Goal: Transaction & Acquisition: Book appointment/travel/reservation

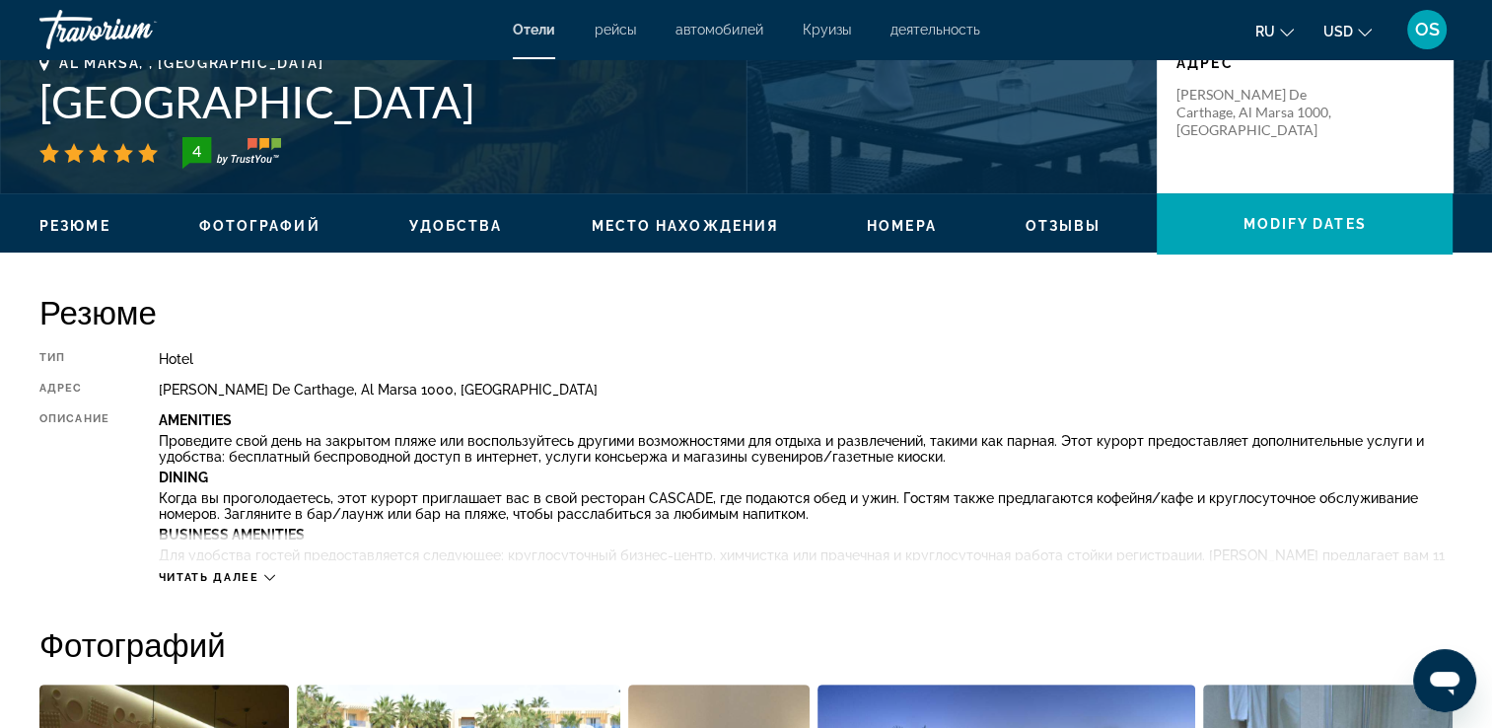
scroll to position [493, 0]
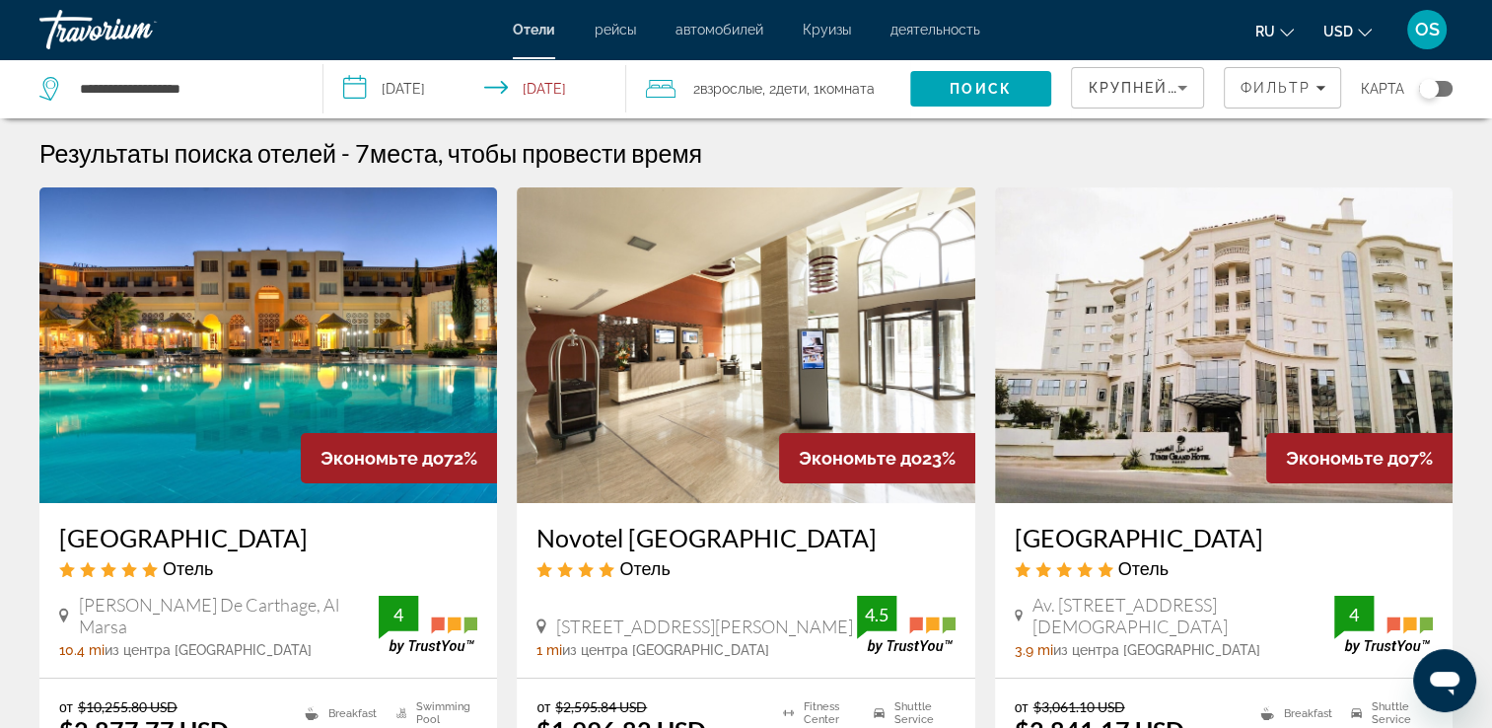
scroll to position [296, 0]
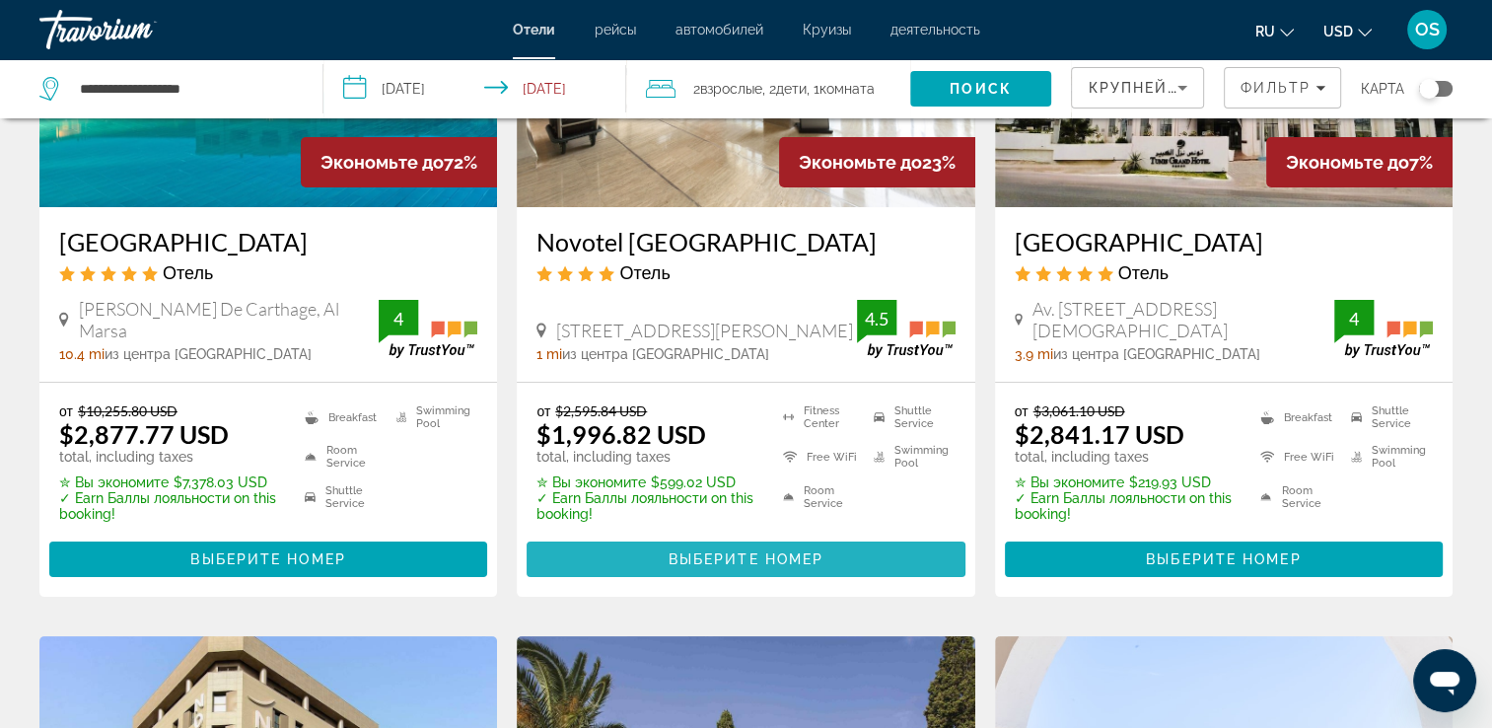
click at [722, 557] on span "Выберите номер" at bounding box center [746, 559] width 155 height 16
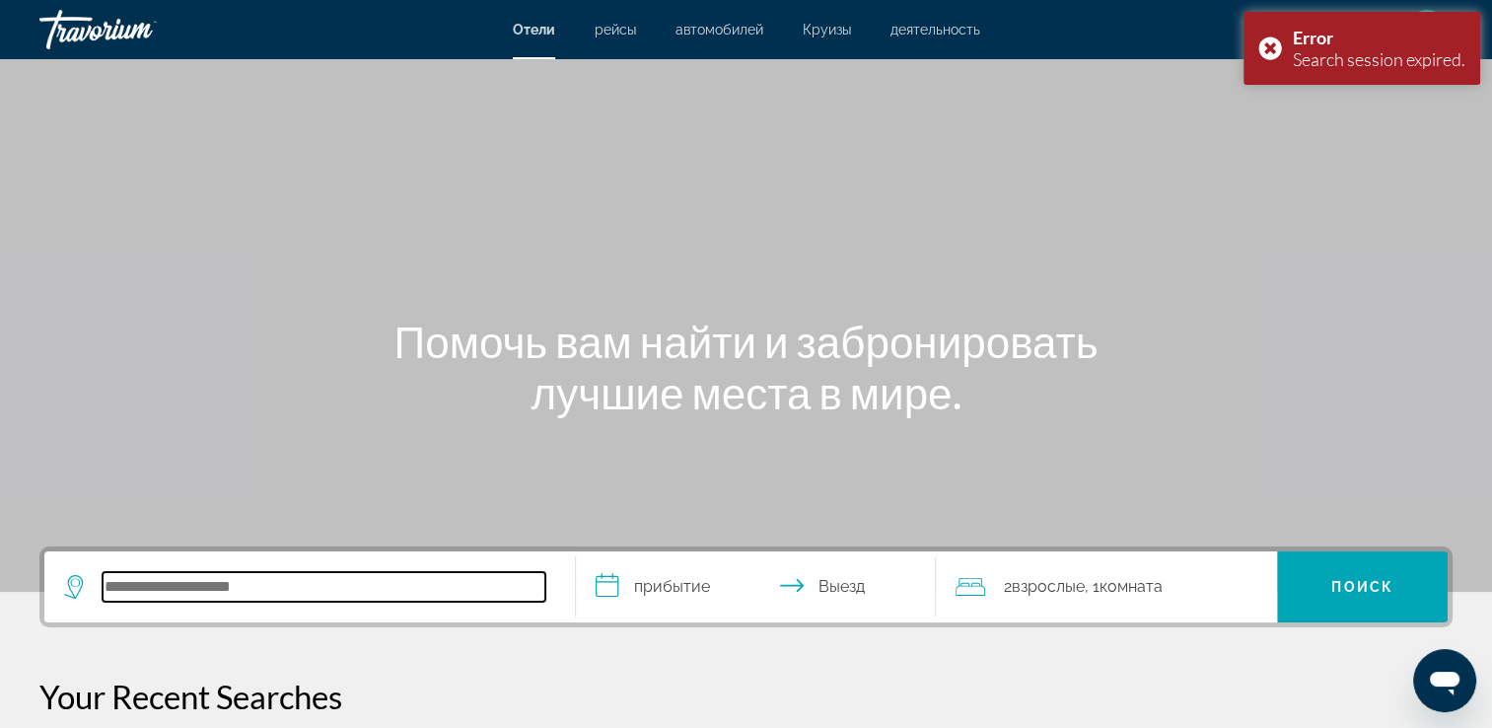
click at [198, 577] on input "Search hotel destination" at bounding box center [324, 587] width 443 height 30
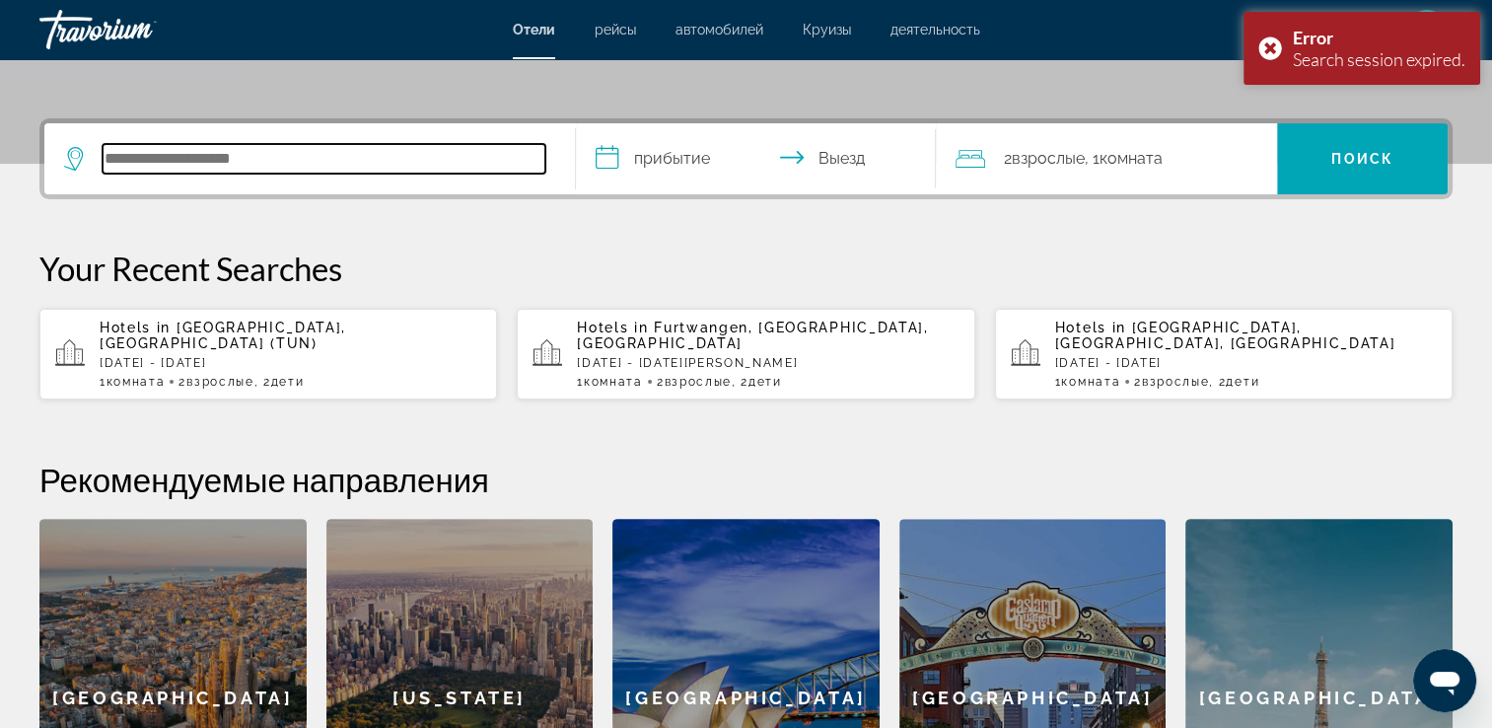
scroll to position [481, 0]
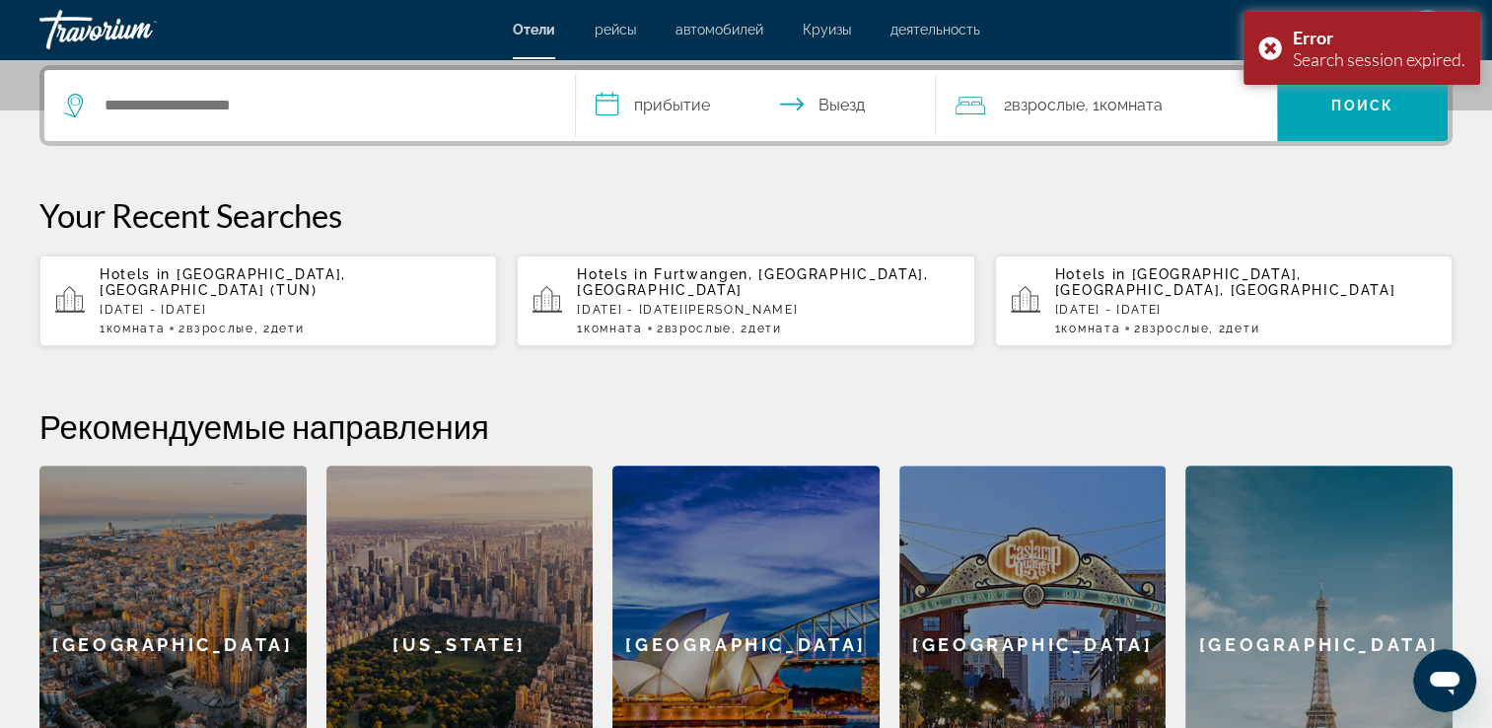
click at [235, 270] on app-hotels-recent-search "Hotels in Tunis, Tunisia (TUN) Mon, 20 Jul - Mon, 03 Aug 1 Комната номера 2 Взр…" at bounding box center [268, 300] width 458 height 91
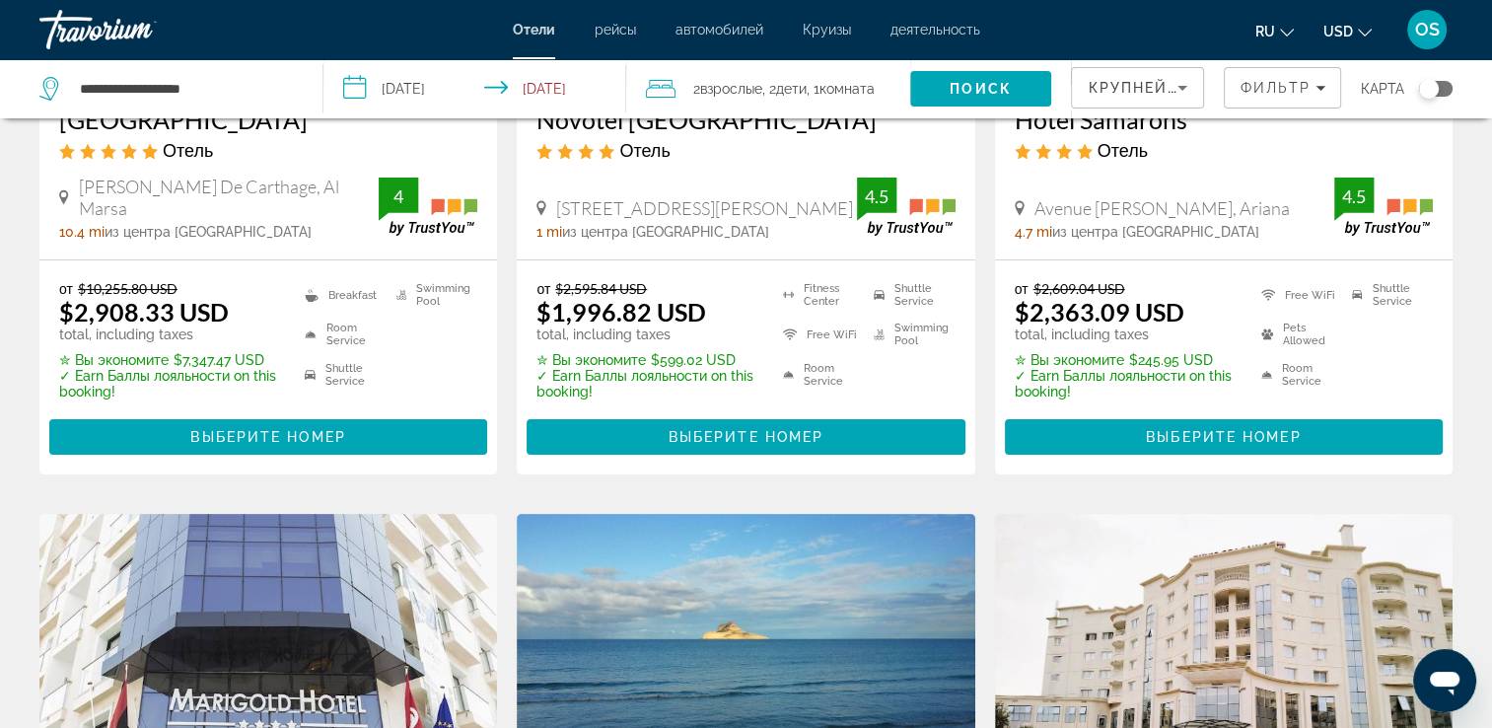
scroll to position [394, 0]
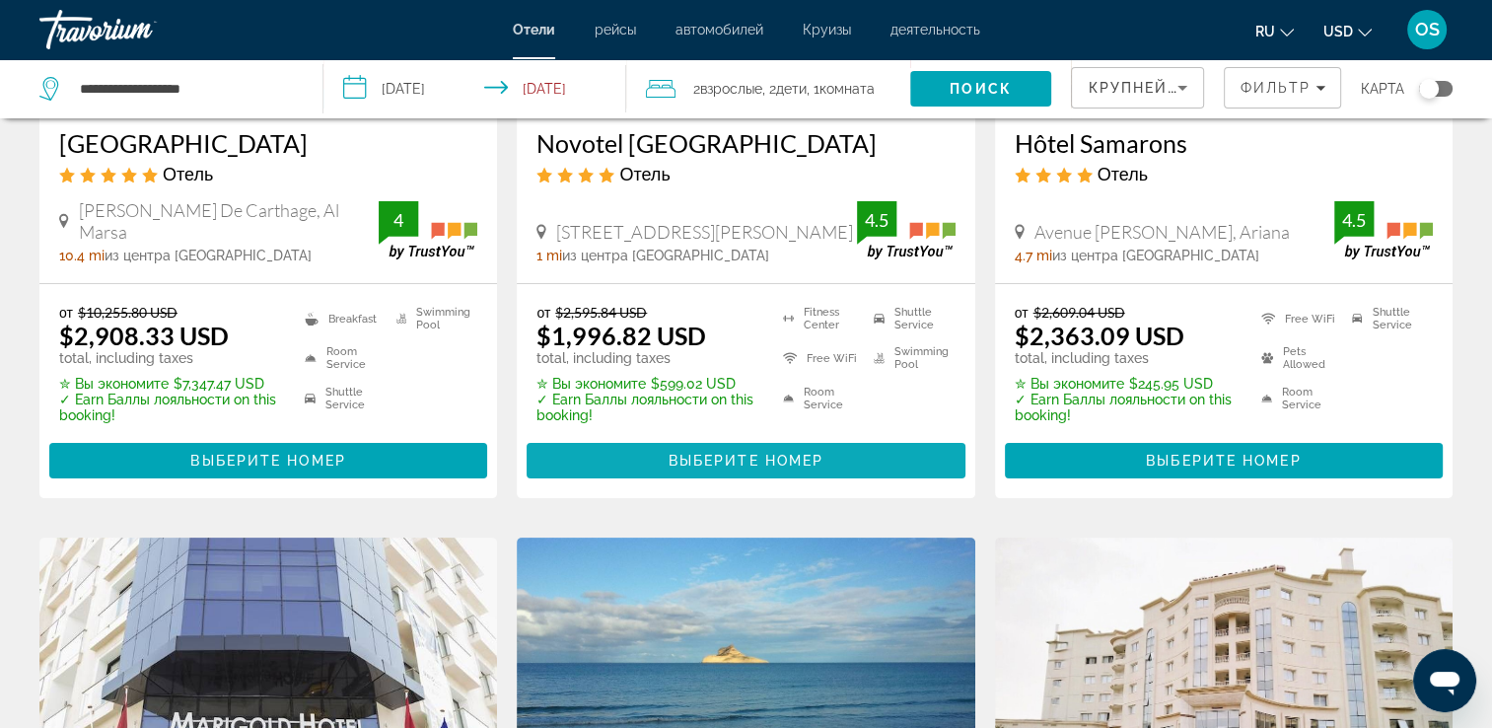
click at [772, 456] on span "Выберите номер" at bounding box center [746, 461] width 155 height 16
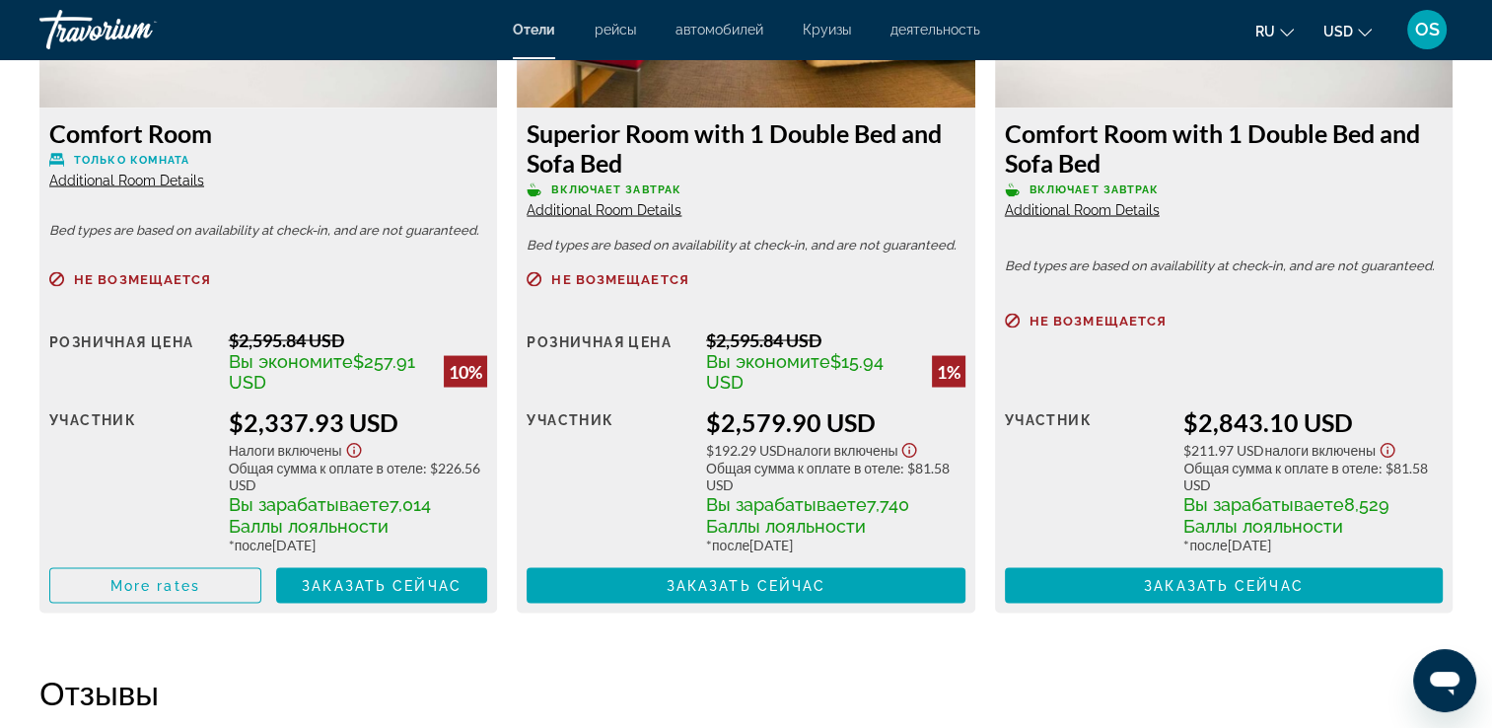
scroll to position [3081, 0]
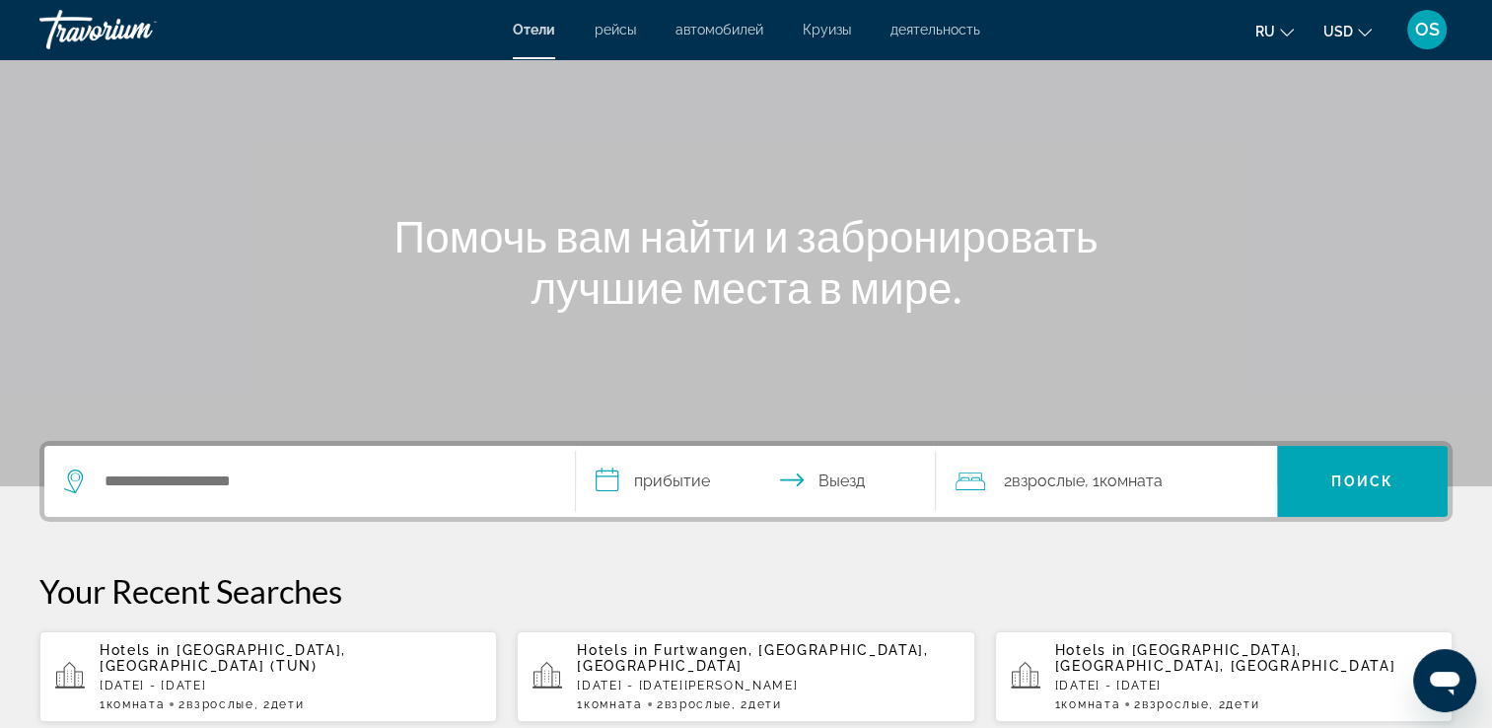
scroll to position [187, 0]
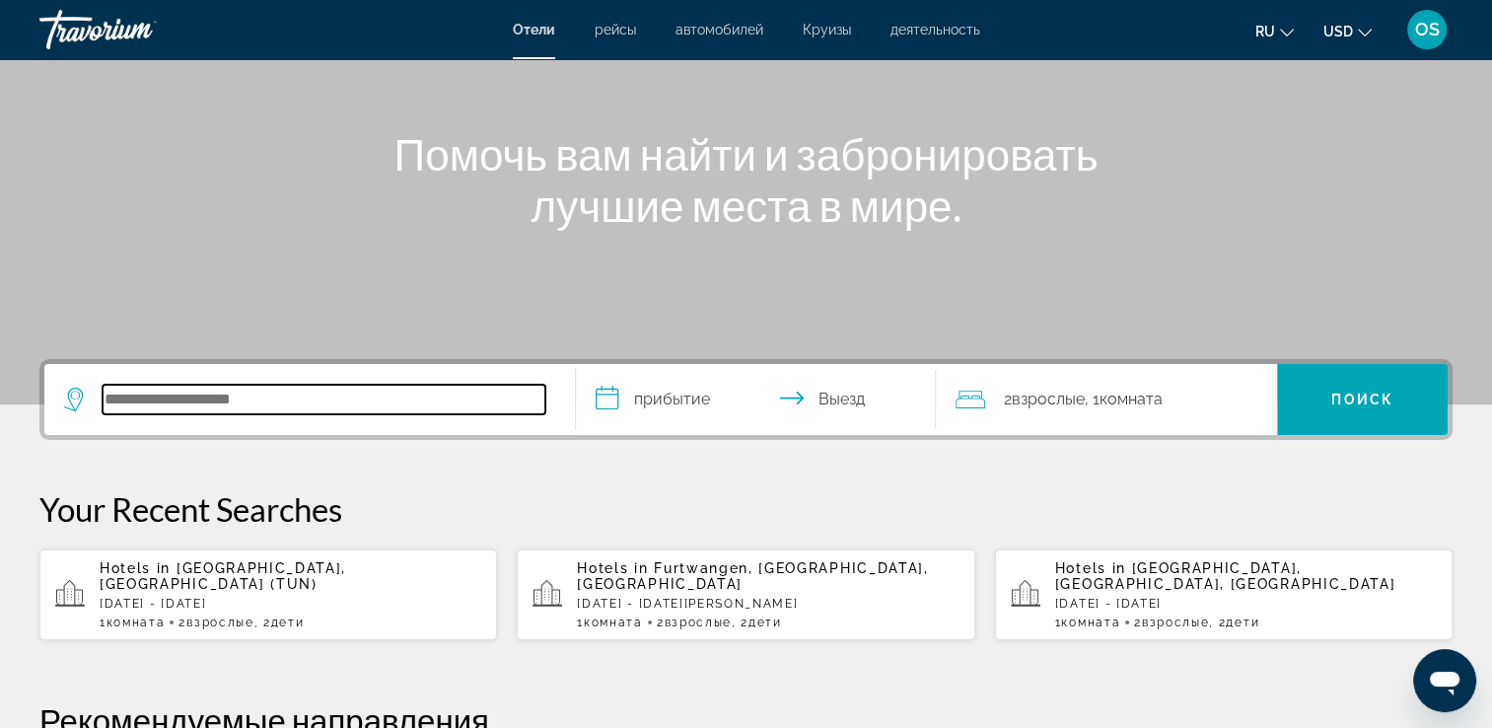
click at [292, 407] on input "Search hotel destination" at bounding box center [324, 400] width 443 height 30
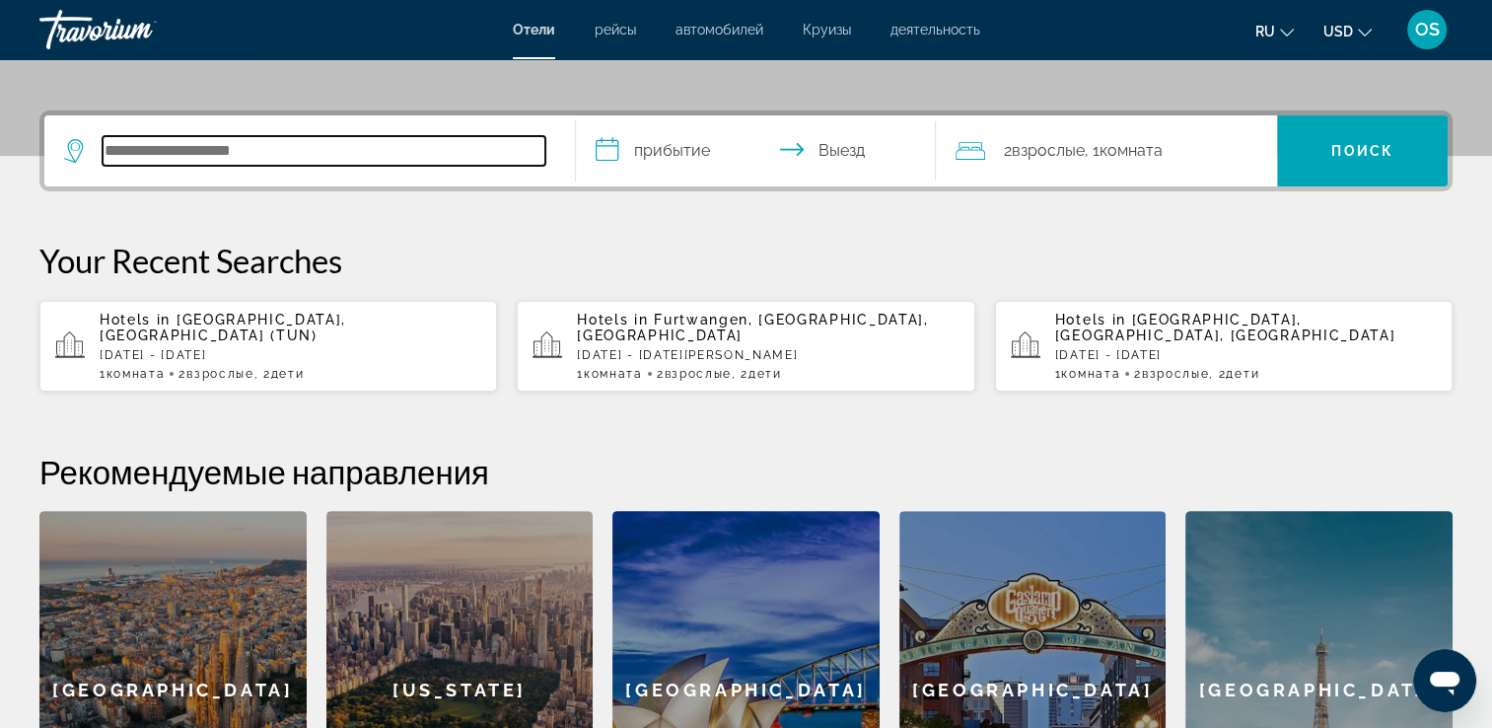
scroll to position [481, 0]
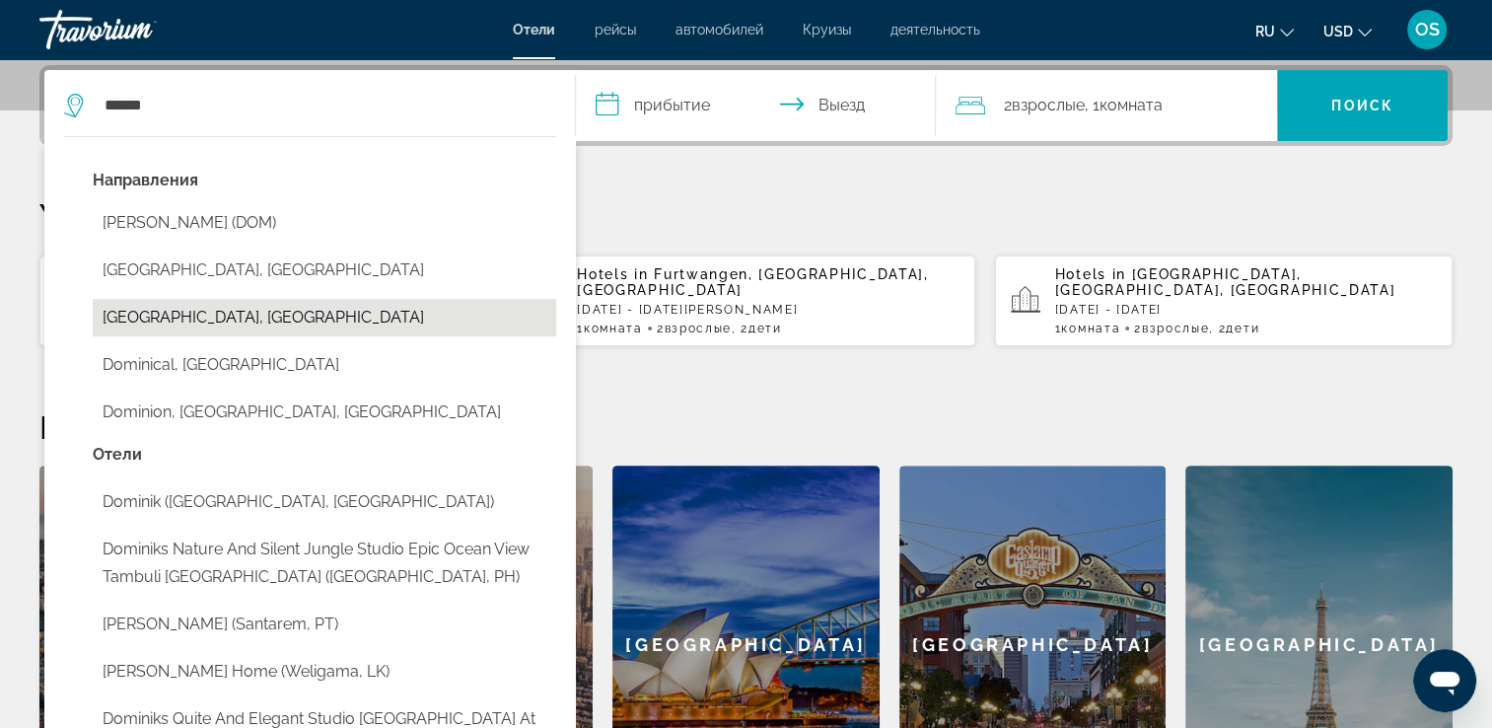
click at [329, 310] on button "Dominican Republic, Dominican Republic" at bounding box center [325, 317] width 464 height 37
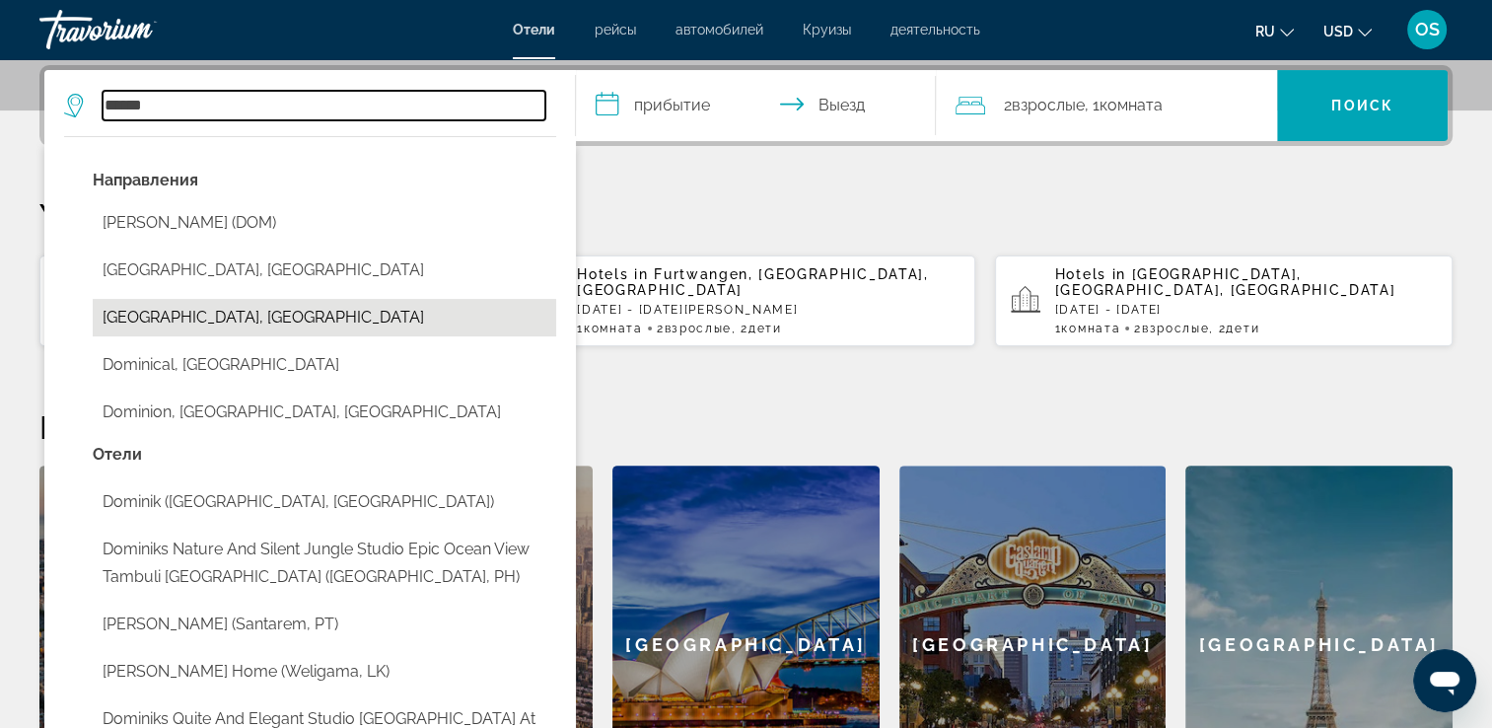
type input "**********"
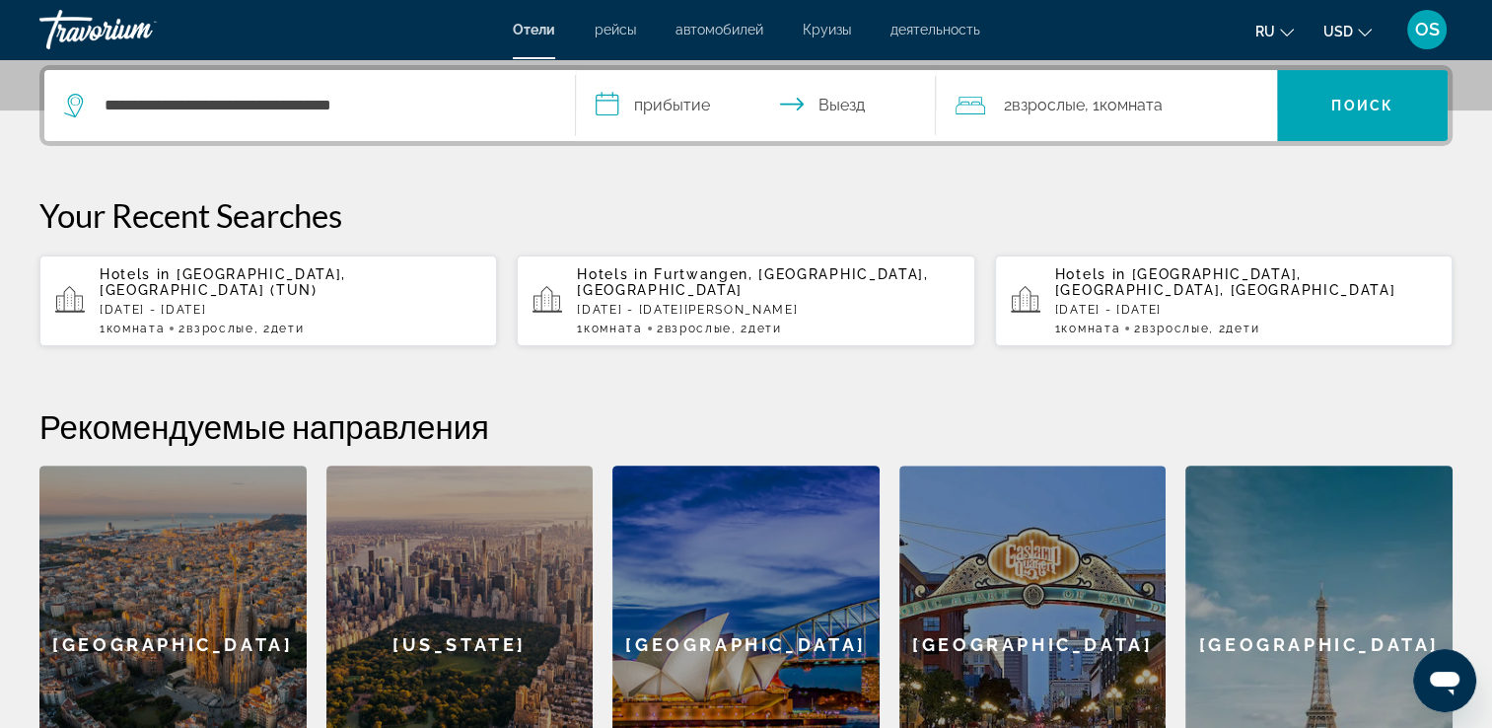
click at [658, 102] on input "**********" at bounding box center [760, 108] width 369 height 77
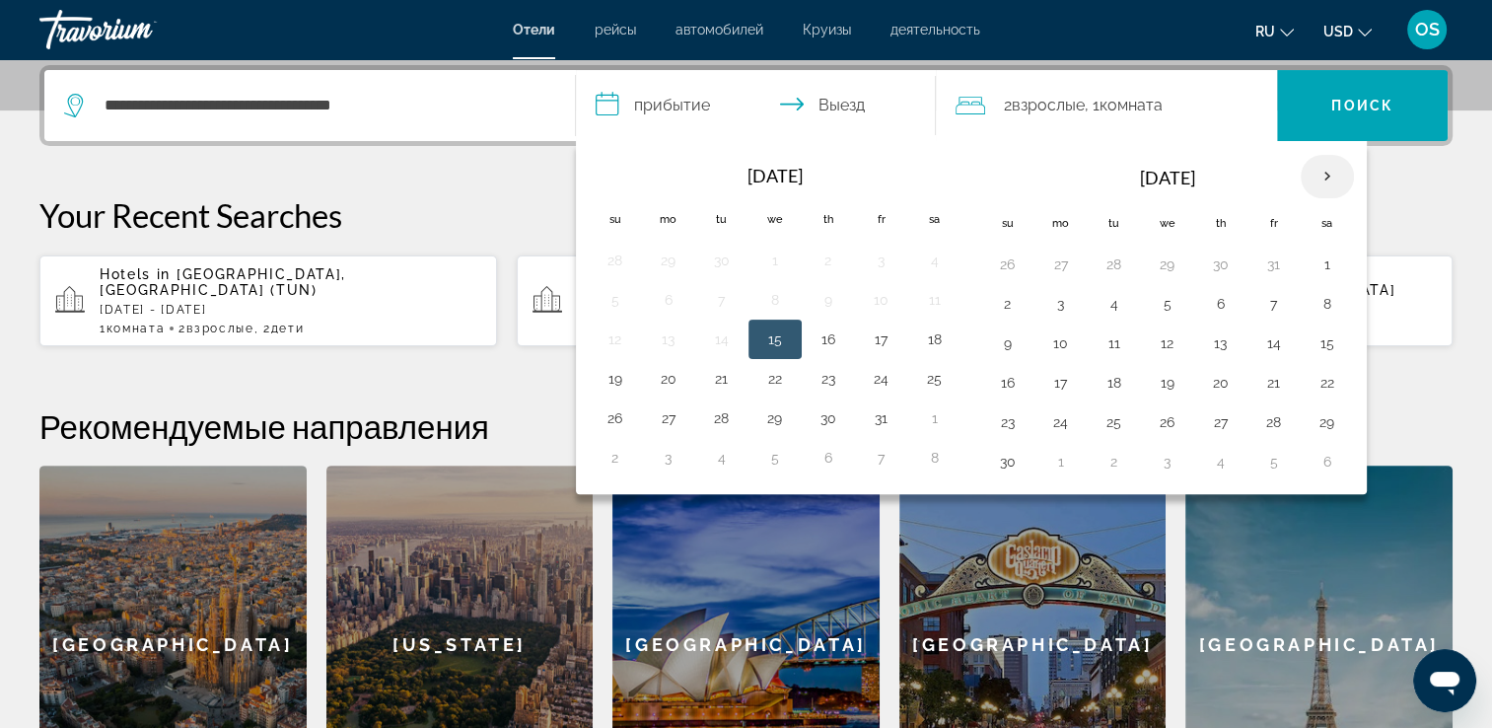
click at [1321, 173] on th "Next month" at bounding box center [1327, 176] width 53 height 43
click at [876, 384] on button "26" at bounding box center [882, 383] width 32 height 28
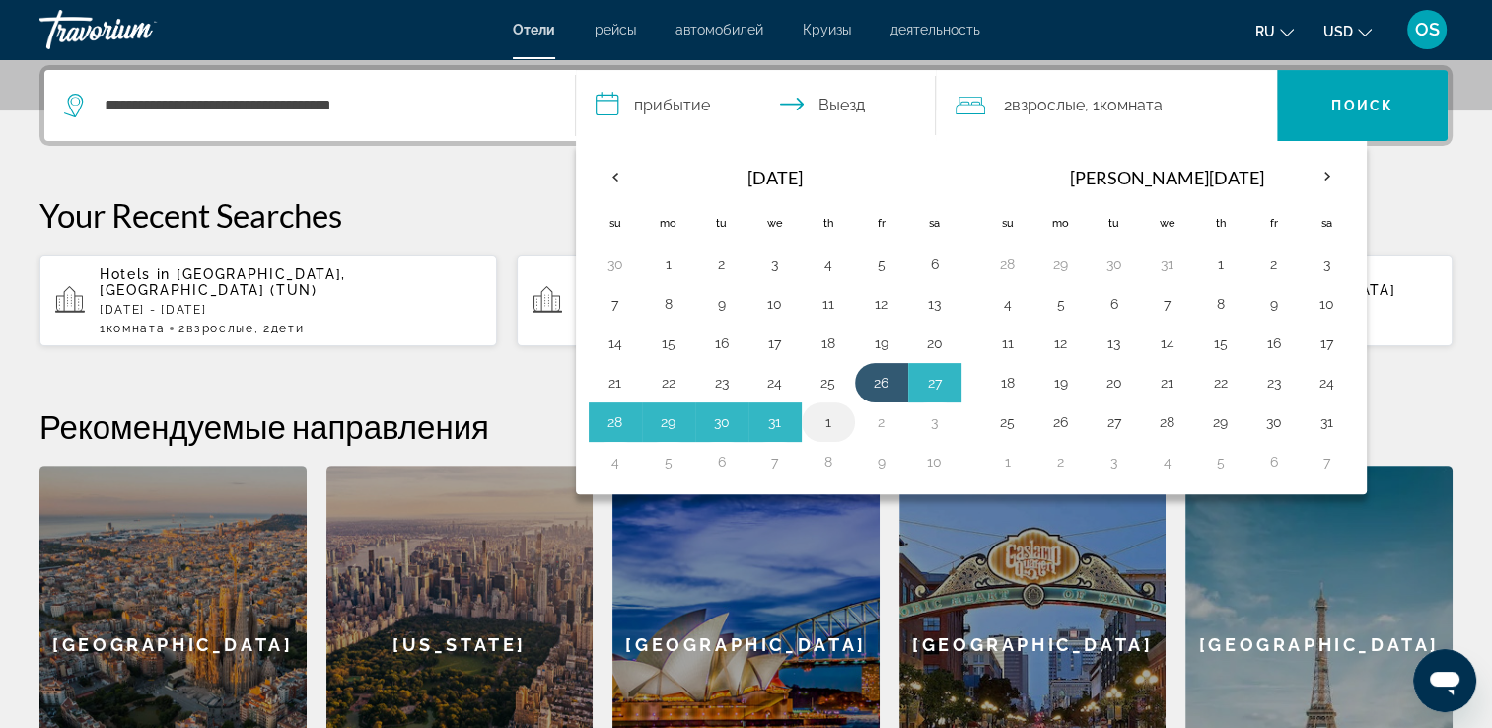
click at [827, 419] on button "1" at bounding box center [829, 422] width 32 height 28
type input "**********"
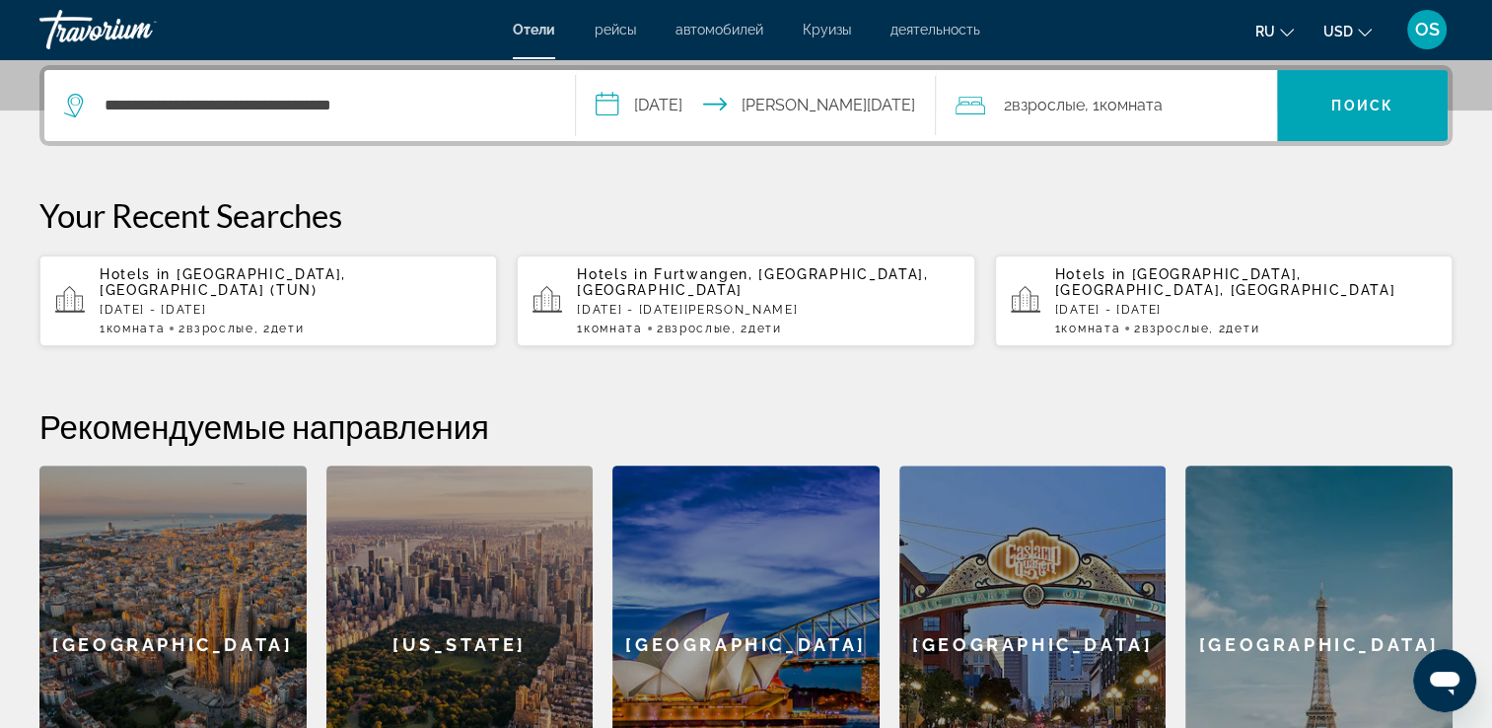
click at [1229, 101] on div "2 Взрослый Взрослые , 1 Комната номера" at bounding box center [1117, 106] width 322 height 28
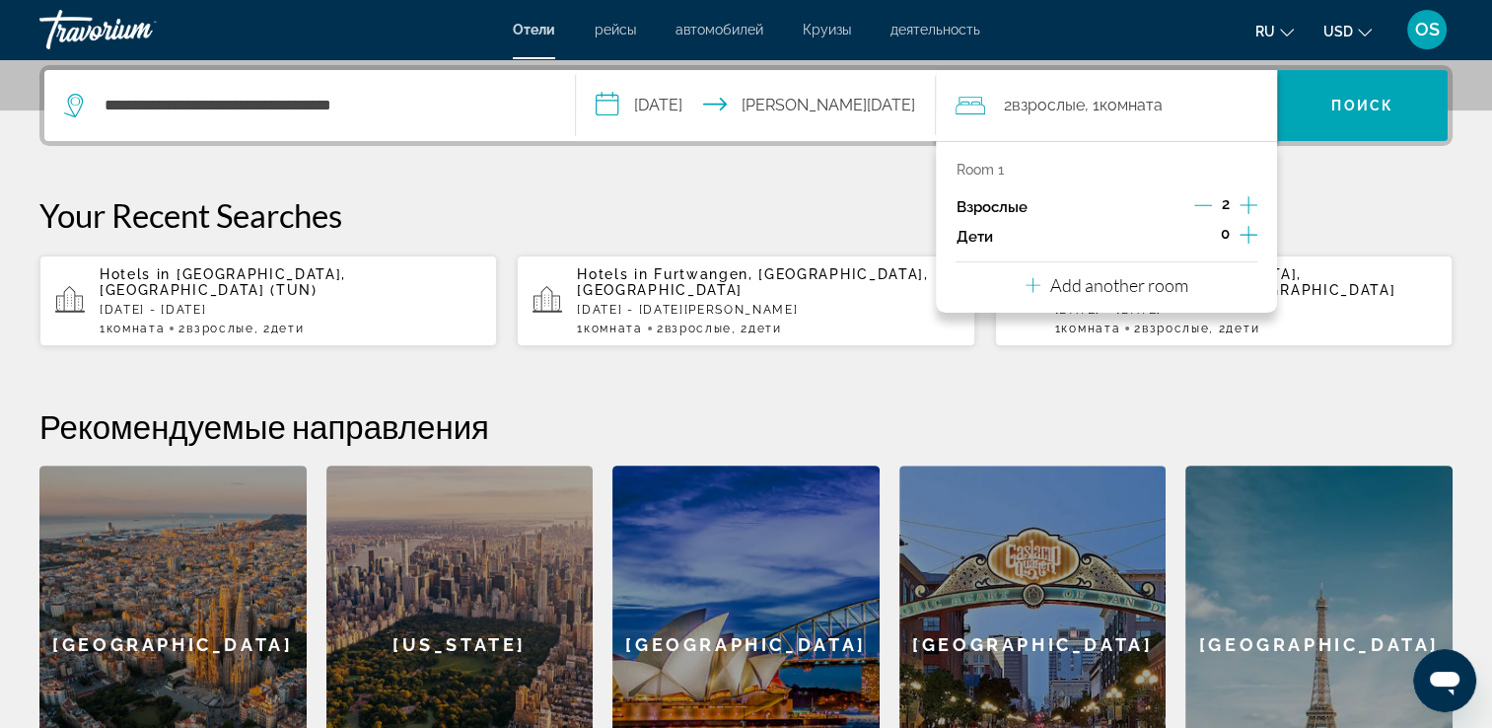
click at [1248, 233] on icon "Increment children" at bounding box center [1249, 235] width 18 height 18
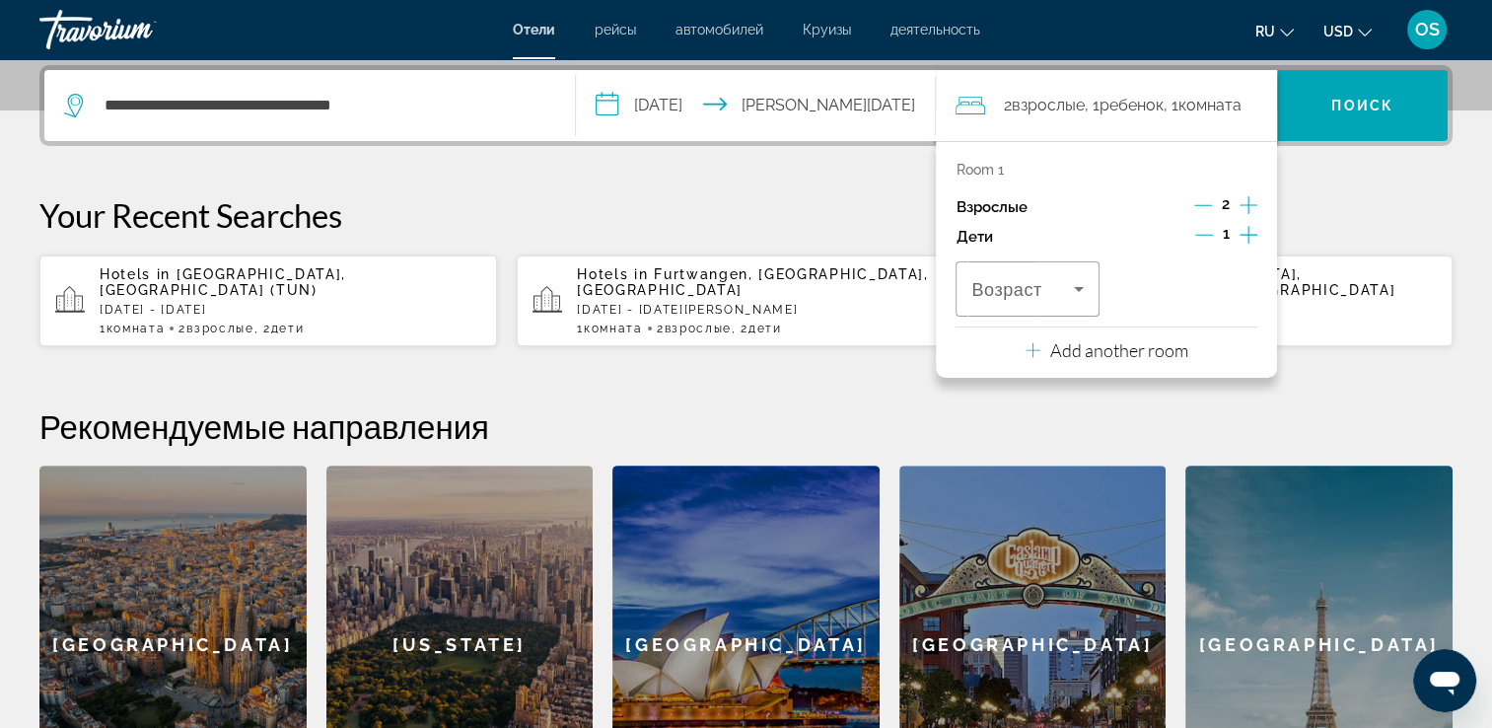
click at [1248, 233] on icon "Increment children" at bounding box center [1249, 235] width 18 height 18
click at [1090, 281] on icon "Travelers: 2 adults, 2 children" at bounding box center [1079, 289] width 24 height 24
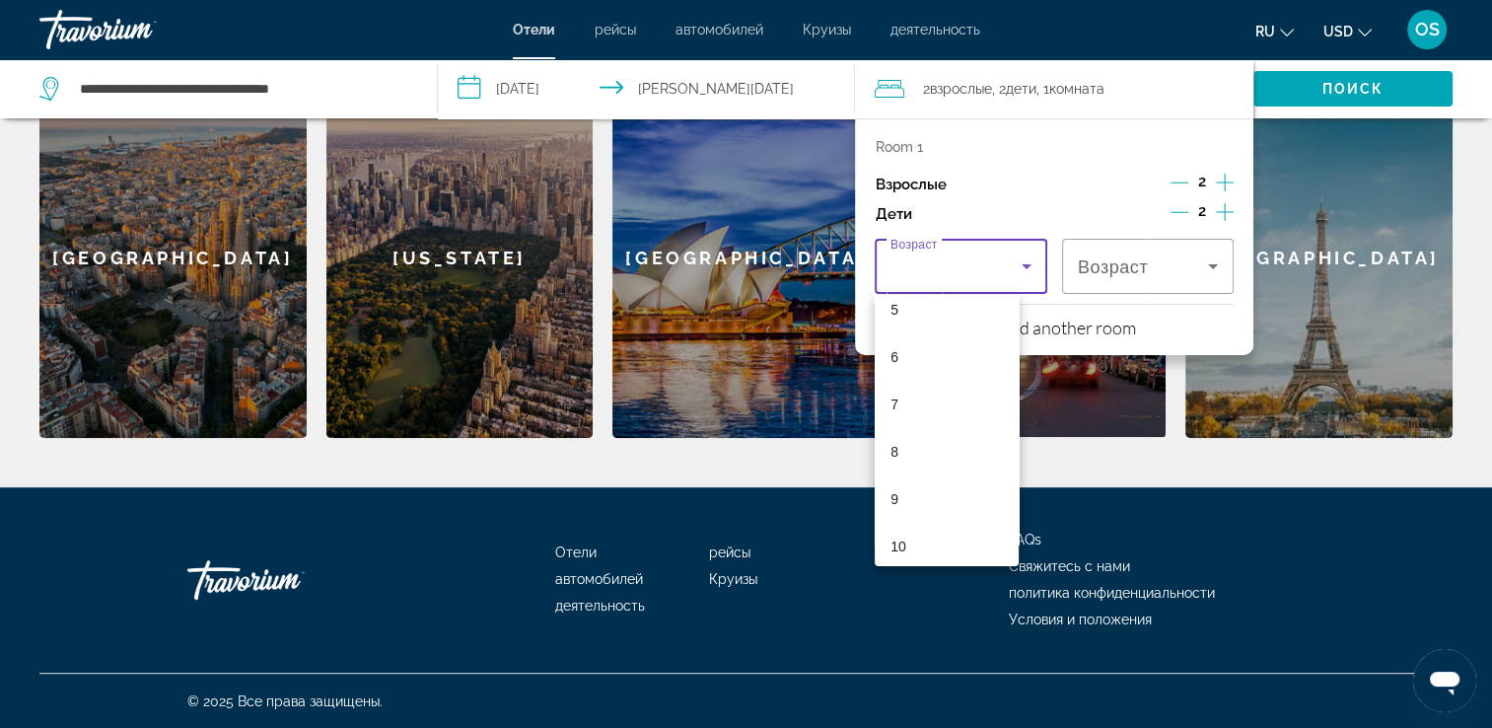
scroll to position [226, 0]
click at [919, 432] on mat-option "7" at bounding box center [946, 431] width 143 height 47
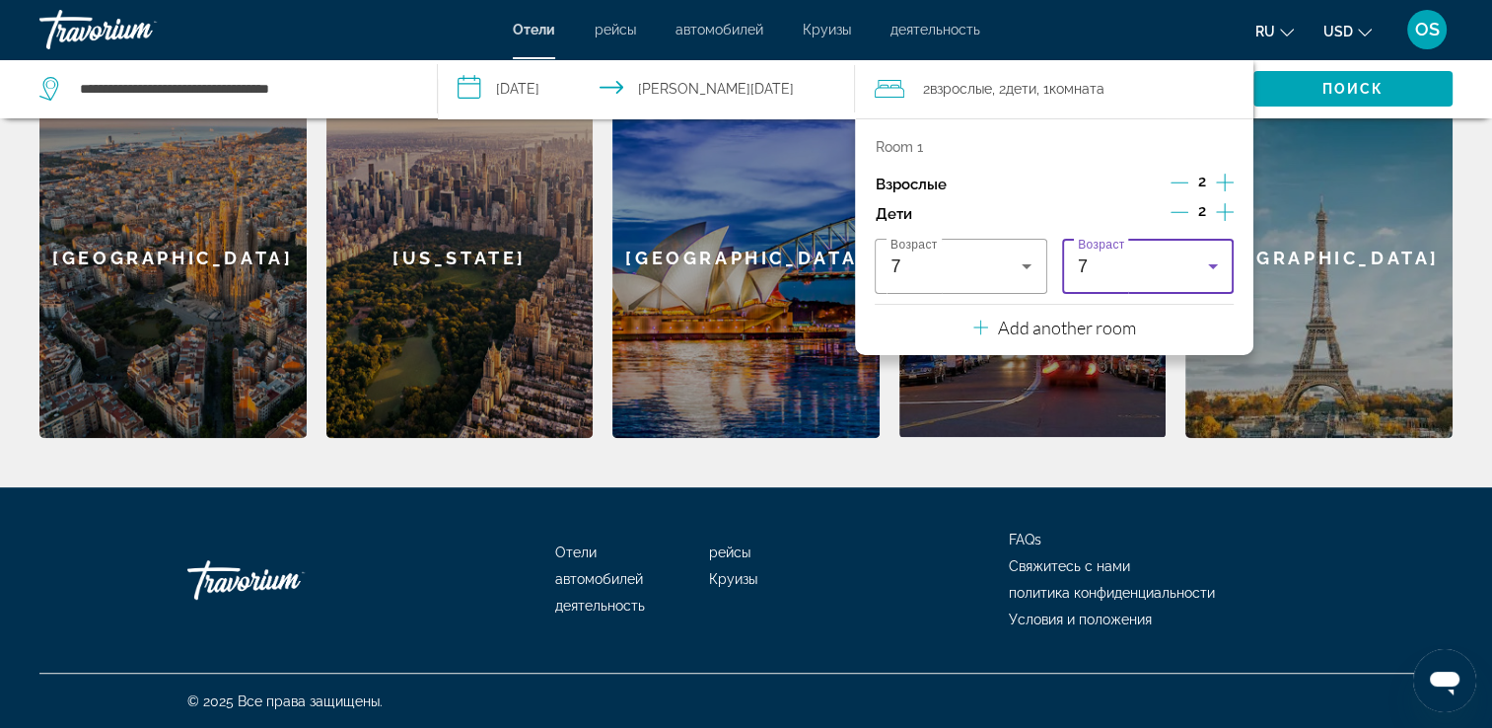
click at [1181, 274] on div "7" at bounding box center [1143, 266] width 130 height 24
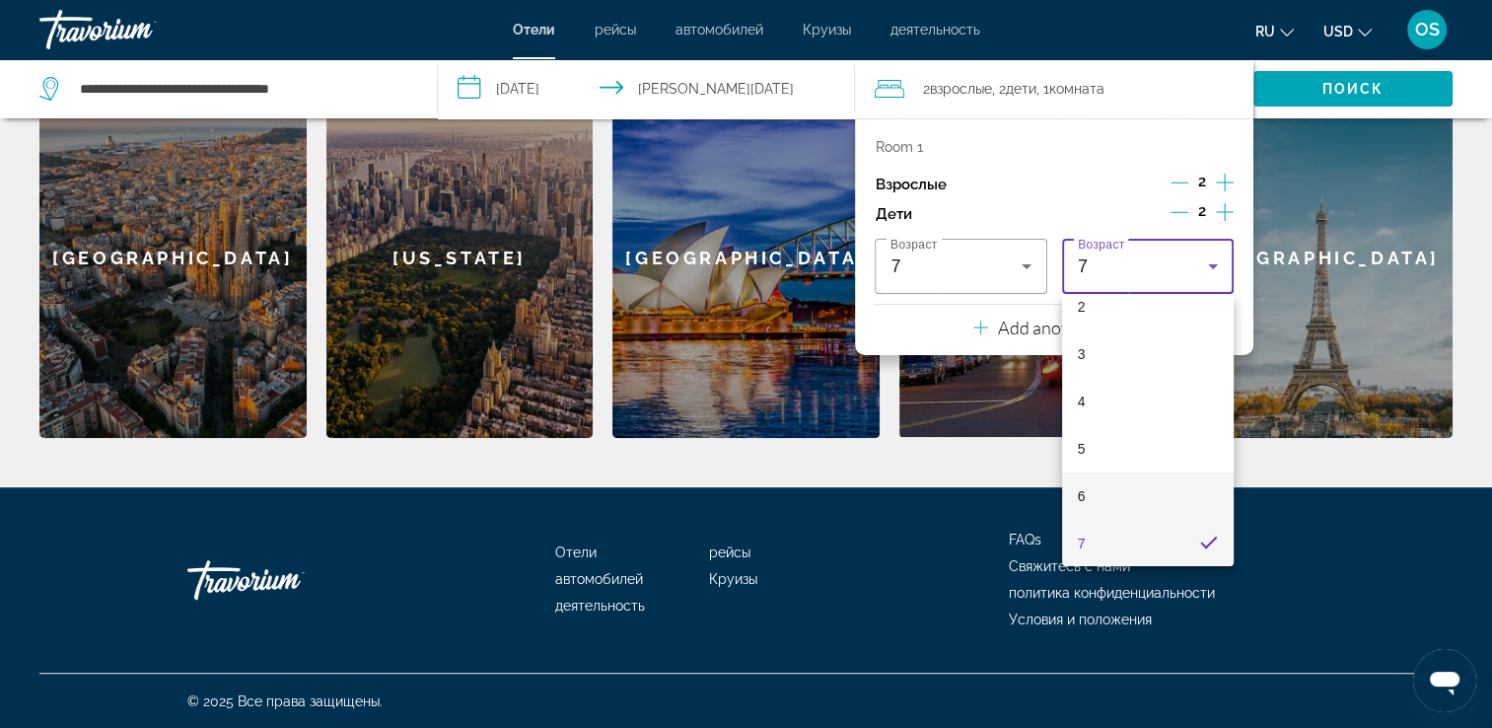
scroll to position [387, 0]
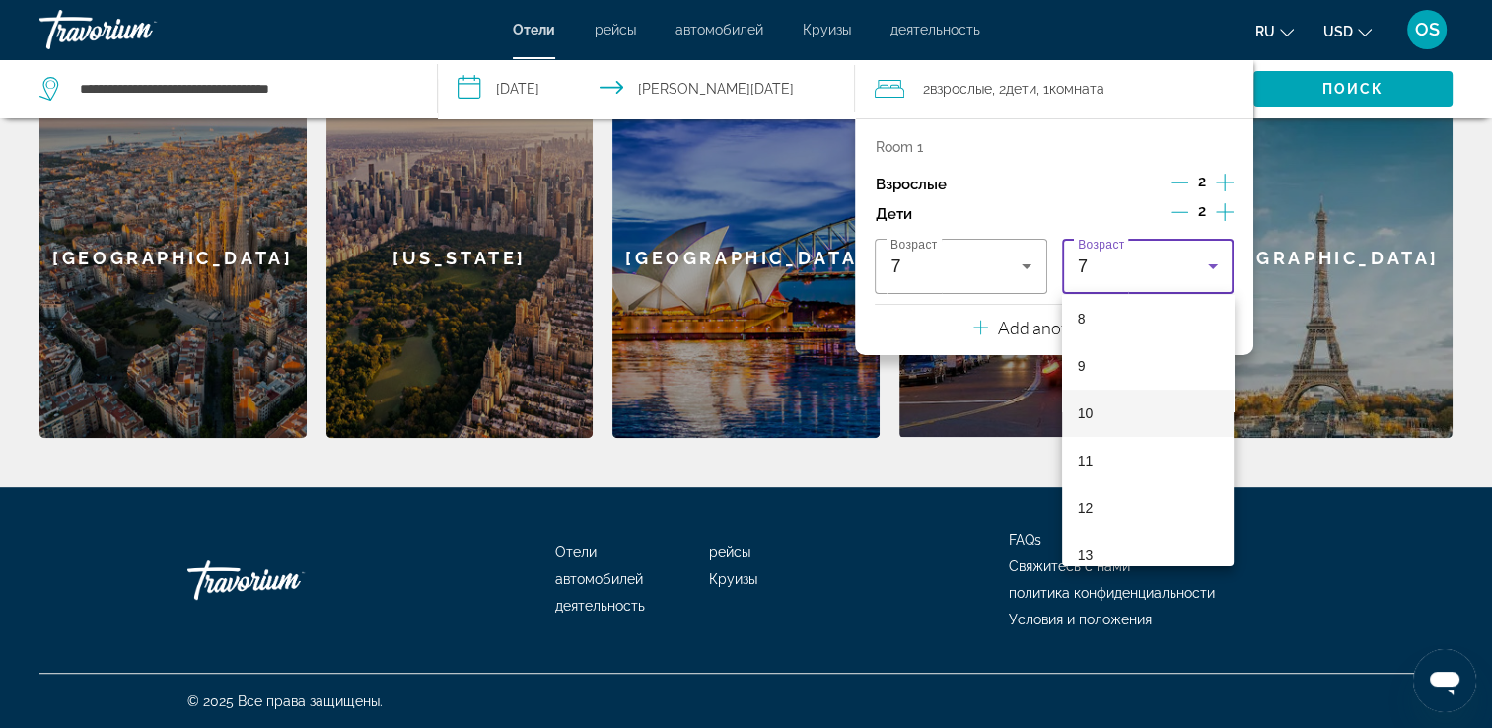
click at [1116, 415] on mat-option "10" at bounding box center [1148, 413] width 172 height 47
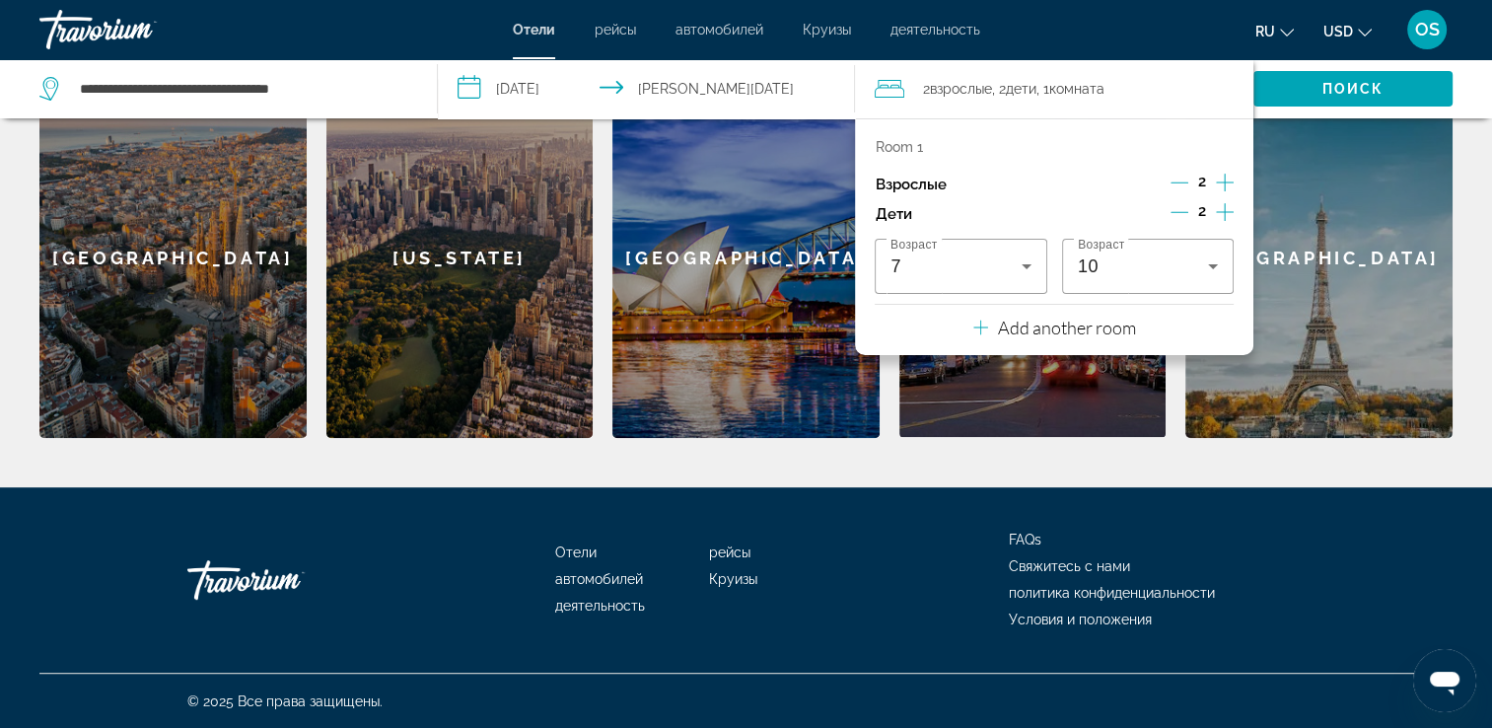
click at [1120, 321] on p "Add another room" at bounding box center [1067, 328] width 138 height 22
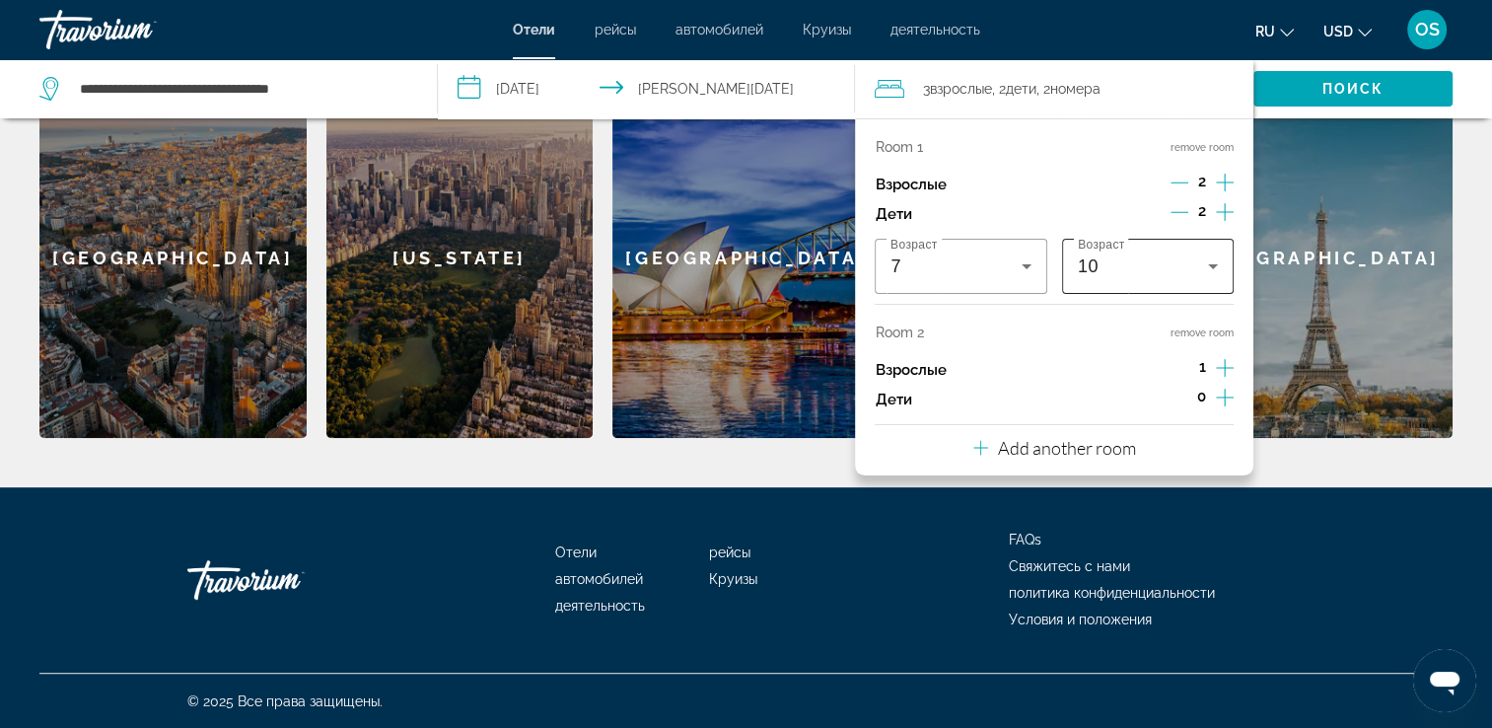
click at [1124, 263] on div "10" at bounding box center [1143, 266] width 130 height 24
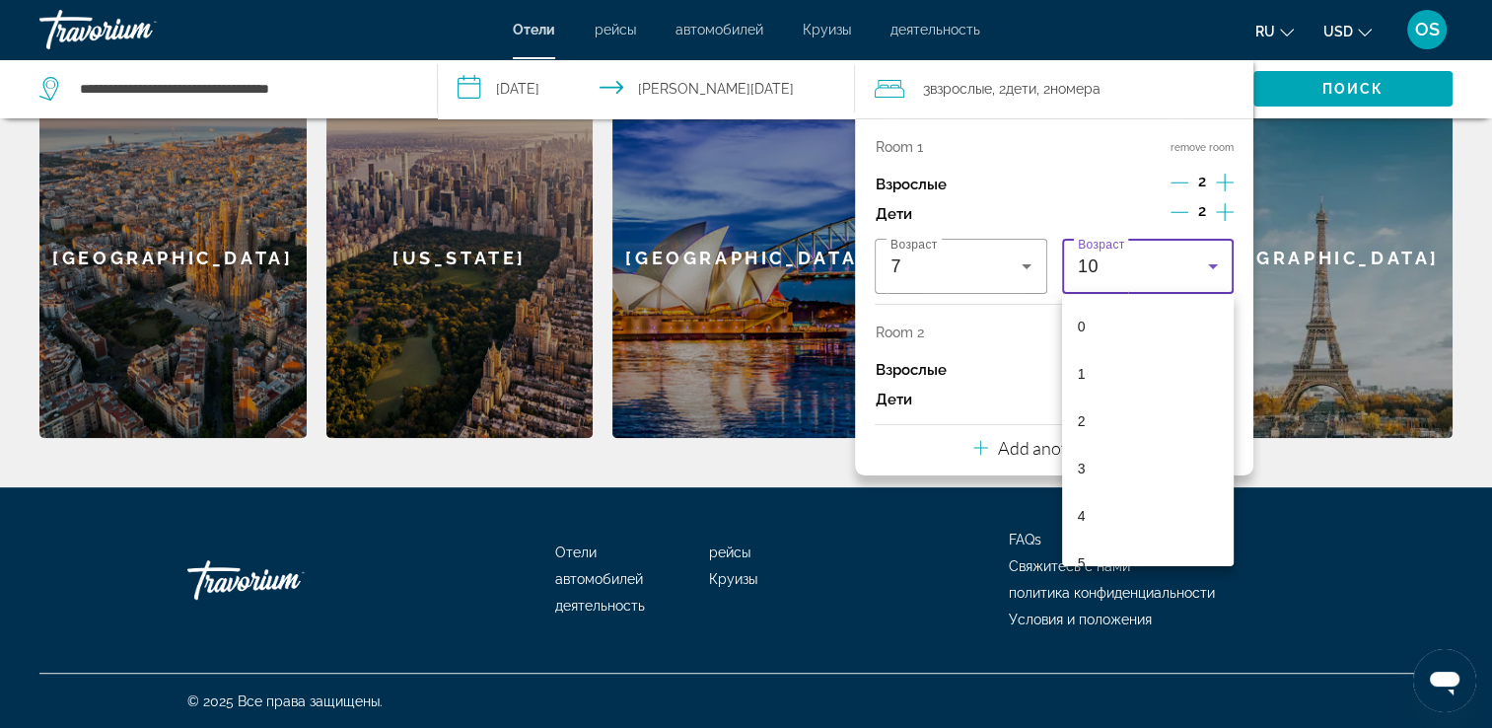
scroll to position [256, 0]
click at [1103, 483] on mat-option "9" at bounding box center [1148, 495] width 172 height 47
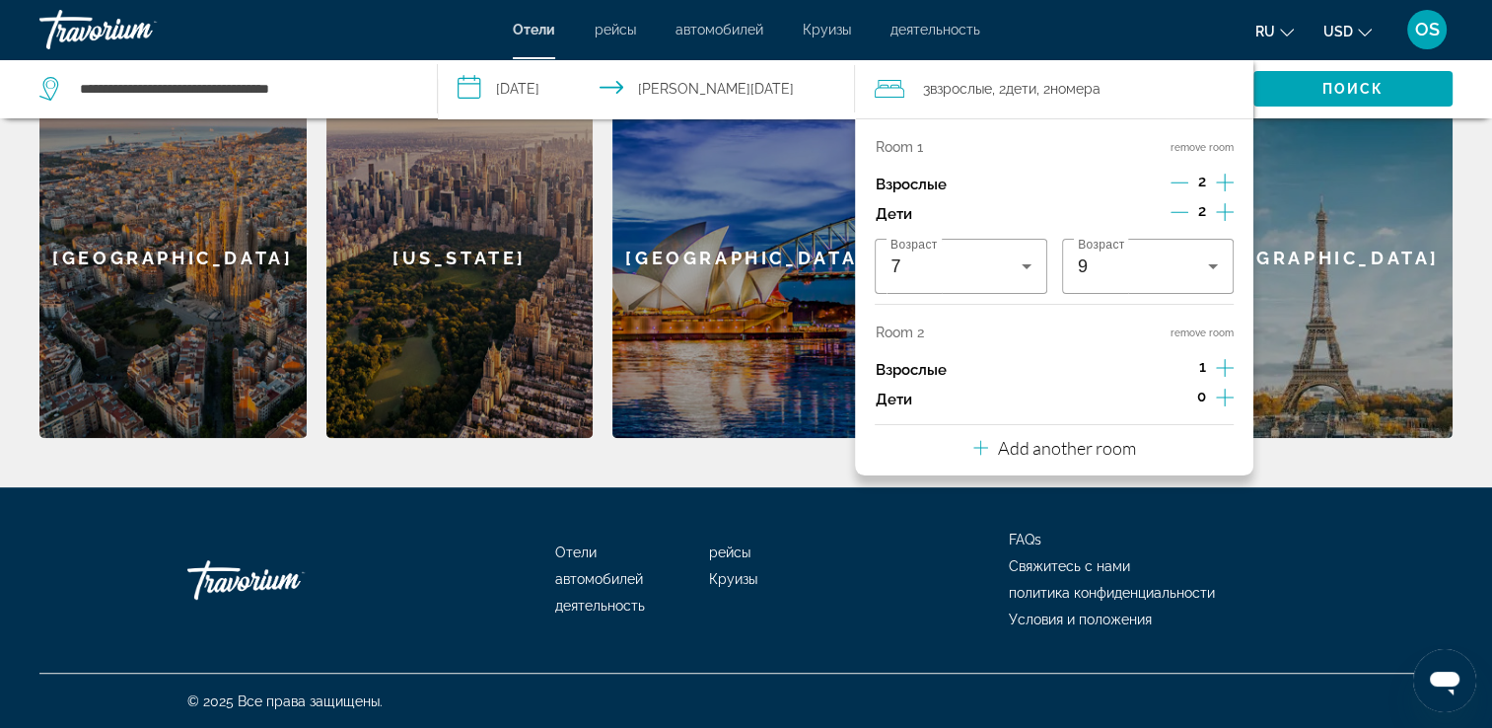
click at [1207, 333] on button "remove room" at bounding box center [1202, 332] width 63 height 13
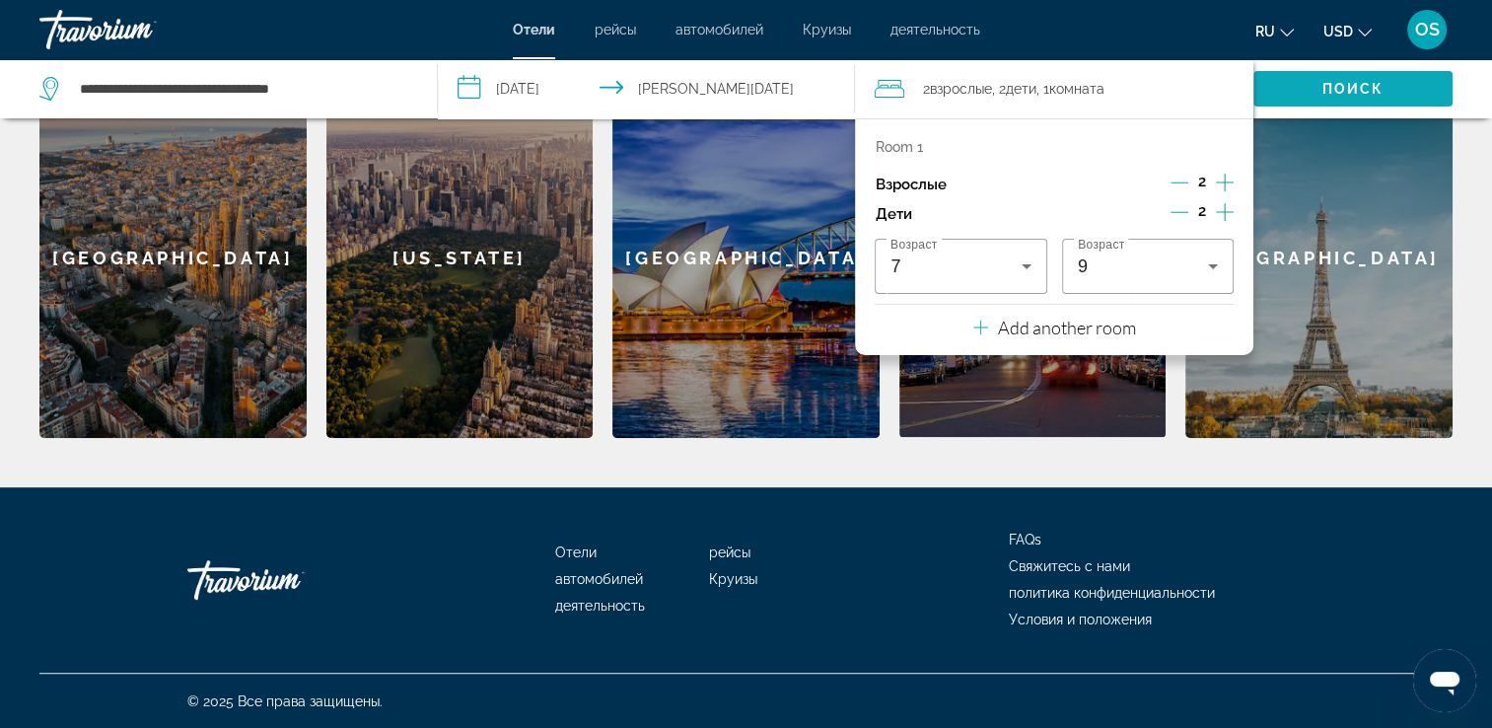
click at [1356, 89] on span "Поиск" at bounding box center [1354, 89] width 62 height 16
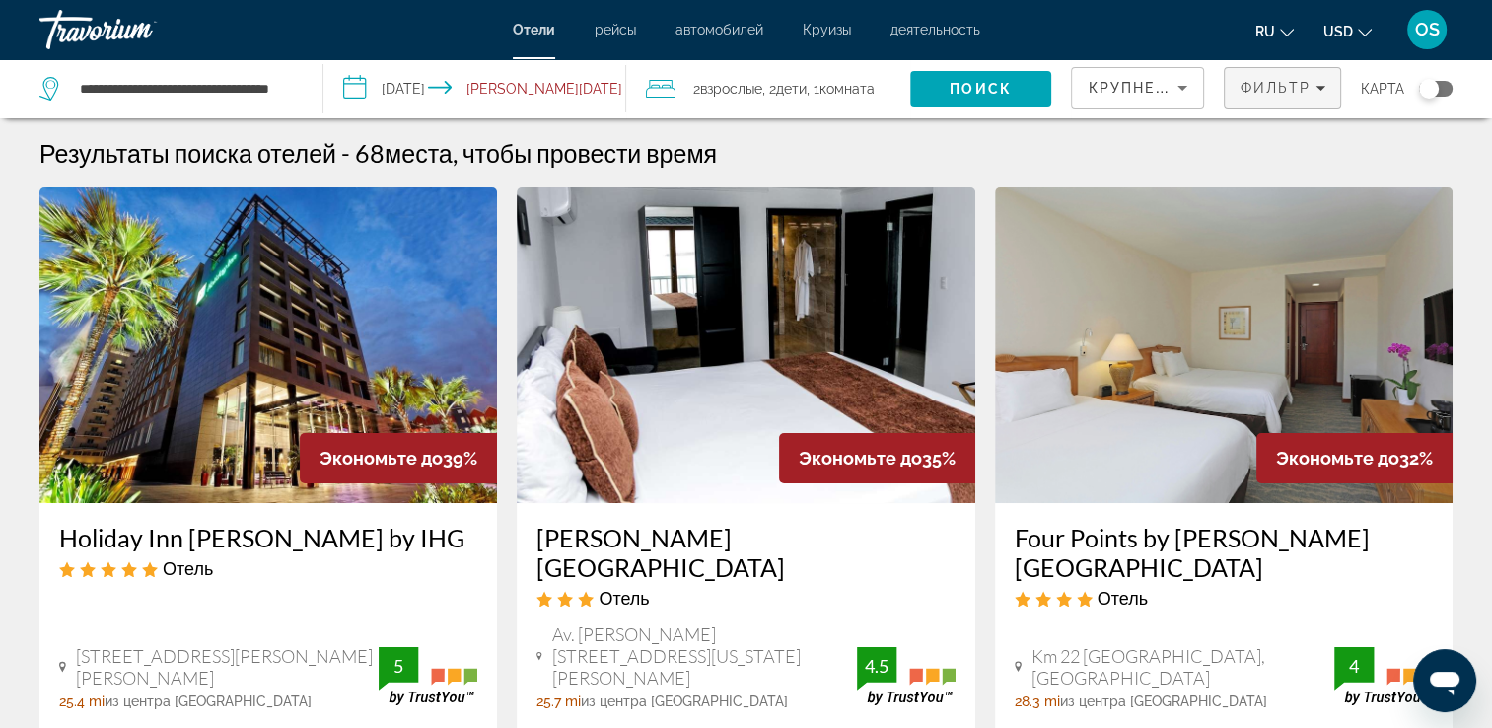
click at [1324, 77] on span "Filters" at bounding box center [1282, 87] width 115 height 47
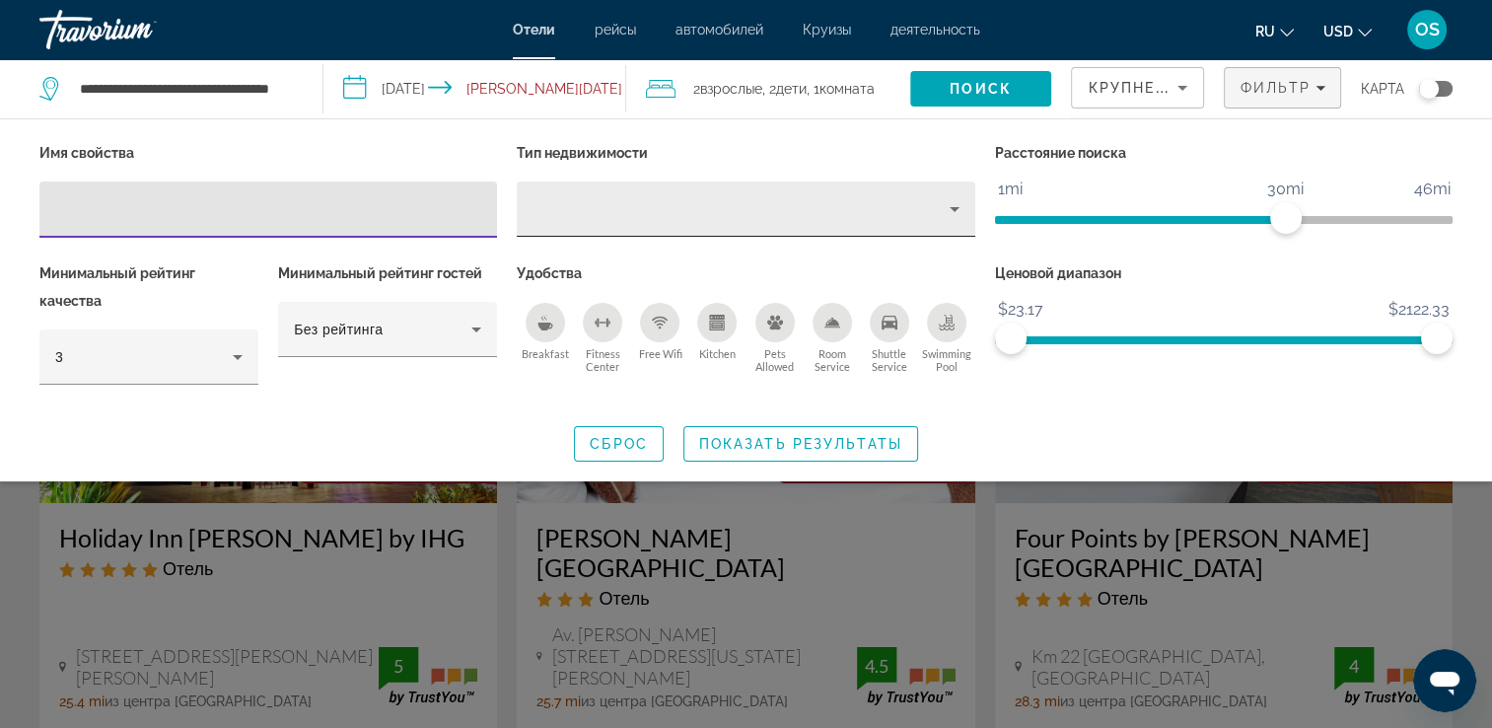
click at [953, 204] on icon "Property type" at bounding box center [955, 209] width 24 height 24
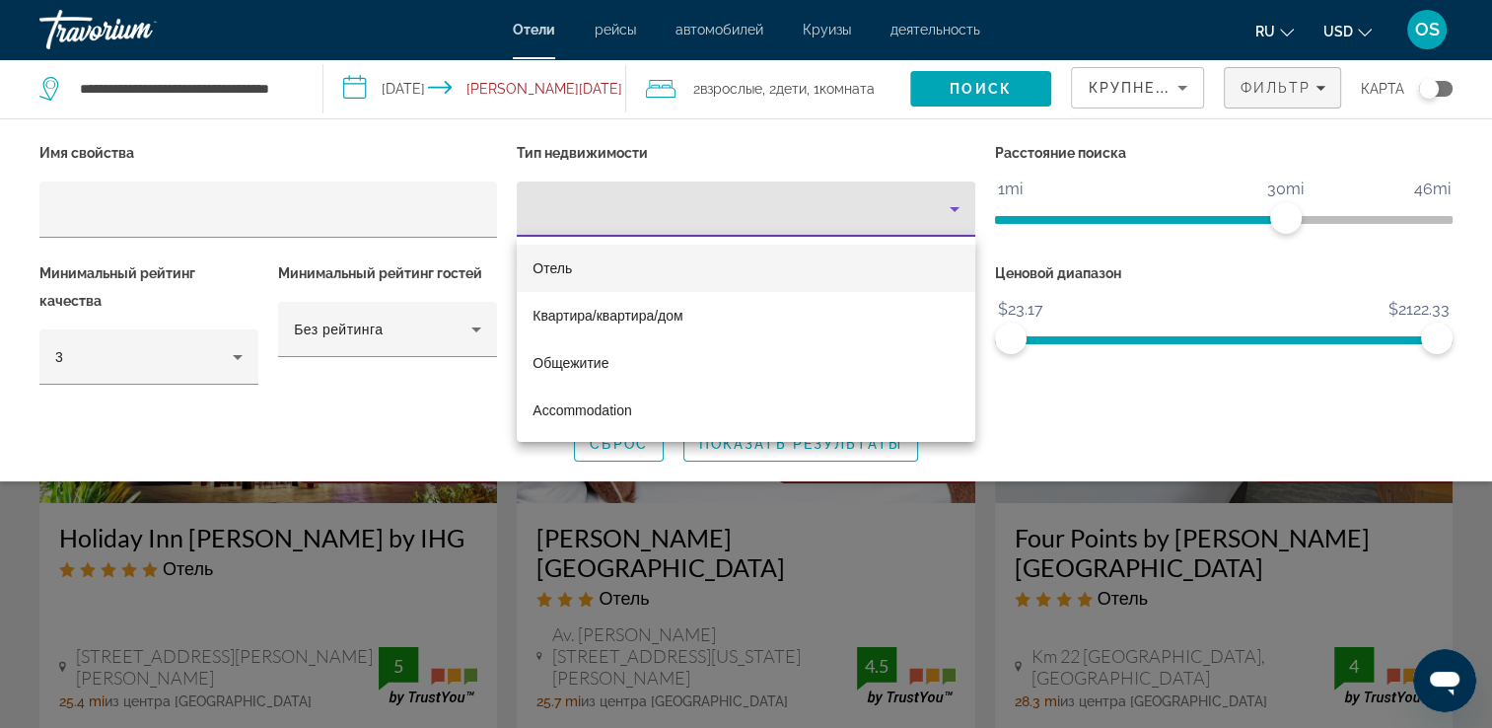
click at [860, 267] on mat-option "Отель" at bounding box center [746, 268] width 458 height 47
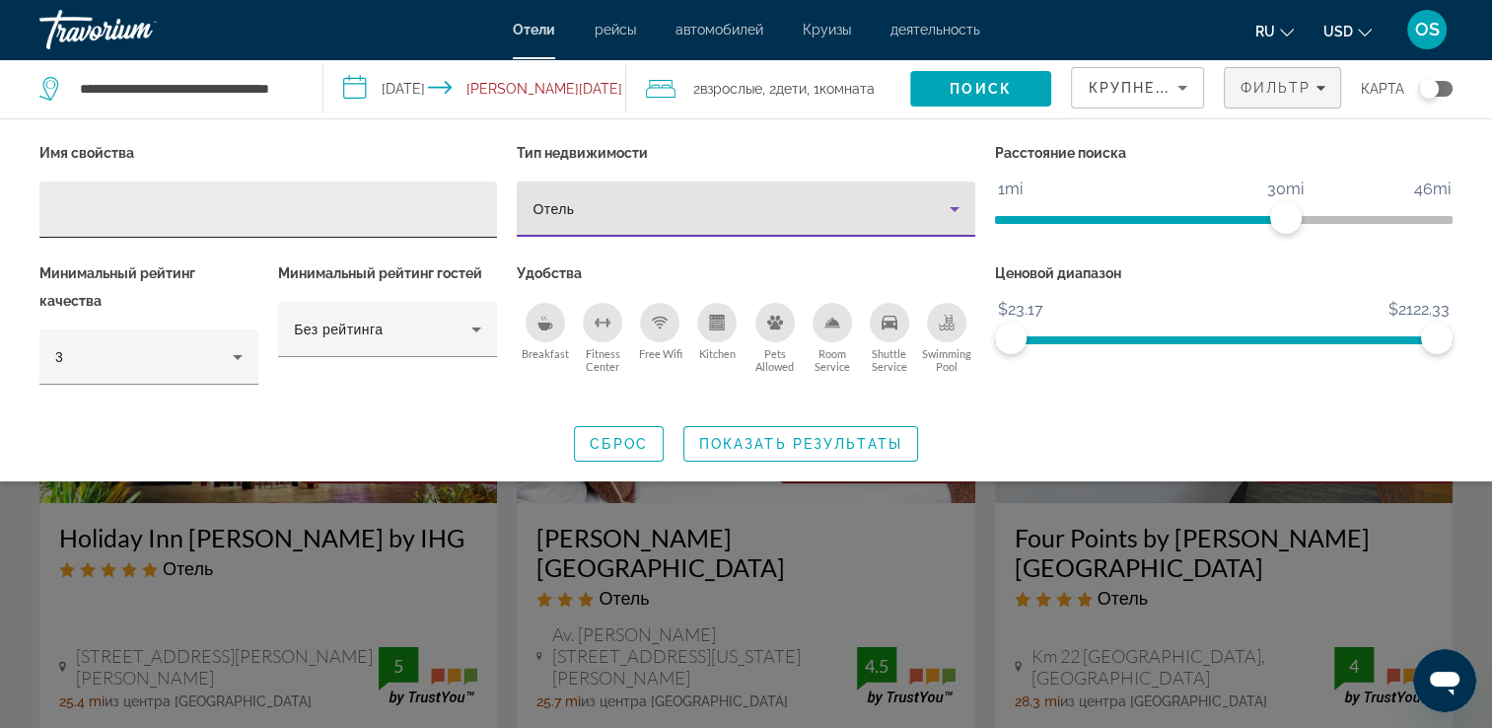
click at [329, 216] on input "Hotel Filters" at bounding box center [268, 210] width 426 height 24
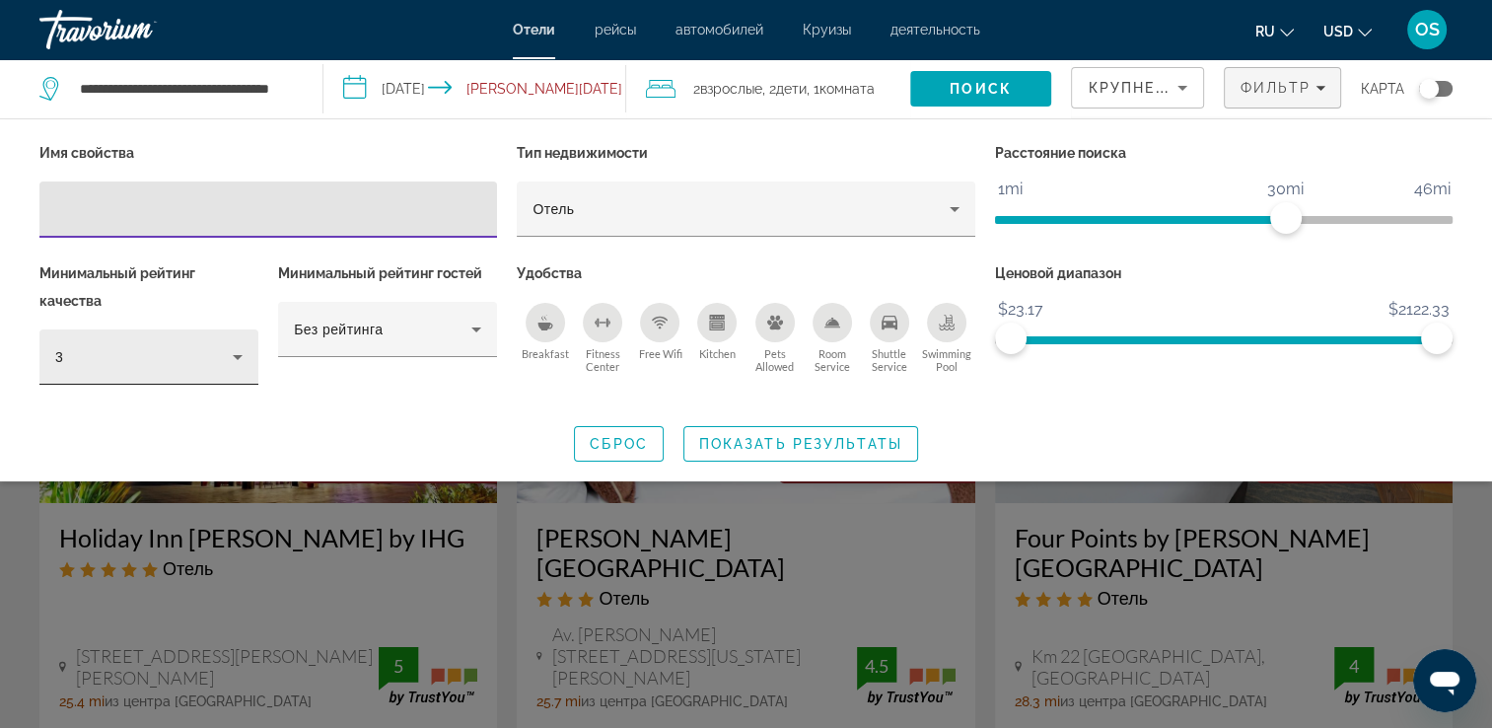
click at [255, 357] on div "3" at bounding box center [148, 356] width 219 height 55
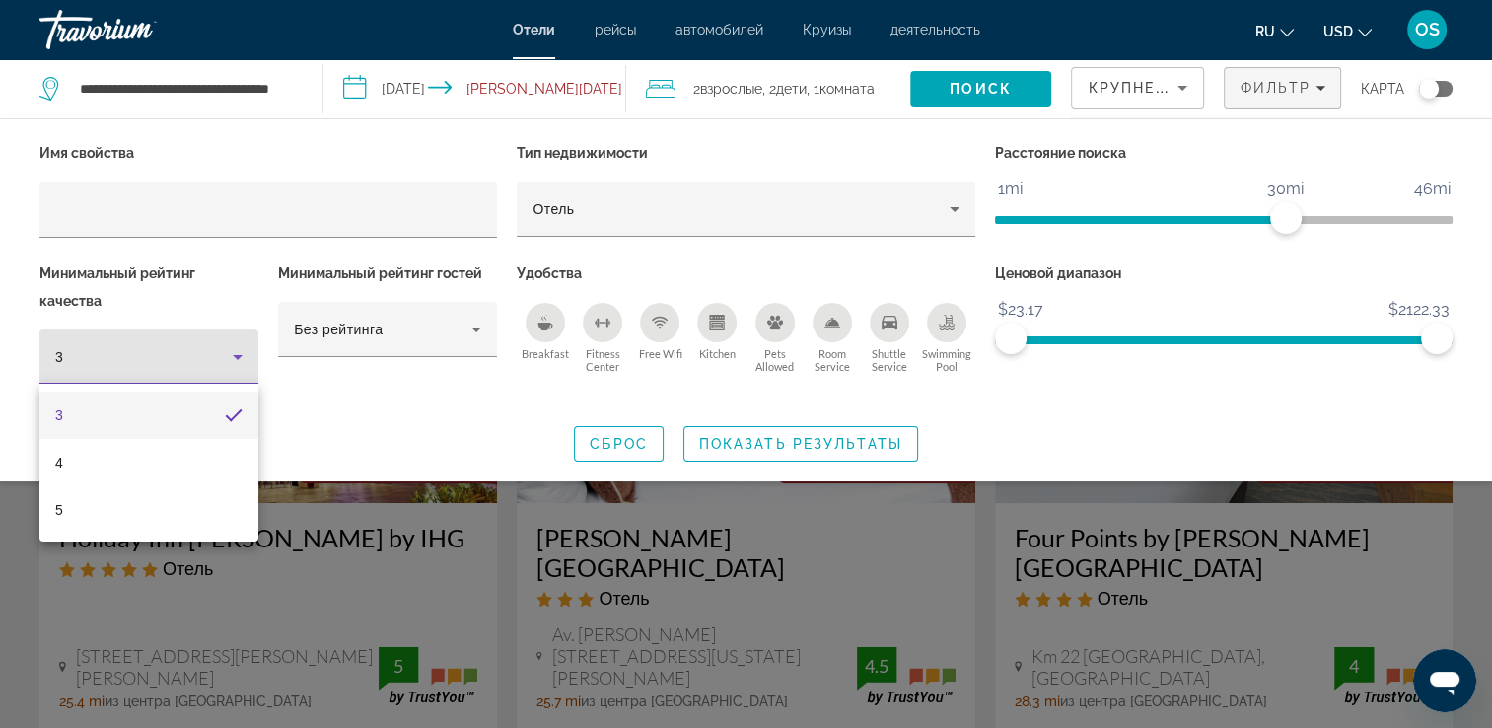
click at [254, 357] on div at bounding box center [746, 364] width 1492 height 728
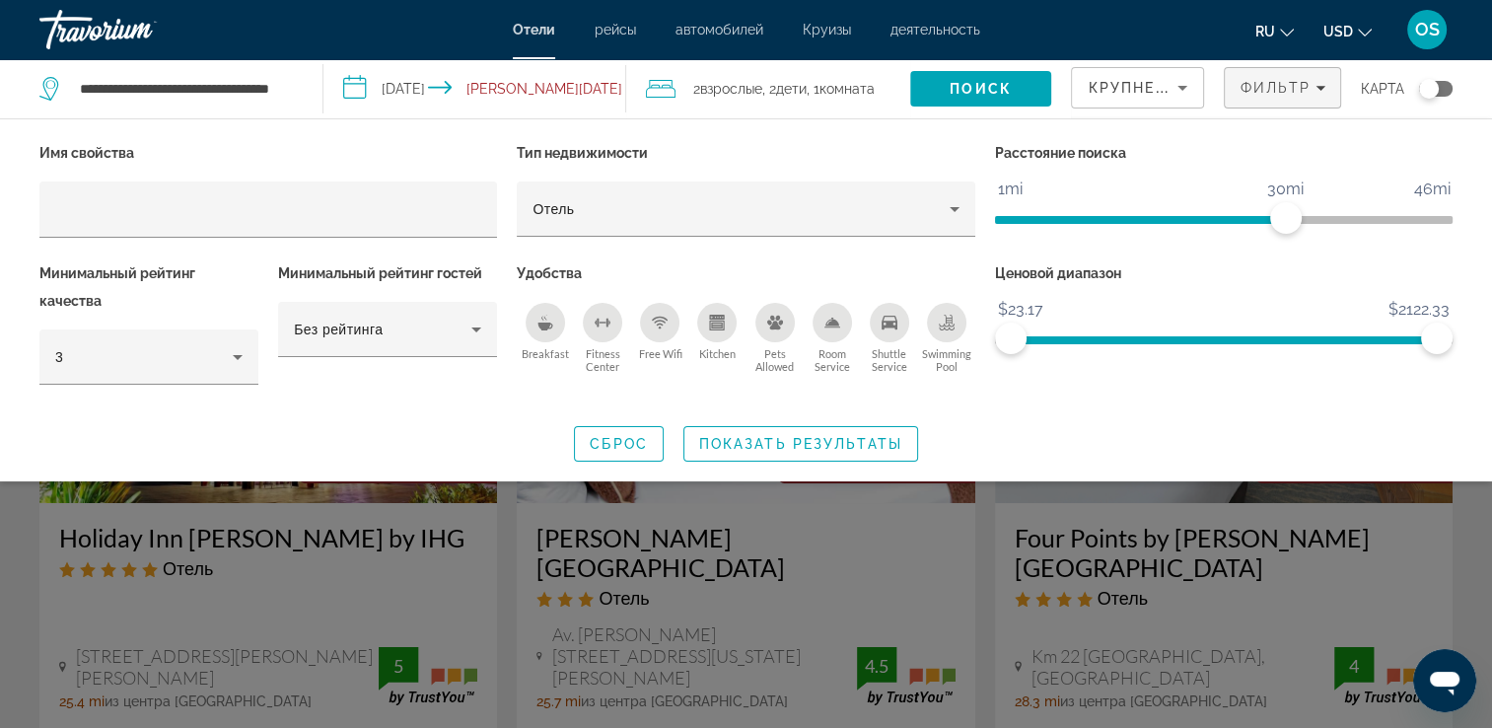
click at [265, 330] on div "Минимальный рейтинг качества 3" at bounding box center [149, 332] width 239 height 147
click at [493, 322] on div "Без рейтинга" at bounding box center [387, 329] width 219 height 55
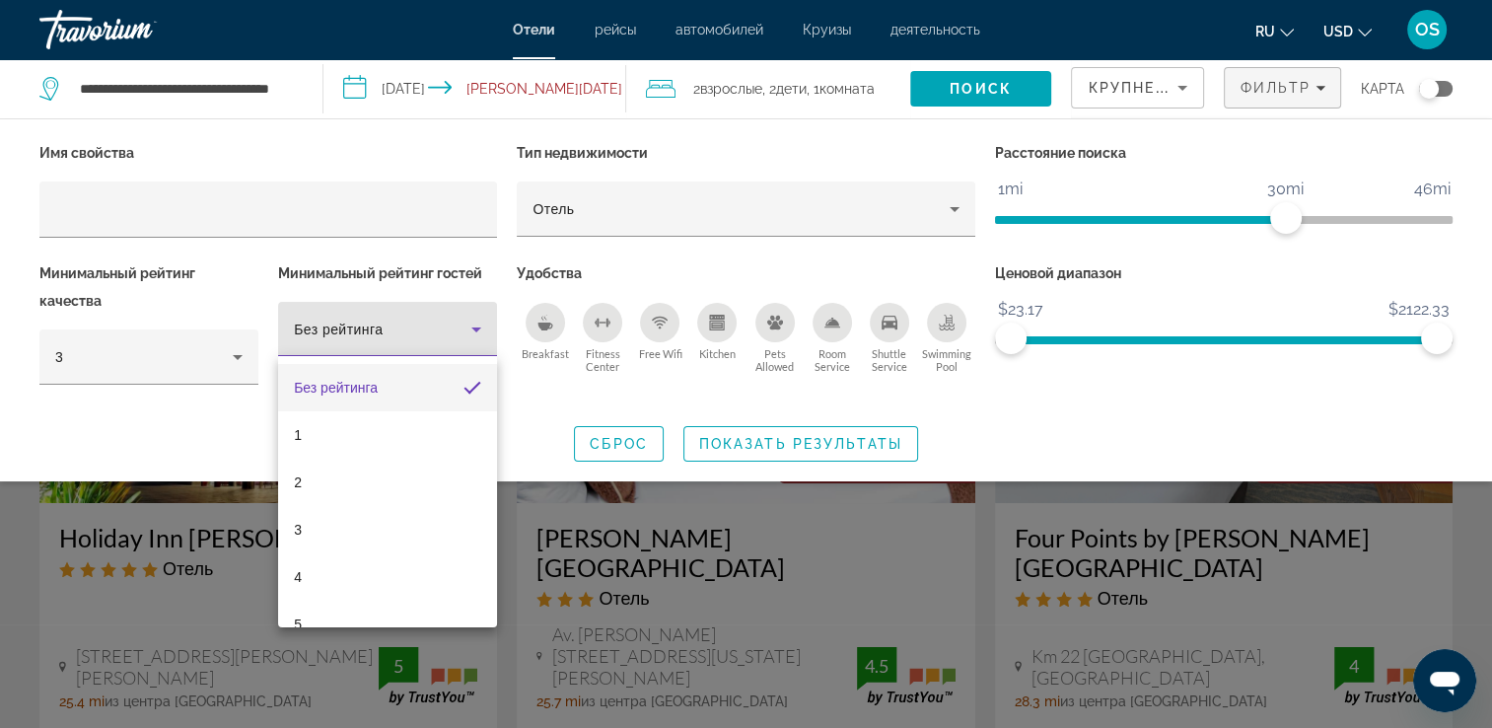
click at [493, 322] on div at bounding box center [746, 364] width 1492 height 728
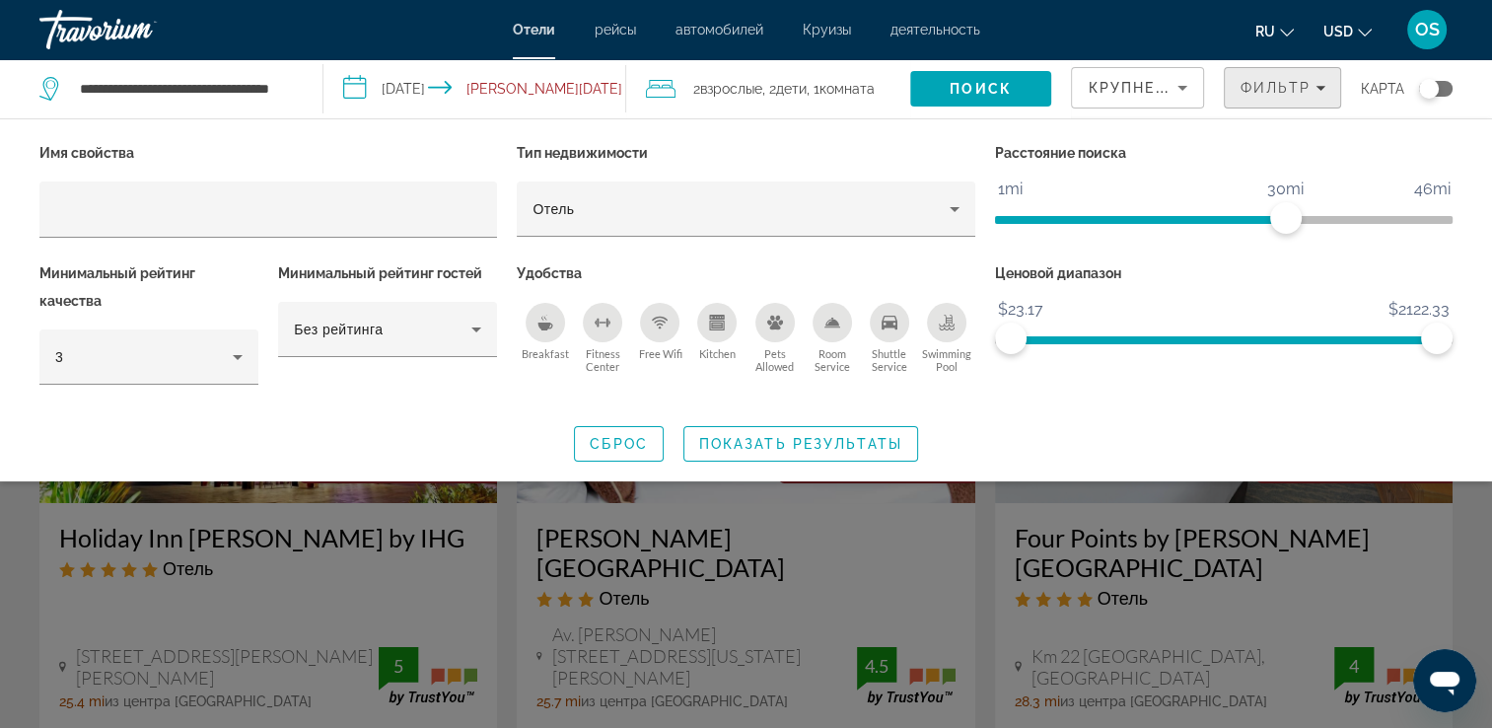
click at [1322, 81] on div "Фильтр" at bounding box center [1283, 88] width 86 height 16
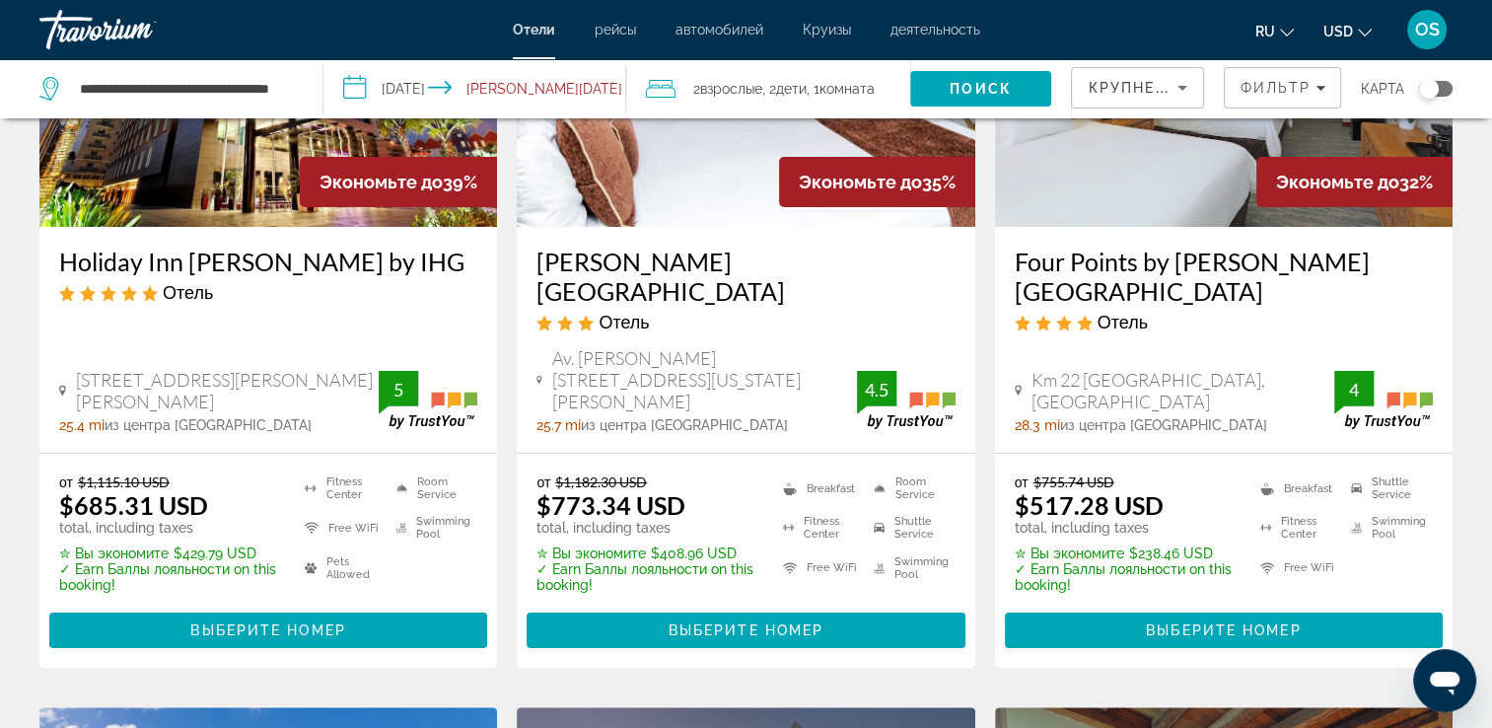
scroll to position [296, 0]
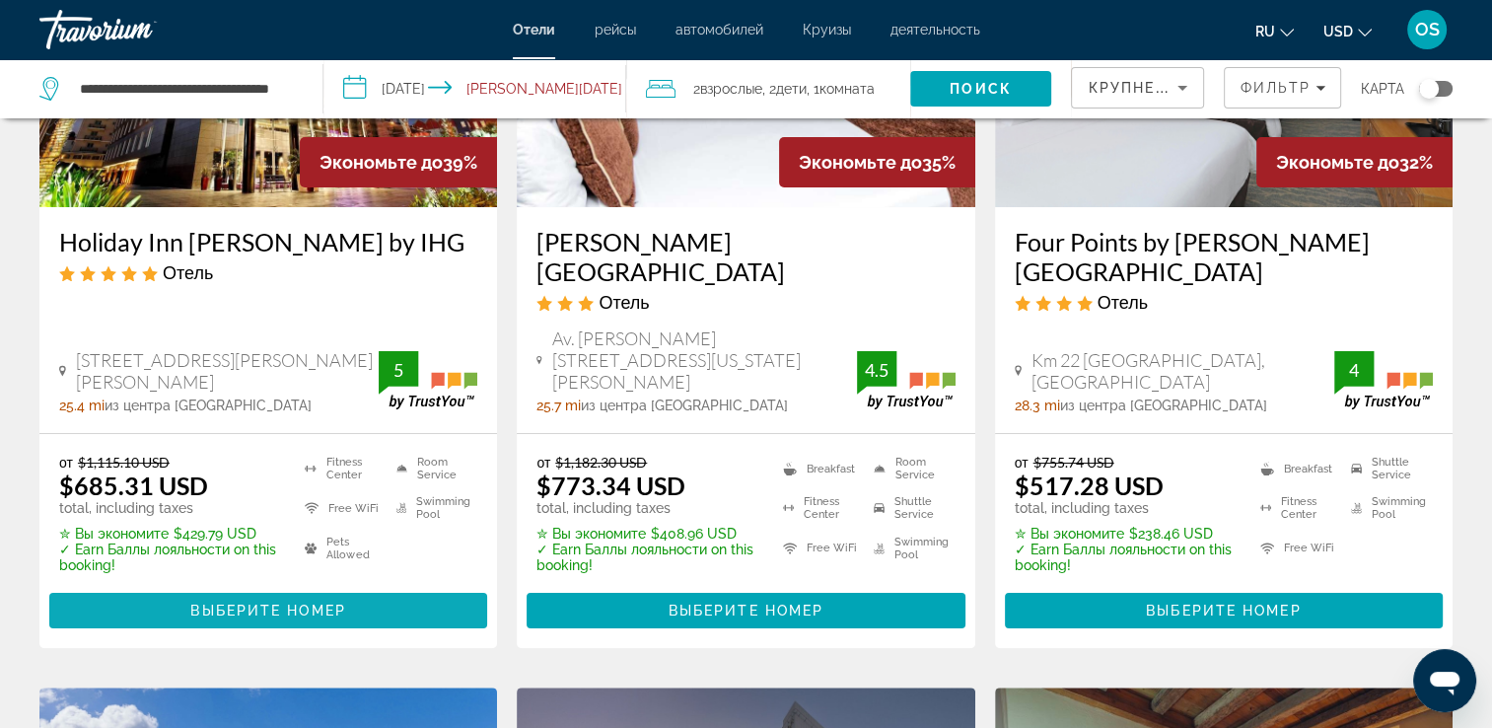
click at [364, 587] on span "Main content" at bounding box center [268, 610] width 438 height 47
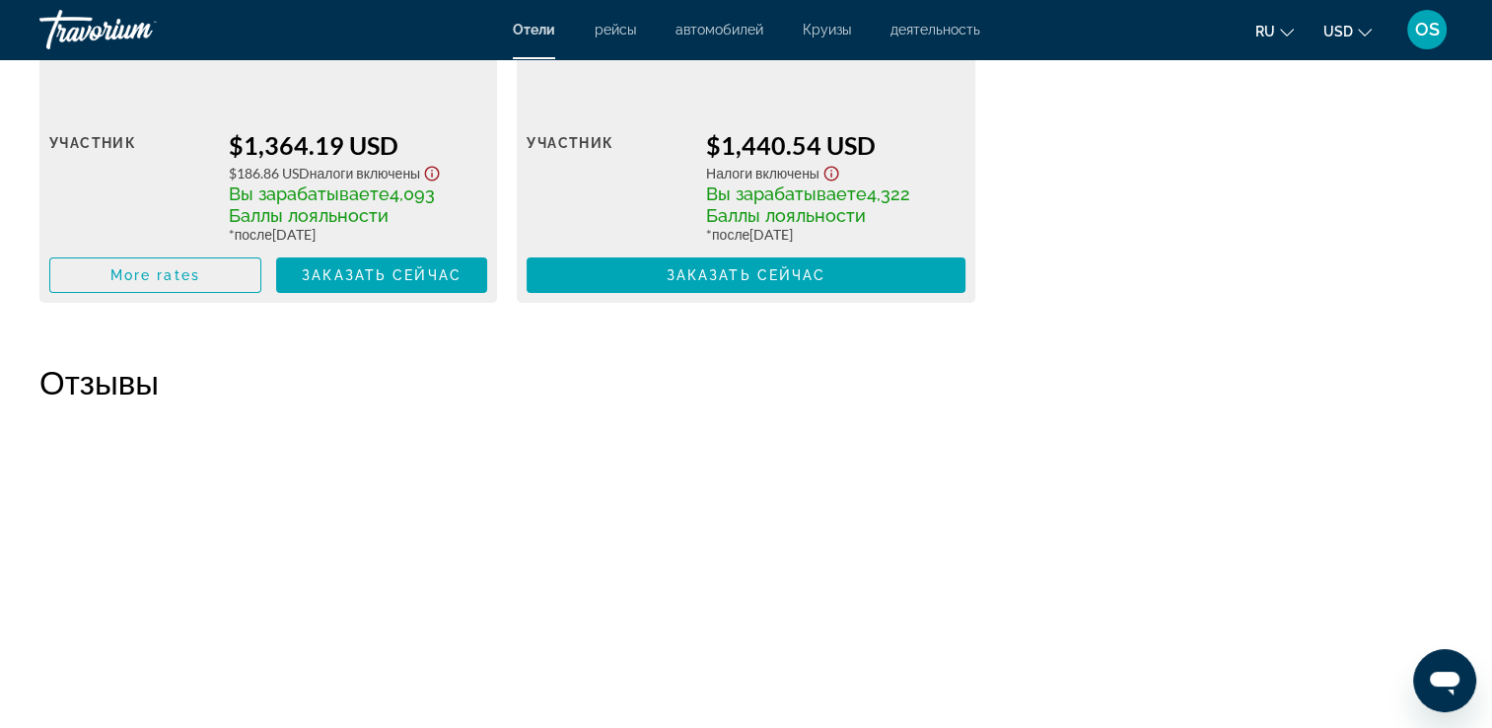
scroll to position [6628, 0]
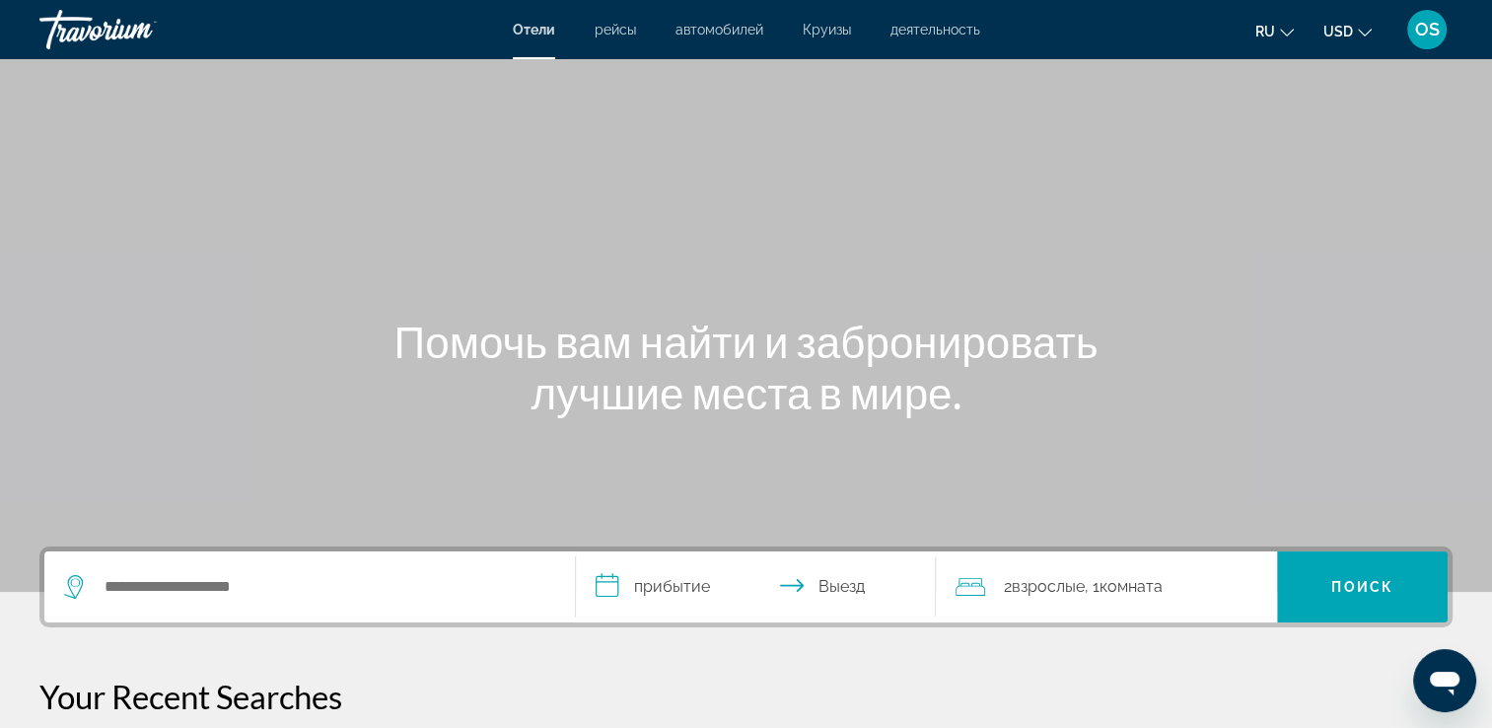
click at [537, 27] on span "Отели" at bounding box center [534, 30] width 42 height 16
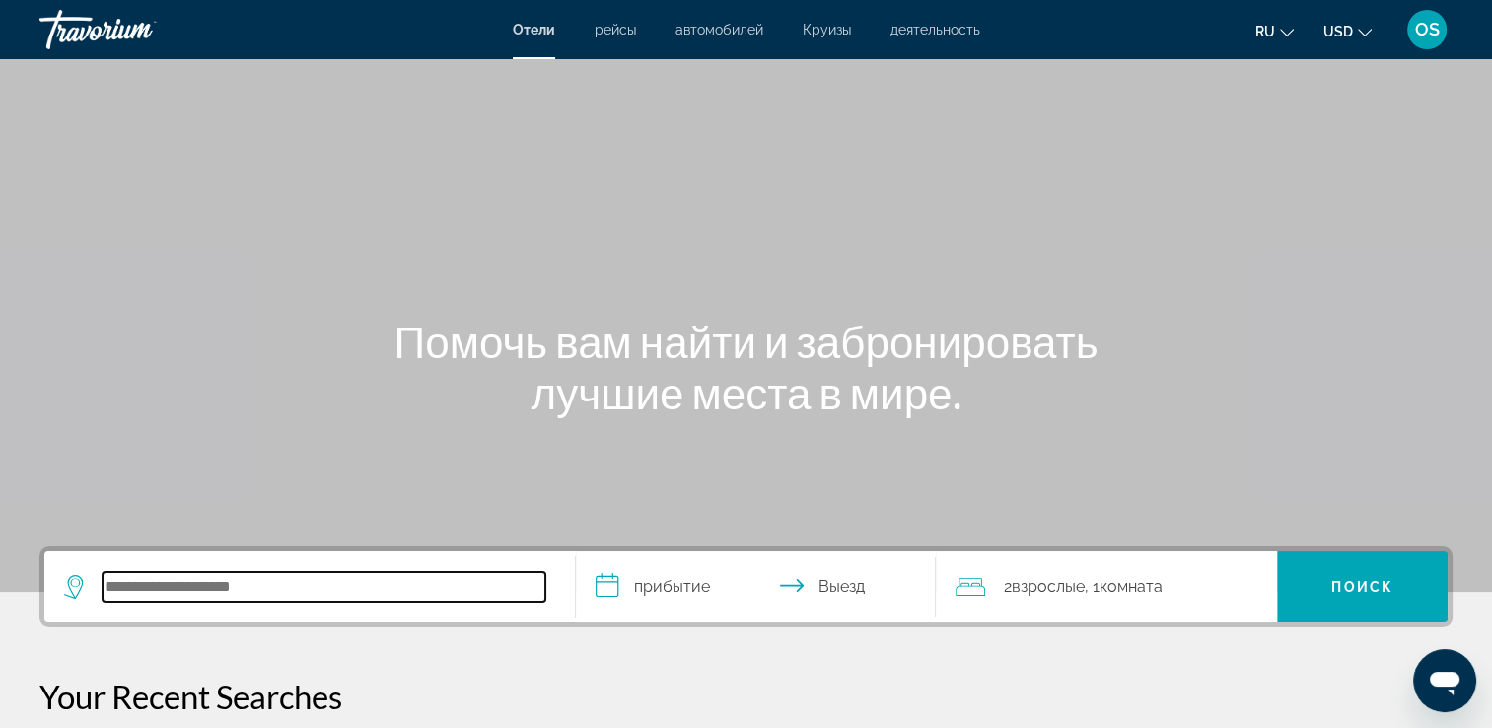
click at [283, 593] on input "Search hotel destination" at bounding box center [324, 587] width 443 height 30
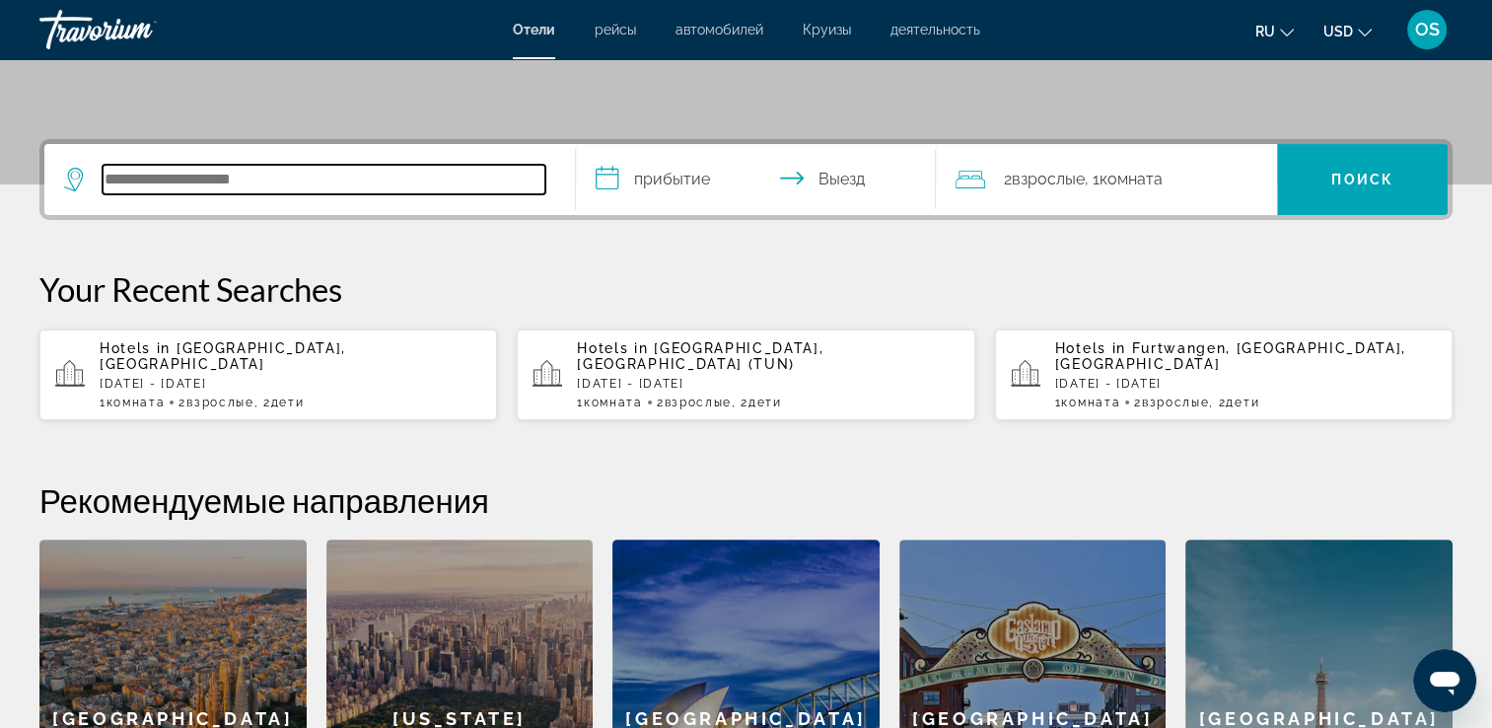
scroll to position [481, 0]
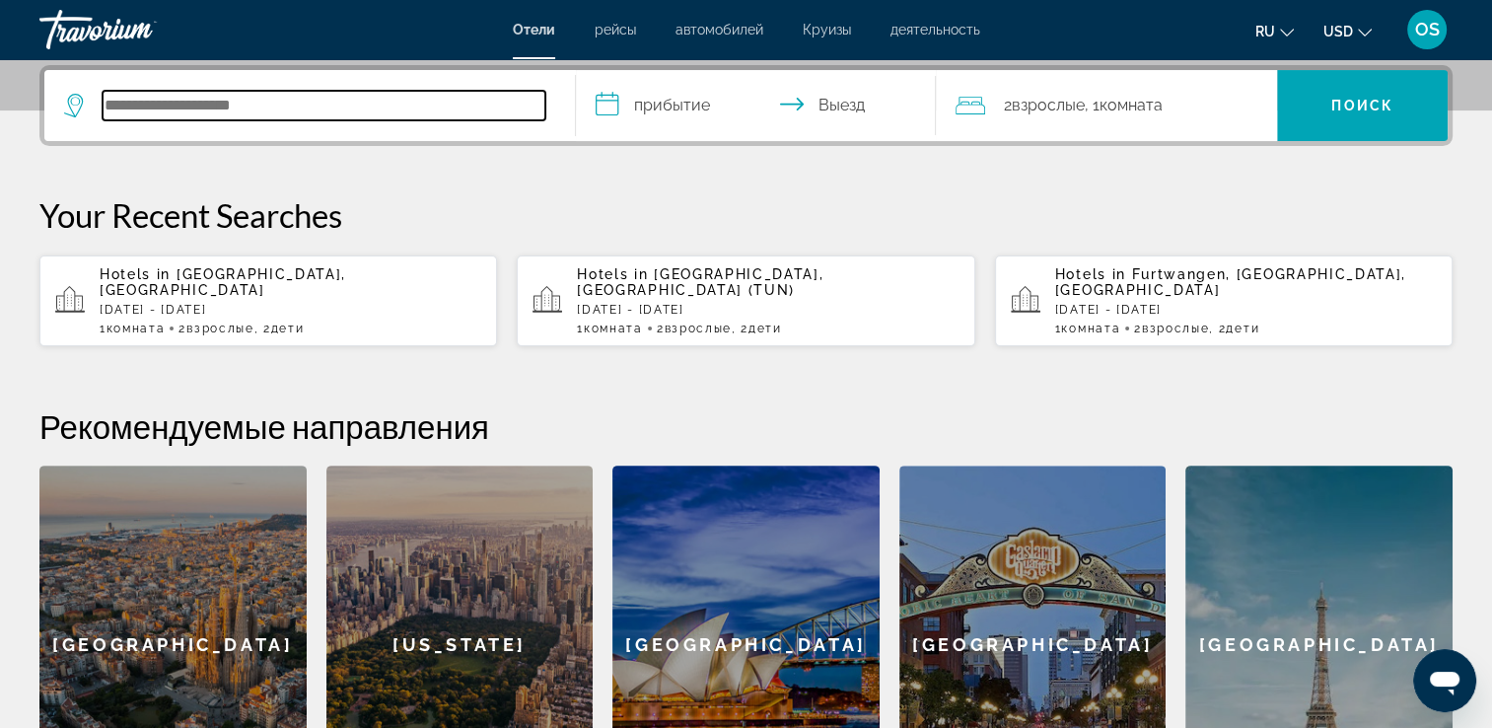
click at [351, 102] on input "Search hotel destination" at bounding box center [324, 106] width 443 height 30
type input "***"
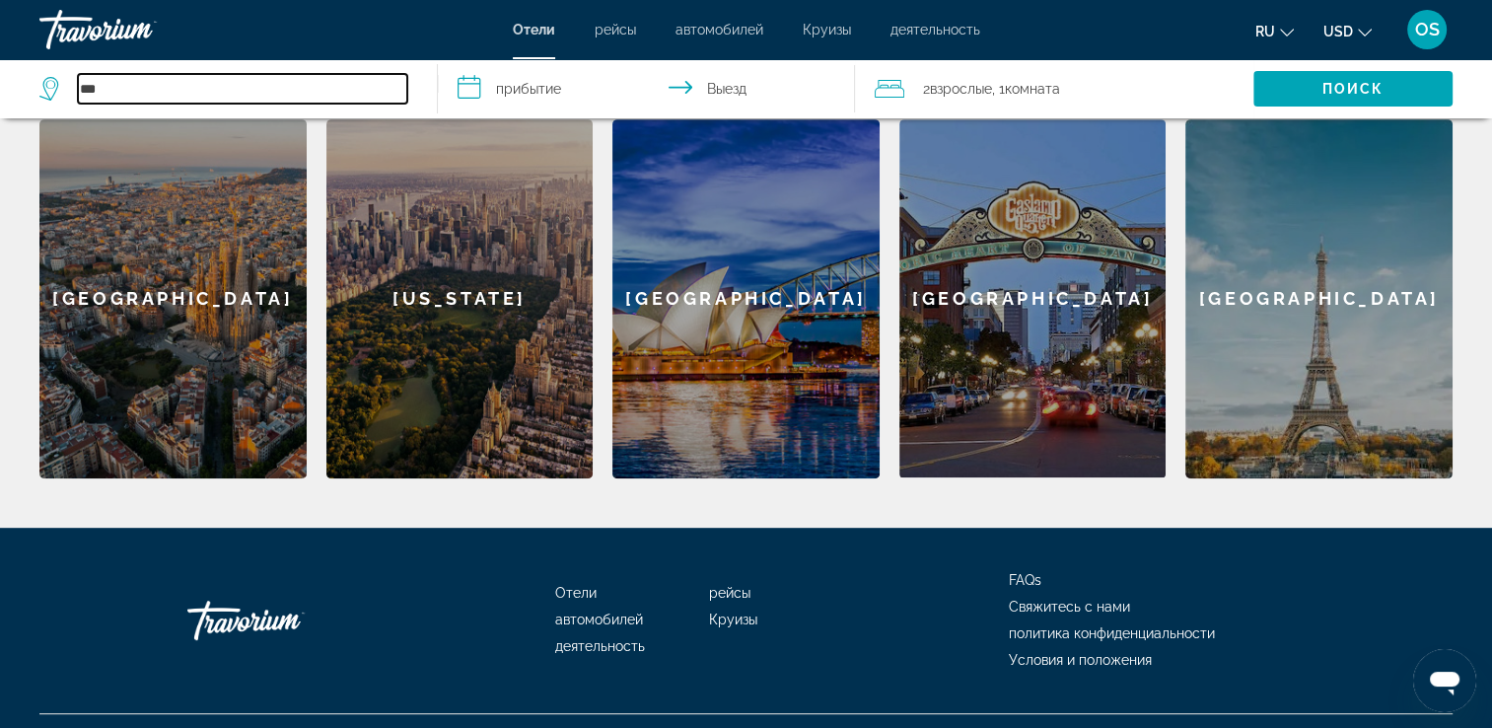
scroll to position [868, 0]
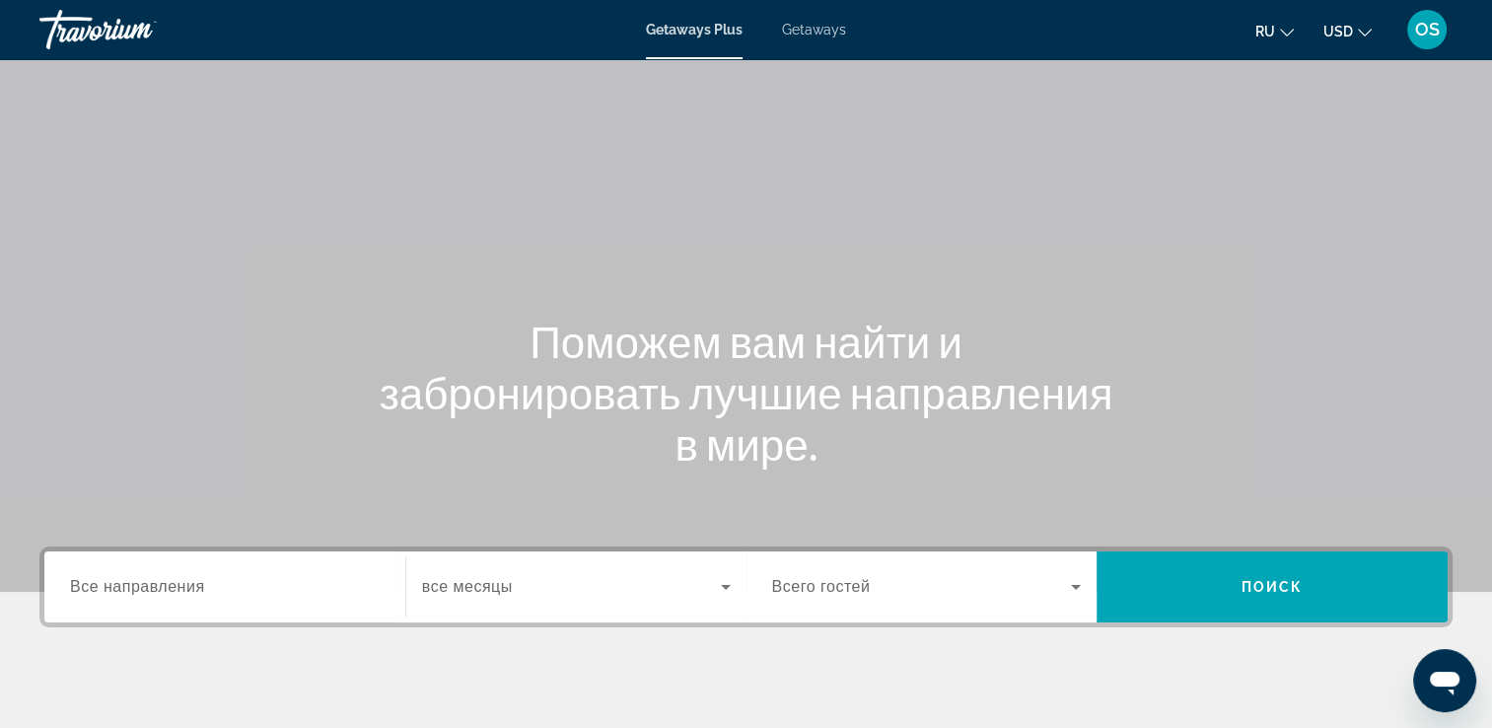
scroll to position [337, 0]
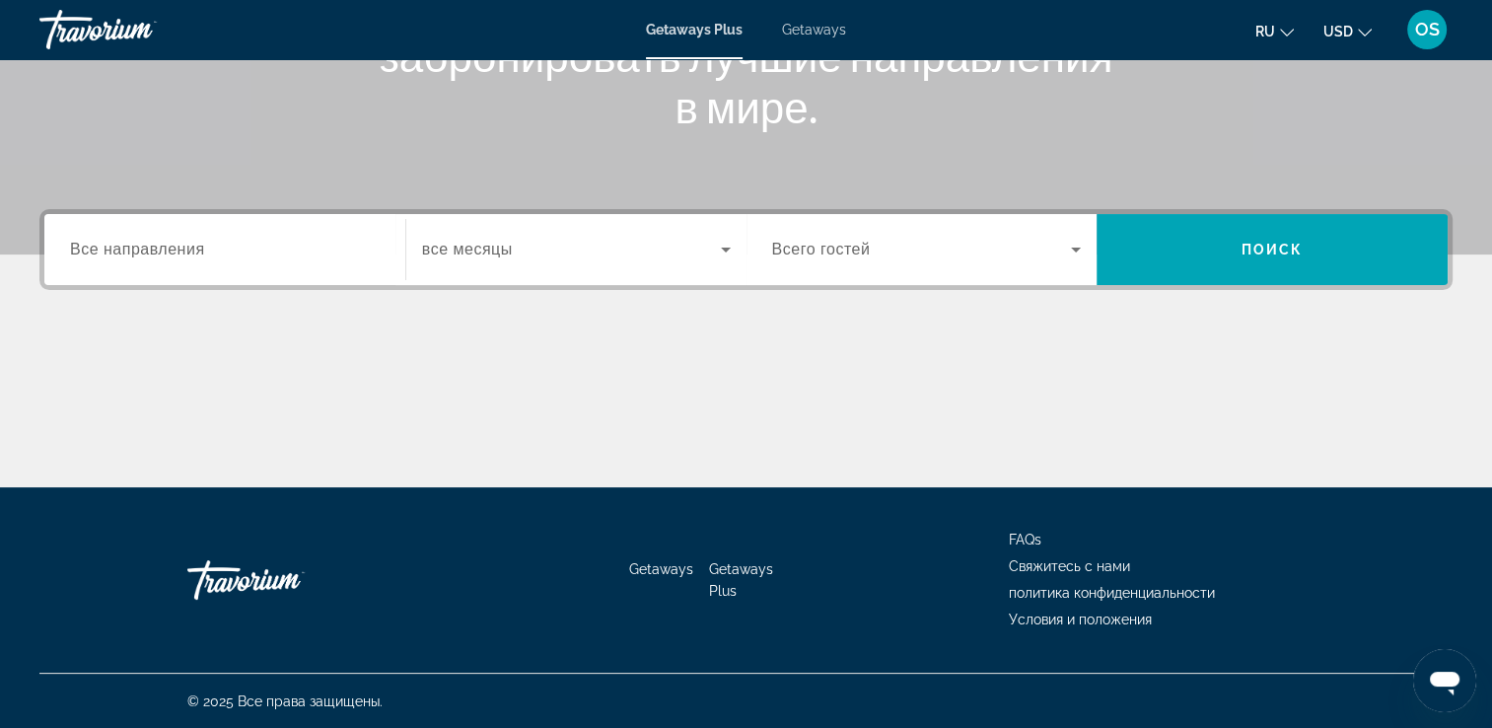
click at [189, 248] on span "Все направления" at bounding box center [137, 249] width 135 height 17
click at [189, 248] on input "Destination Все направления" at bounding box center [225, 251] width 310 height 24
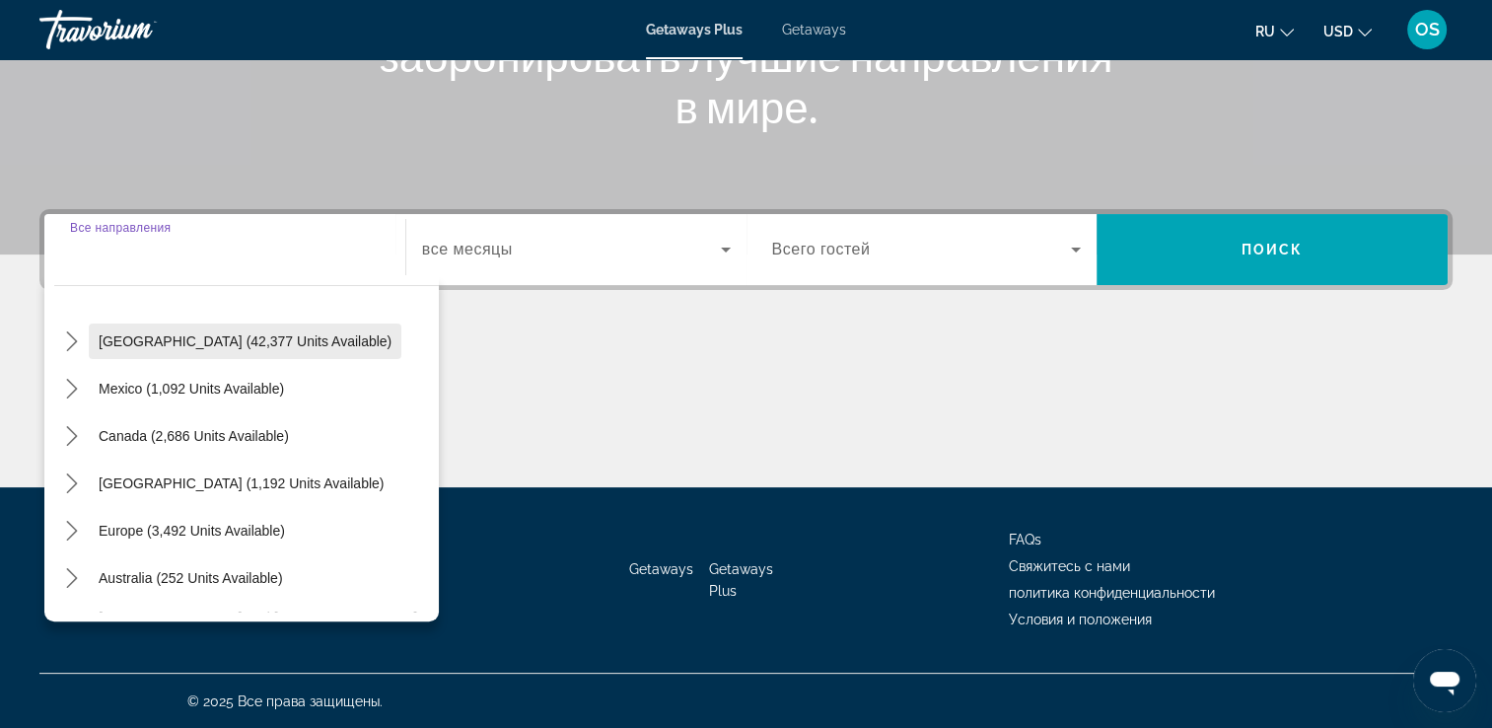
scroll to position [0, 0]
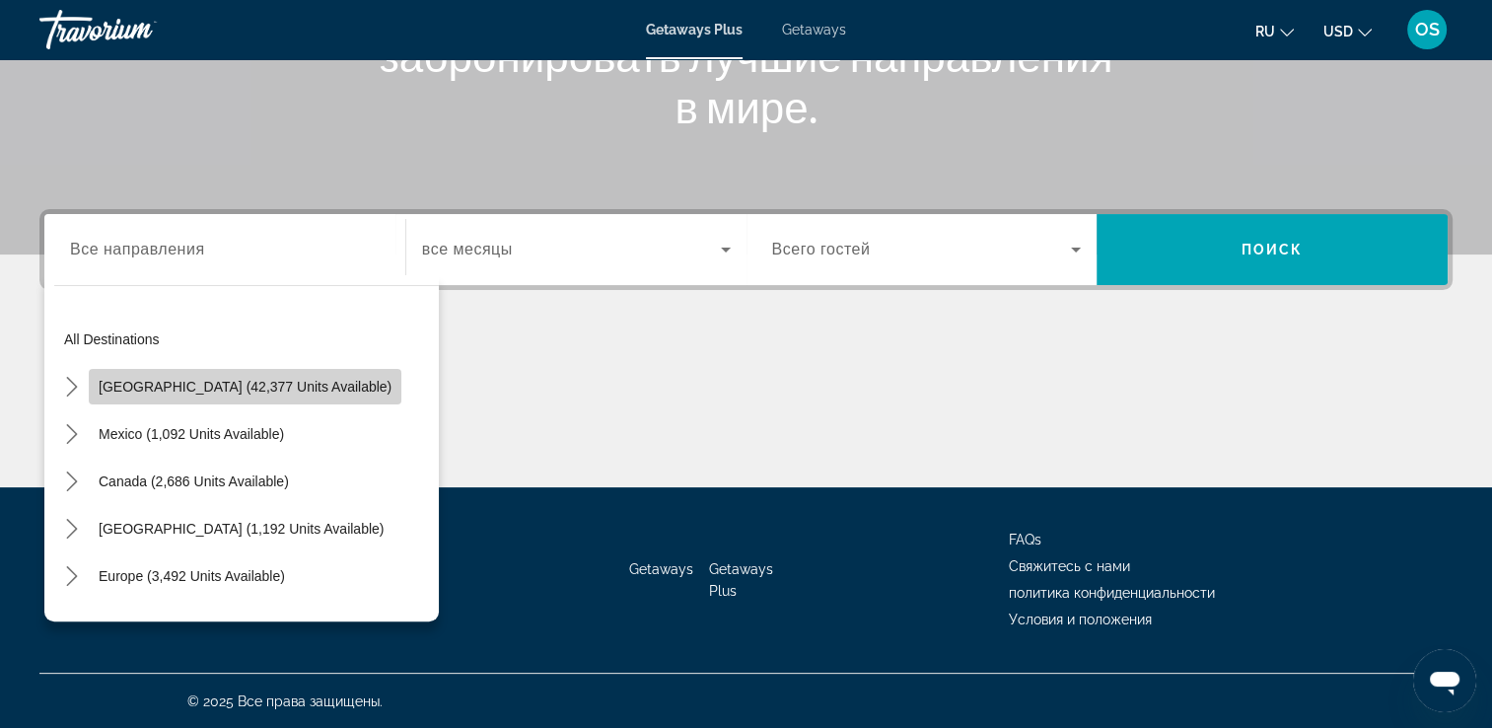
click at [299, 387] on span "United States (42,377 units available)" at bounding box center [245, 387] width 293 height 16
type input "**********"
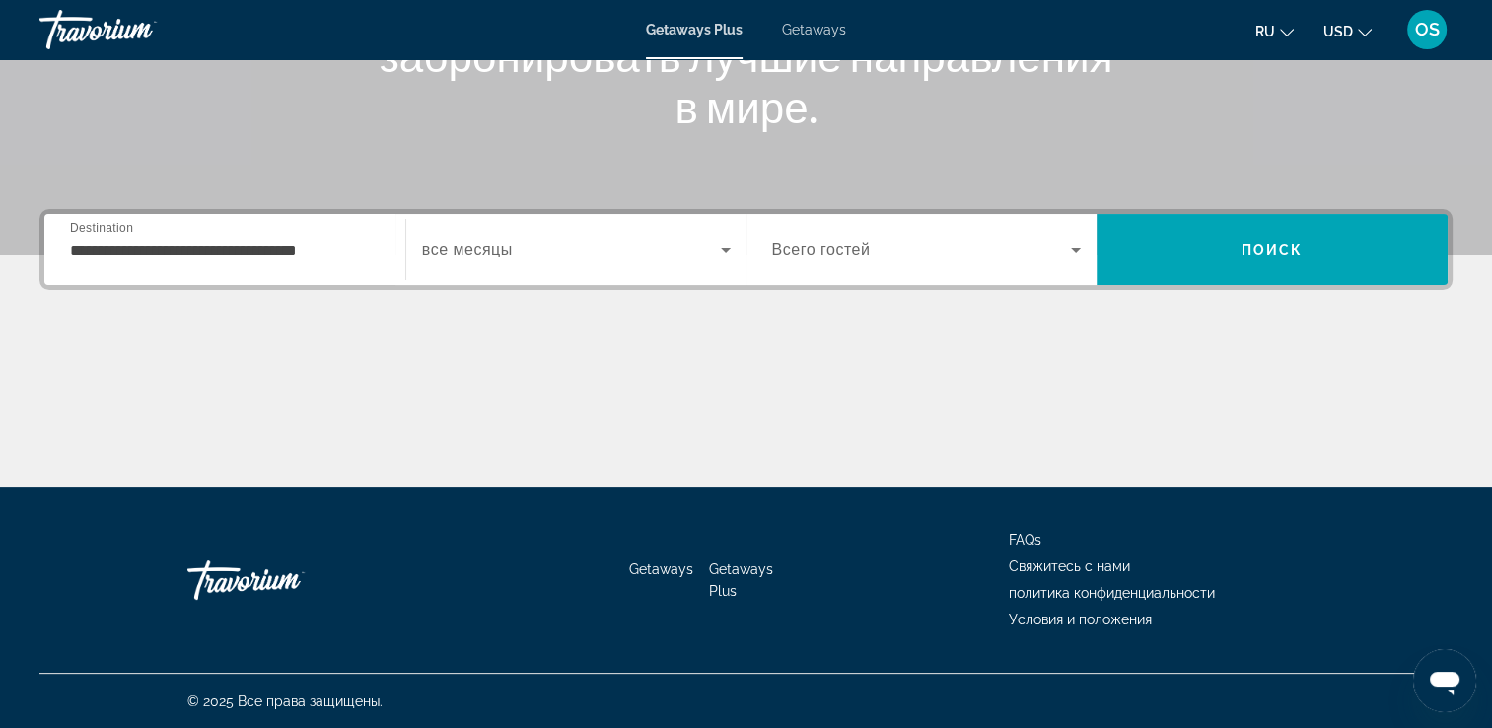
click at [446, 245] on span "все месяцы" at bounding box center [467, 249] width 91 height 17
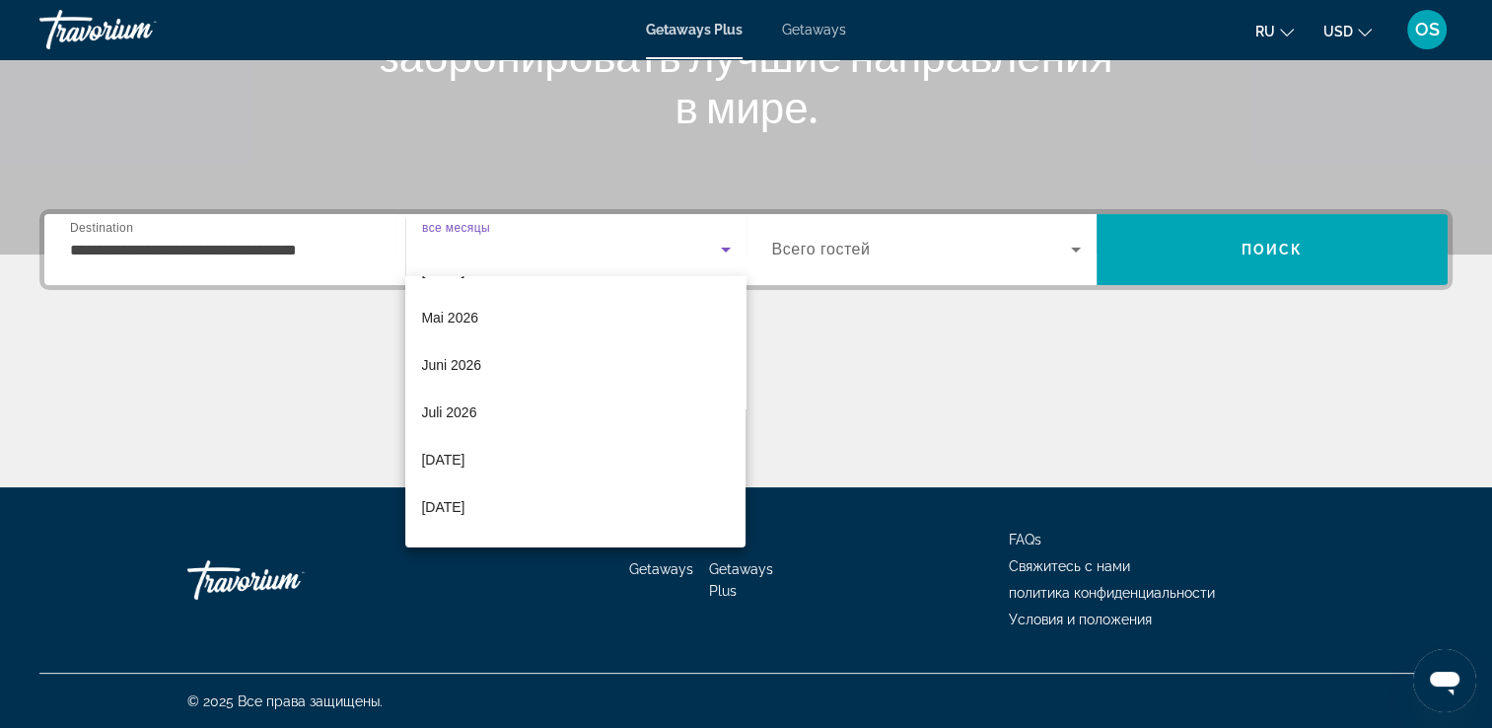
scroll to position [406, 0]
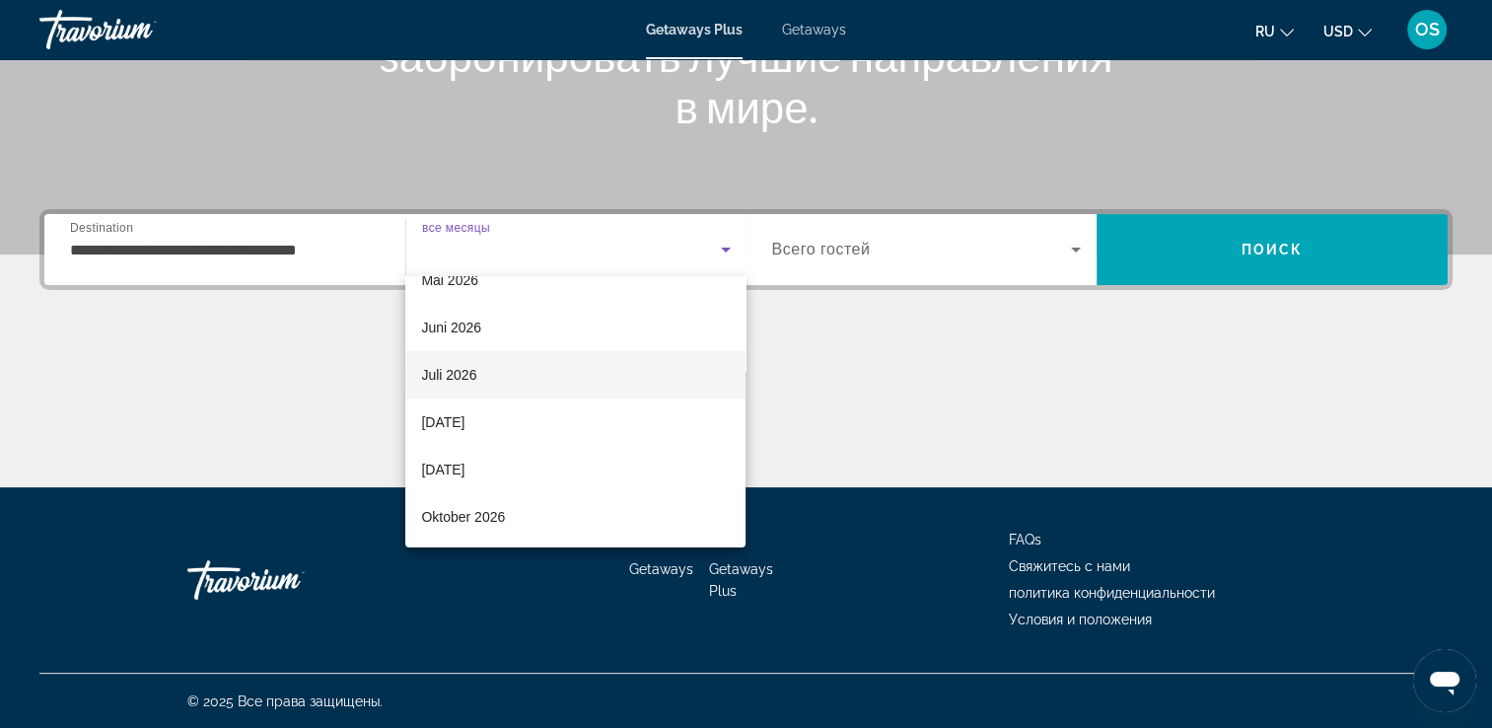
click at [556, 363] on mat-option "Juli 2026" at bounding box center [575, 374] width 340 height 47
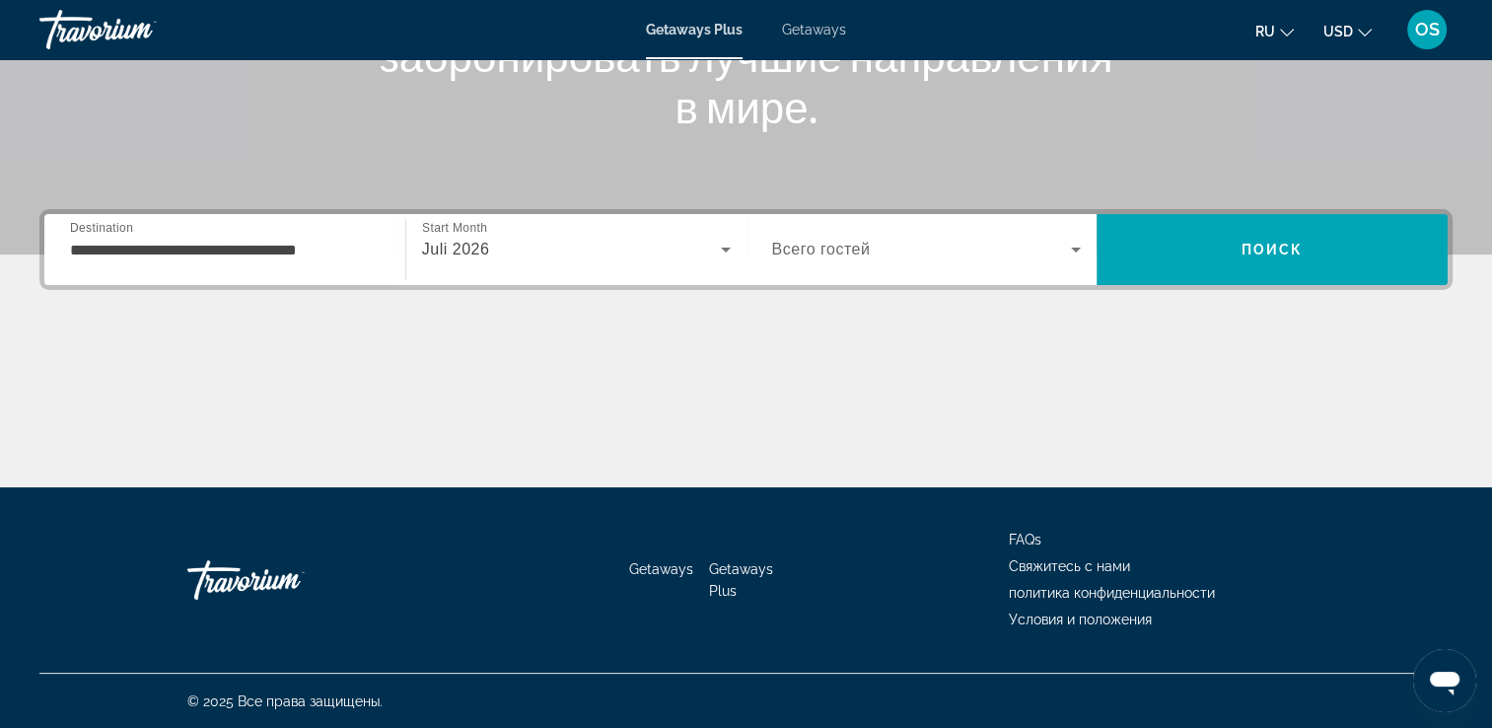
click at [860, 249] on span "Всего гостей" at bounding box center [821, 249] width 99 height 17
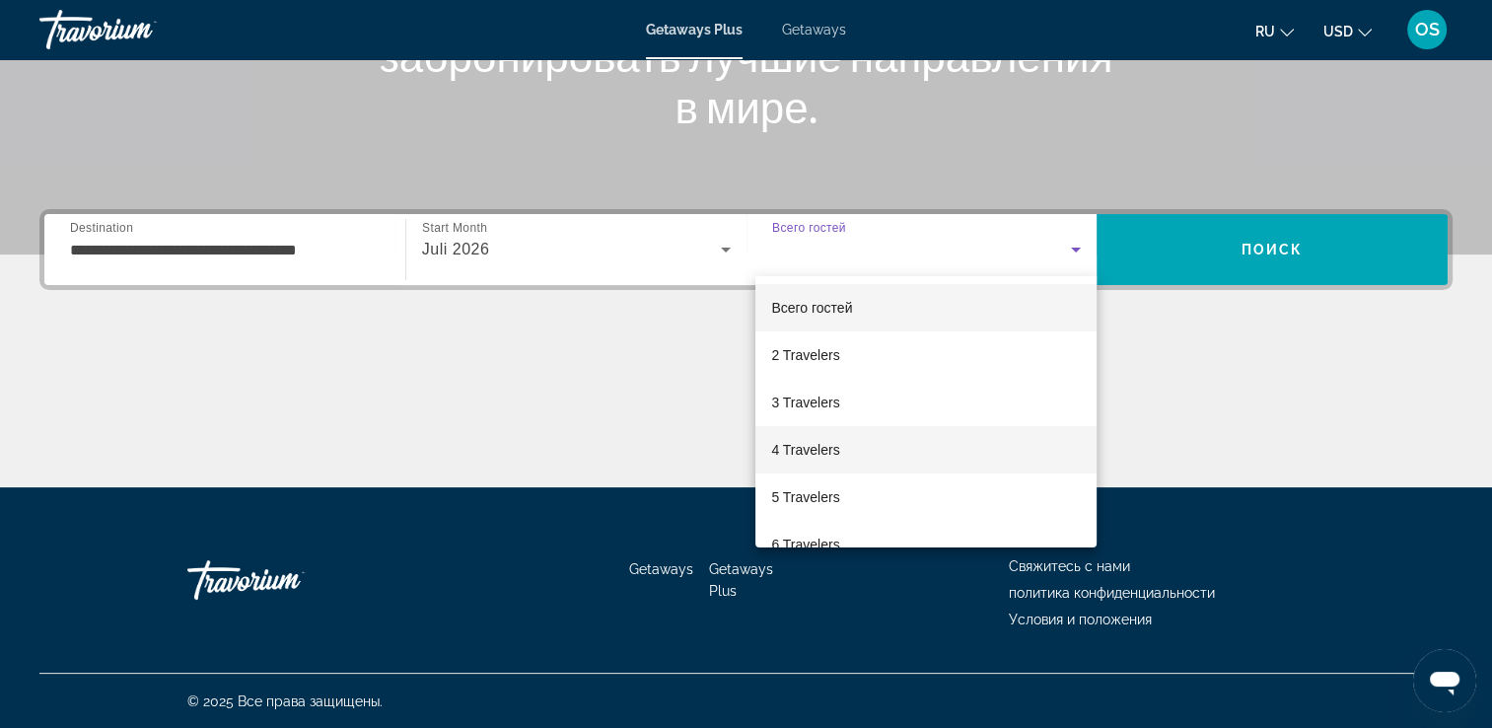
click at [877, 446] on mat-option "4 Travelers" at bounding box center [925, 449] width 341 height 47
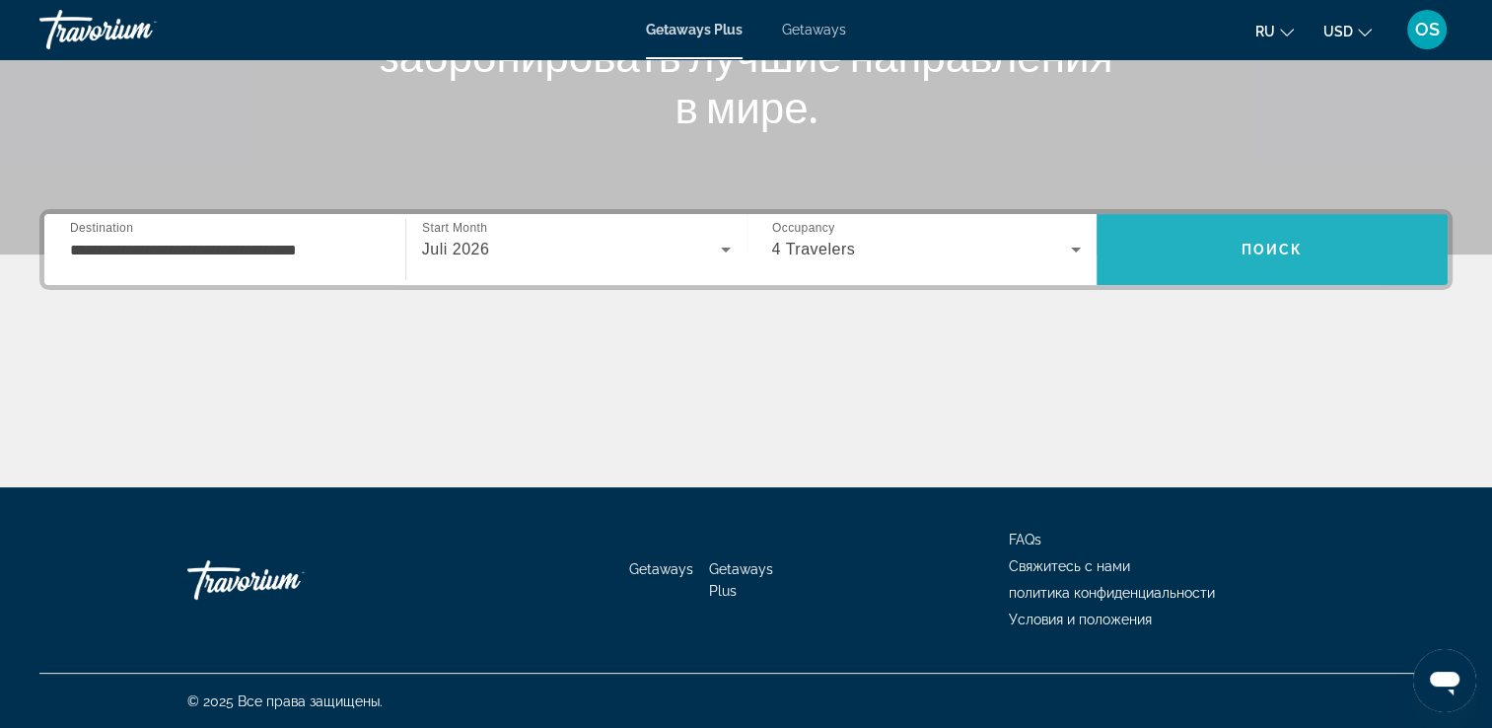
click at [1169, 236] on span "Search" at bounding box center [1272, 249] width 351 height 47
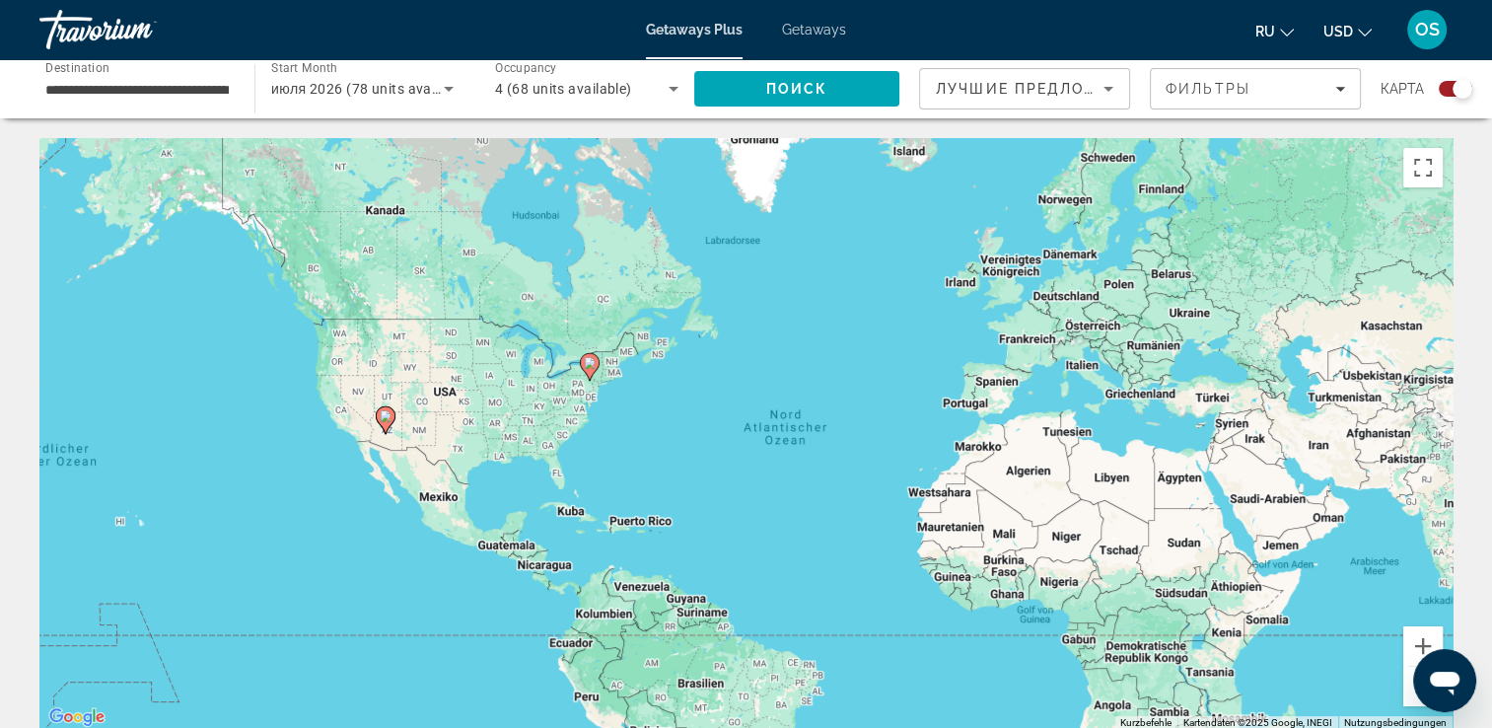
drag, startPoint x: 318, startPoint y: 345, endPoint x: 502, endPoint y: 388, distance: 189.2
click at [501, 388] on div "Um den Modus zum Ziehen mit der Tastatur zu aktivieren, drückst du Alt + Eingab…" at bounding box center [745, 434] width 1413 height 592
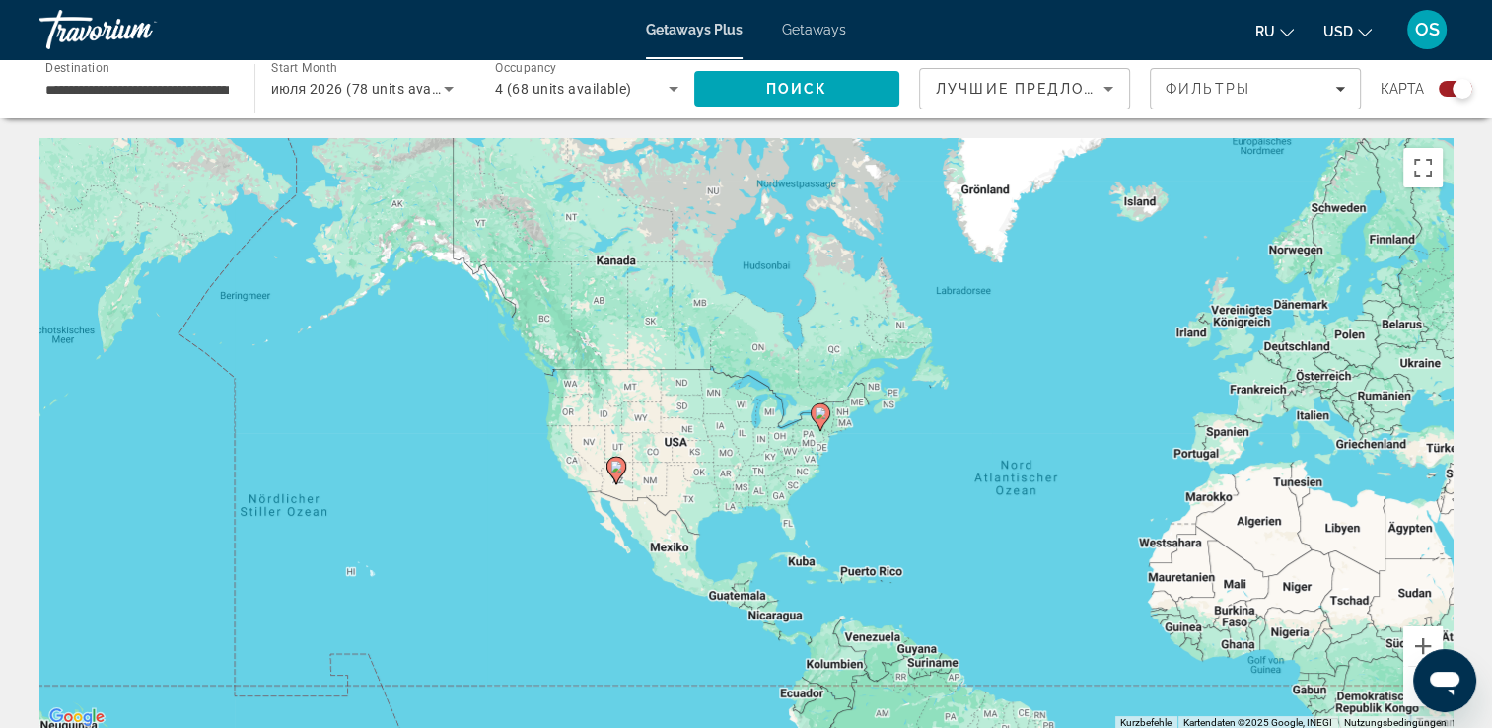
click at [596, 400] on div "Um den Modus zum Ziehen mit der Tastatur zu aktivieren, drückst du Alt + Eingab…" at bounding box center [745, 434] width 1413 height 592
click at [823, 415] on image "Main content" at bounding box center [821, 413] width 12 height 12
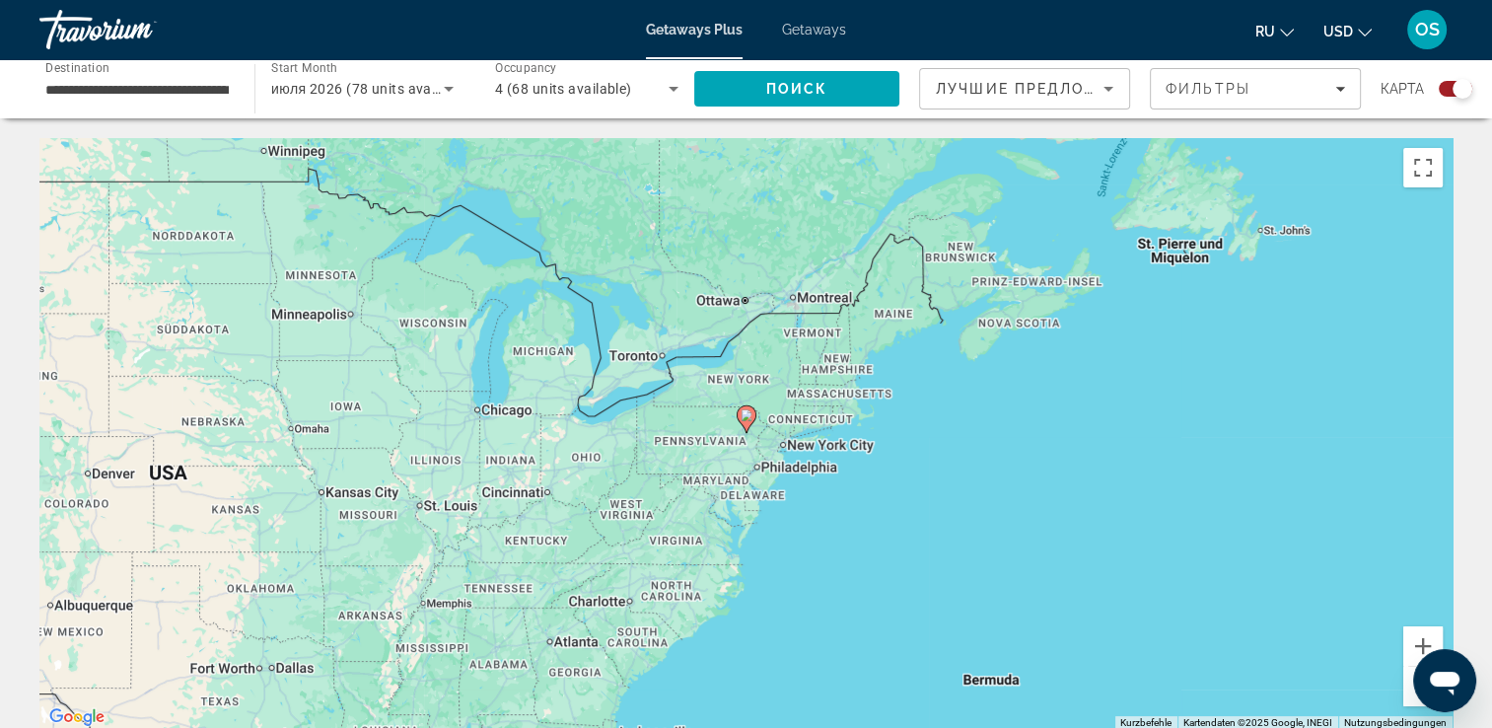
drag, startPoint x: 491, startPoint y: 405, endPoint x: 684, endPoint y: 429, distance: 194.7
click at [684, 429] on div "Um von einem Element zum anderen zu gelangen, drückst du die Pfeiltasten entspr…" at bounding box center [745, 434] width 1413 height 592
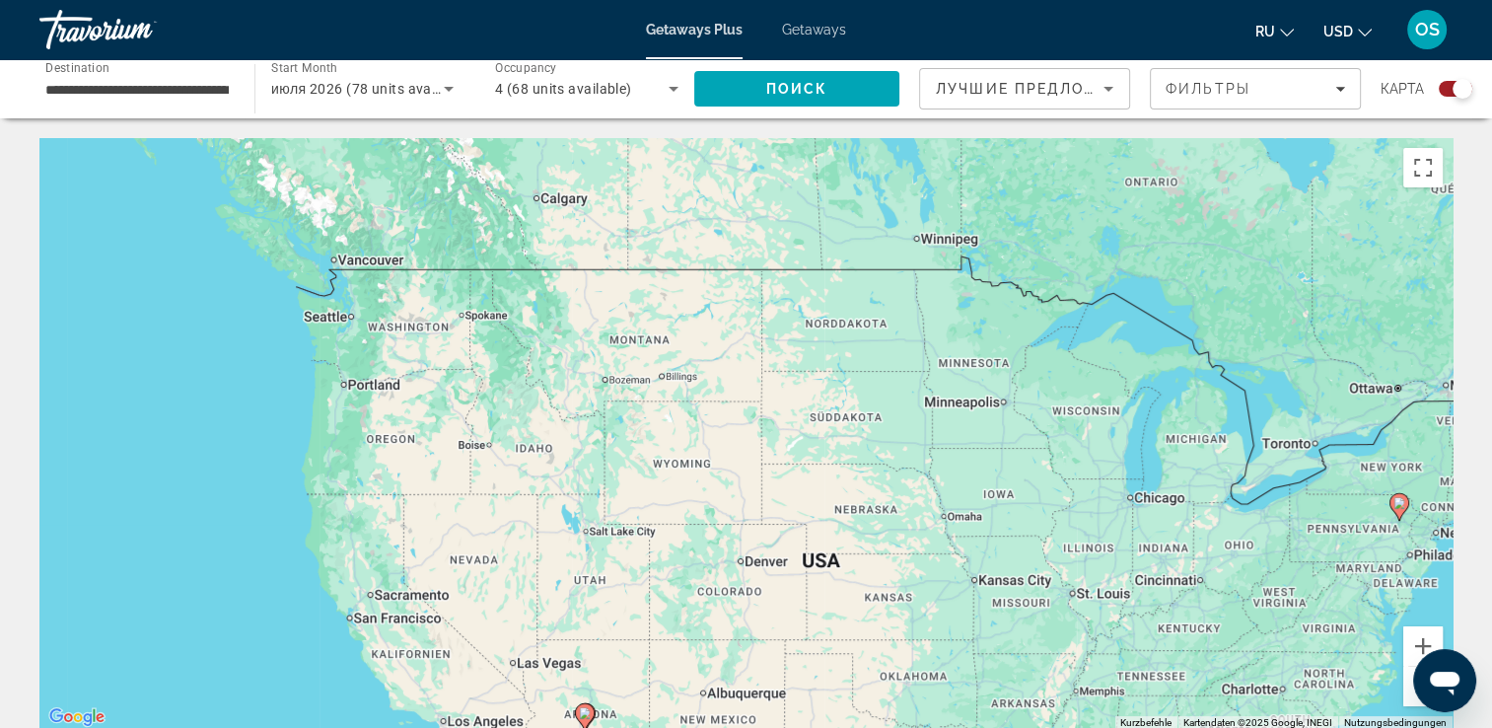
drag, startPoint x: 484, startPoint y: 355, endPoint x: 646, endPoint y: 370, distance: 162.4
click at [646, 370] on div "Um den Modus zum Ziehen mit der Tastatur zu aktivieren, drückst du Alt + Eingab…" at bounding box center [745, 434] width 1413 height 592
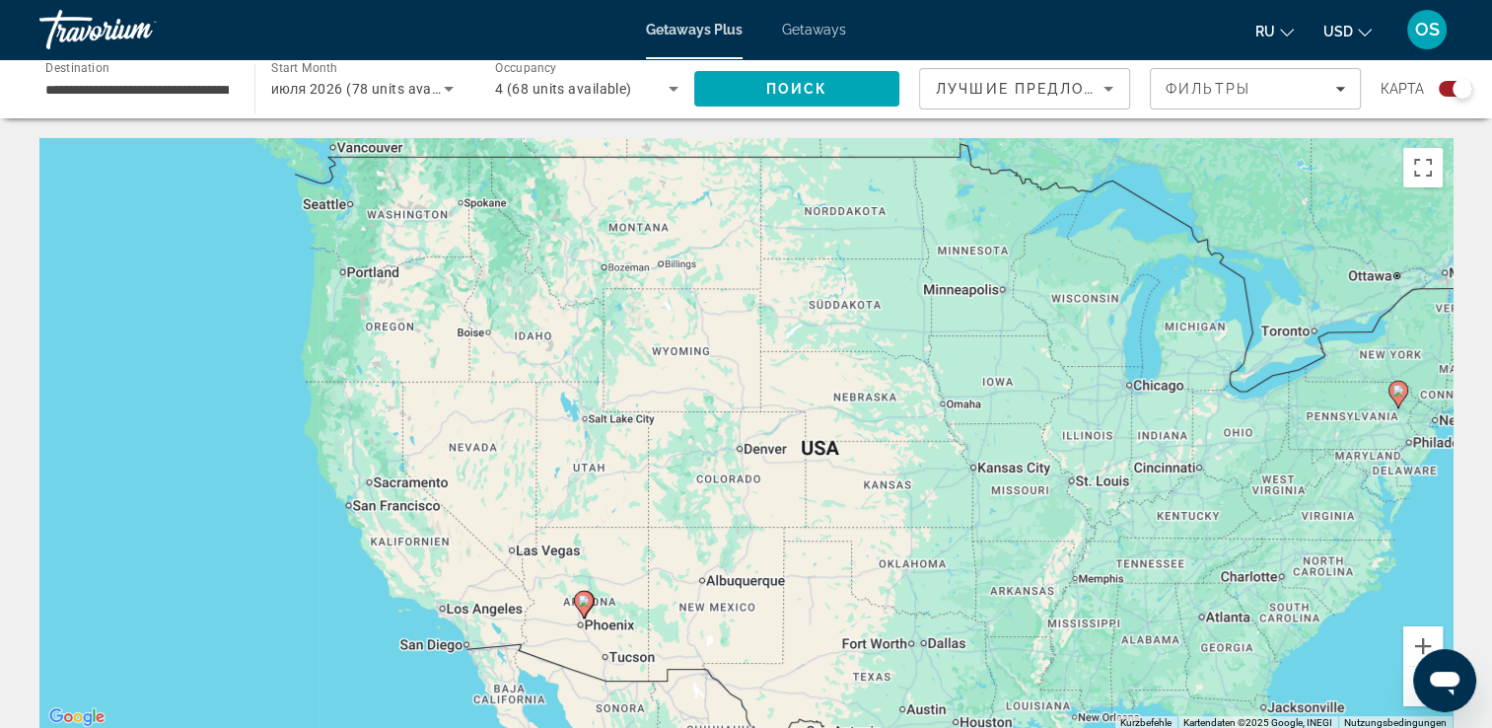
drag, startPoint x: 382, startPoint y: 393, endPoint x: 373, endPoint y: 279, distance: 113.8
click at [373, 280] on div "Um den Modus zum Ziehen mit der Tastatur zu aktivieren, drückst du Alt + Eingab…" at bounding box center [745, 434] width 1413 height 592
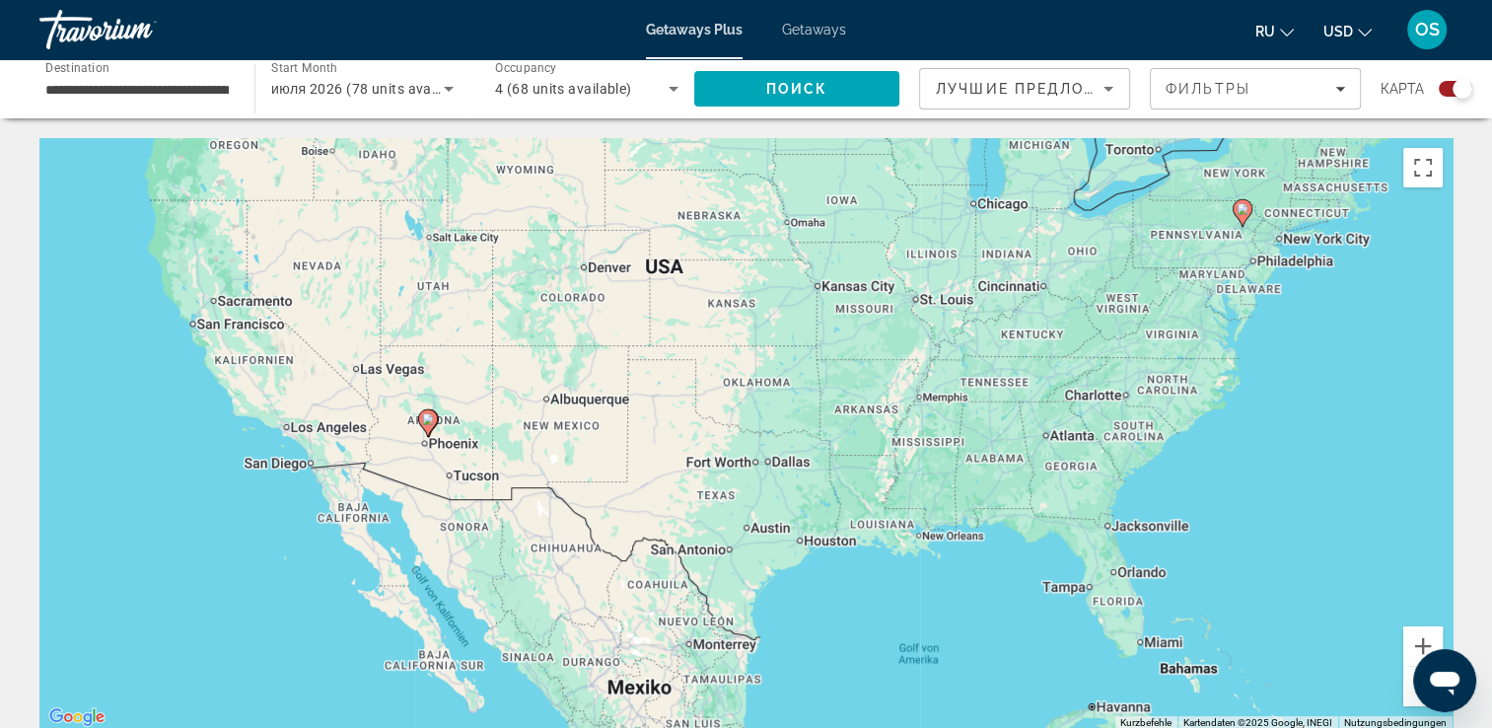
drag, startPoint x: 387, startPoint y: 511, endPoint x: 238, endPoint y: 324, distance: 238.6
click at [240, 326] on div "Um den Modus zum Ziehen mit der Tastatur zu aktivieren, drückst du Alt + Eingab…" at bounding box center [745, 434] width 1413 height 592
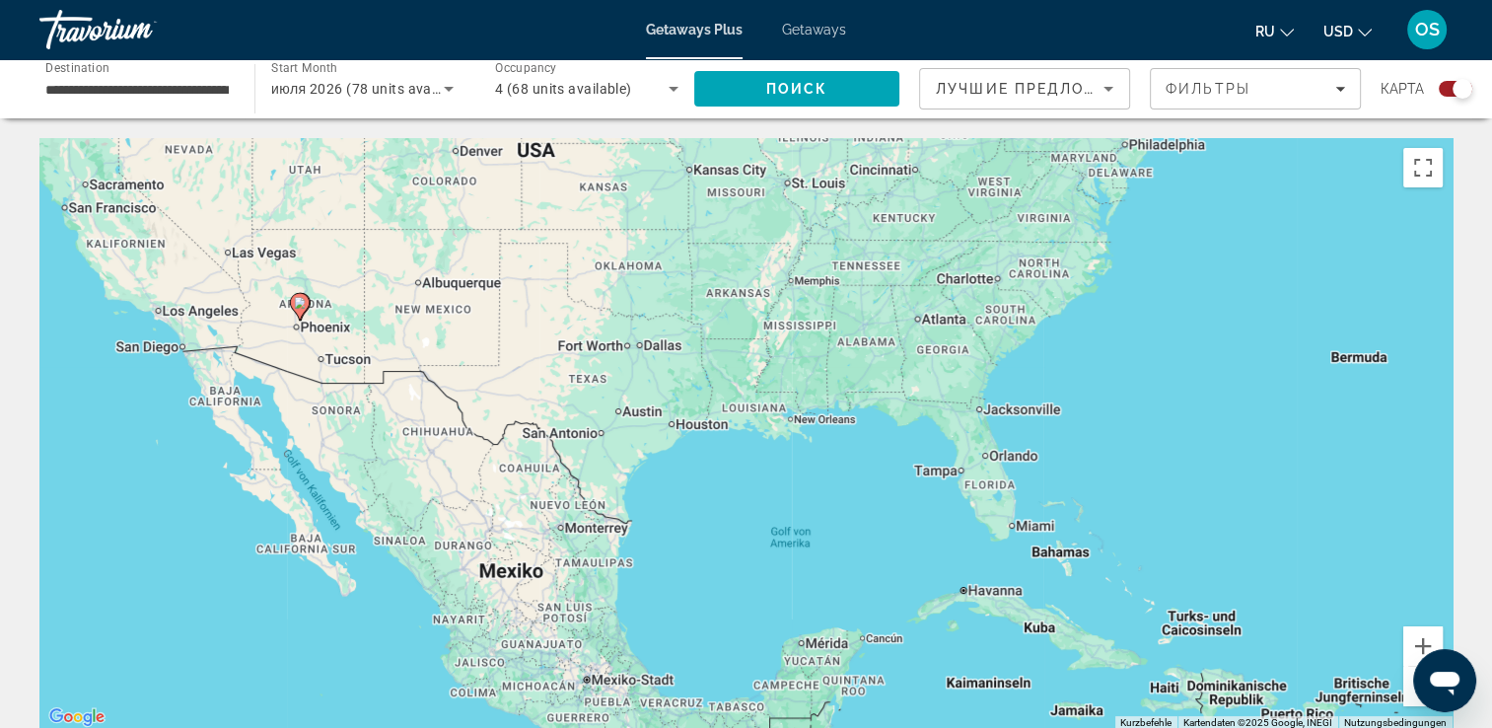
drag, startPoint x: 1005, startPoint y: 407, endPoint x: 880, endPoint y: 294, distance: 169.0
click at [888, 291] on div "Um den Modus zum Ziehen mit der Tastatur zu aktivieren, drückst du Alt + Eingab…" at bounding box center [745, 434] width 1413 height 592
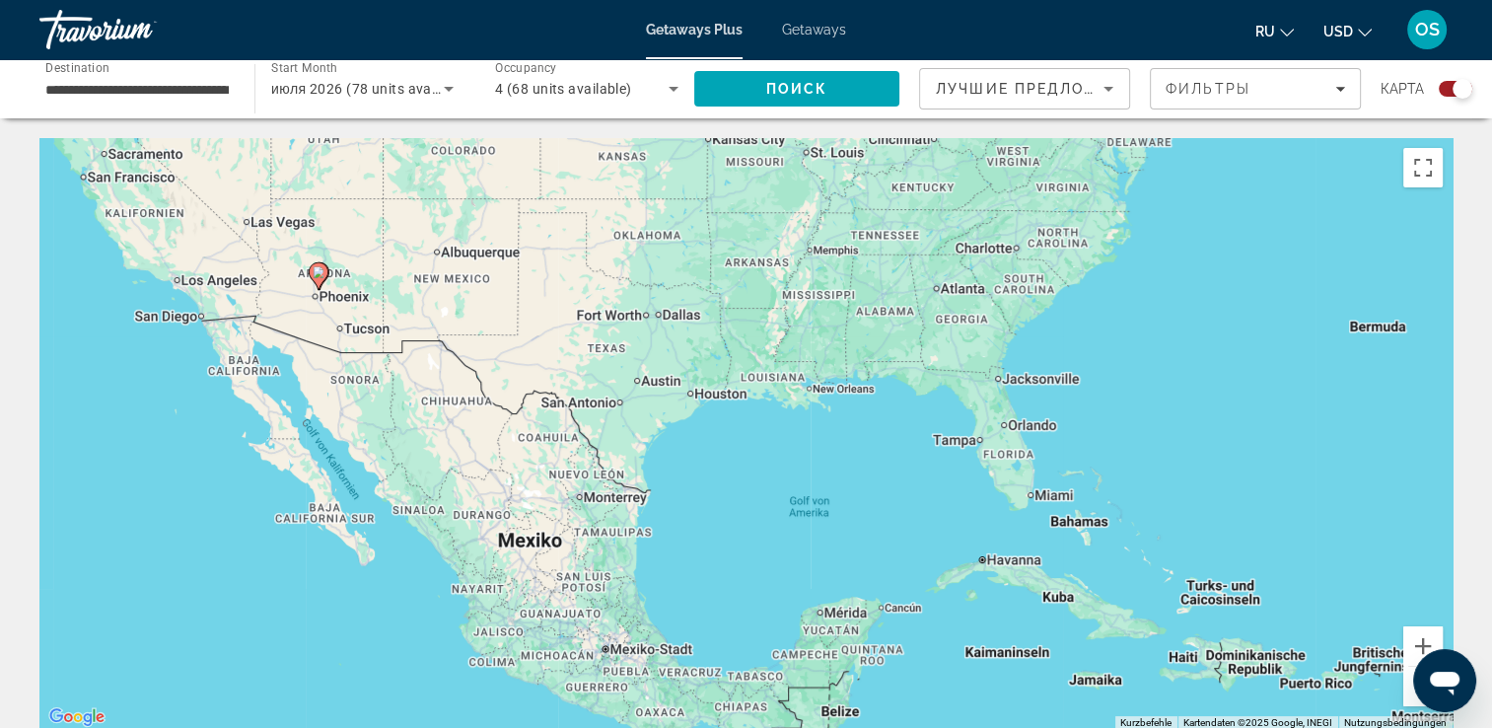
click at [218, 100] on div "**********" at bounding box center [136, 89] width 183 height 56
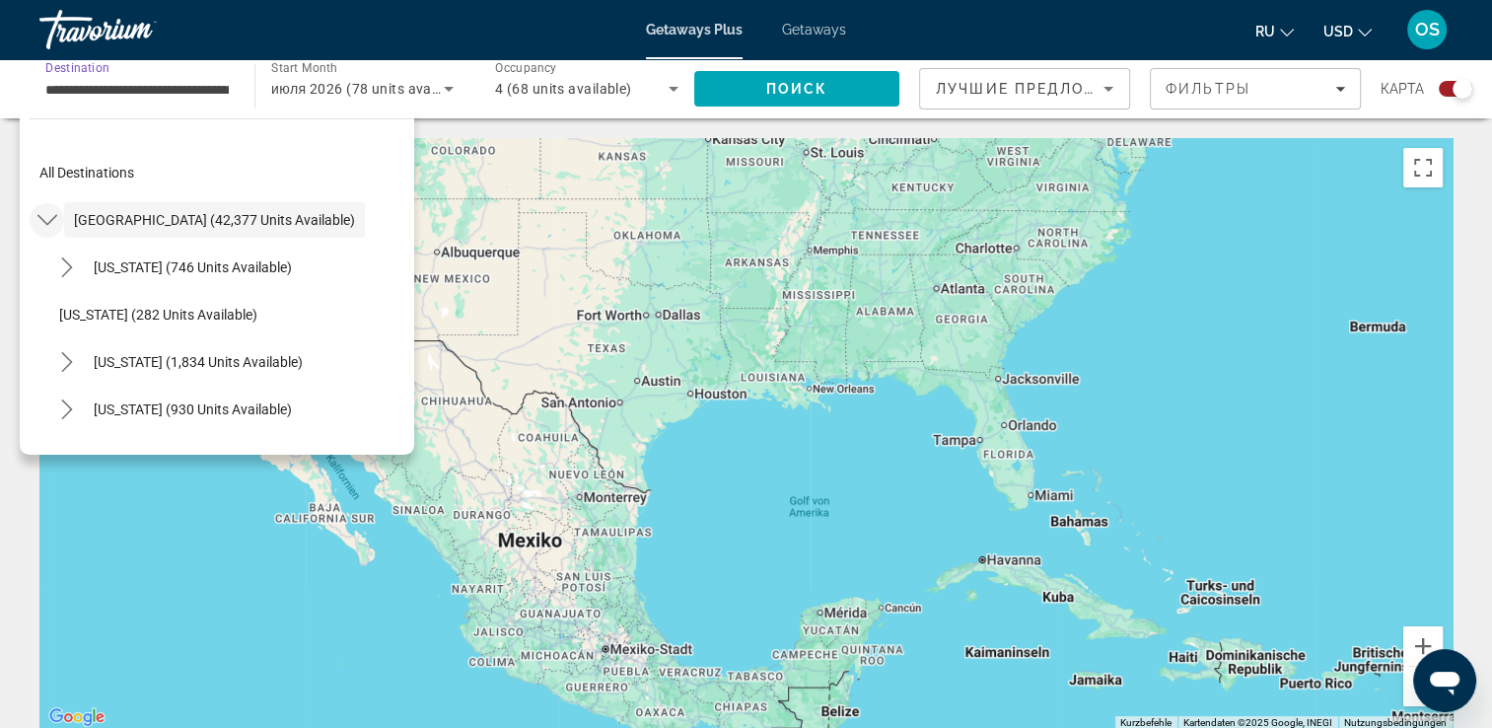
click at [42, 220] on icon "Toggle United States (42,377 units available) submenu" at bounding box center [46, 220] width 20 height 11
click at [113, 250] on span "Select destination: Mexico (1,092 units available)" at bounding box center [165, 267] width 203 height 47
type input "**********"
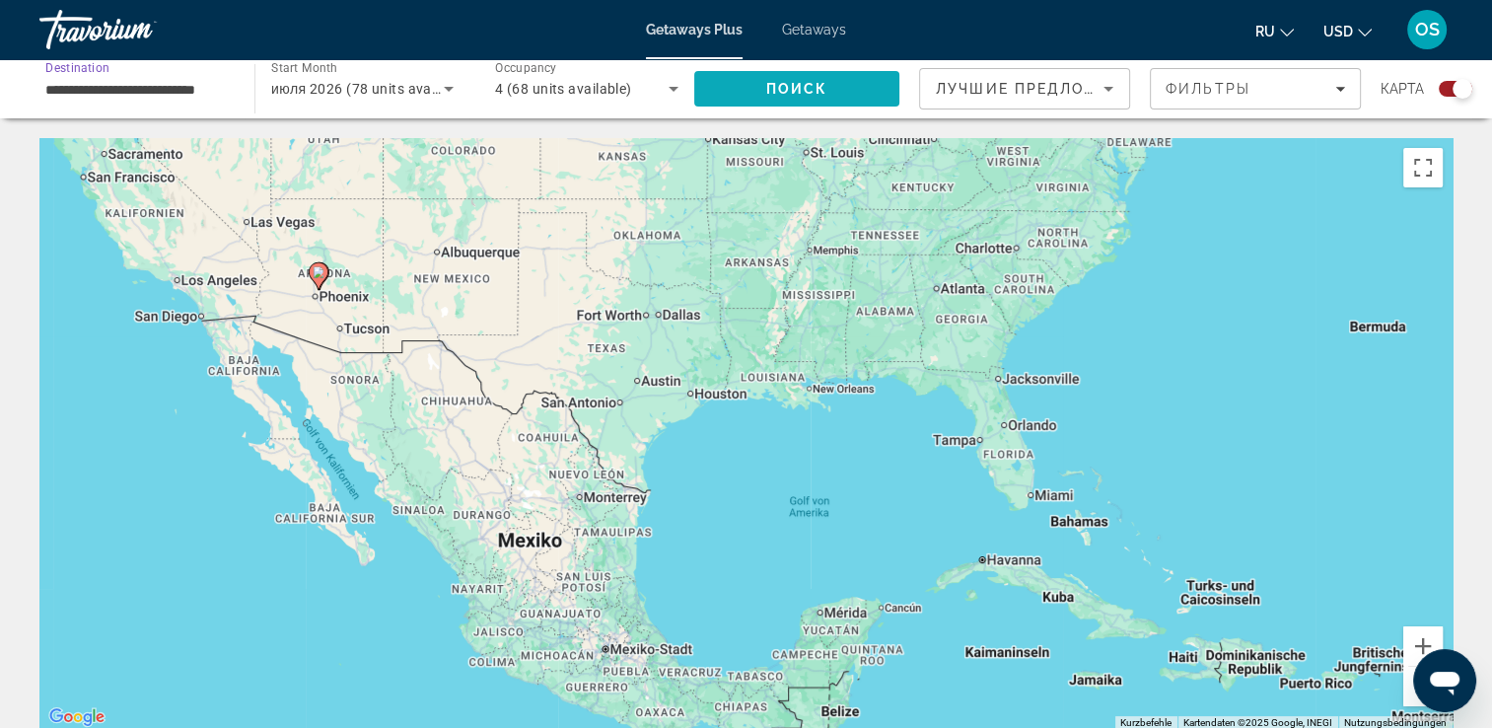
click at [864, 90] on span "Search" at bounding box center [796, 88] width 205 height 47
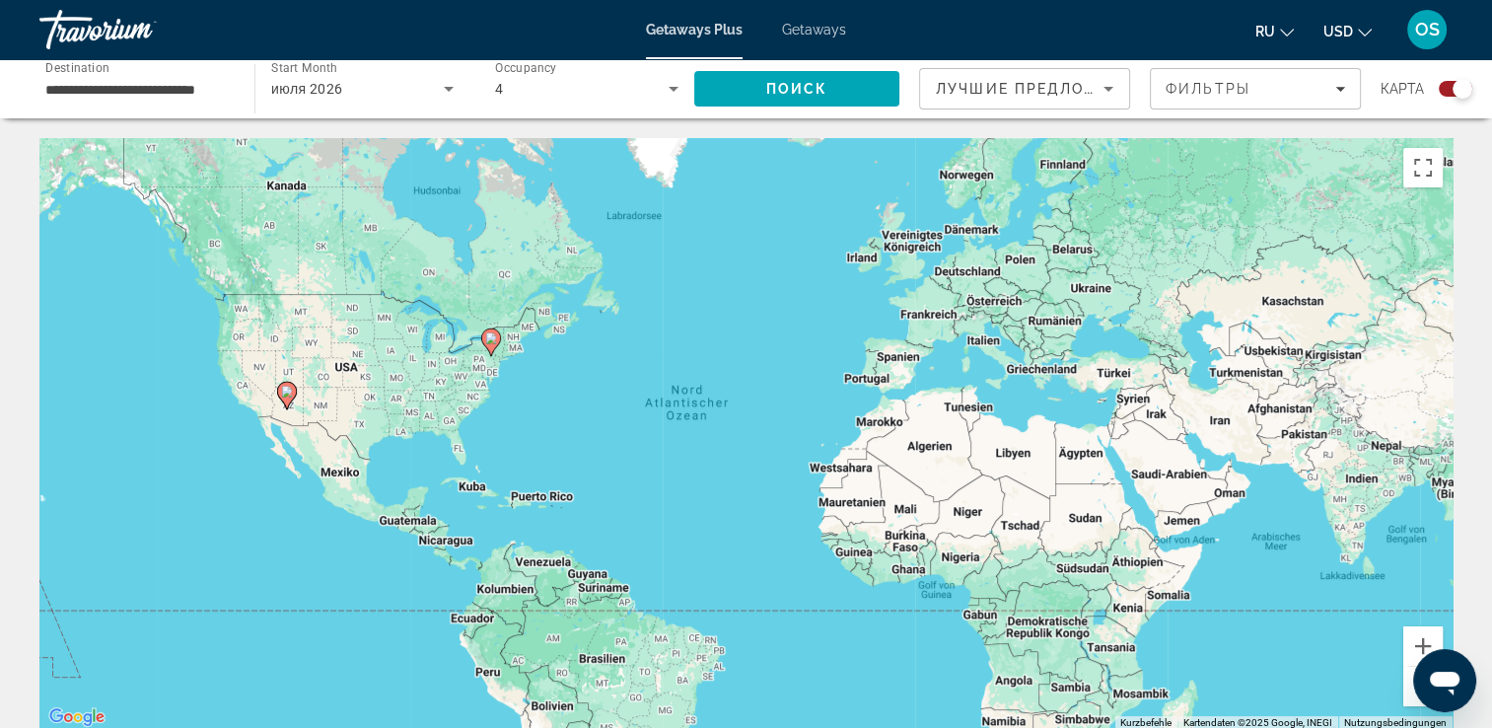
scroll to position [307, 0]
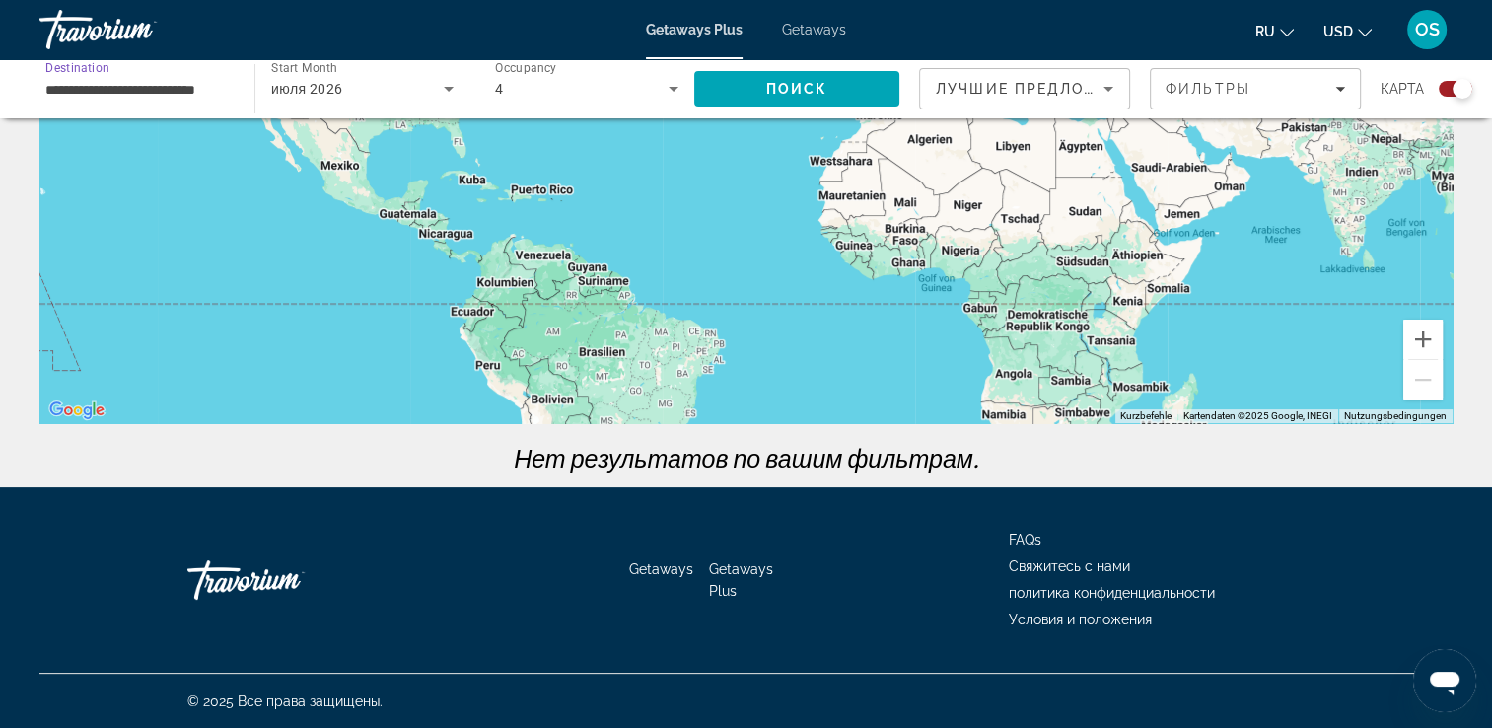
click at [229, 90] on input "**********" at bounding box center [136, 90] width 183 height 24
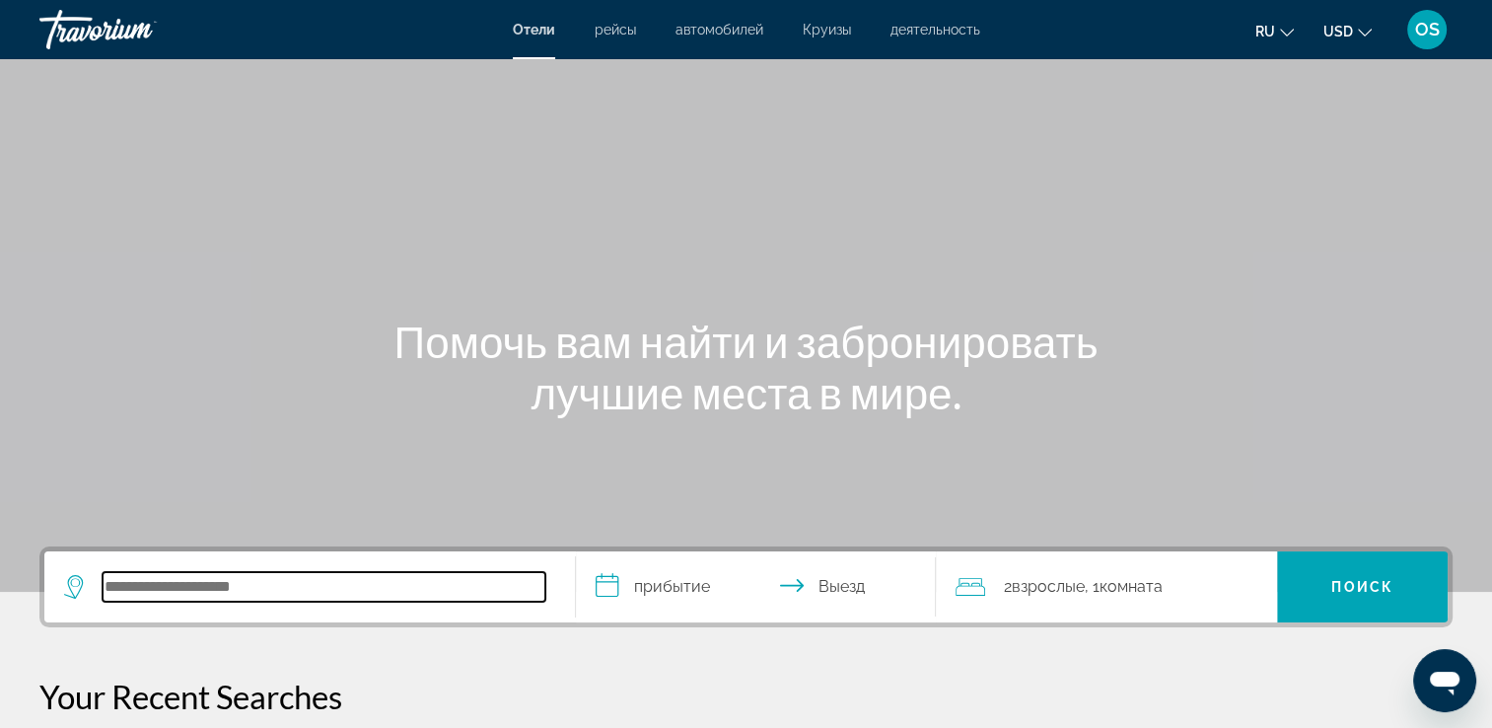
click at [331, 586] on input "Search hotel destination" at bounding box center [324, 587] width 443 height 30
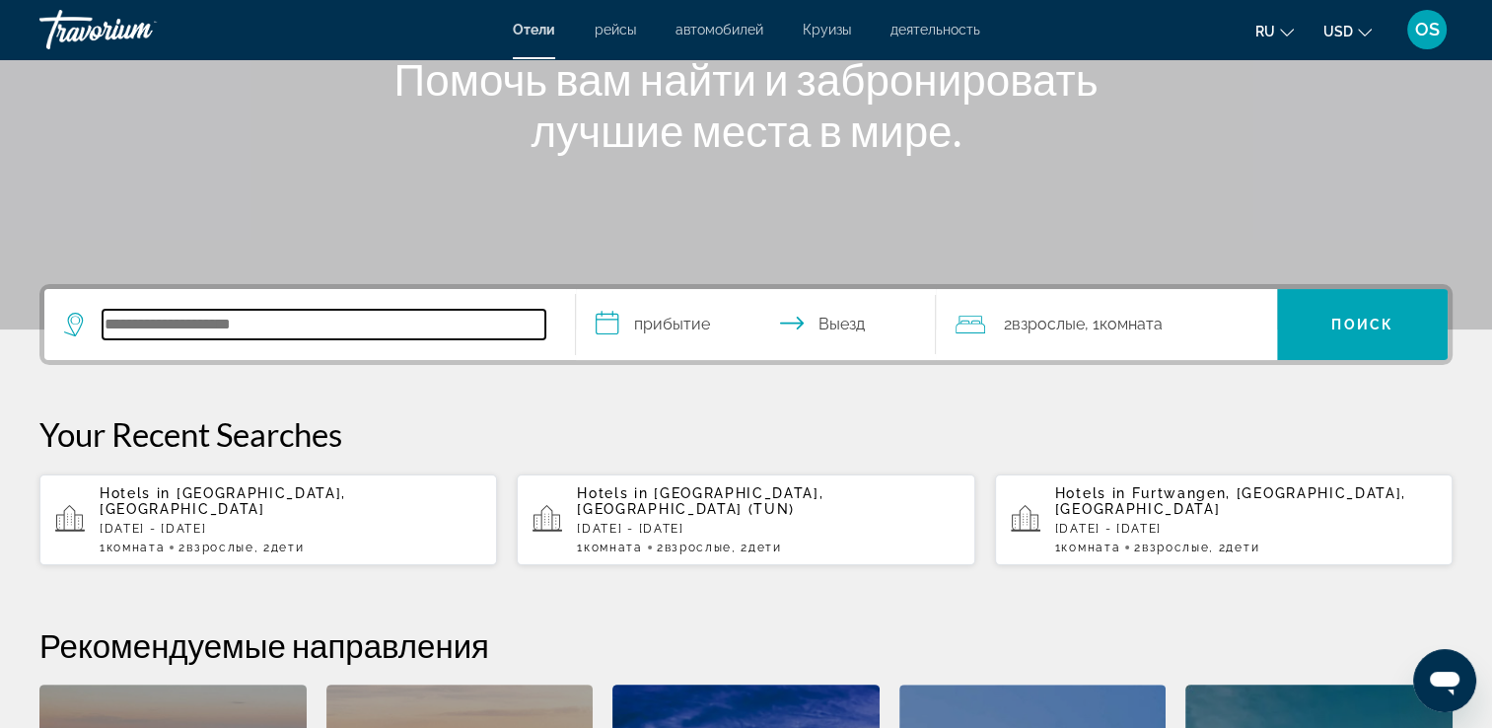
scroll to position [481, 0]
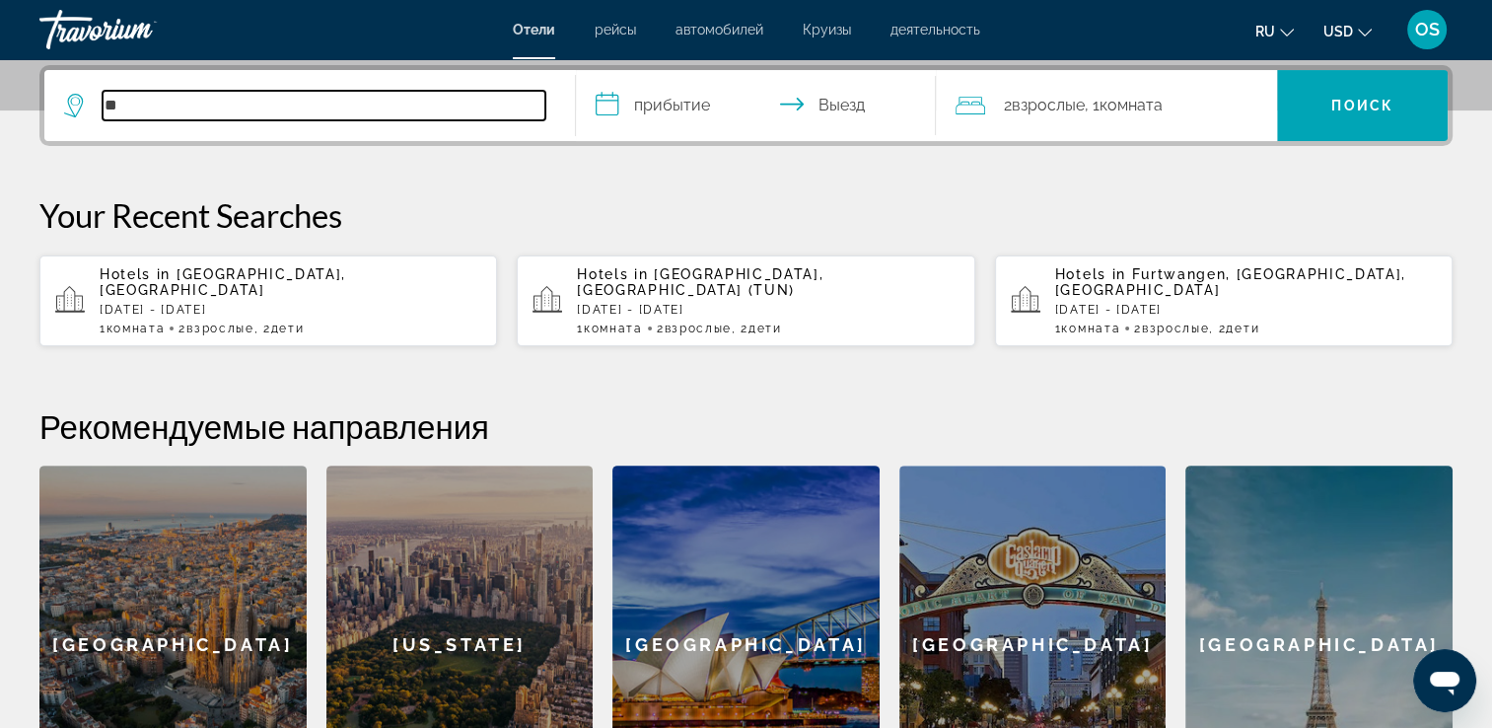
type input "*"
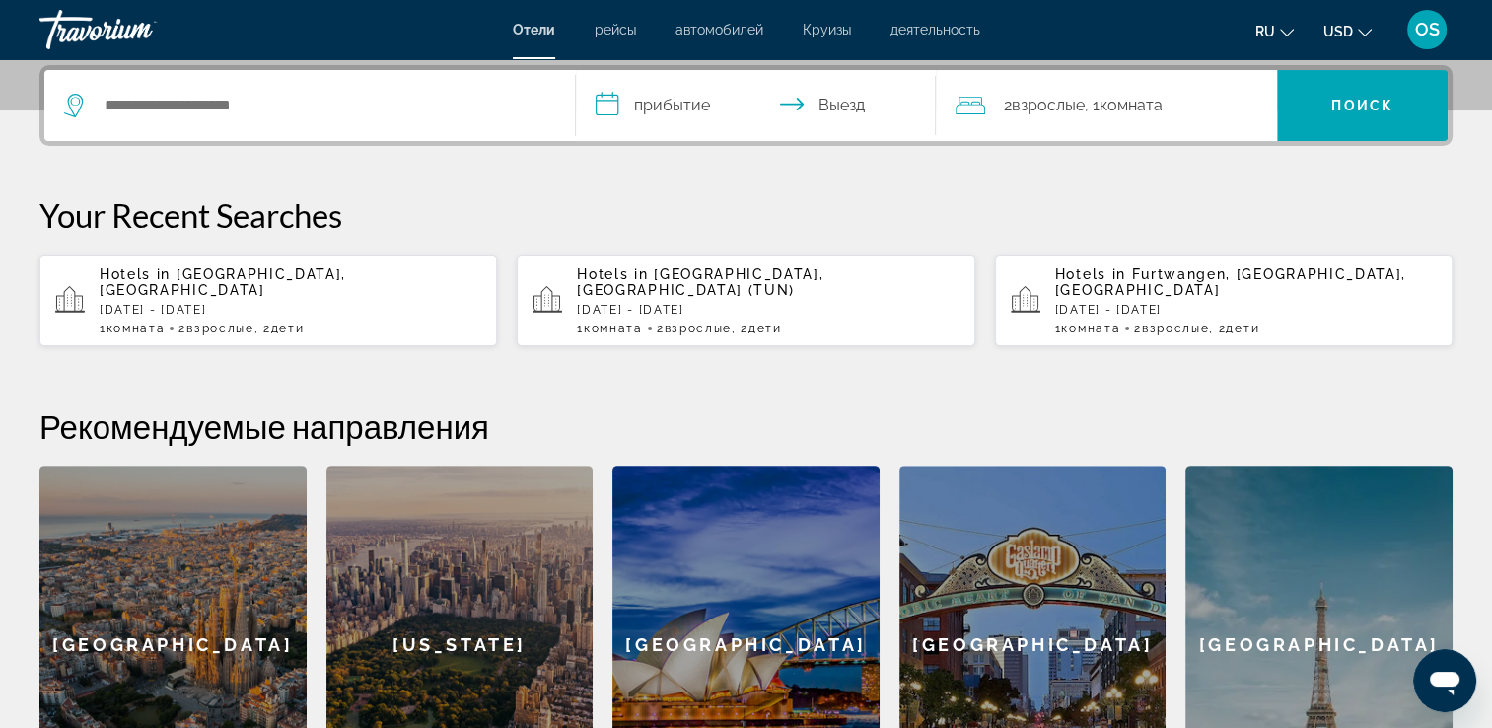
click at [1279, 31] on button "ru English Español Français Italiano Português русский" at bounding box center [1274, 31] width 38 height 29
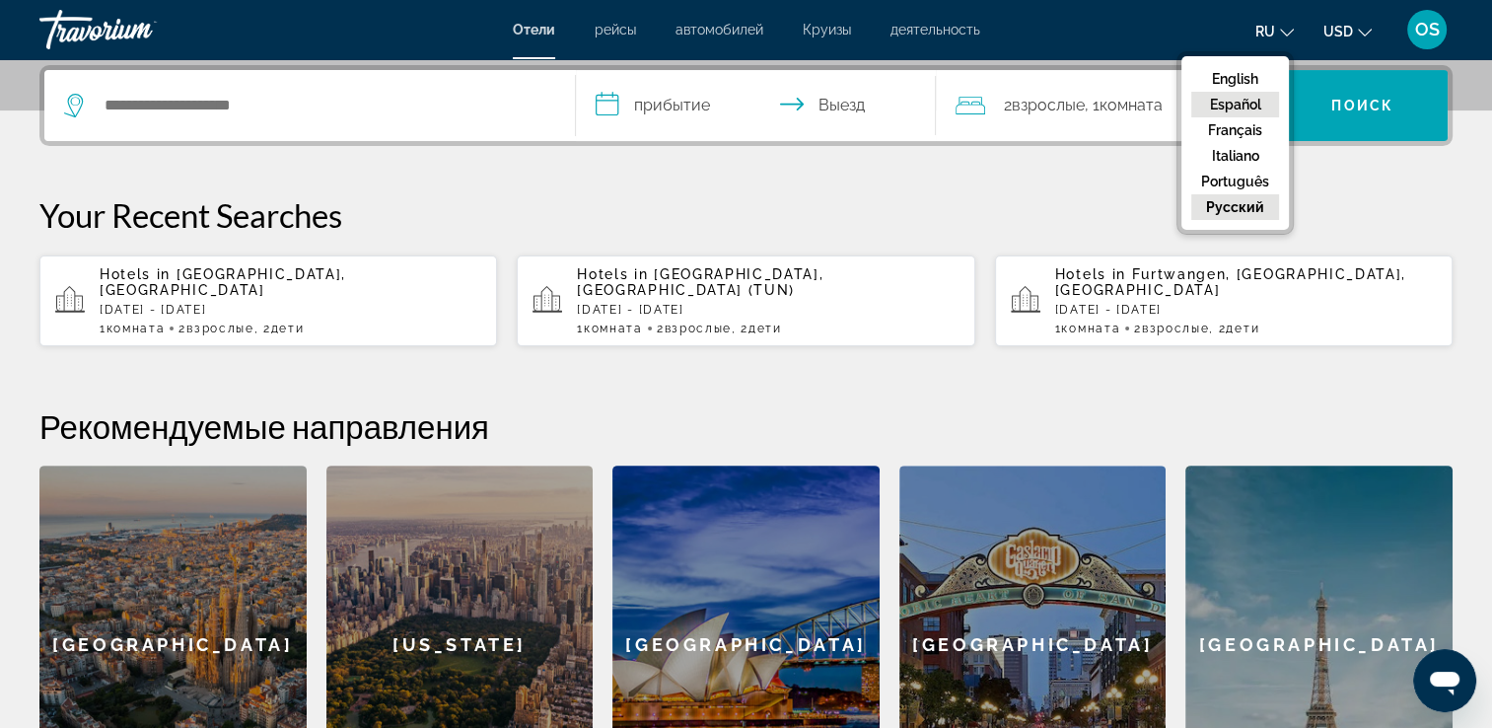
click at [1215, 97] on button "Español" at bounding box center [1235, 105] width 88 height 26
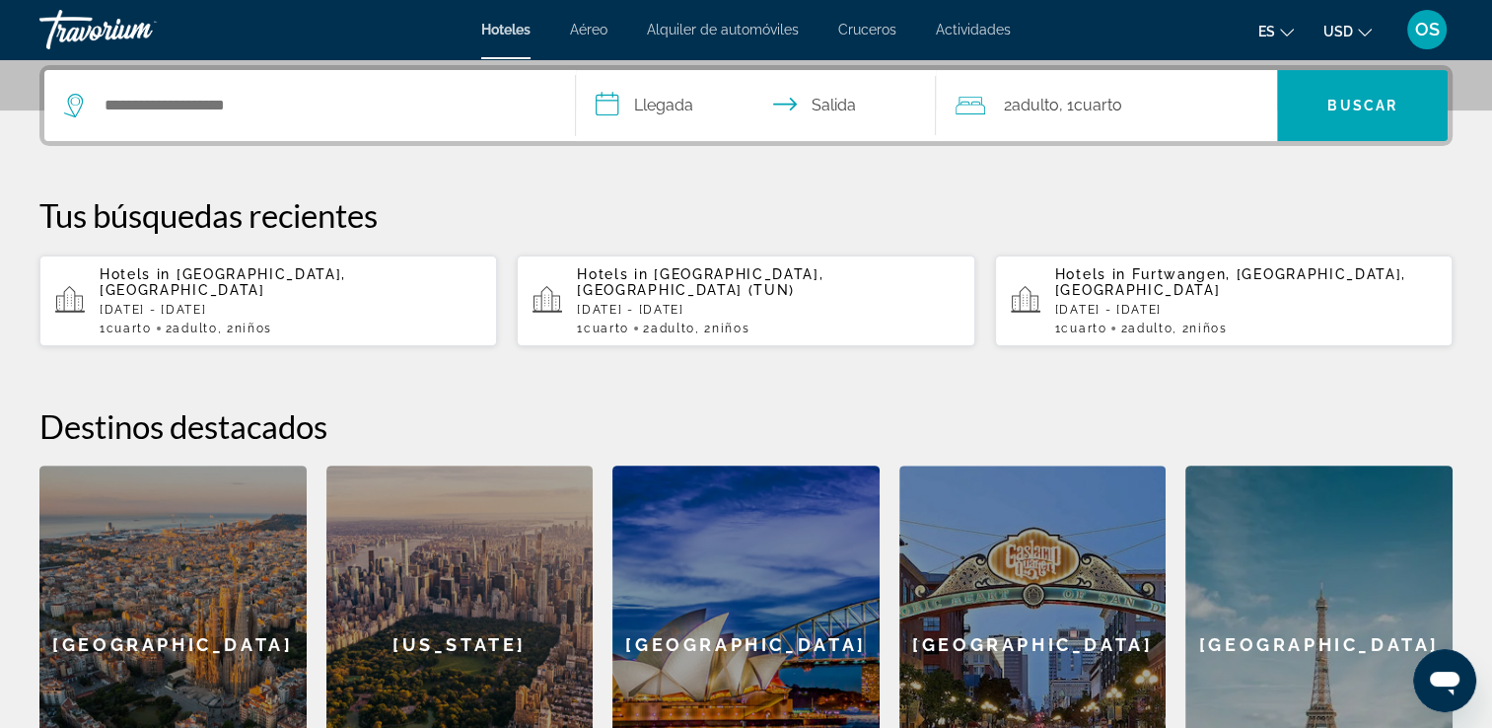
click at [1297, 27] on ul "es English Español Français Italiano Português русский USD USD ($) MXN (Mex$) C…" at bounding box center [1329, 30] width 143 height 32
click at [1281, 32] on icon "Change language" at bounding box center [1287, 33] width 14 height 14
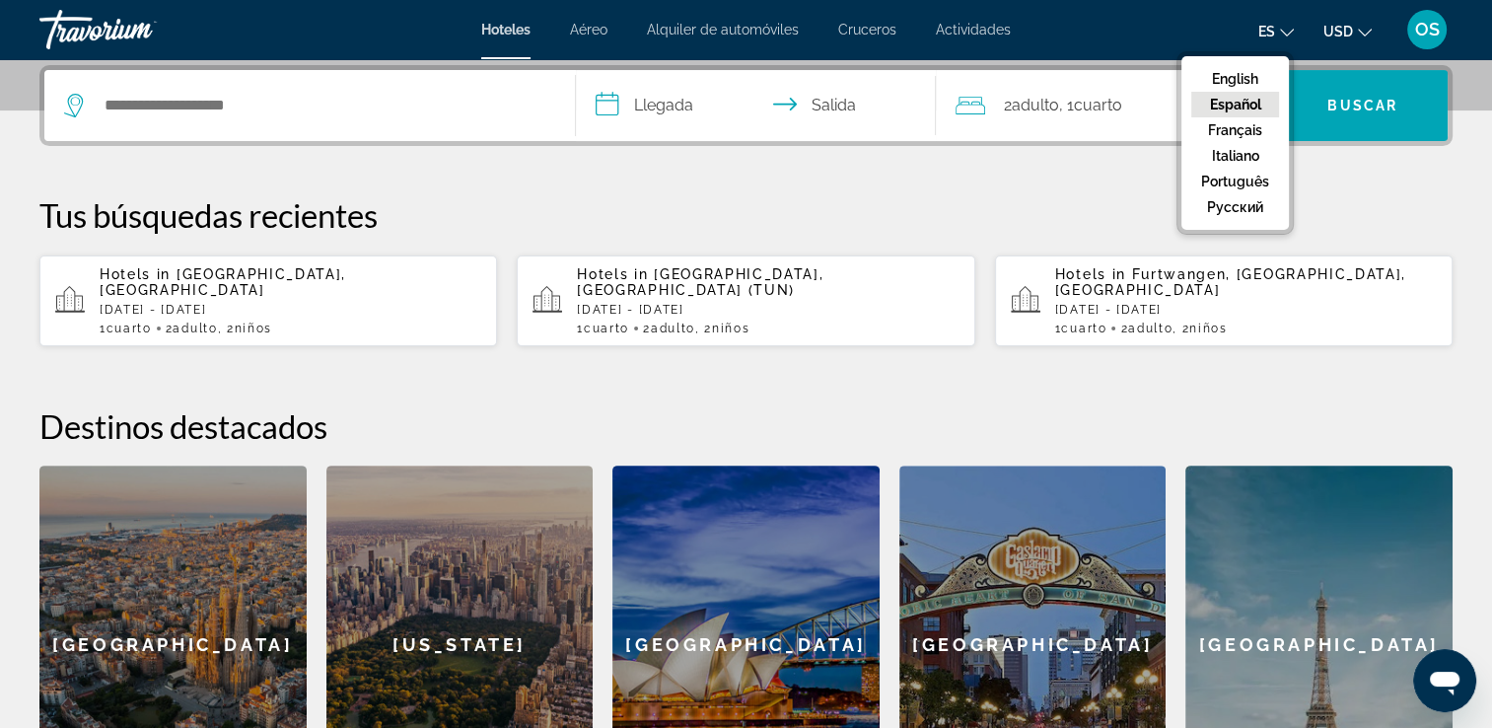
scroll to position [383, 0]
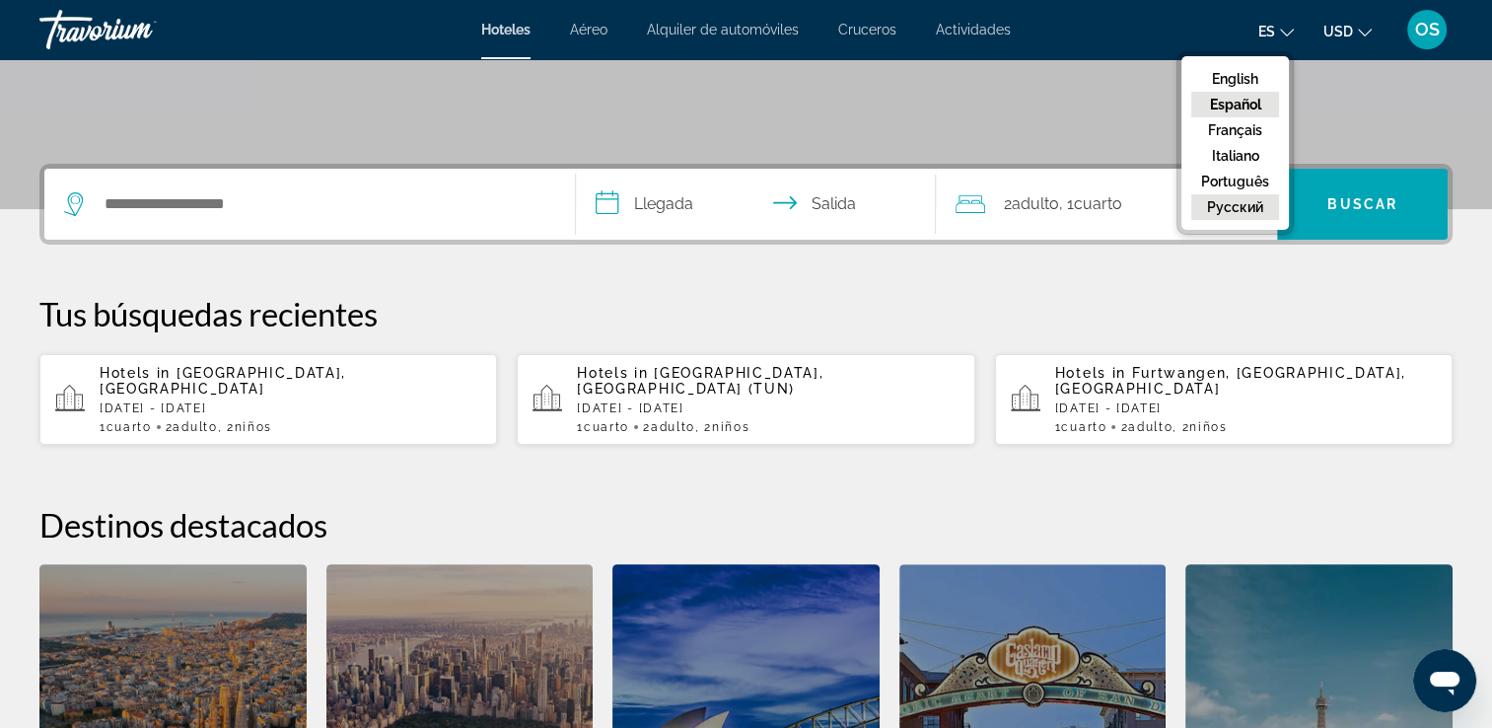
click at [1243, 213] on button "русский" at bounding box center [1235, 207] width 88 height 26
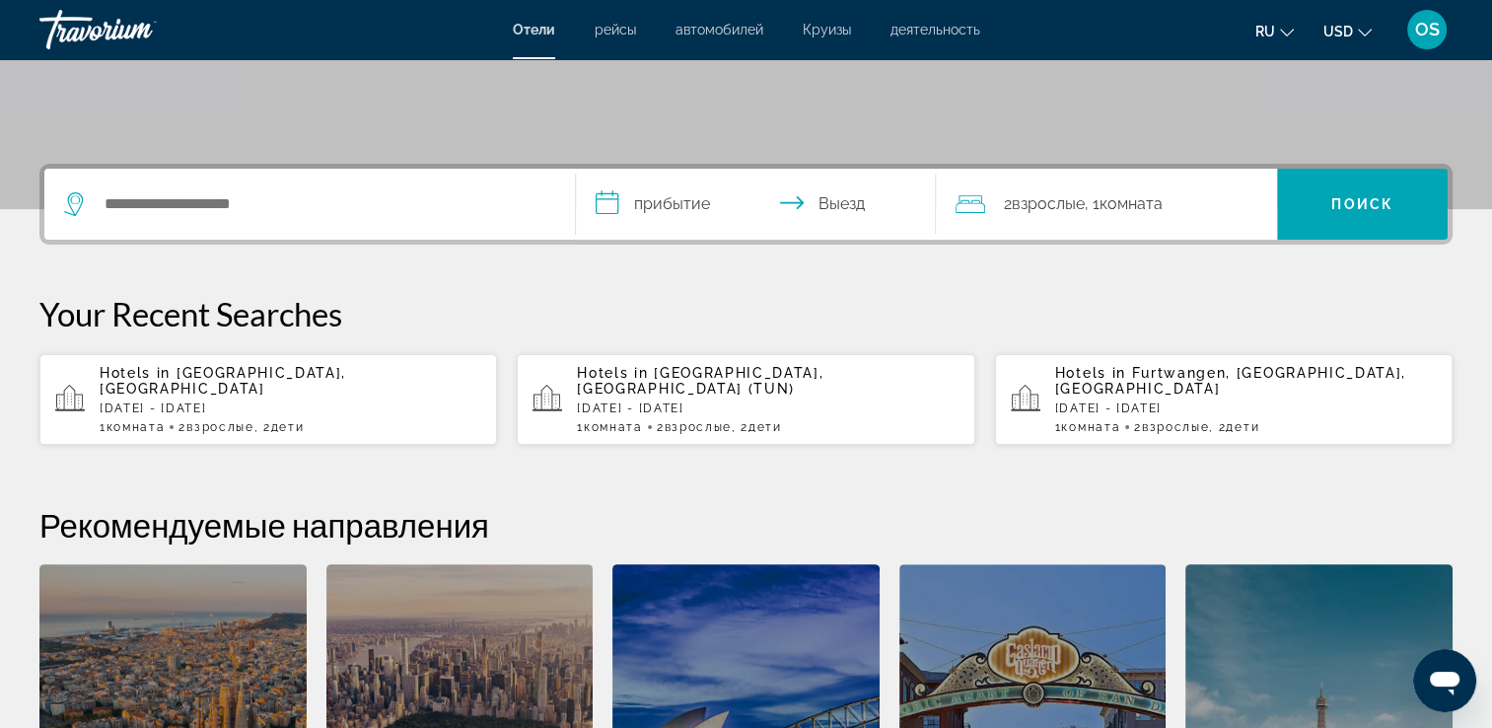
click at [1284, 24] on mat-icon "Change language" at bounding box center [1287, 30] width 14 height 14
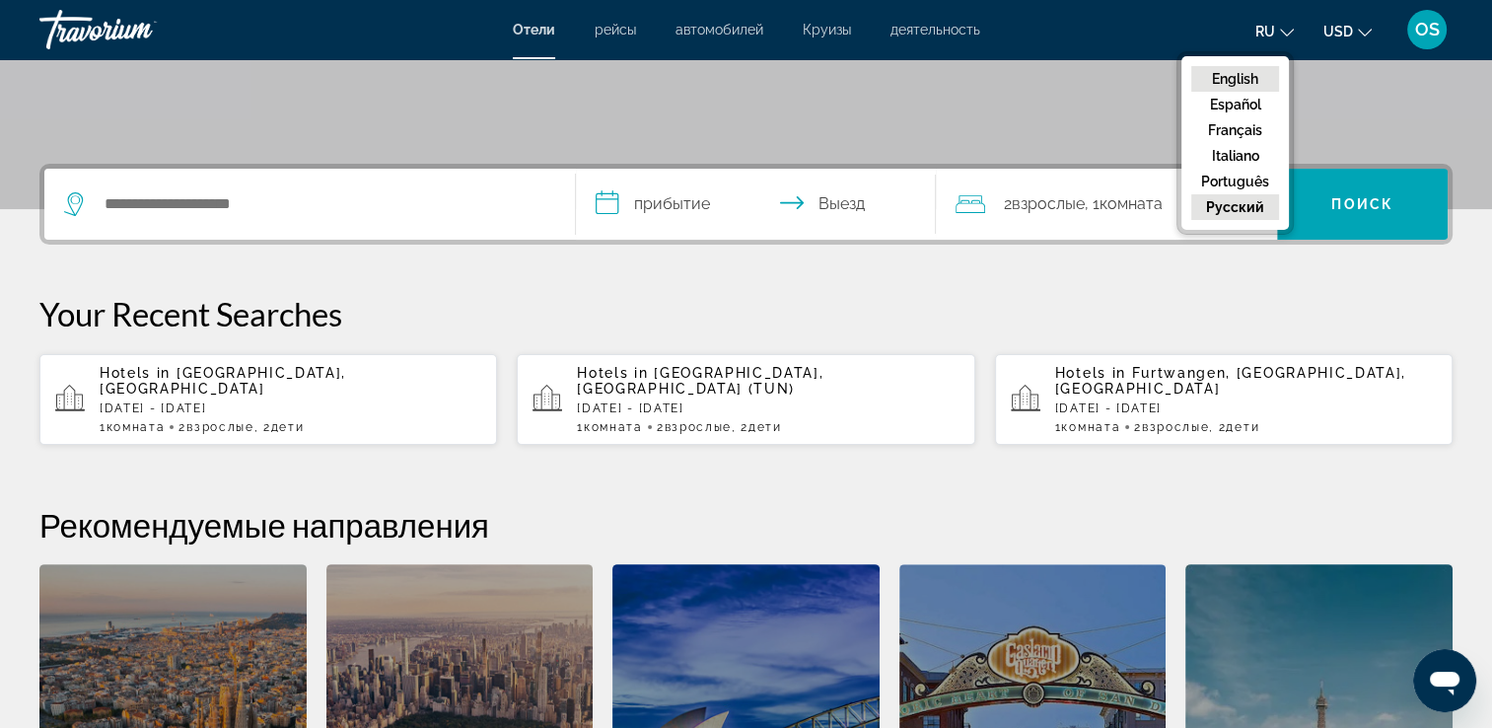
click at [1274, 67] on button "English" at bounding box center [1235, 79] width 88 height 26
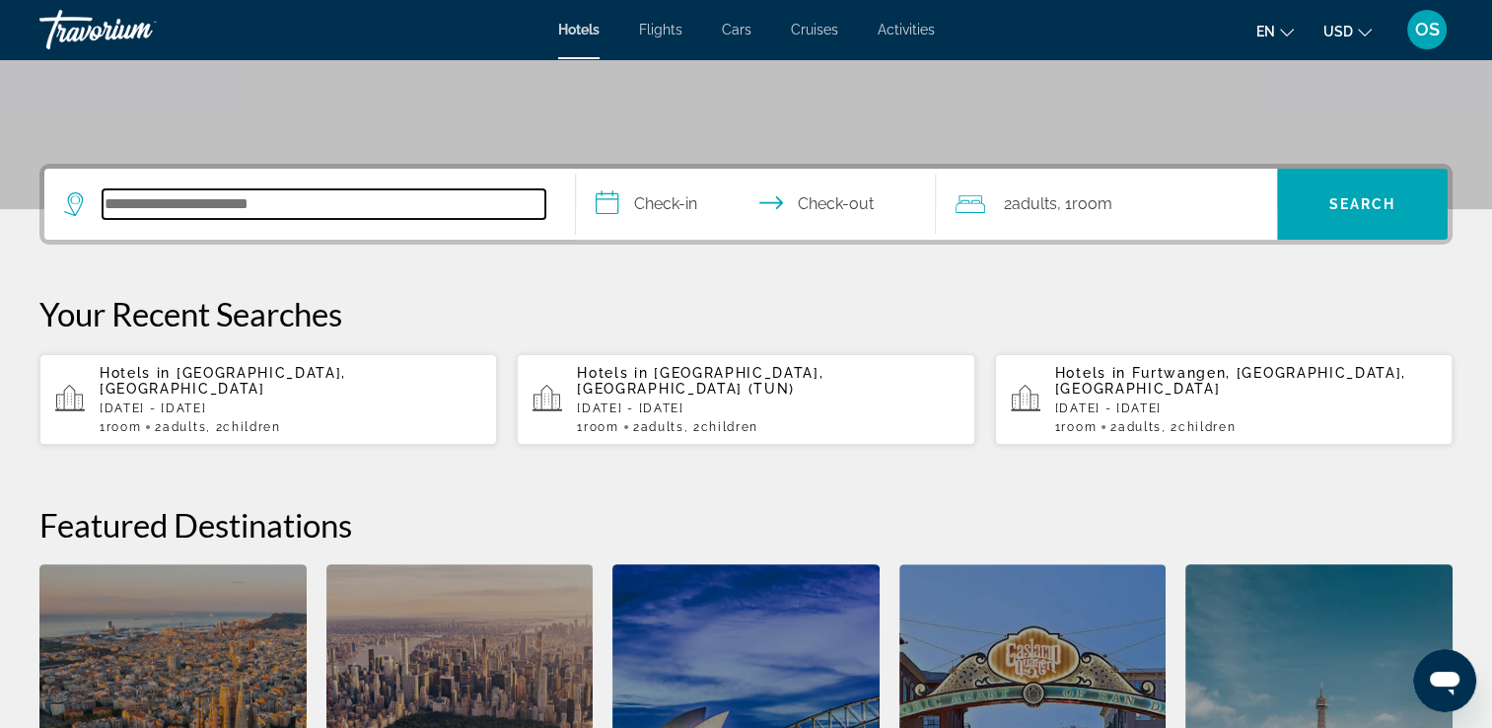
click at [170, 203] on input "Search hotel destination" at bounding box center [324, 204] width 443 height 30
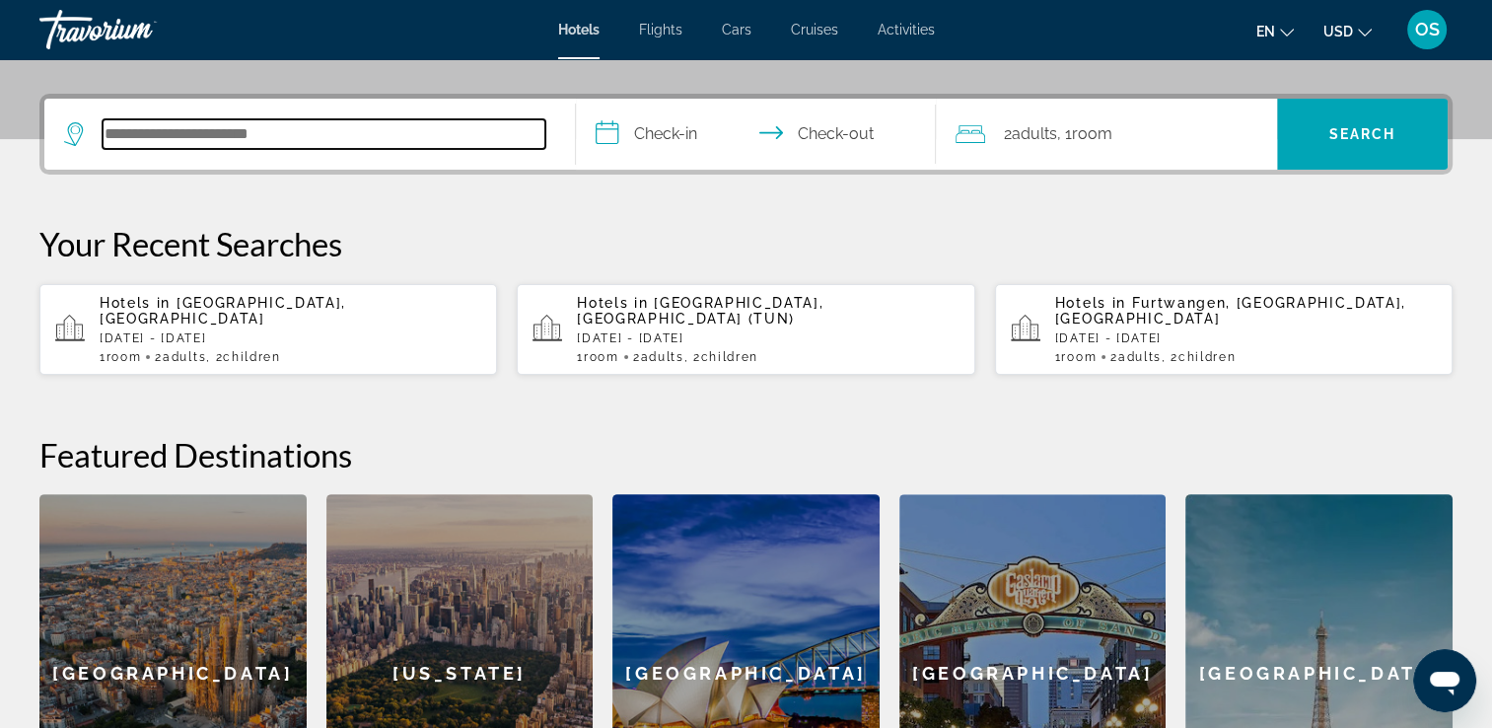
scroll to position [481, 0]
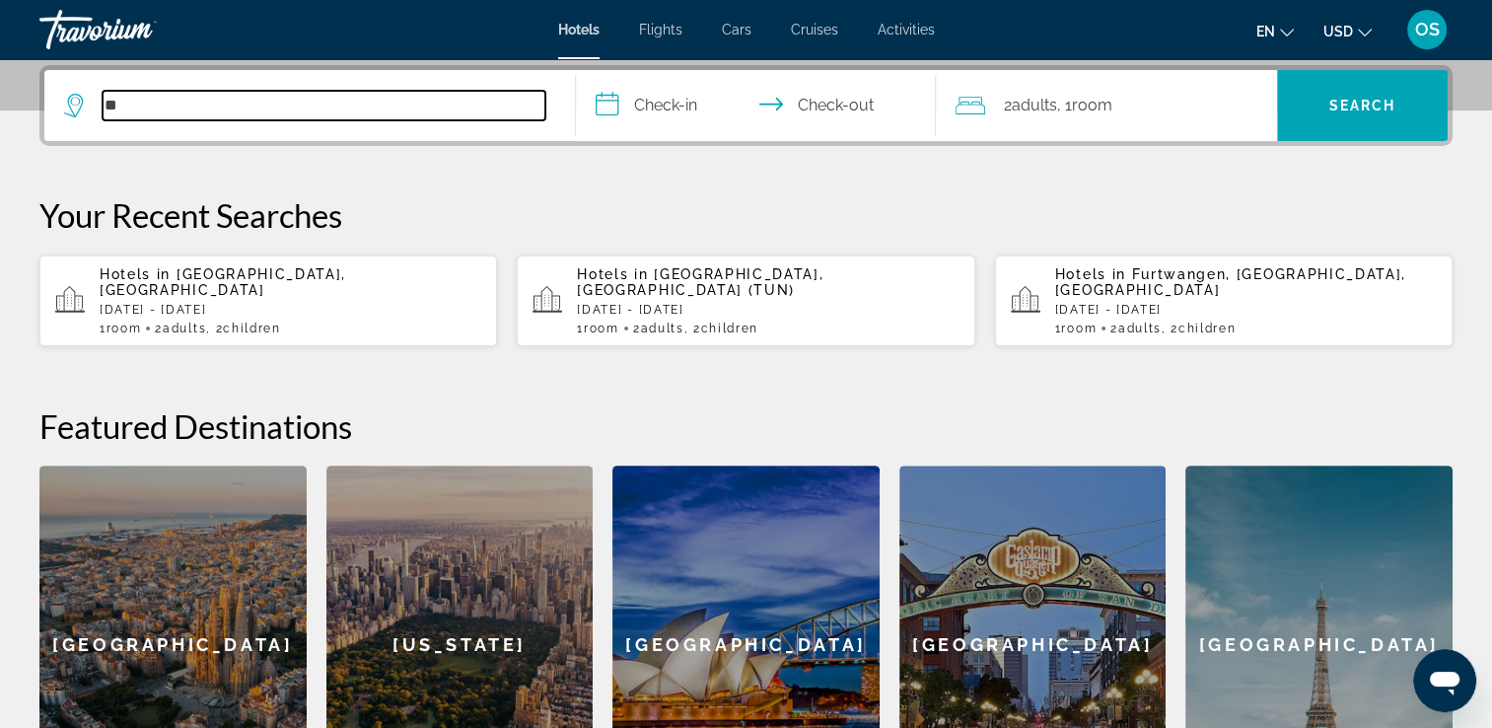
type input "*"
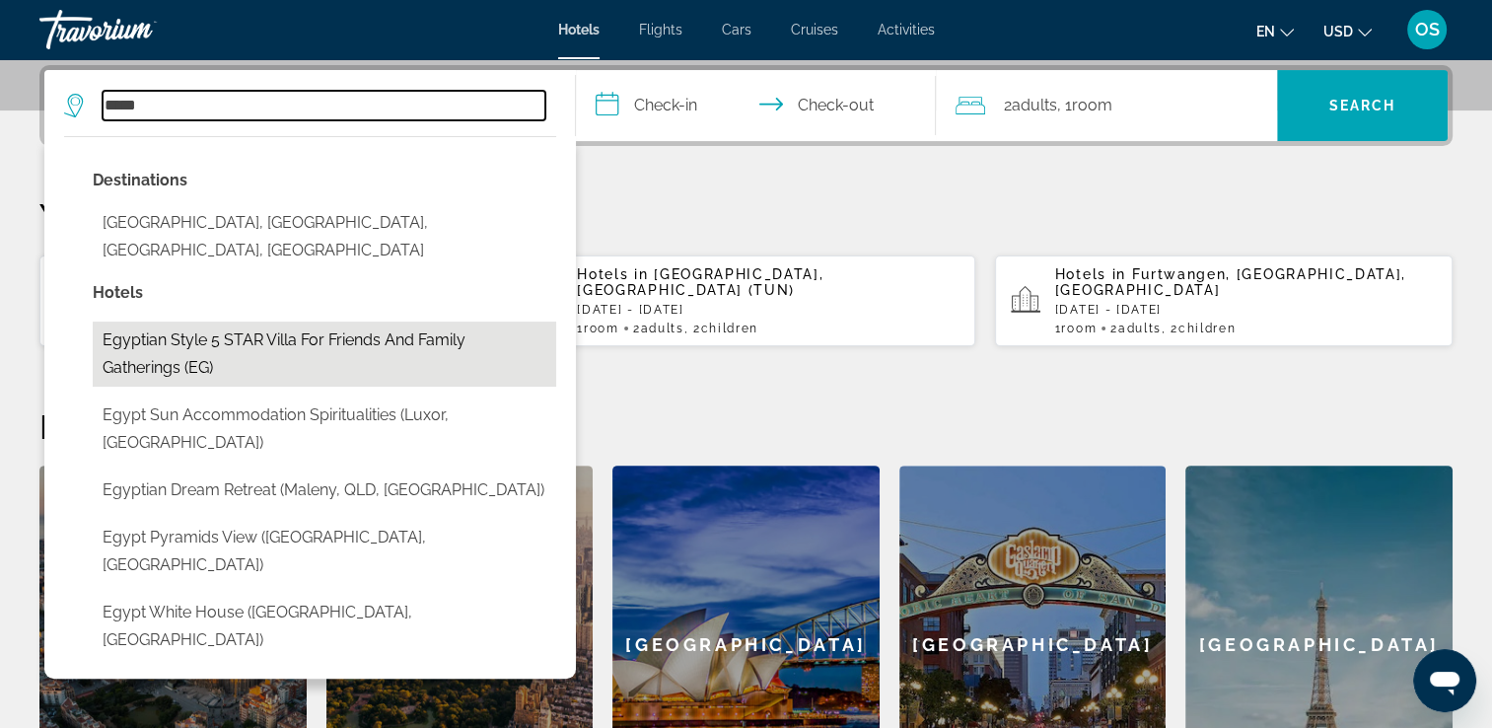
scroll to position [580, 0]
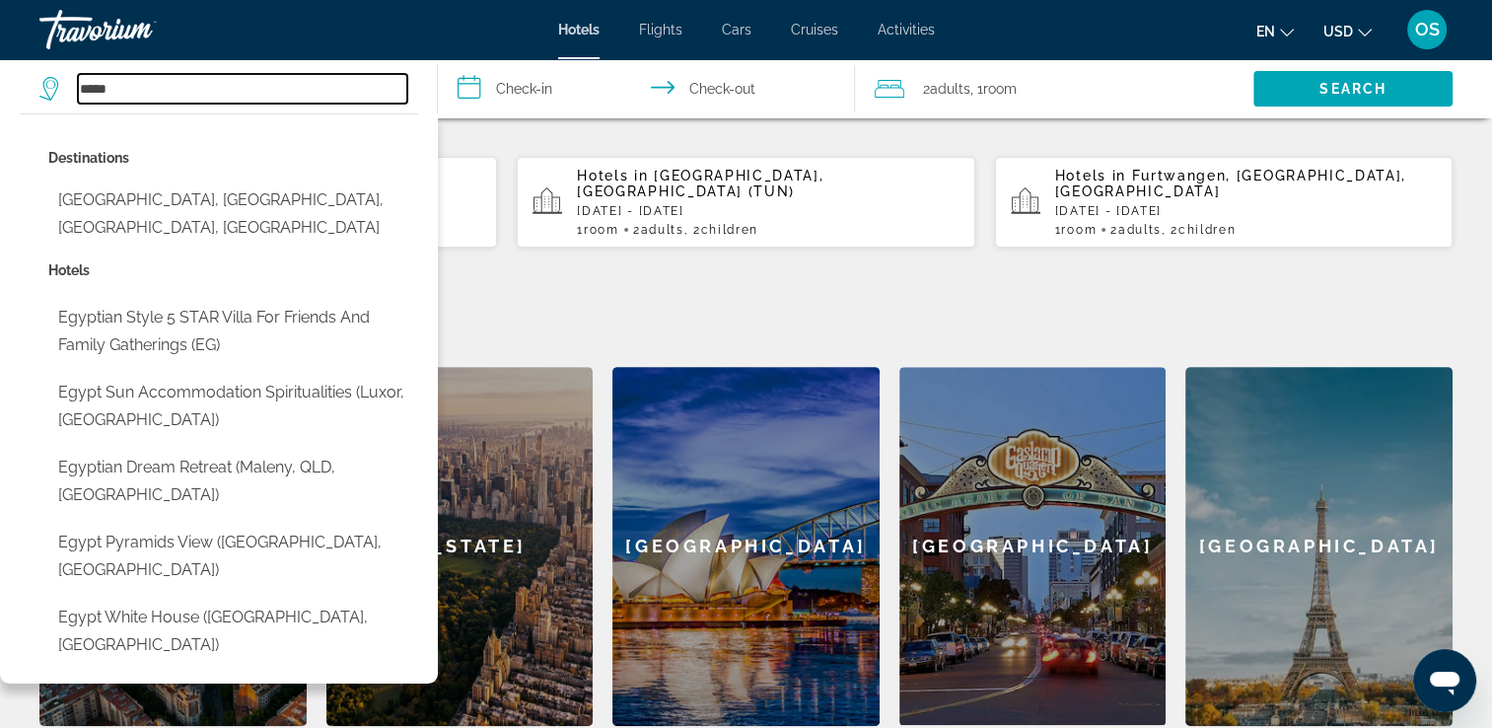
type input "*****"
click at [507, 87] on input "**********" at bounding box center [651, 91] width 426 height 65
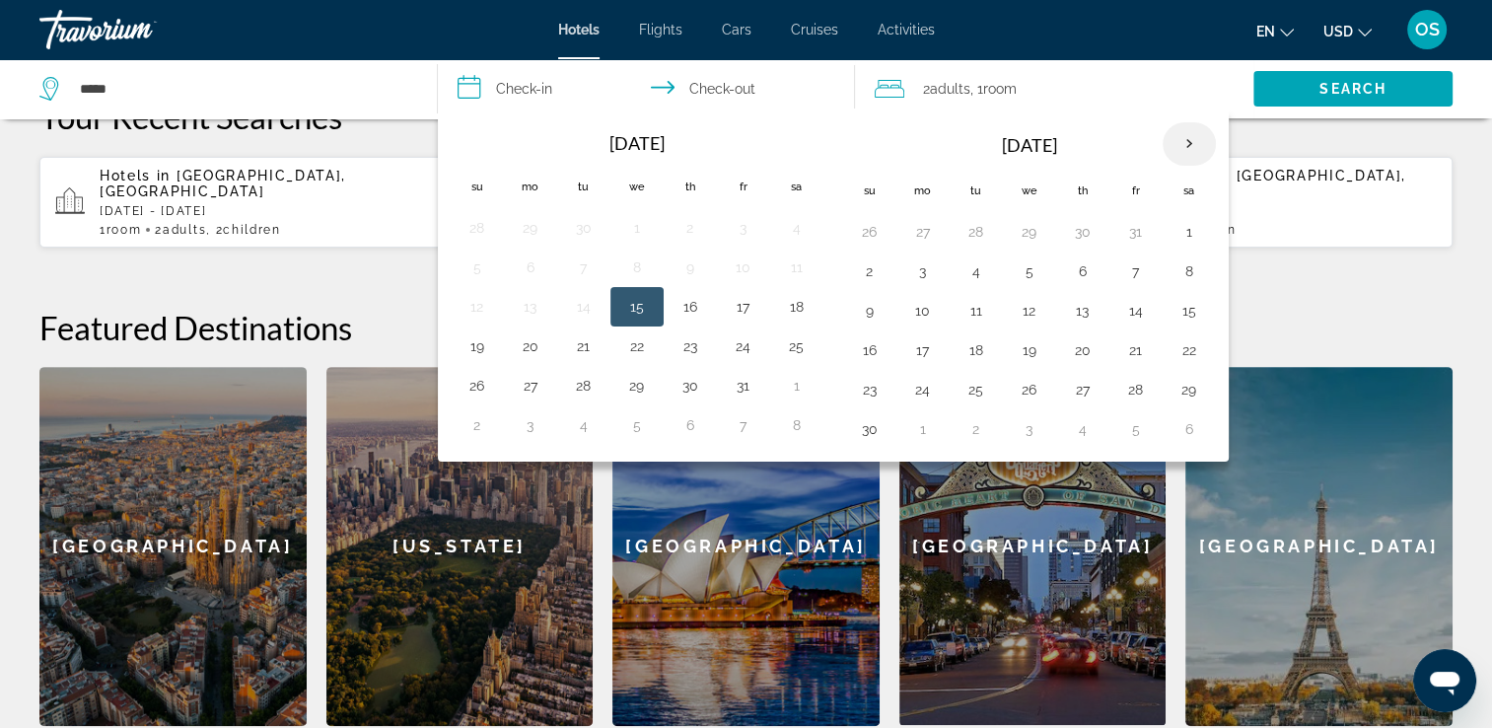
click at [1181, 151] on th "Next month" at bounding box center [1189, 143] width 53 height 43
click at [1178, 148] on th "Next month" at bounding box center [1189, 143] width 53 height 43
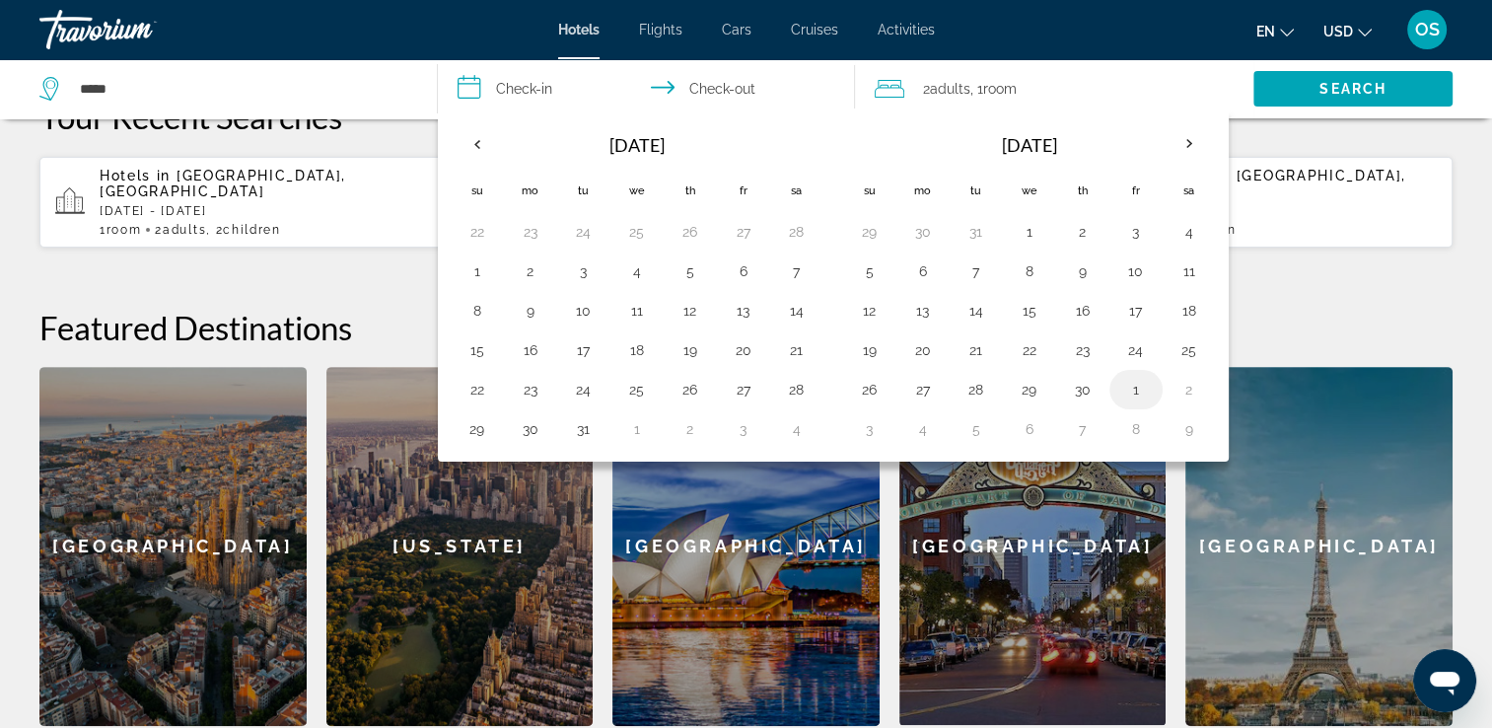
click at [1129, 391] on button "1" at bounding box center [1136, 390] width 32 height 28
click at [470, 137] on th "Previous month" at bounding box center [477, 143] width 53 height 43
click at [1077, 243] on button "2" at bounding box center [1083, 232] width 32 height 28
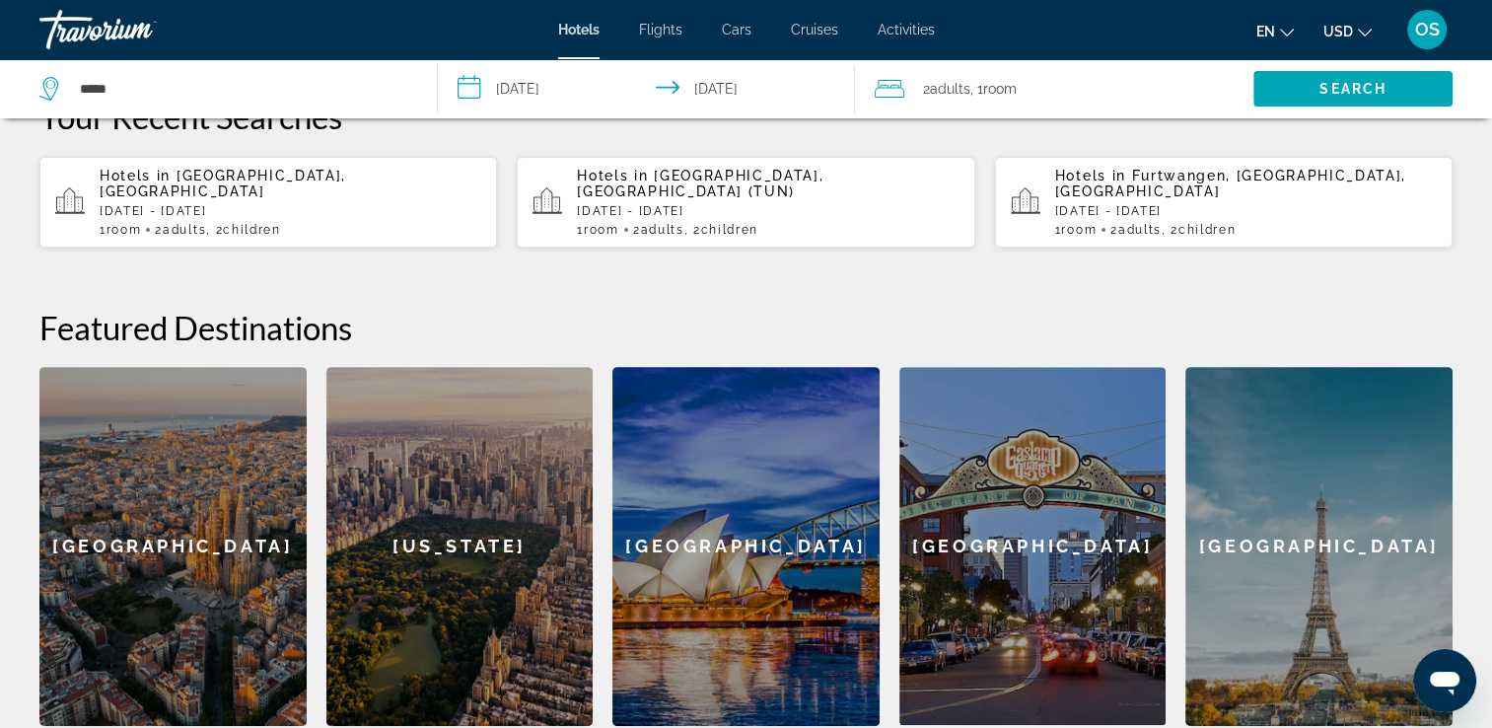
click at [710, 87] on input "**********" at bounding box center [651, 91] width 426 height 65
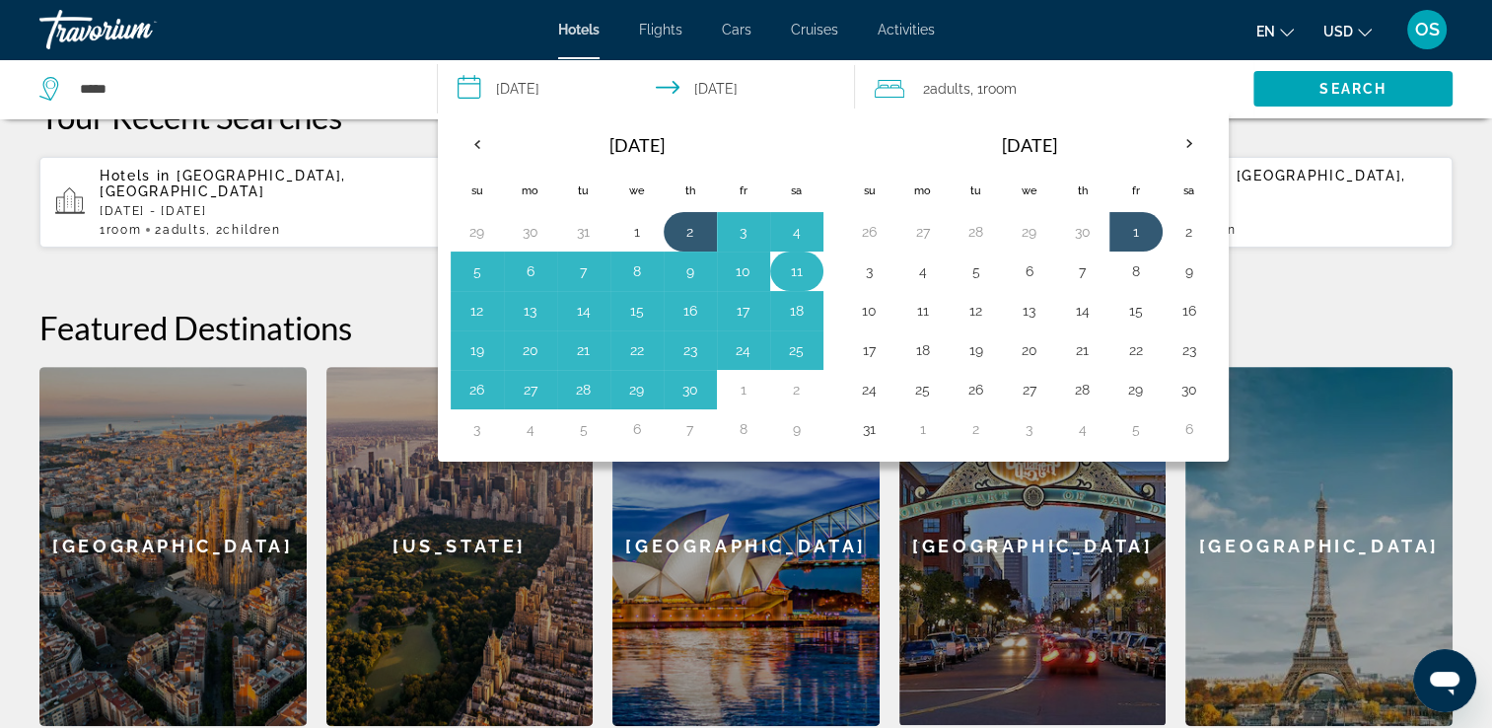
click at [784, 278] on button "11" at bounding box center [797, 271] width 32 height 28
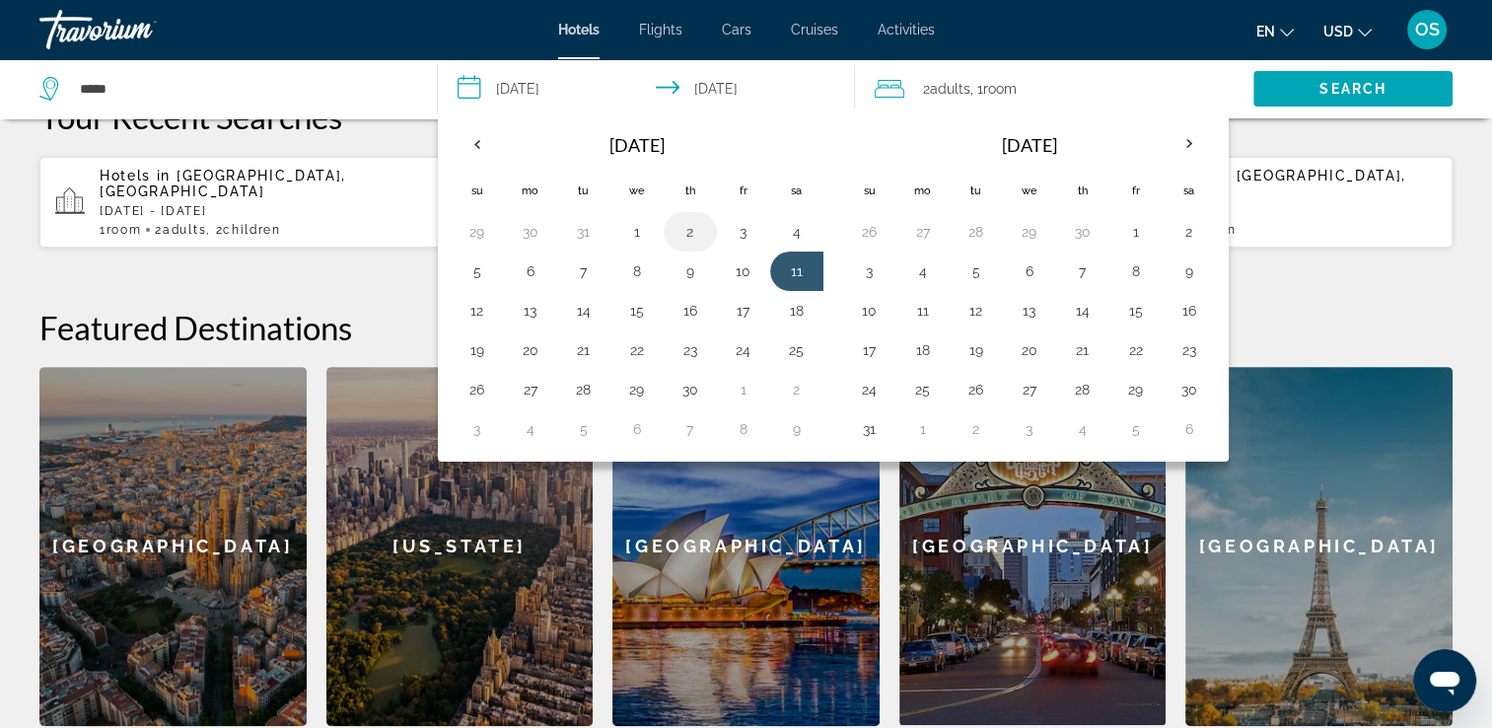
click at [676, 227] on button "2" at bounding box center [691, 232] width 32 height 28
type input "**********"
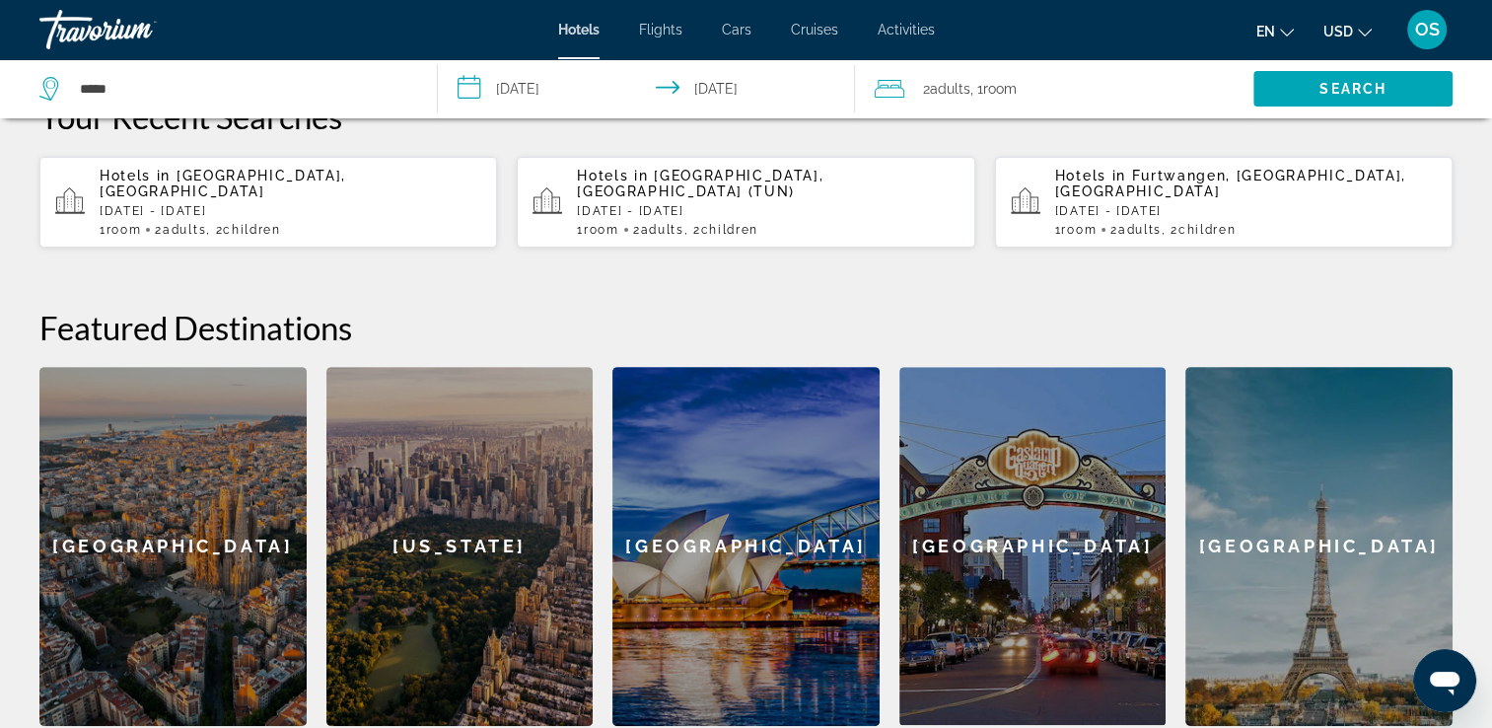
click at [1041, 88] on div "2 Adult Adults , 1 Room rooms" at bounding box center [1064, 89] width 379 height 28
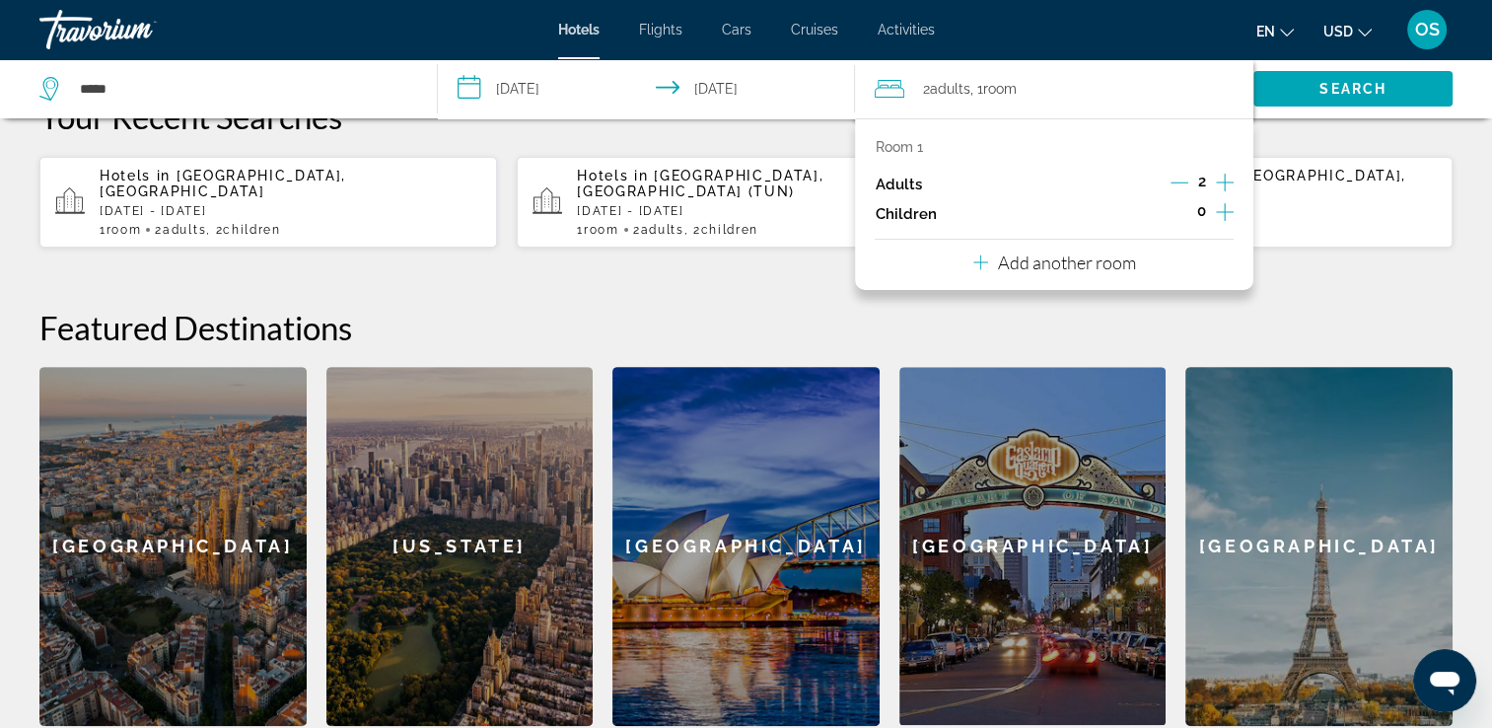
click at [1224, 211] on icon "Increment children" at bounding box center [1225, 212] width 18 height 18
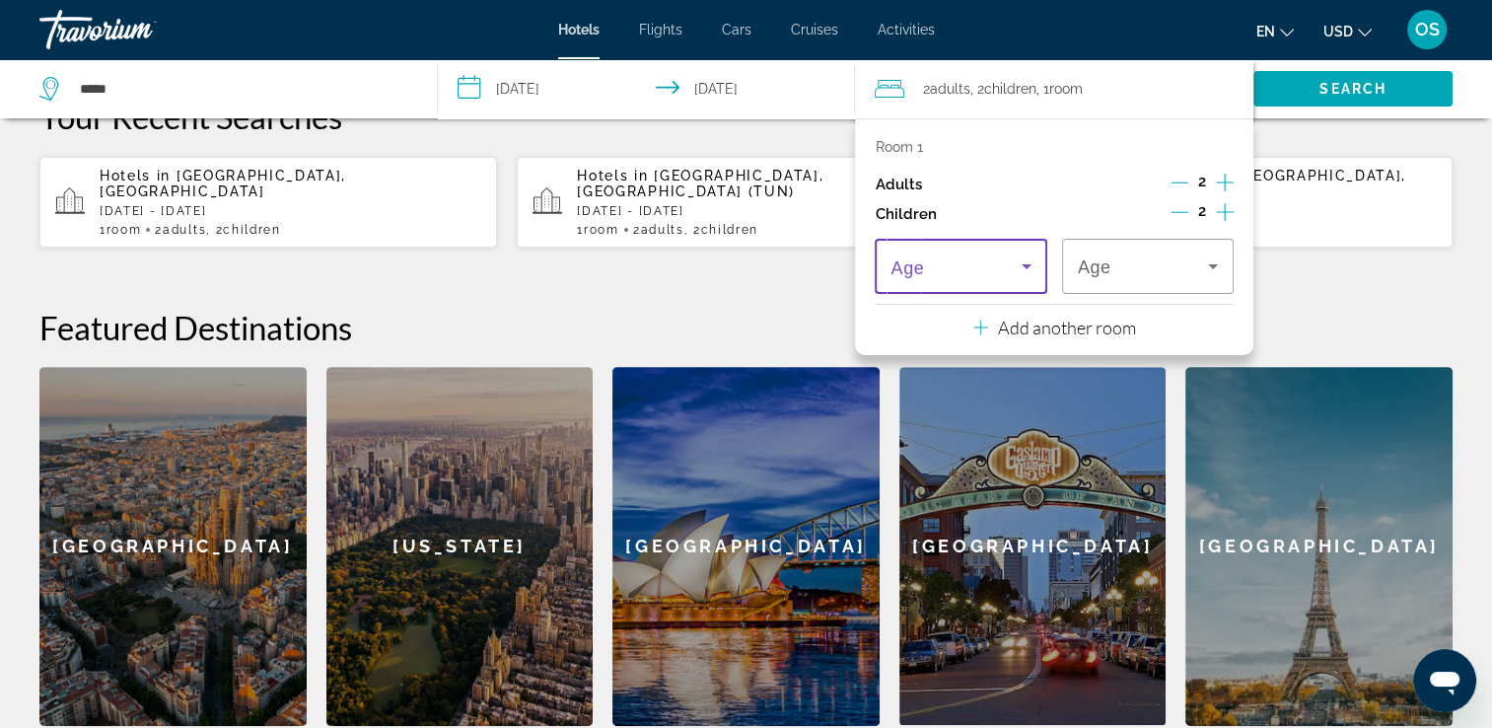
click at [1027, 267] on icon "Travelers: 2 adults, 2 children" at bounding box center [1027, 266] width 10 height 5
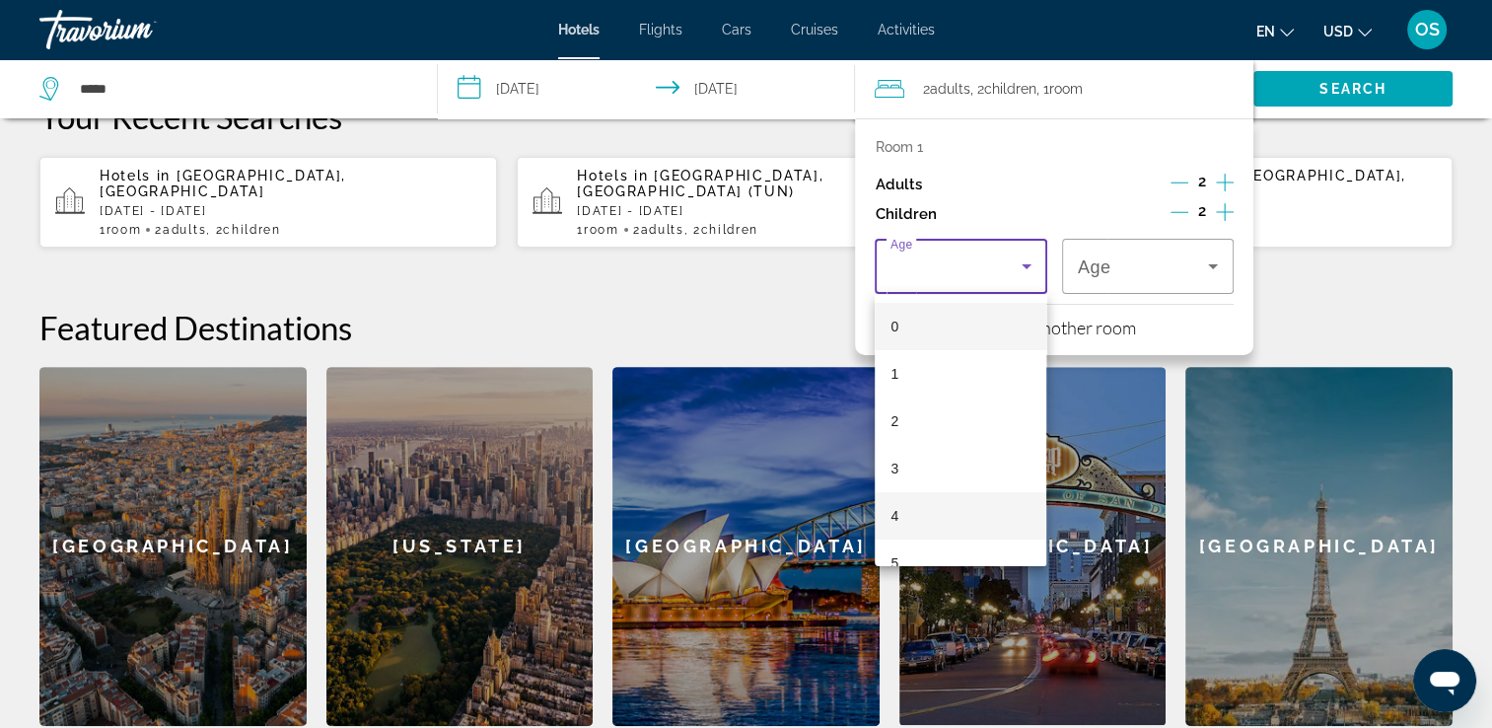
scroll to position [271, 0]
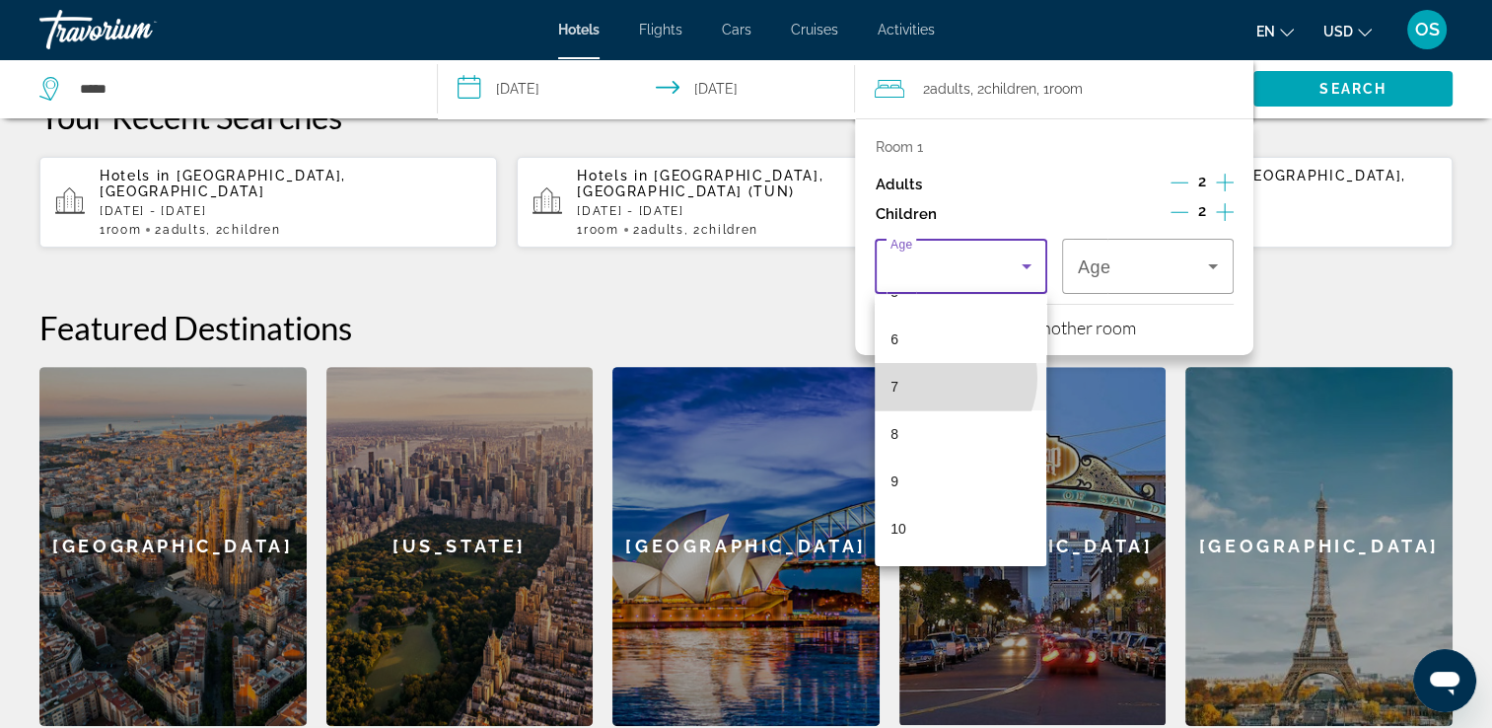
click at [941, 377] on mat-option "7" at bounding box center [961, 386] width 172 height 47
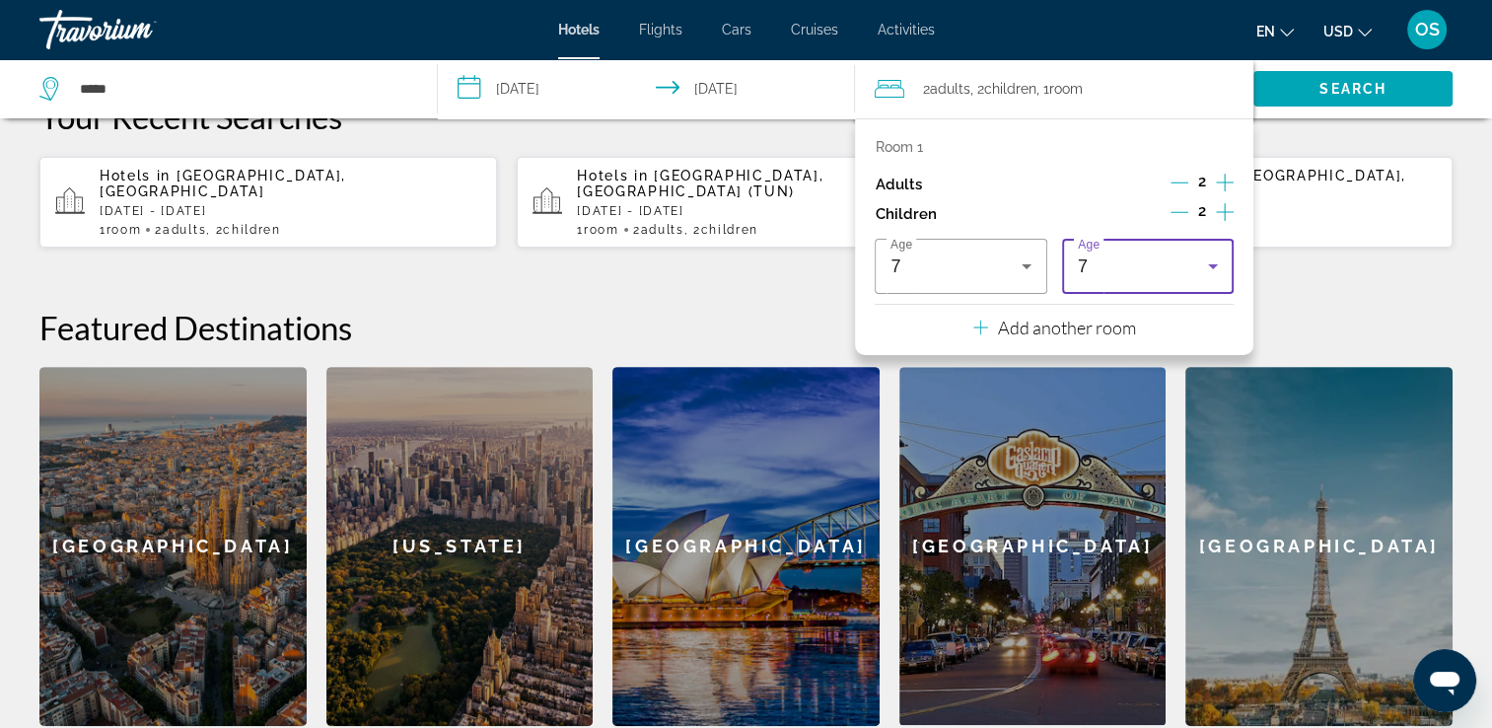
click at [1120, 283] on div "7" at bounding box center [1148, 266] width 140 height 55
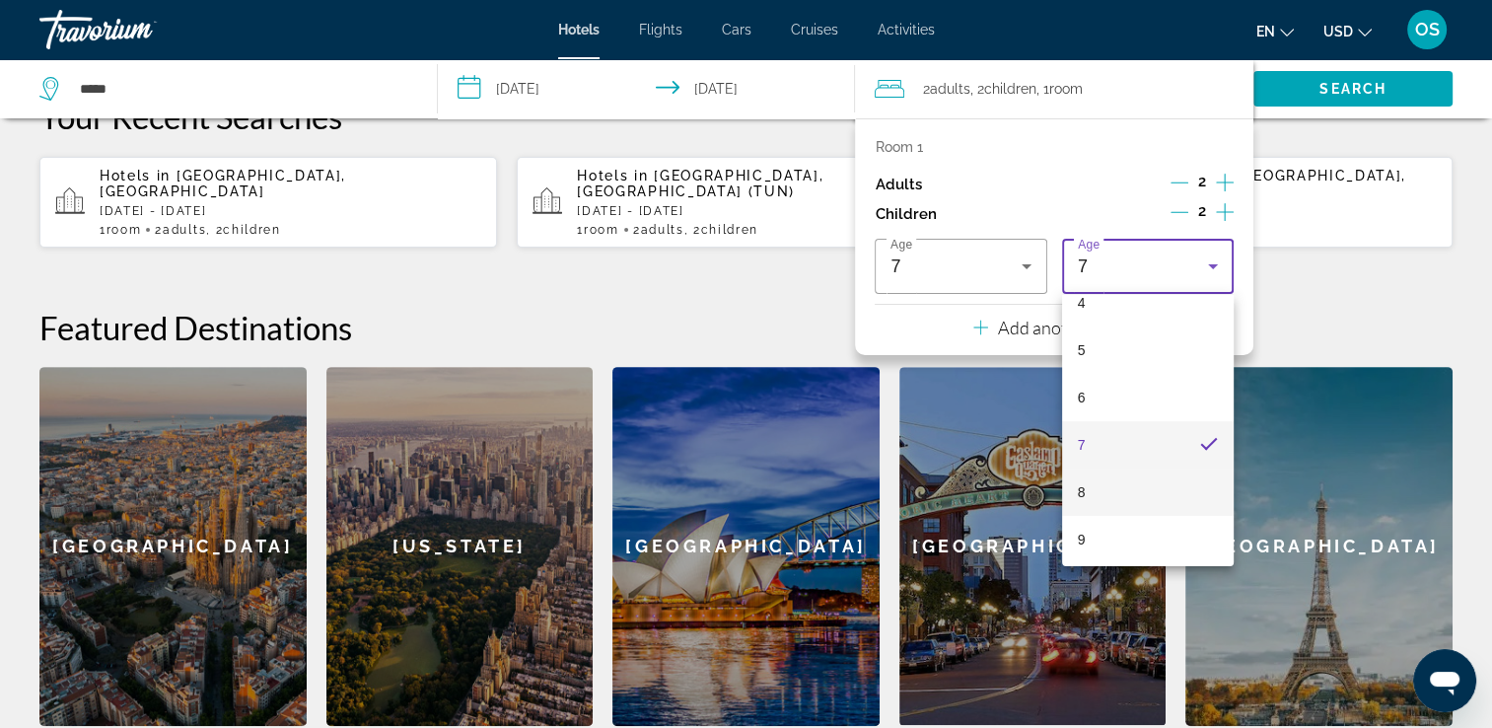
scroll to position [485, 0]
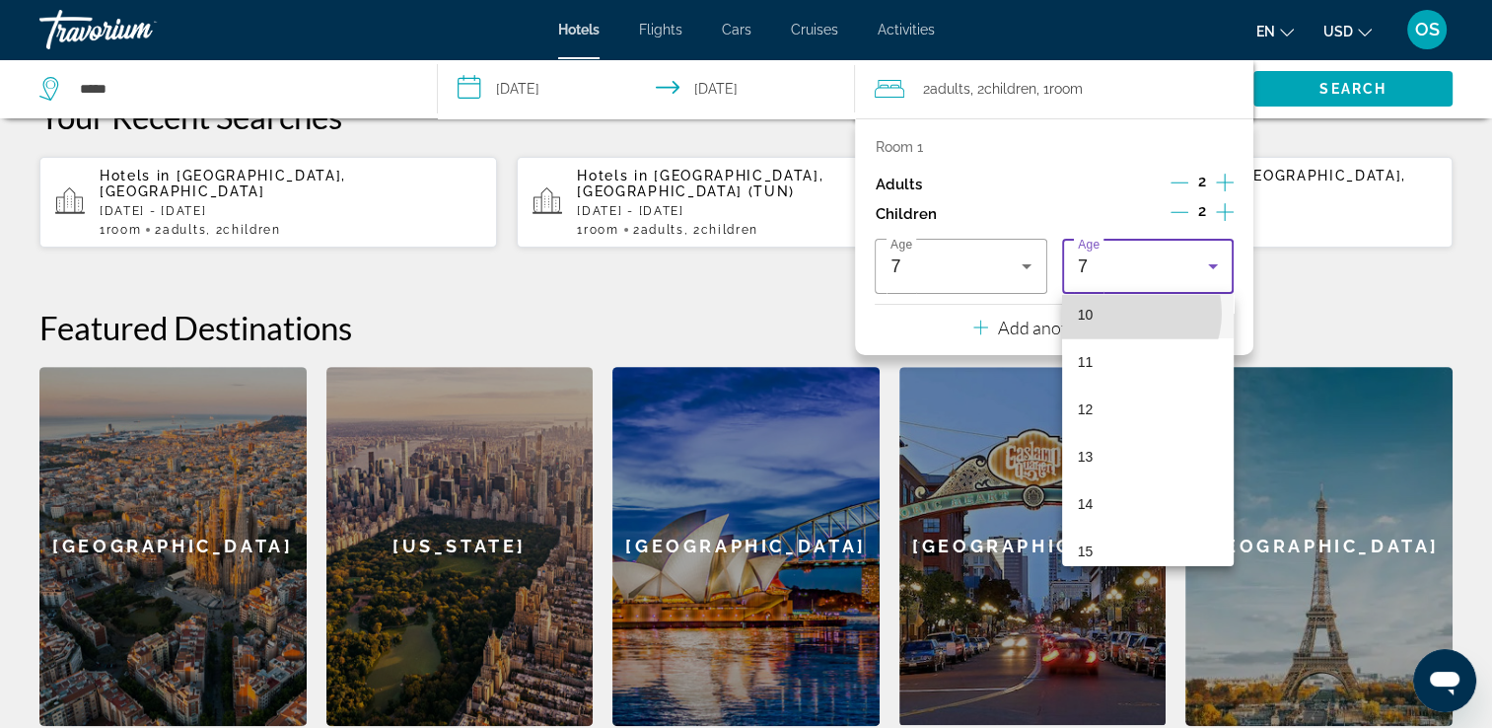
click at [1120, 313] on mat-option "10" at bounding box center [1148, 314] width 172 height 47
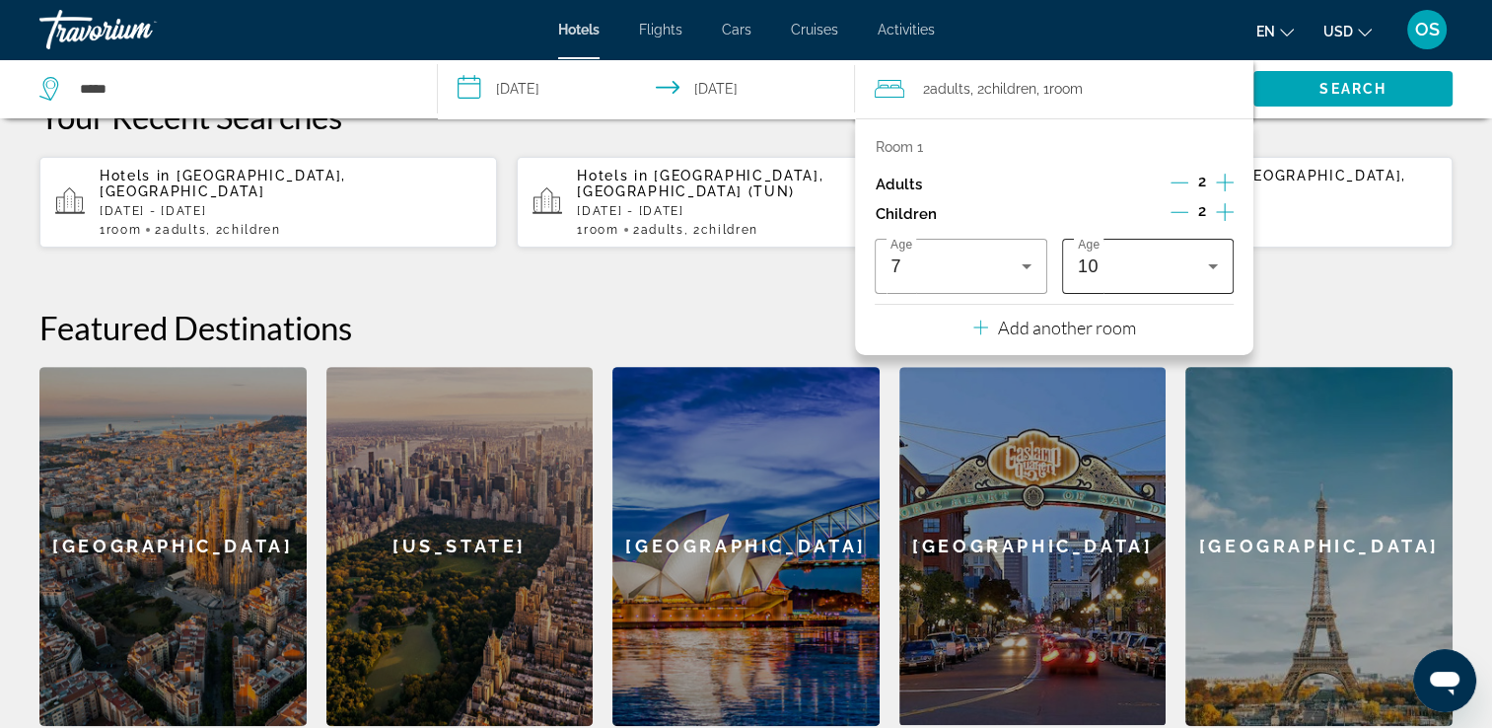
click at [1141, 261] on div "10" at bounding box center [1143, 266] width 130 height 24
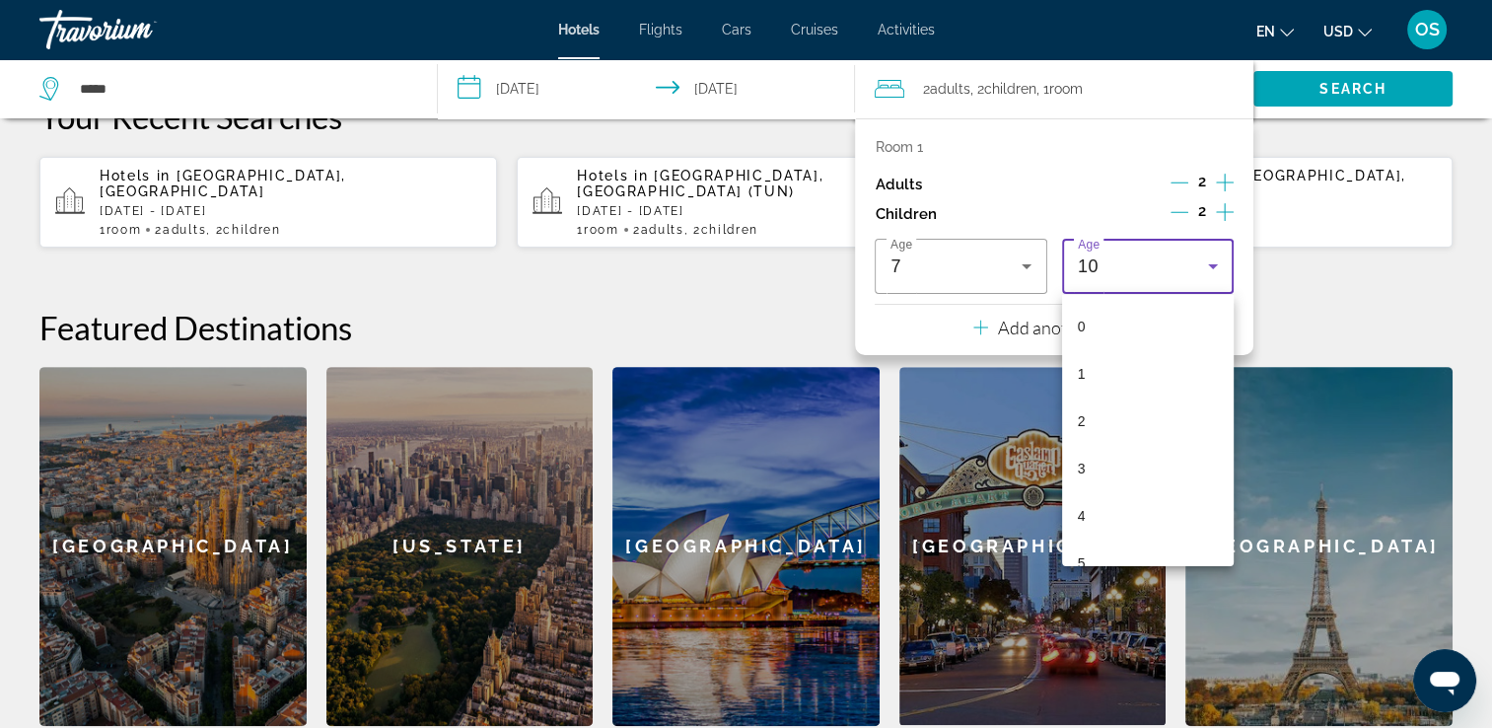
scroll to position [256, 0]
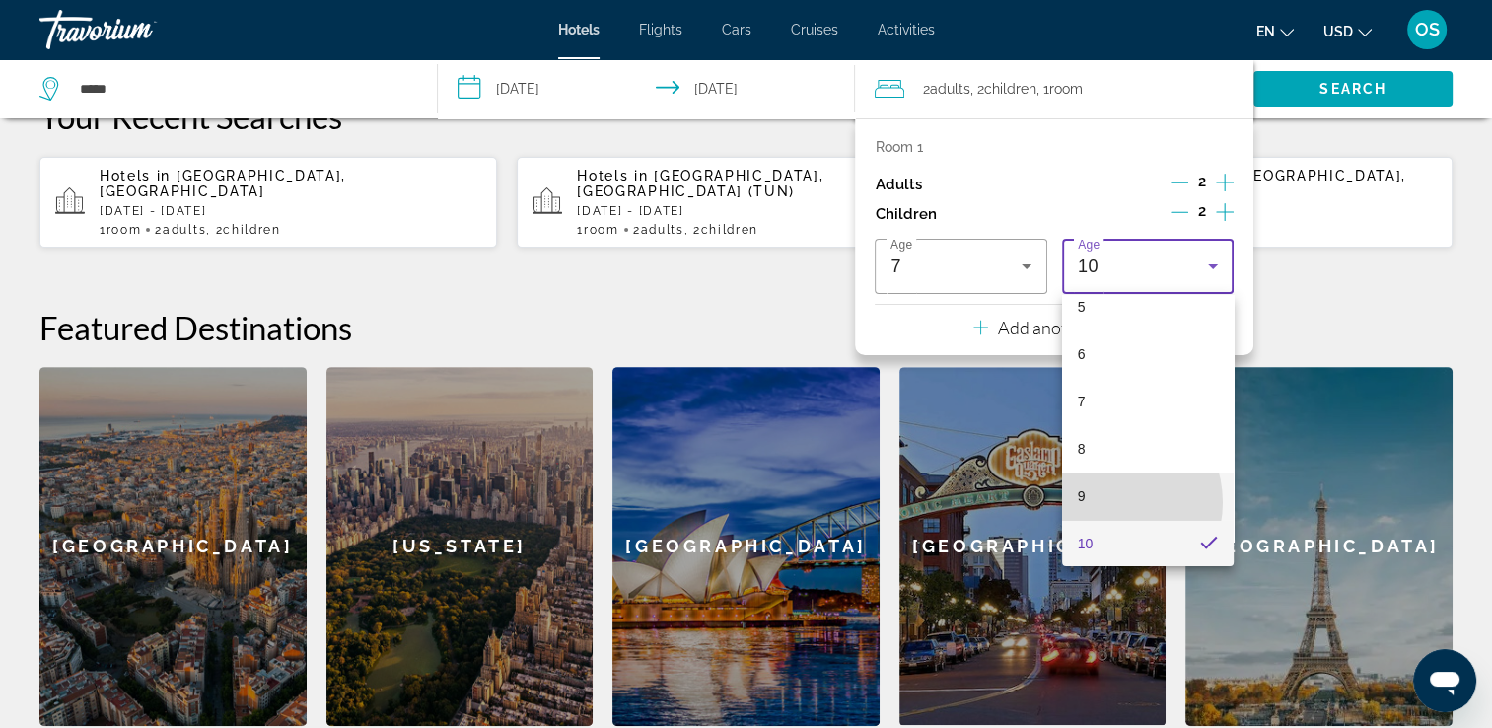
click at [1109, 501] on mat-option "9" at bounding box center [1148, 495] width 172 height 47
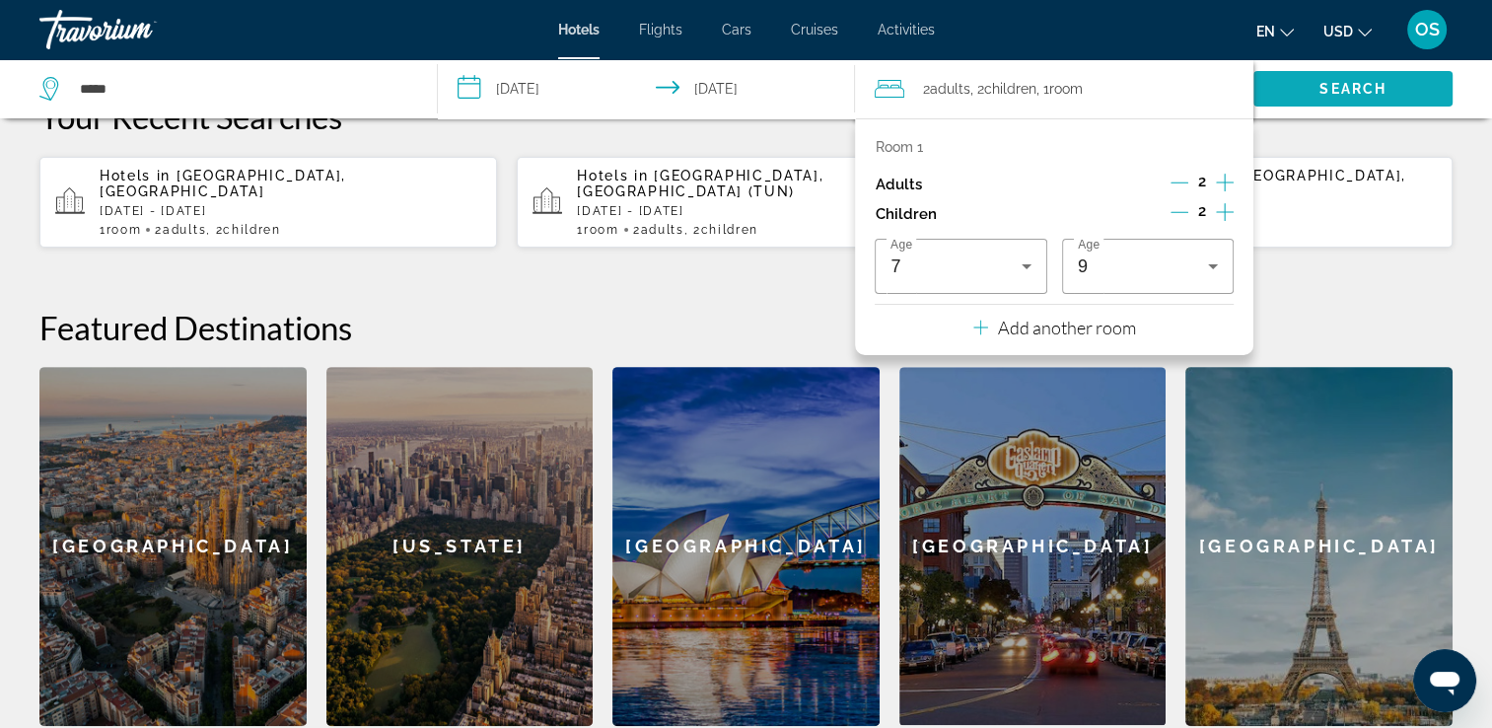
click at [1318, 95] on span "Search" at bounding box center [1352, 88] width 199 height 47
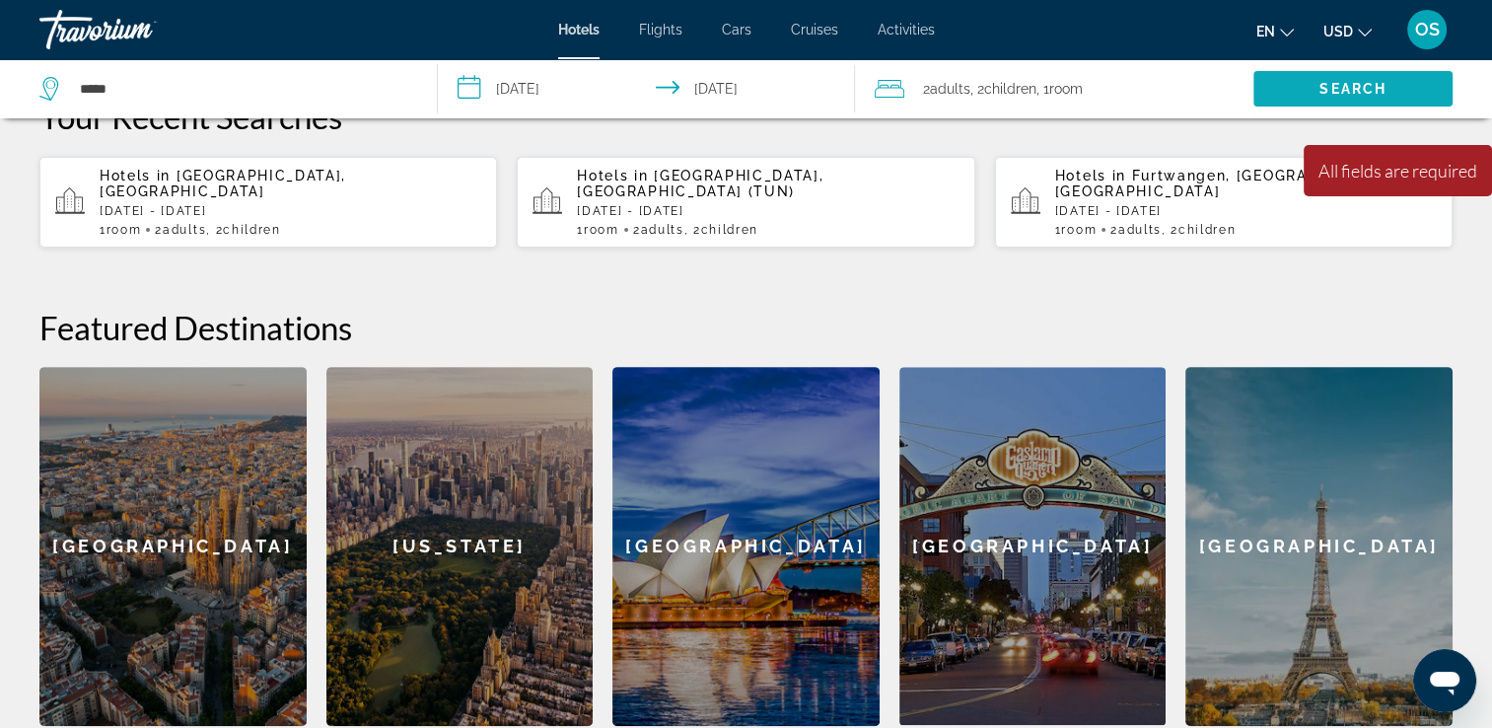
click at [1330, 93] on span "Search" at bounding box center [1353, 89] width 67 height 16
click at [1296, 26] on ul "en English Español Français Italiano Português русский USD USD ($) MXN (Mex$) C…" at bounding box center [1328, 30] width 145 height 32
click at [1278, 41] on button "en English Español Français Italiano Português русский" at bounding box center [1274, 31] width 37 height 29
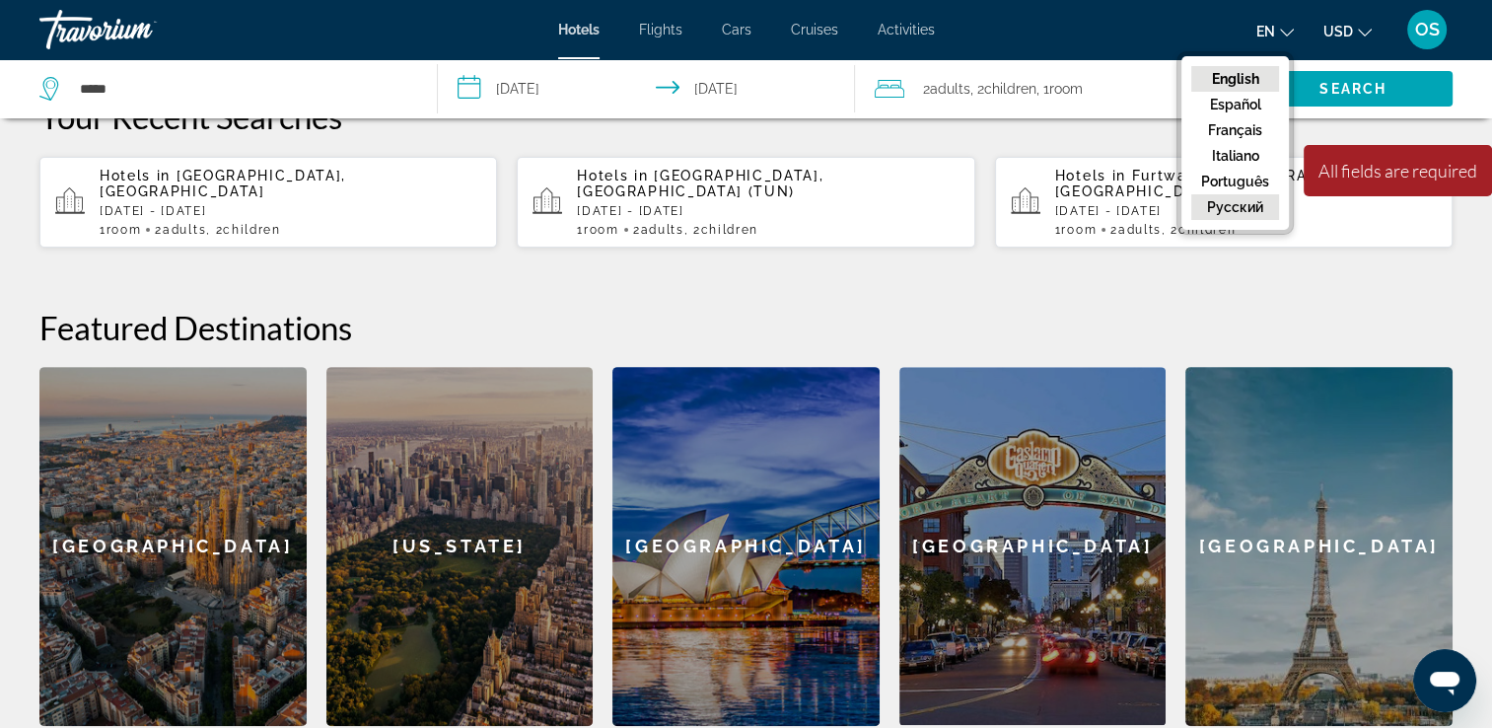
click at [1232, 212] on button "русский" at bounding box center [1235, 207] width 88 height 26
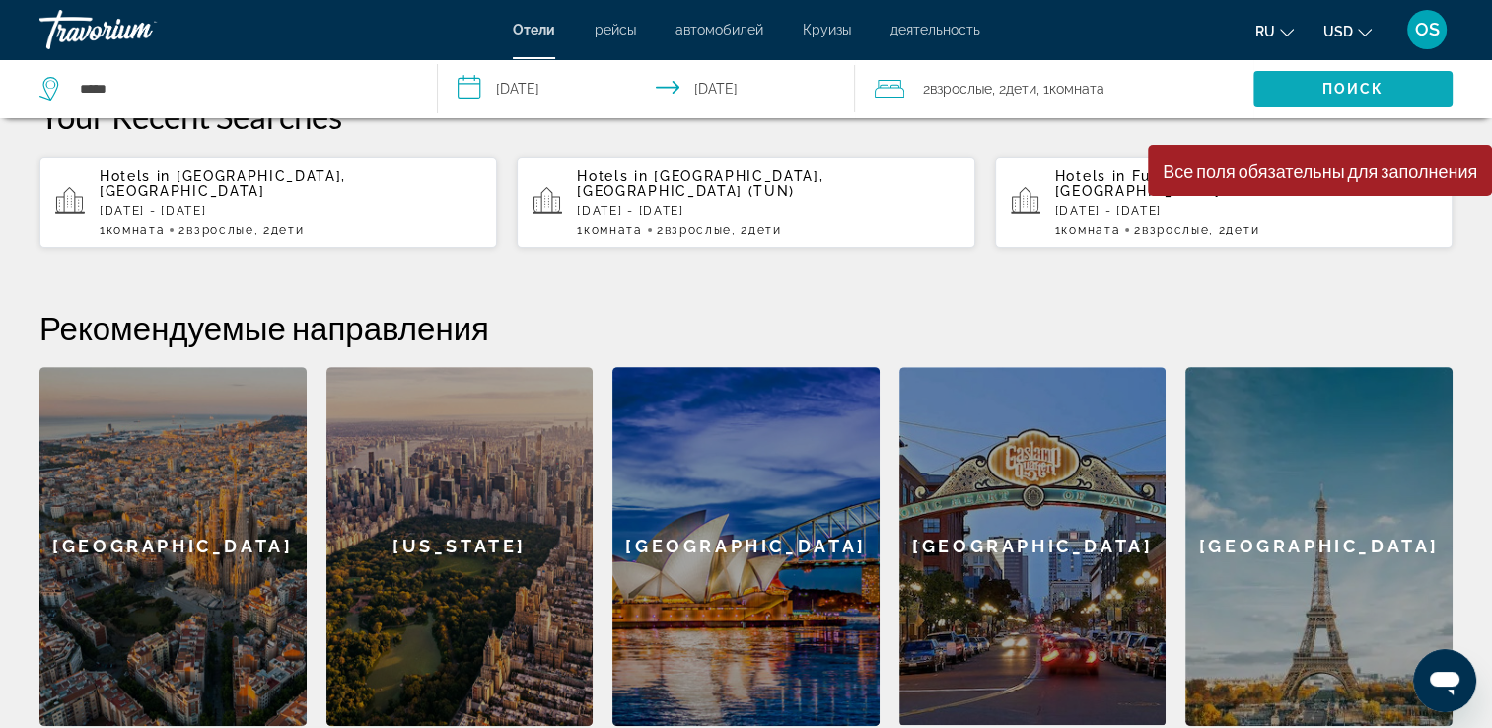
click at [1319, 92] on span "Search" at bounding box center [1352, 88] width 199 height 47
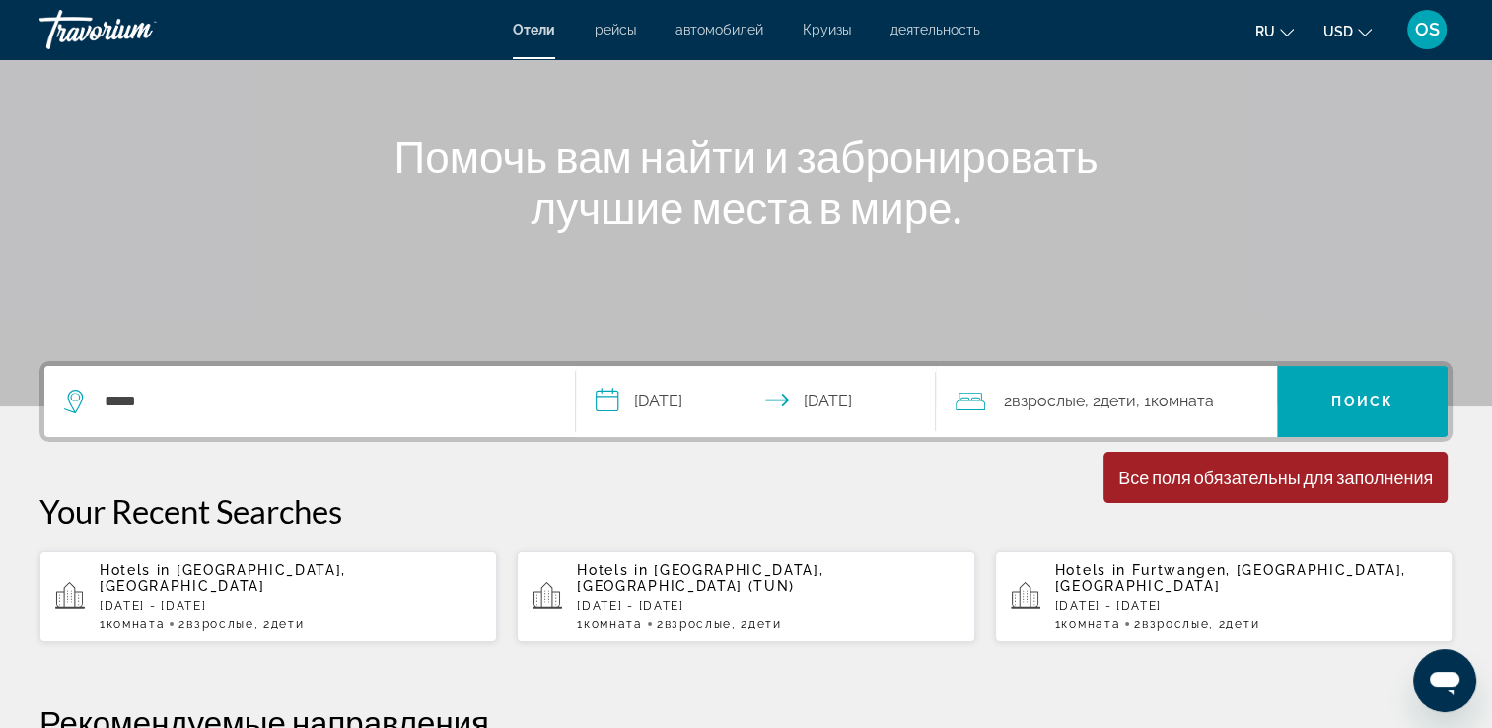
scroll to position [177, 0]
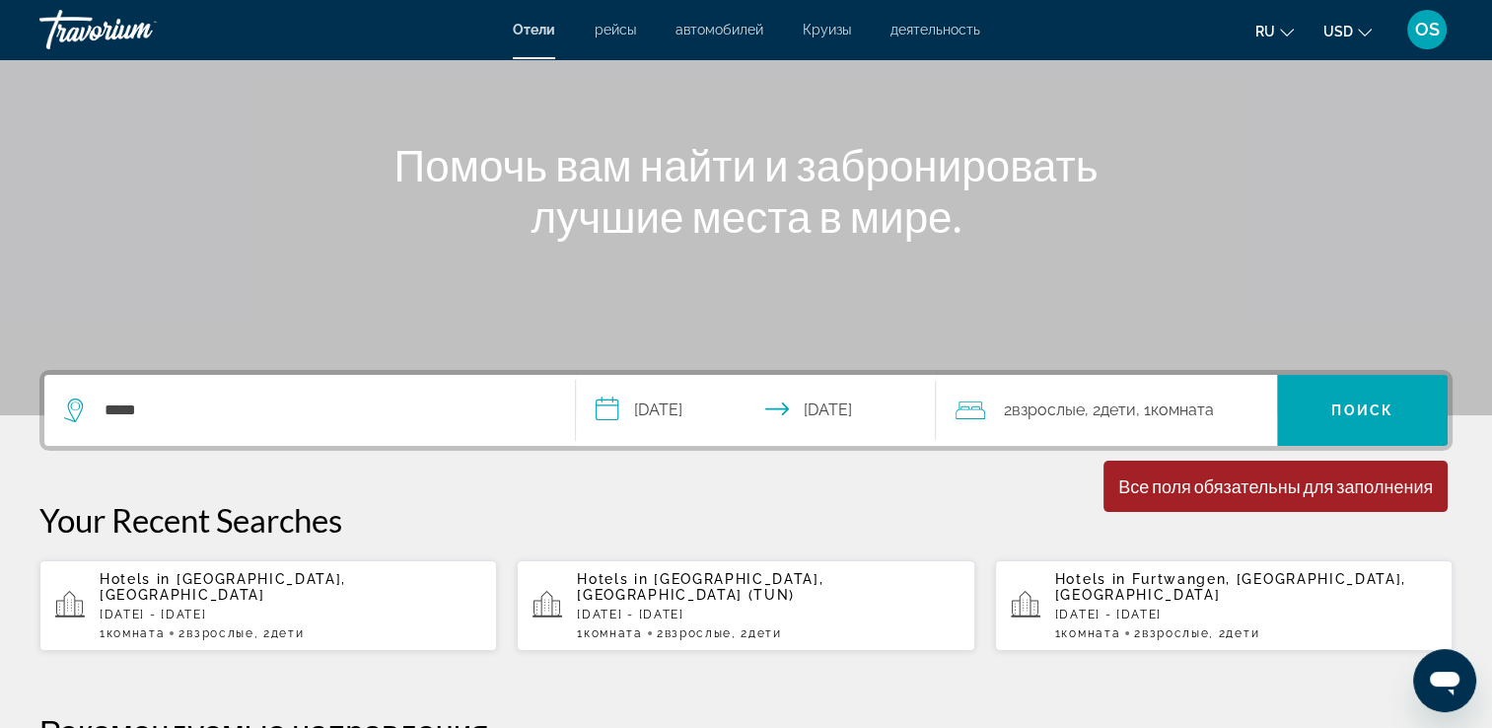
click at [158, 432] on div "*****" at bounding box center [309, 410] width 491 height 71
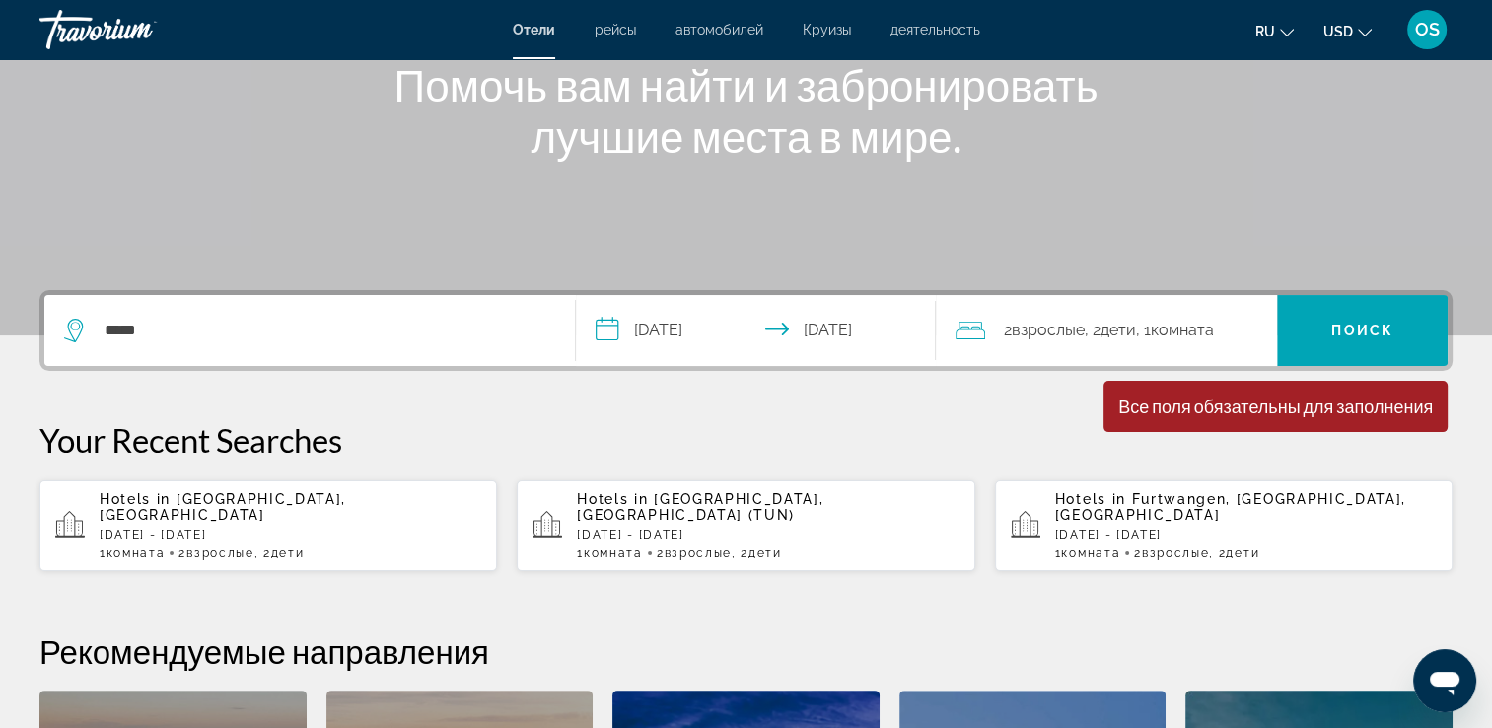
scroll to position [481, 0]
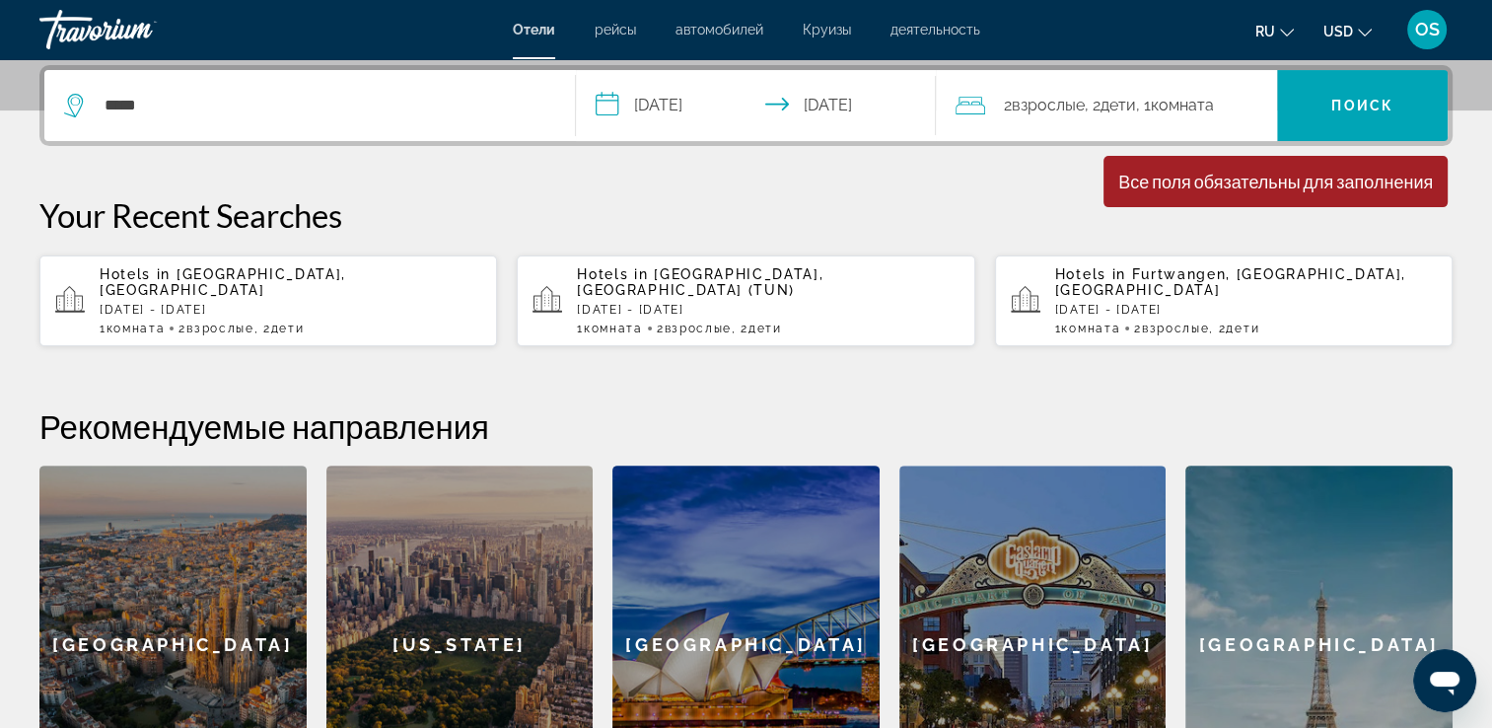
click at [76, 105] on icon "Search widget" at bounding box center [76, 106] width 24 height 24
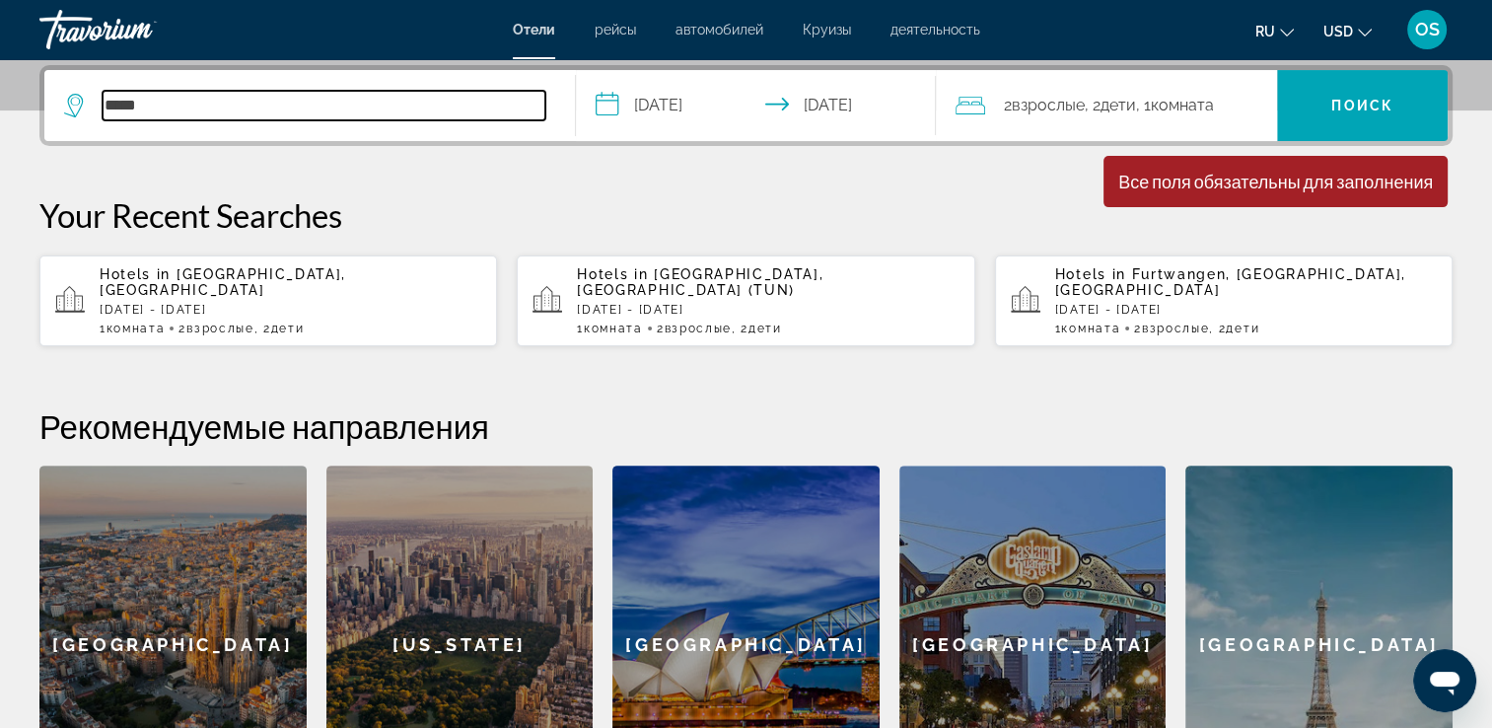
click at [135, 108] on input "*****" at bounding box center [324, 106] width 443 height 30
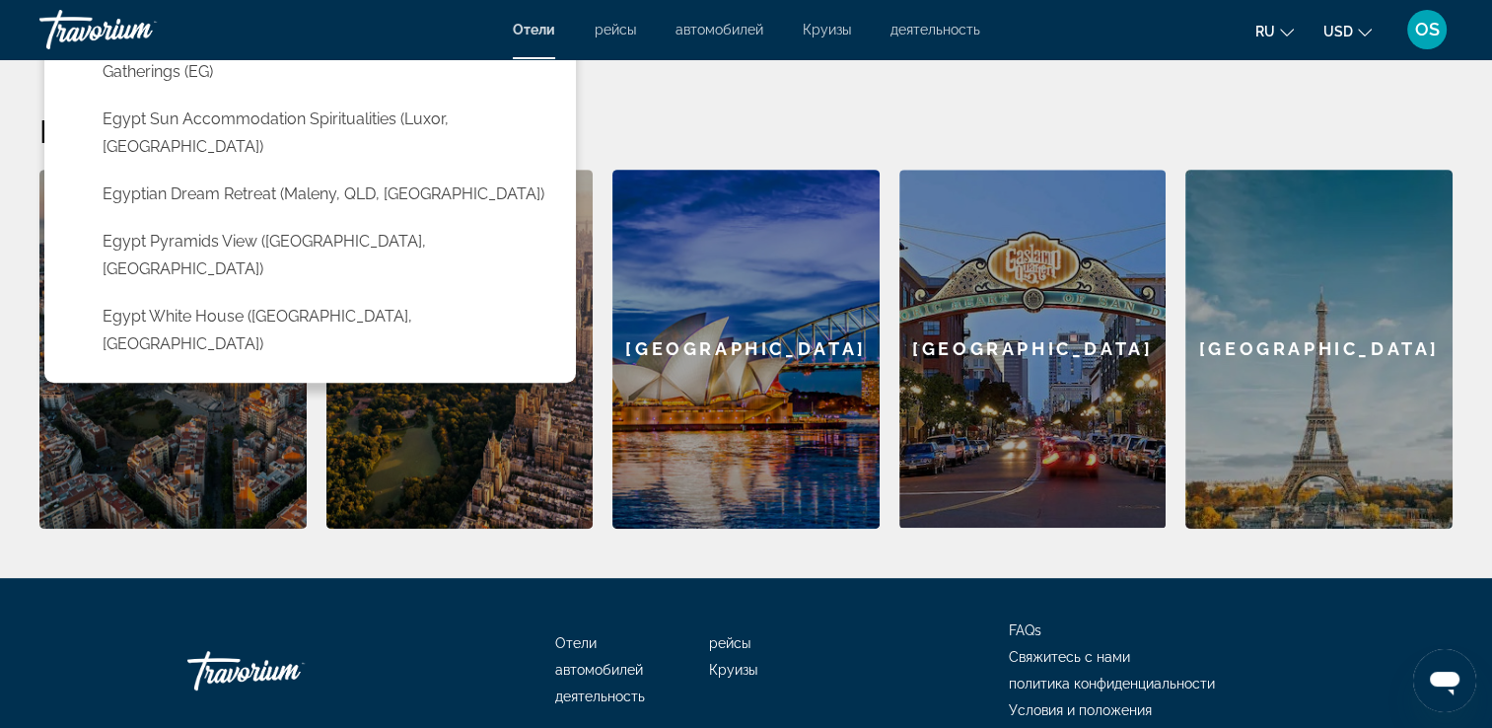
scroll to position [87, 0]
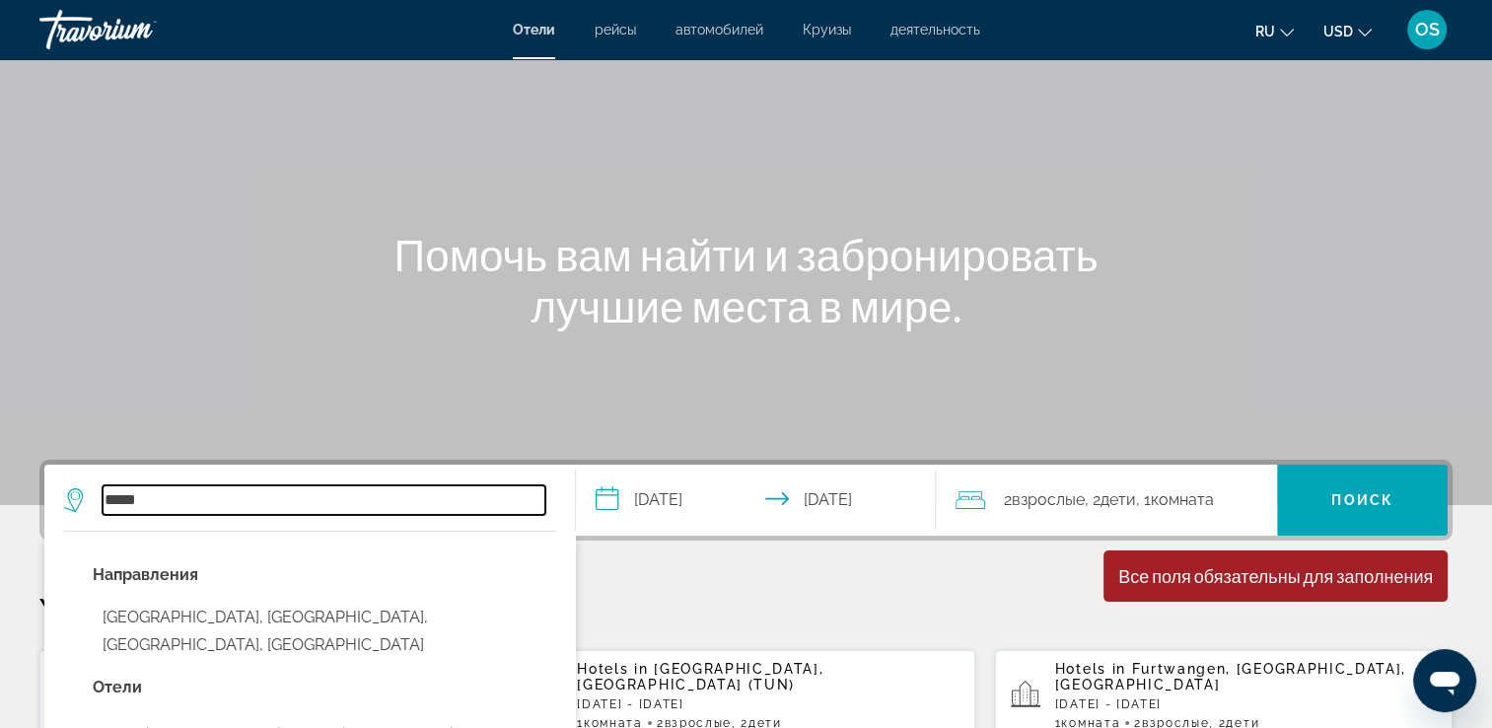
click at [154, 503] on input "*****" at bounding box center [324, 500] width 443 height 30
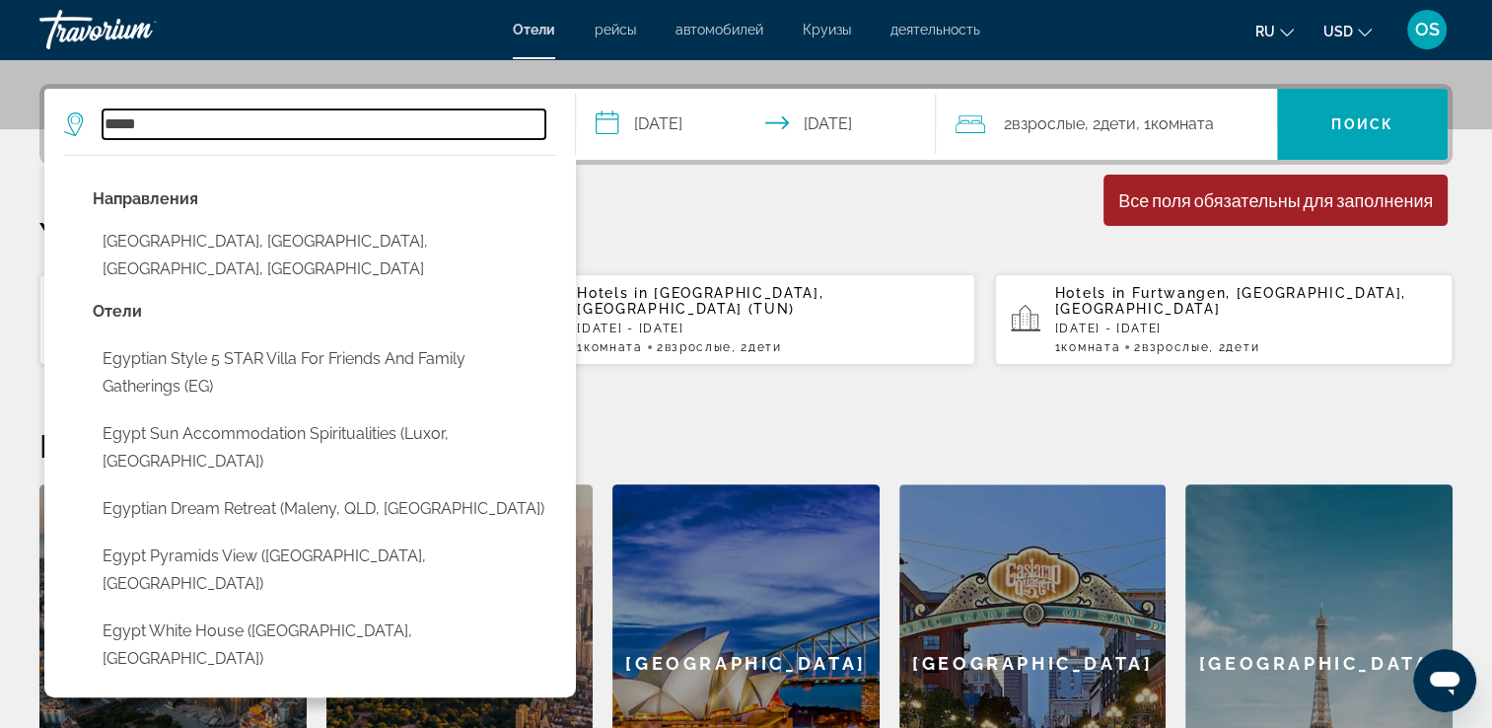
scroll to position [481, 0]
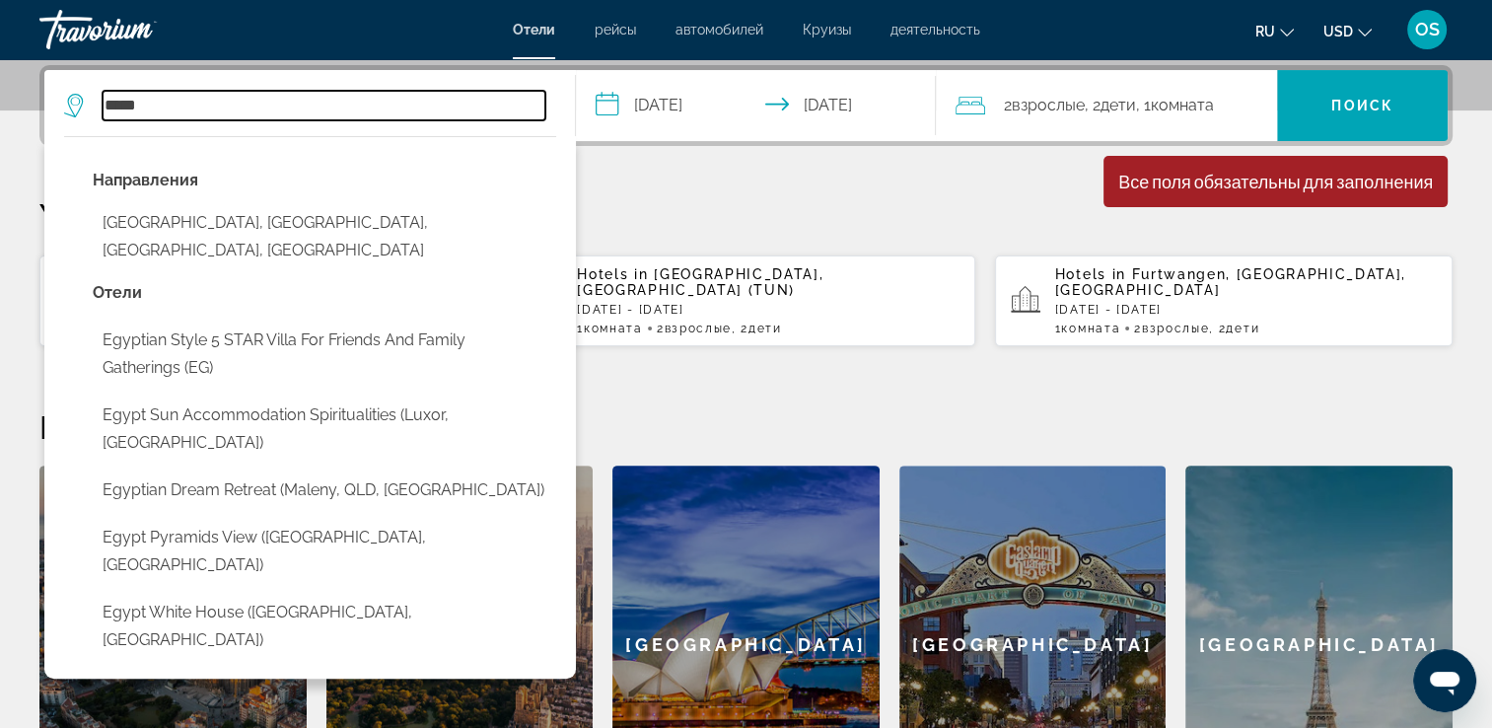
drag, startPoint x: 170, startPoint y: 107, endPoint x: 106, endPoint y: 91, distance: 66.3
click at [106, 91] on input "*****" at bounding box center [324, 106] width 443 height 30
paste input "*"
type input "******"
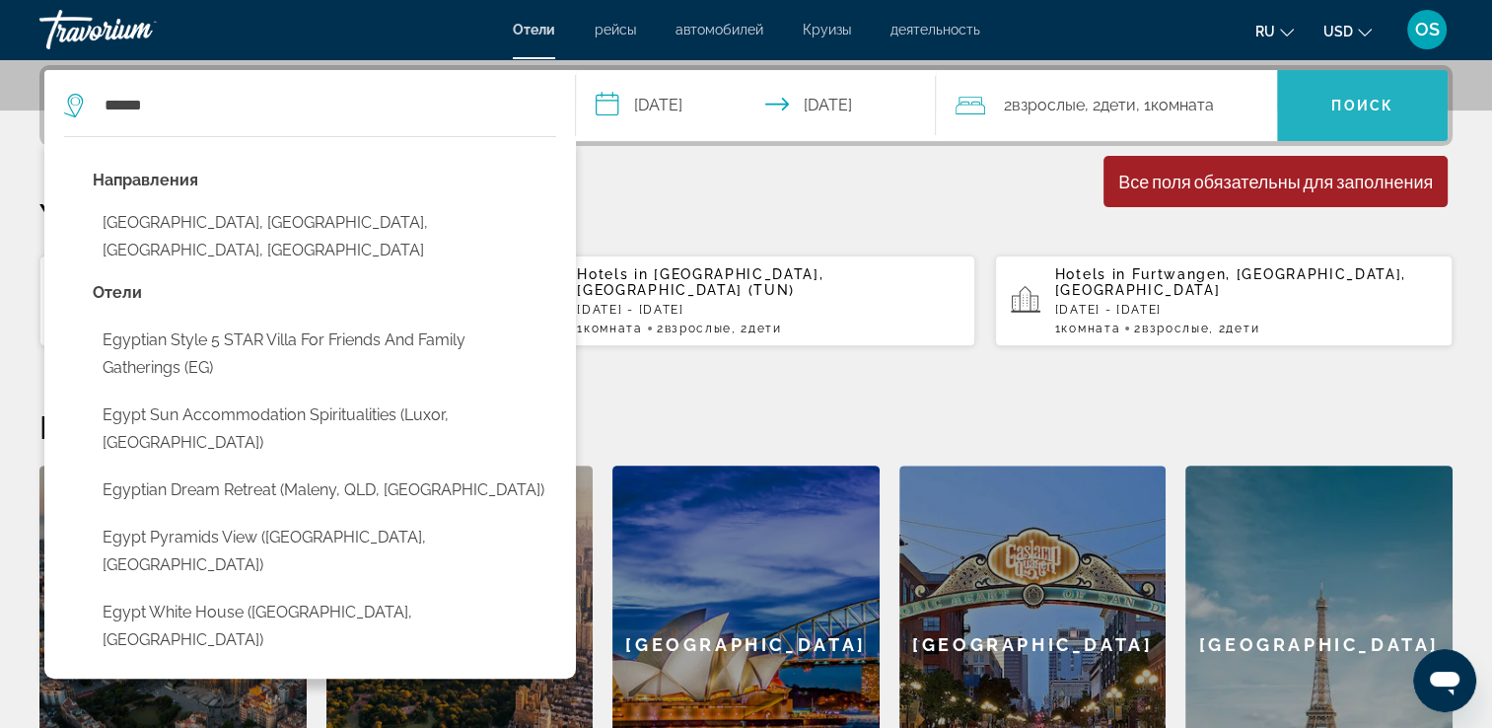
click at [1436, 84] on span "Search" at bounding box center [1362, 105] width 171 height 47
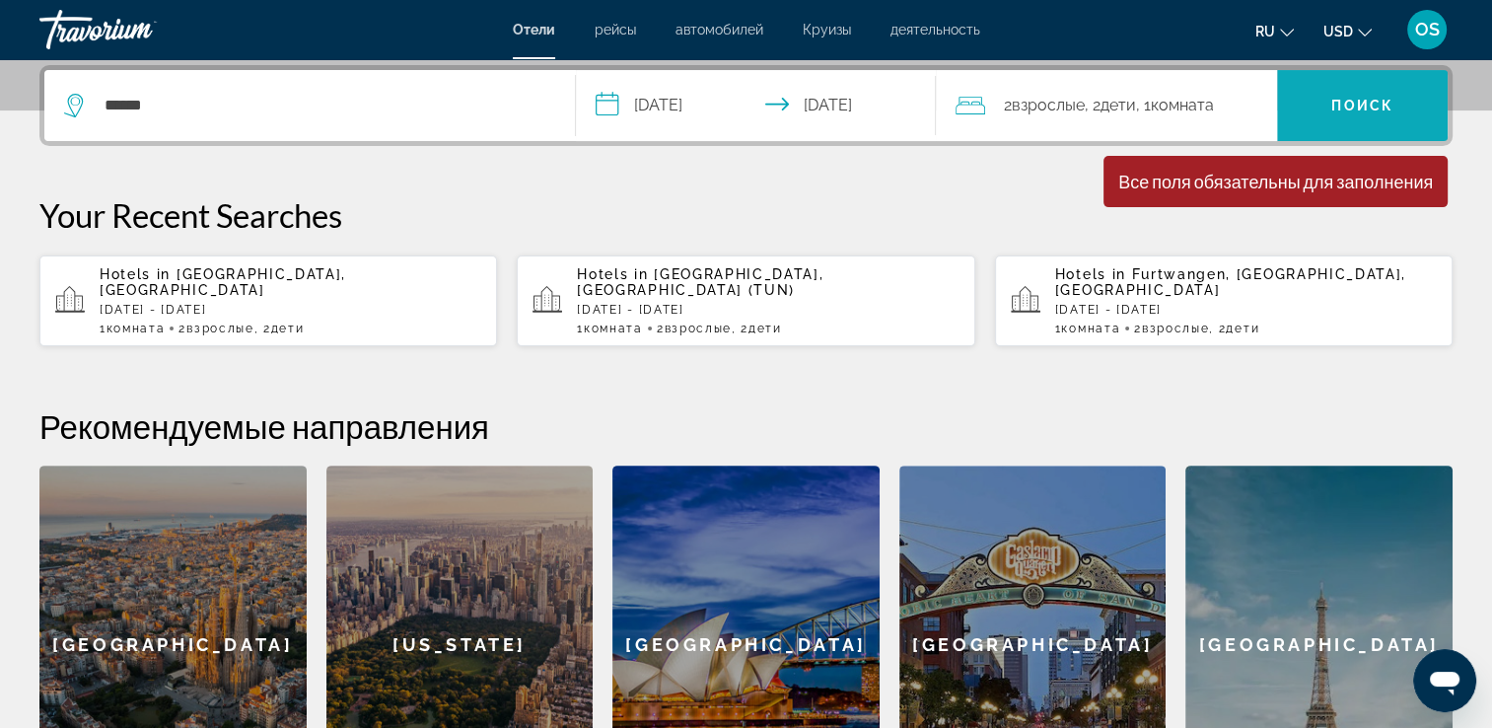
click at [1330, 112] on span "Search" at bounding box center [1362, 105] width 171 height 47
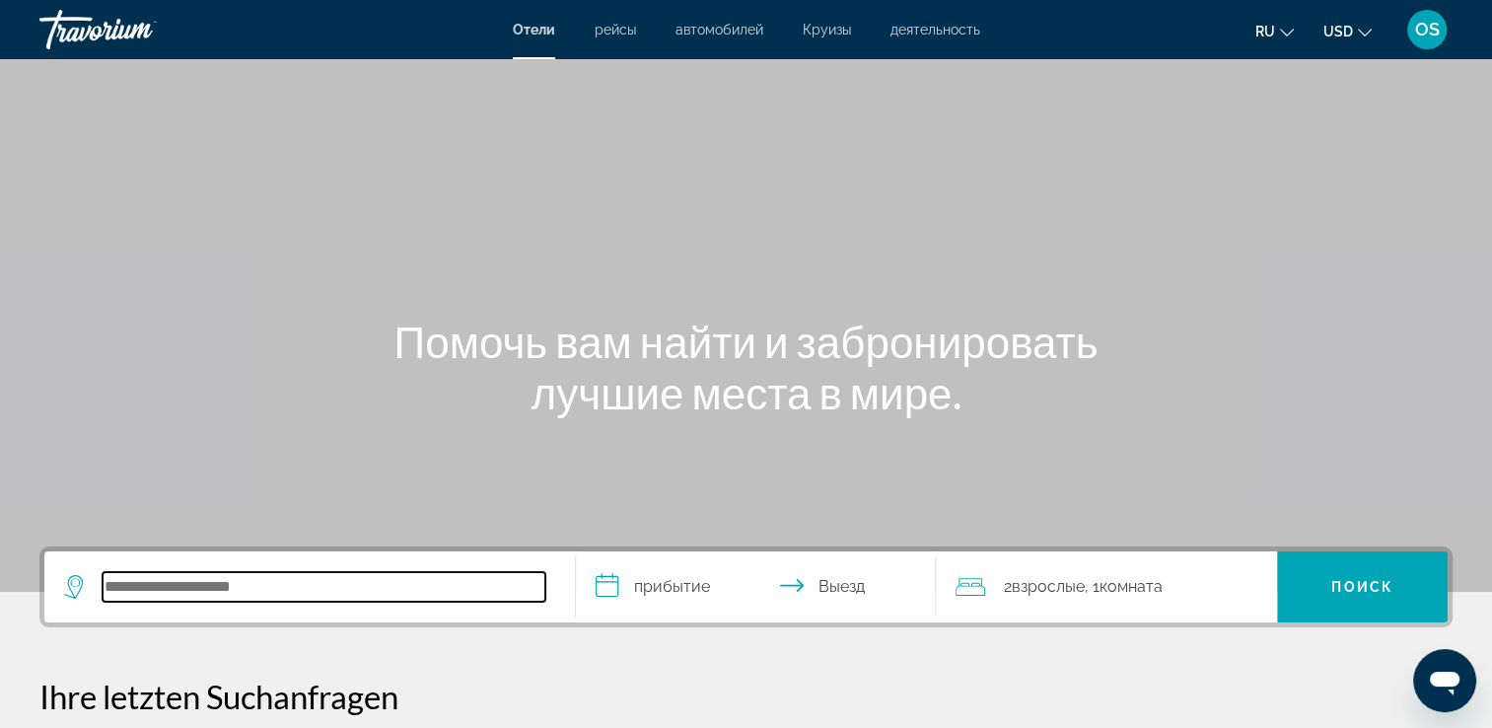
click at [234, 585] on input "Hotelziel suchen" at bounding box center [324, 587] width 443 height 30
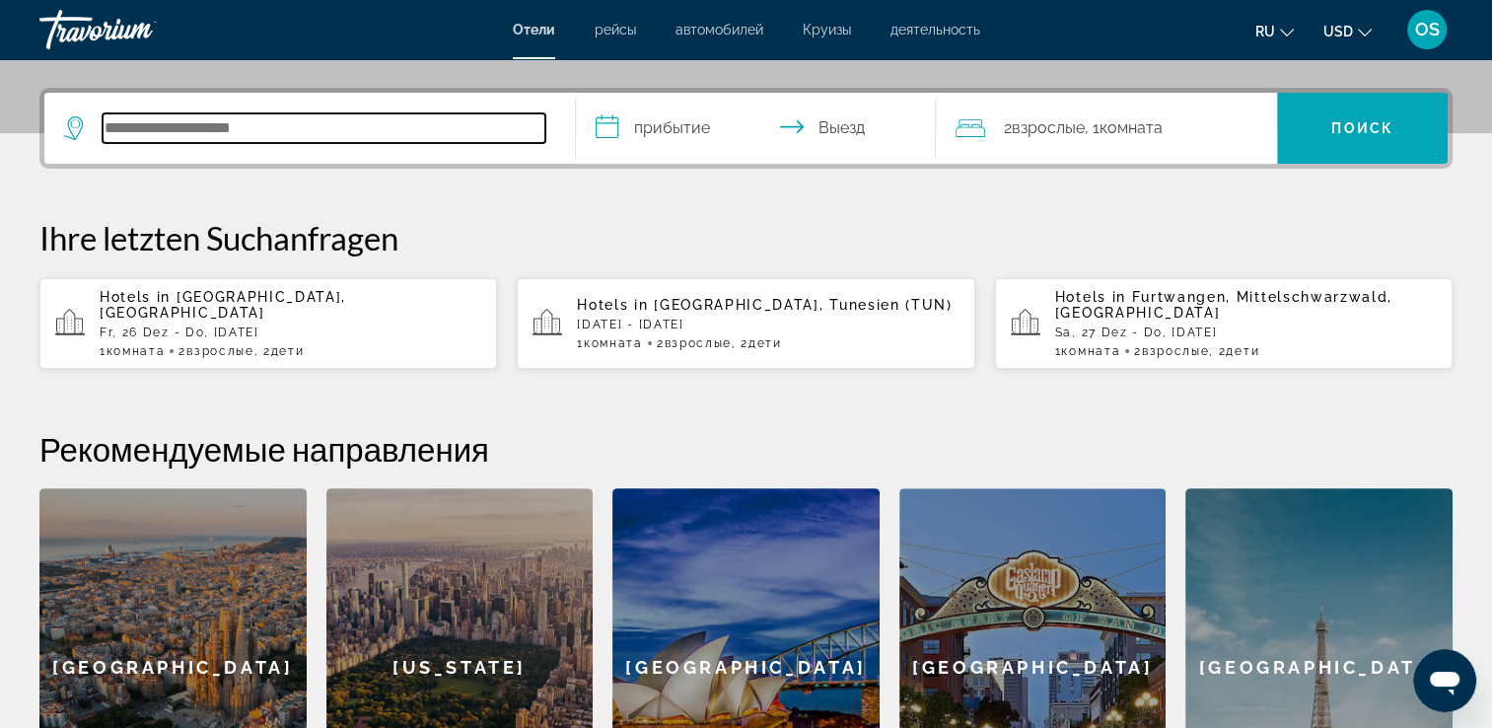
scroll to position [481, 0]
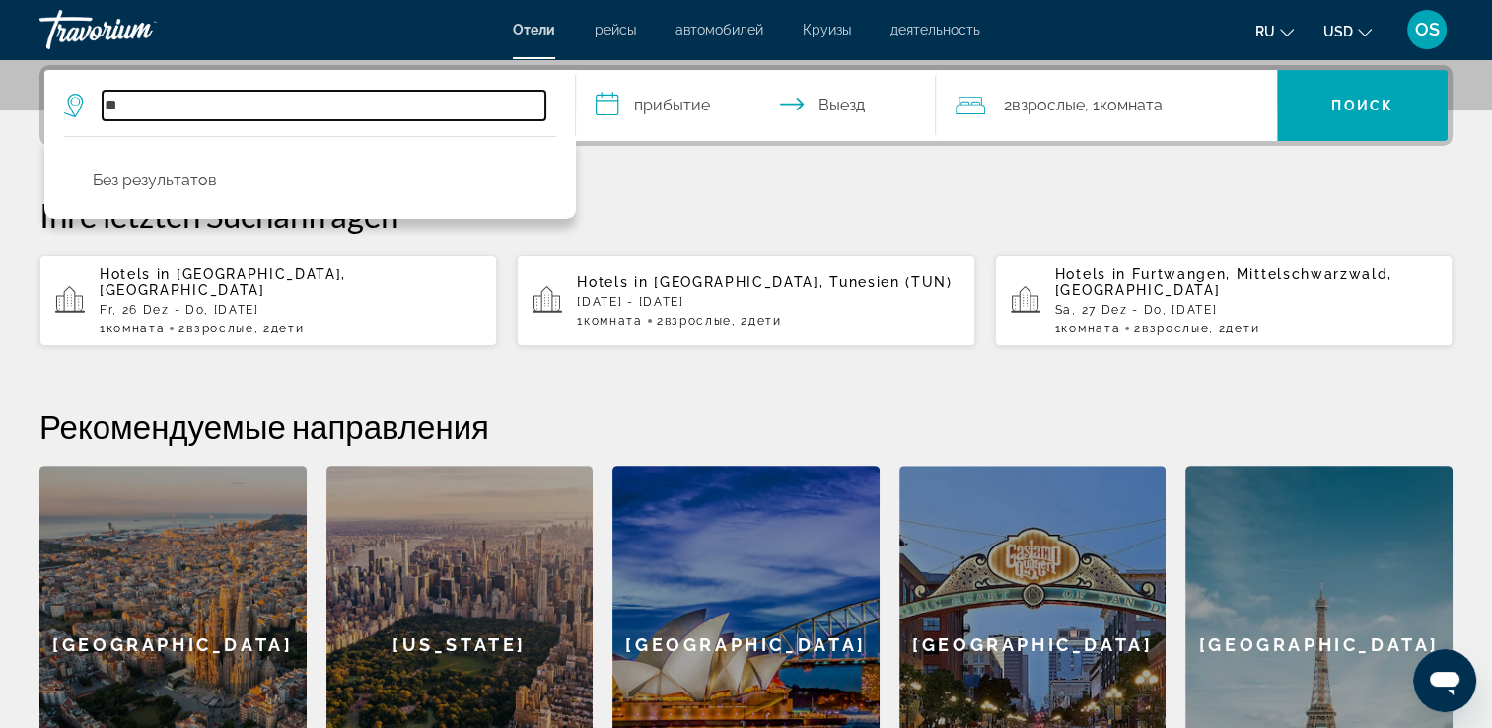
type input "*"
paste input "******"
type input "*"
type input "**"
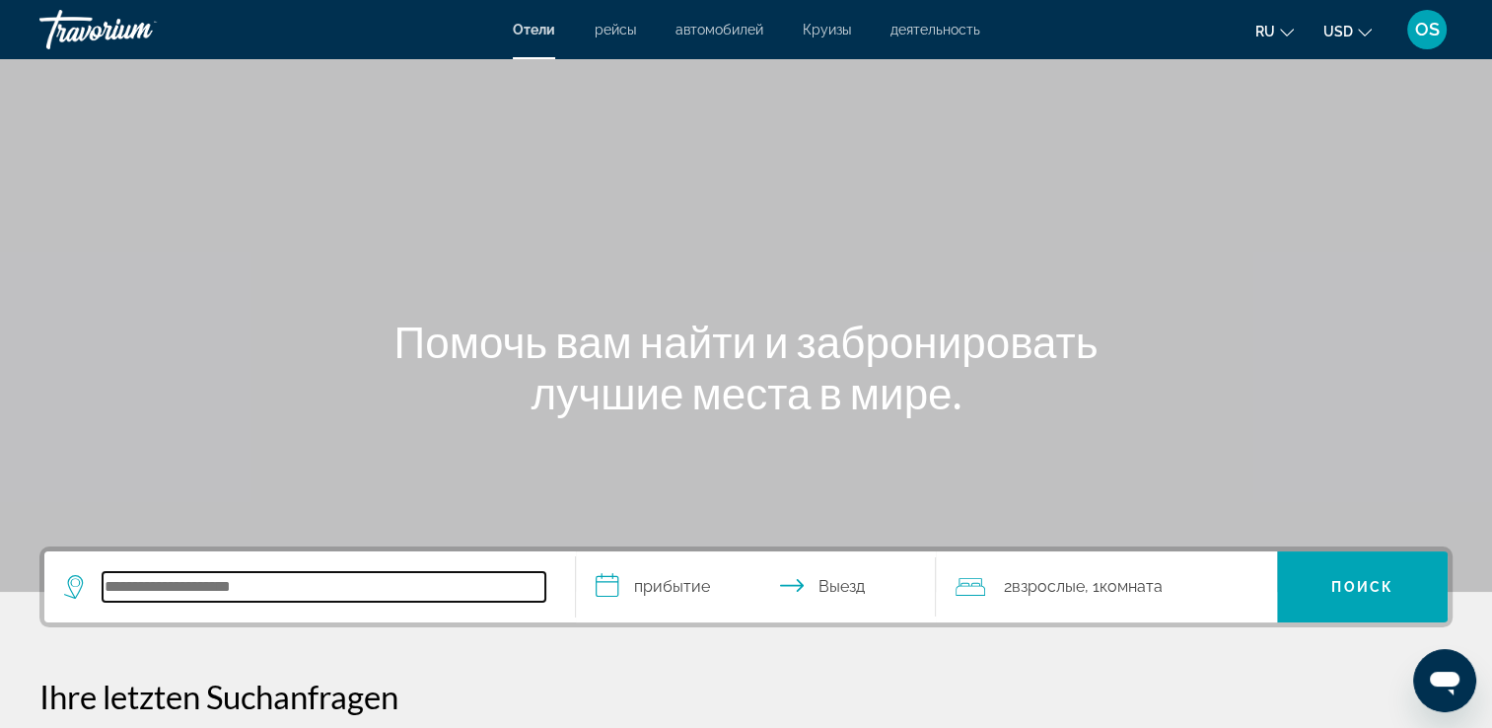
click at [196, 599] on input "Hotelziel suchen" at bounding box center [324, 587] width 443 height 30
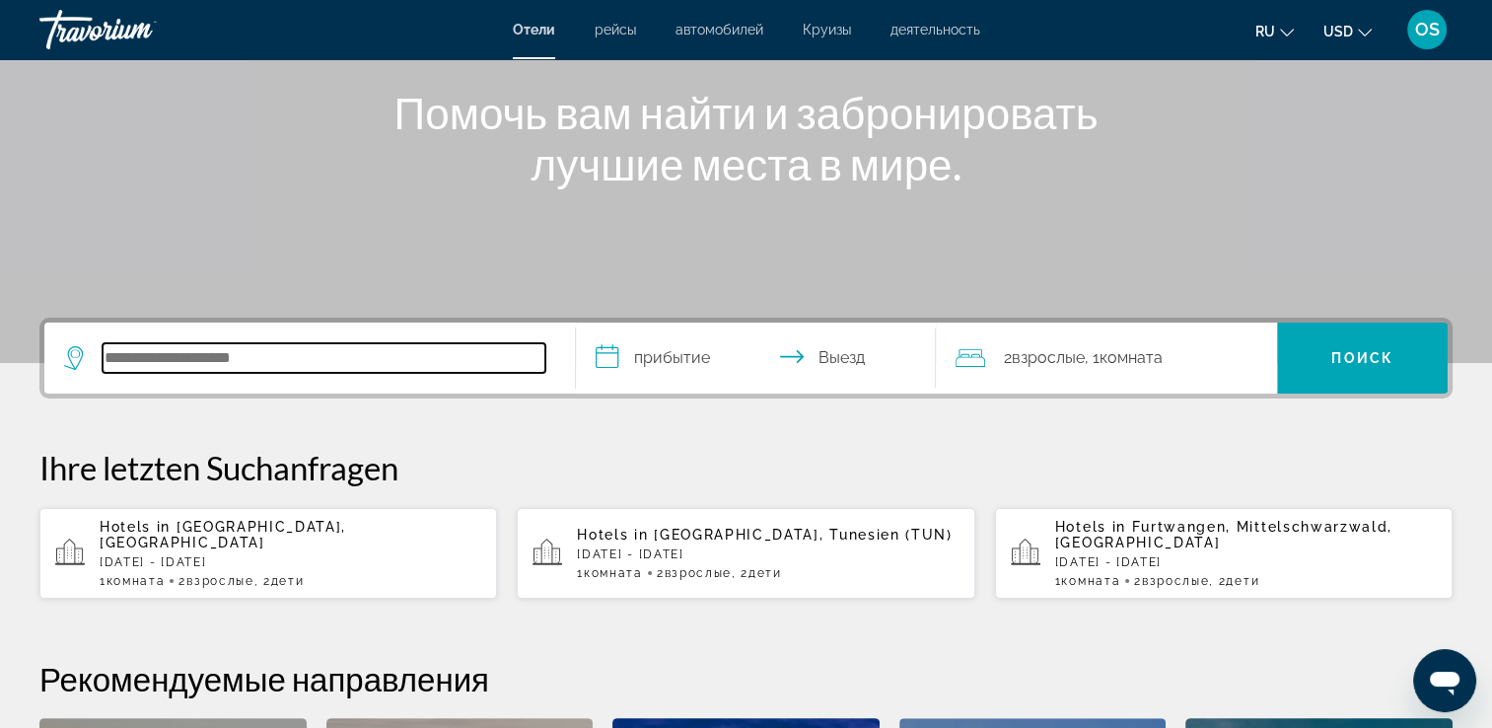
scroll to position [481, 0]
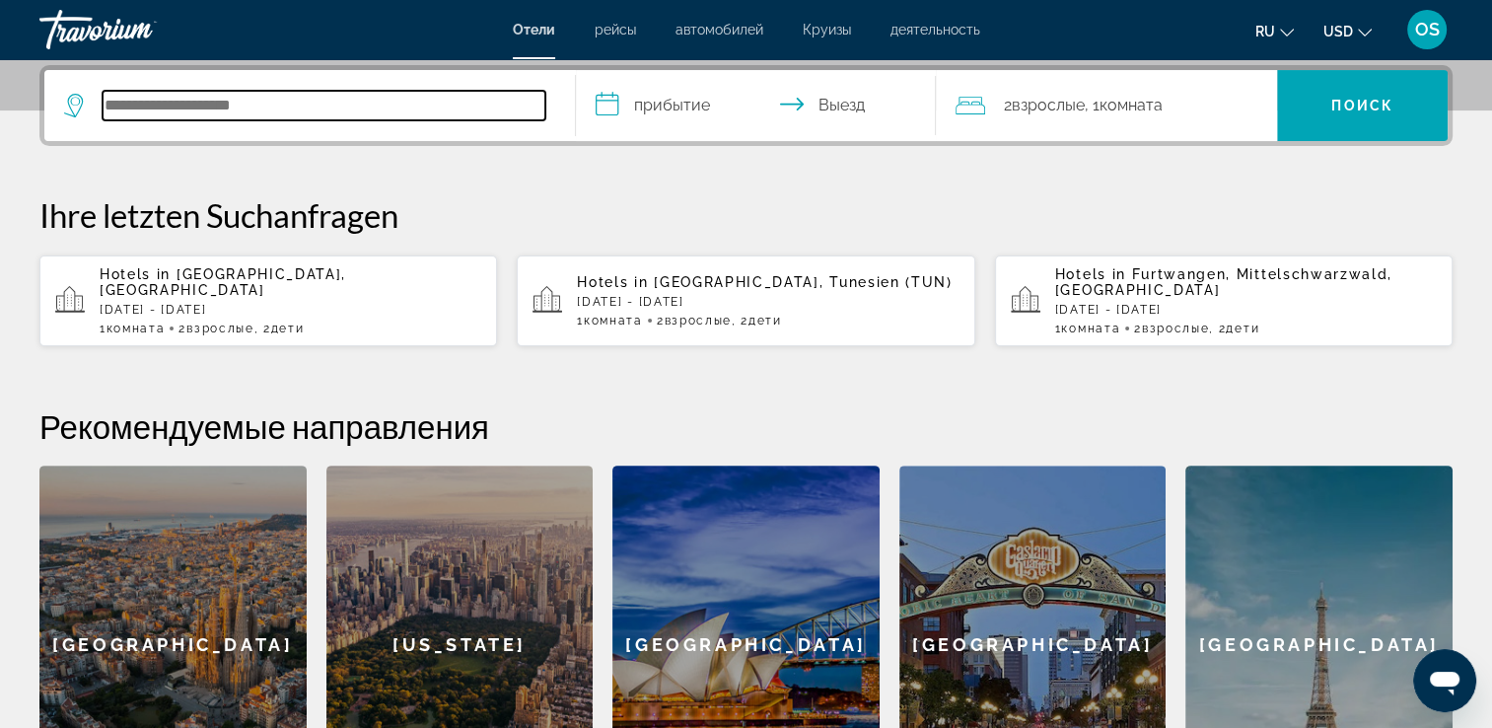
click at [118, 102] on input "Hotelziel suchen" at bounding box center [324, 106] width 443 height 30
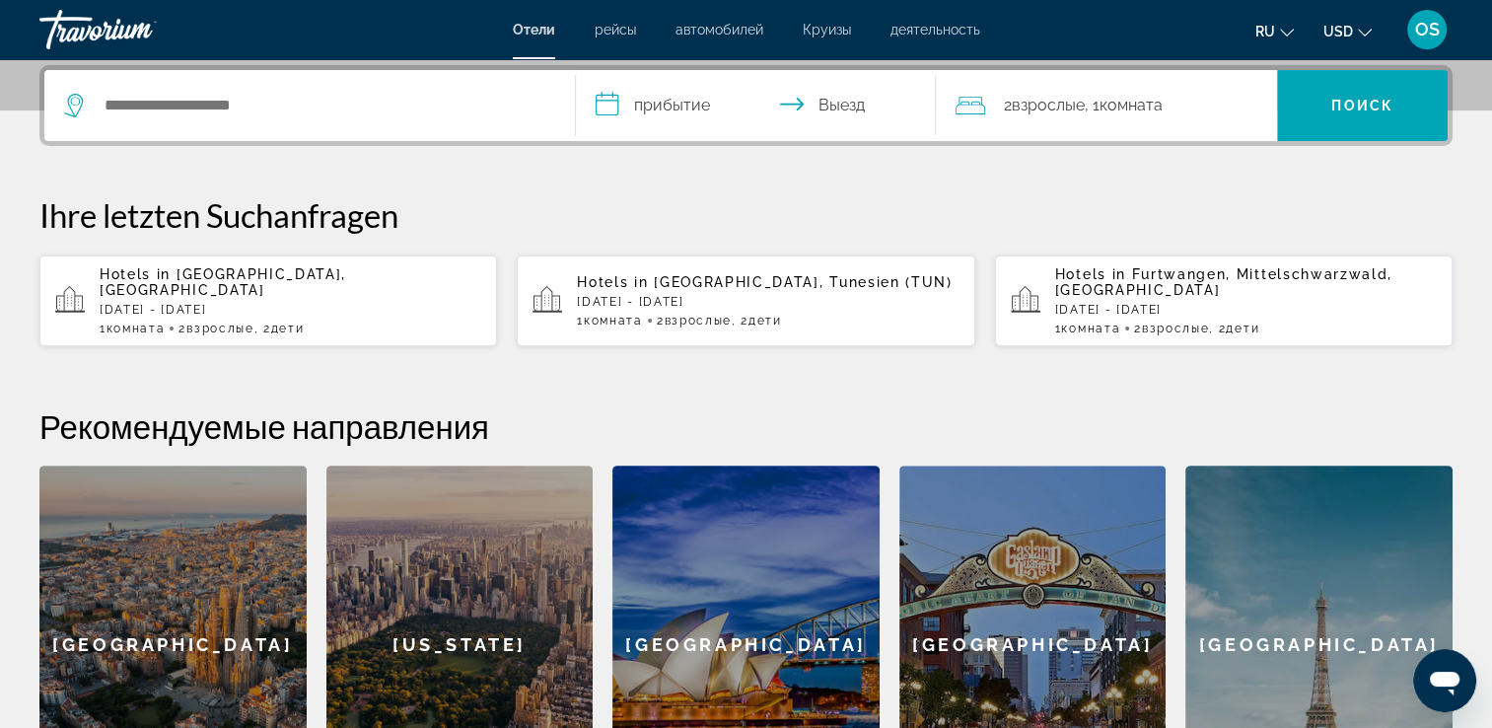
click at [66, 107] on icon "Such-Widget" at bounding box center [76, 106] width 24 height 24
click at [72, 105] on icon "Such-Widget" at bounding box center [76, 106] width 24 height 24
click at [1283, 34] on icon "Sprache ändern" at bounding box center [1287, 33] width 14 height 14
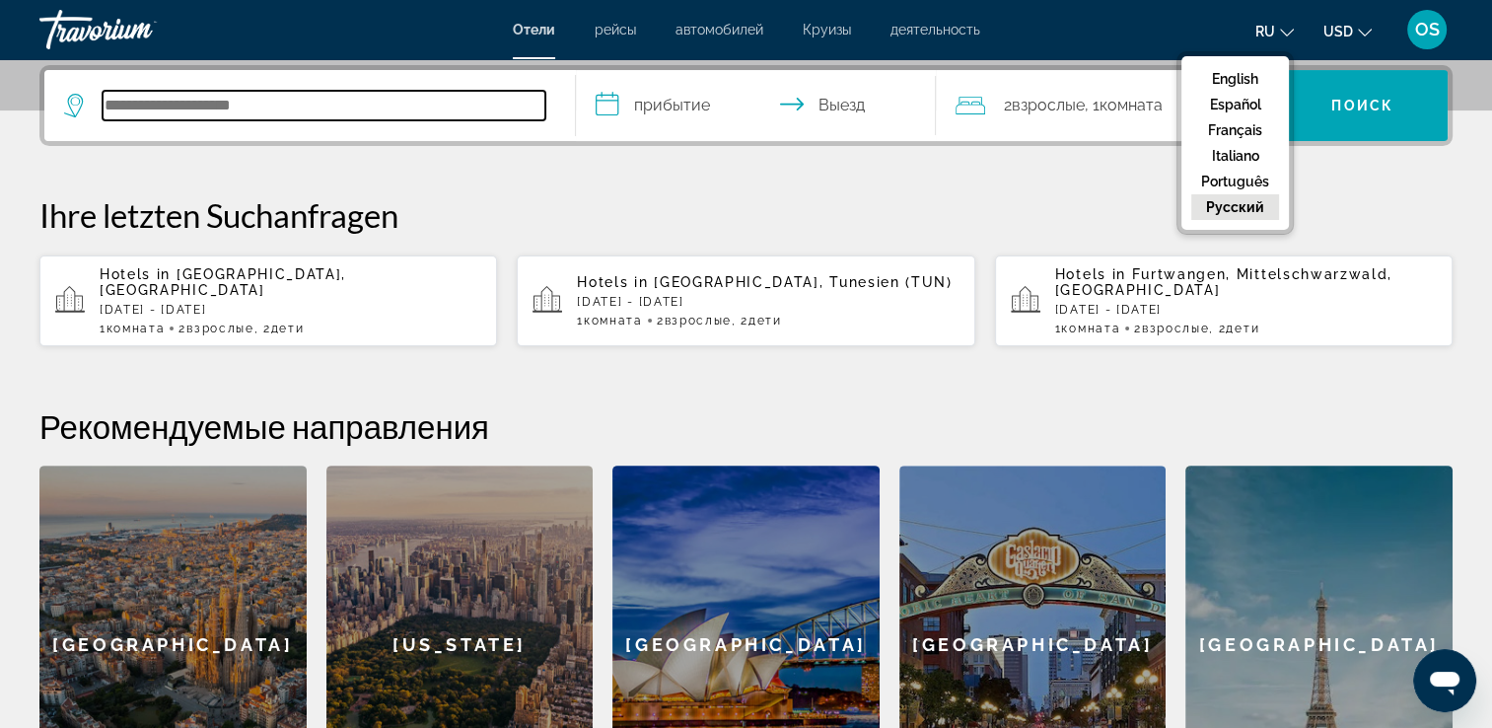
click at [399, 91] on input "Hotelziel suchen" at bounding box center [324, 106] width 443 height 30
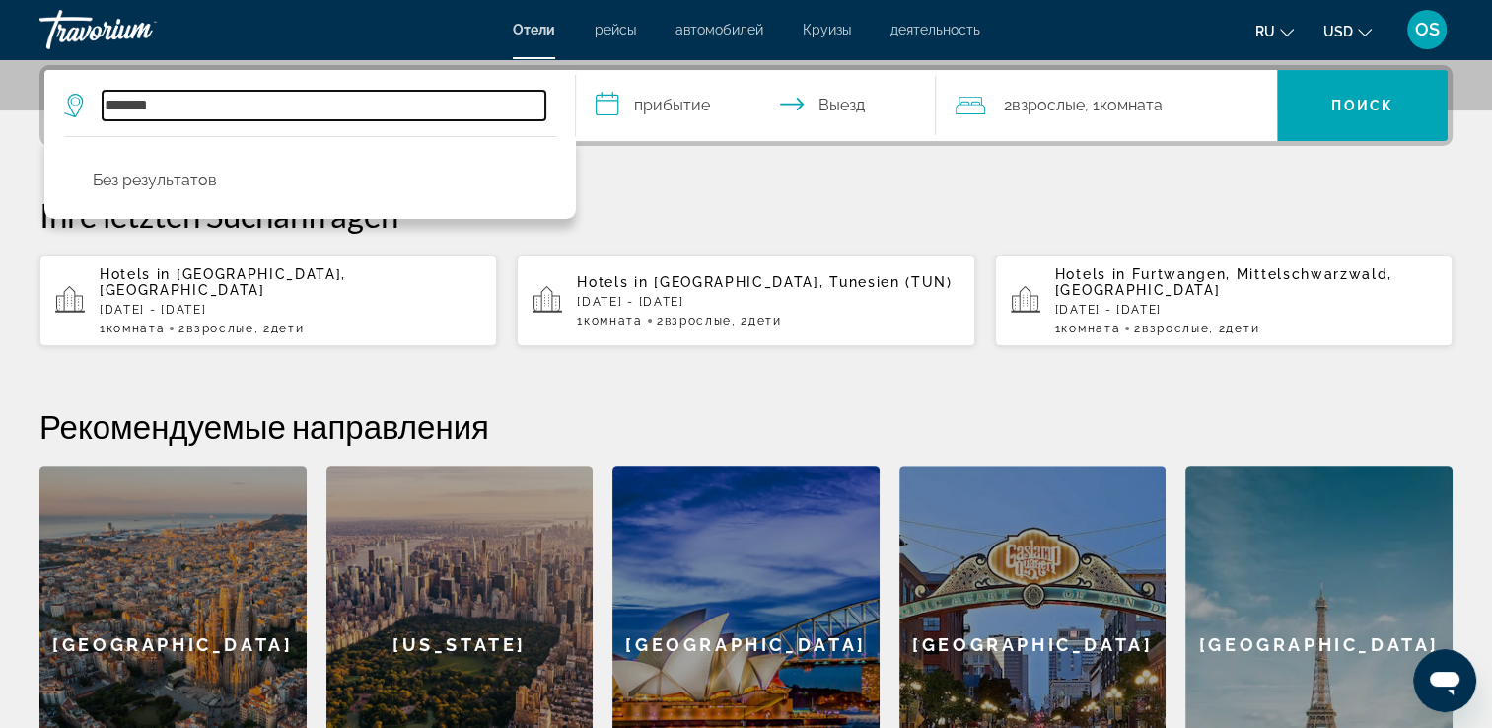
type input "*******"
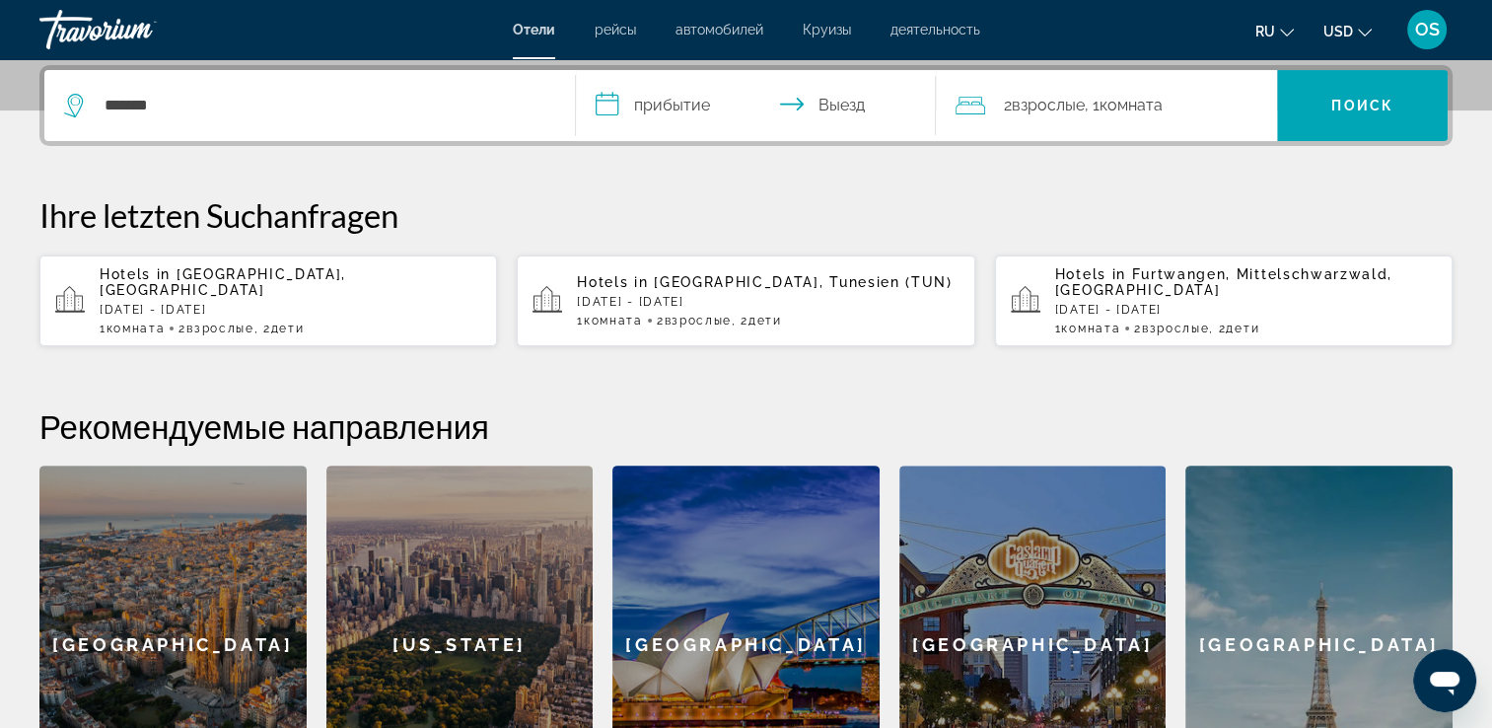
click at [1293, 23] on mat-icon "Sprache ändern" at bounding box center [1287, 30] width 14 height 14
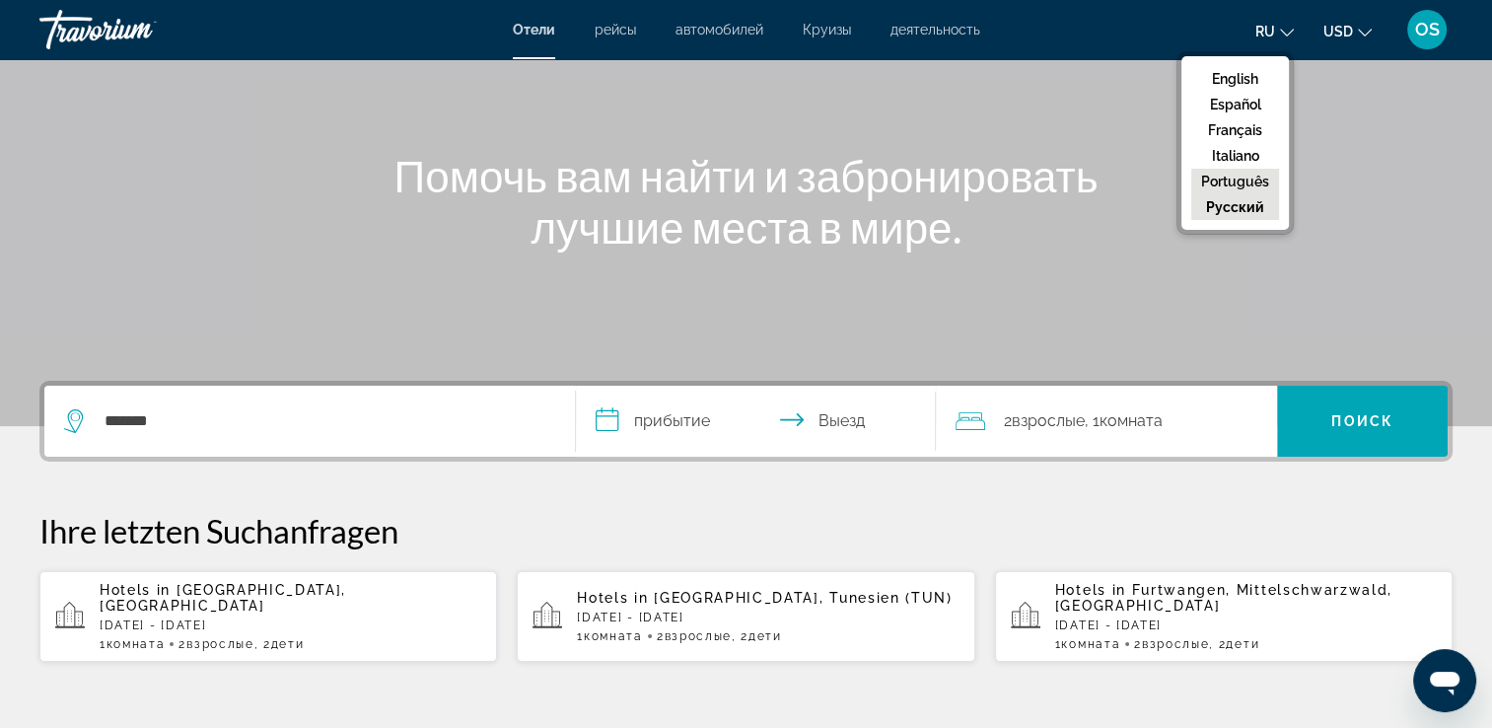
scroll to position [0, 0]
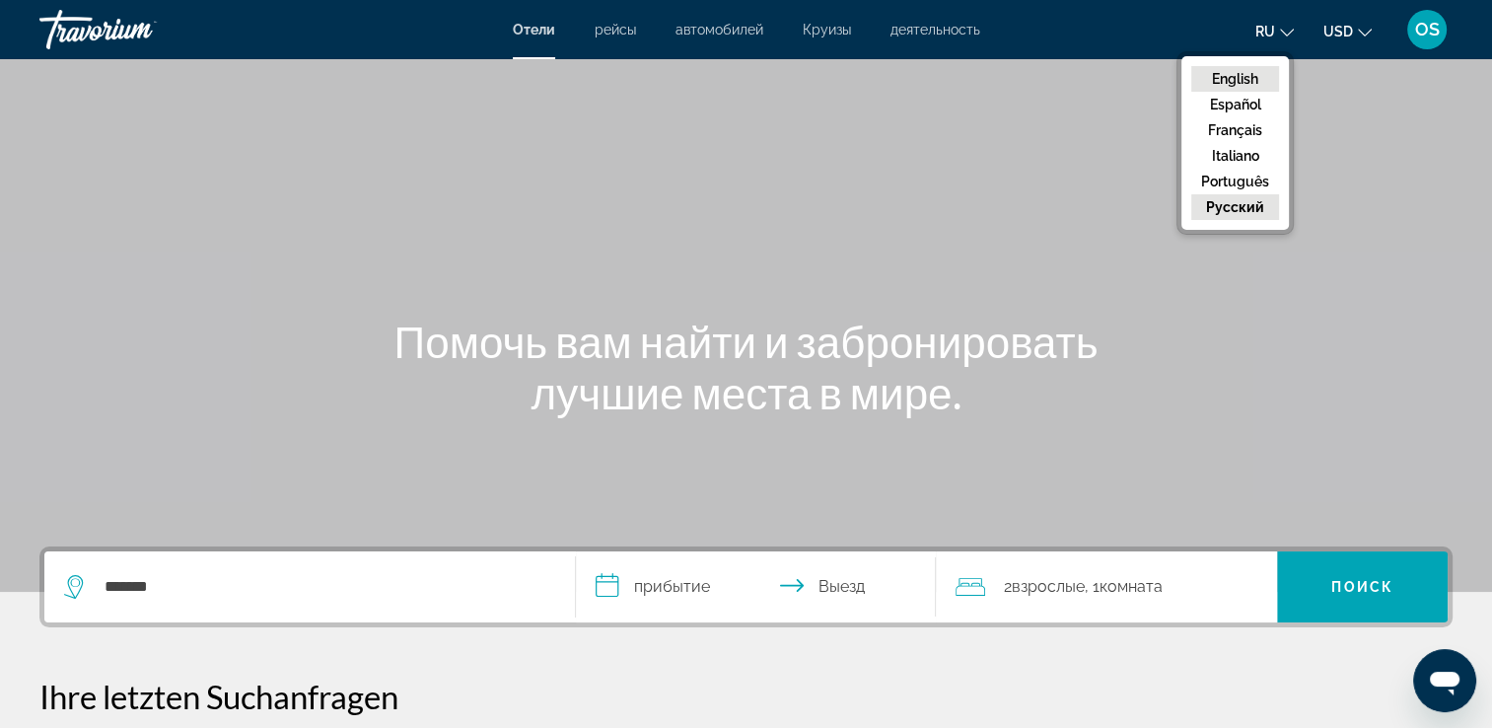
click at [1249, 75] on button "English" at bounding box center [1235, 79] width 88 height 26
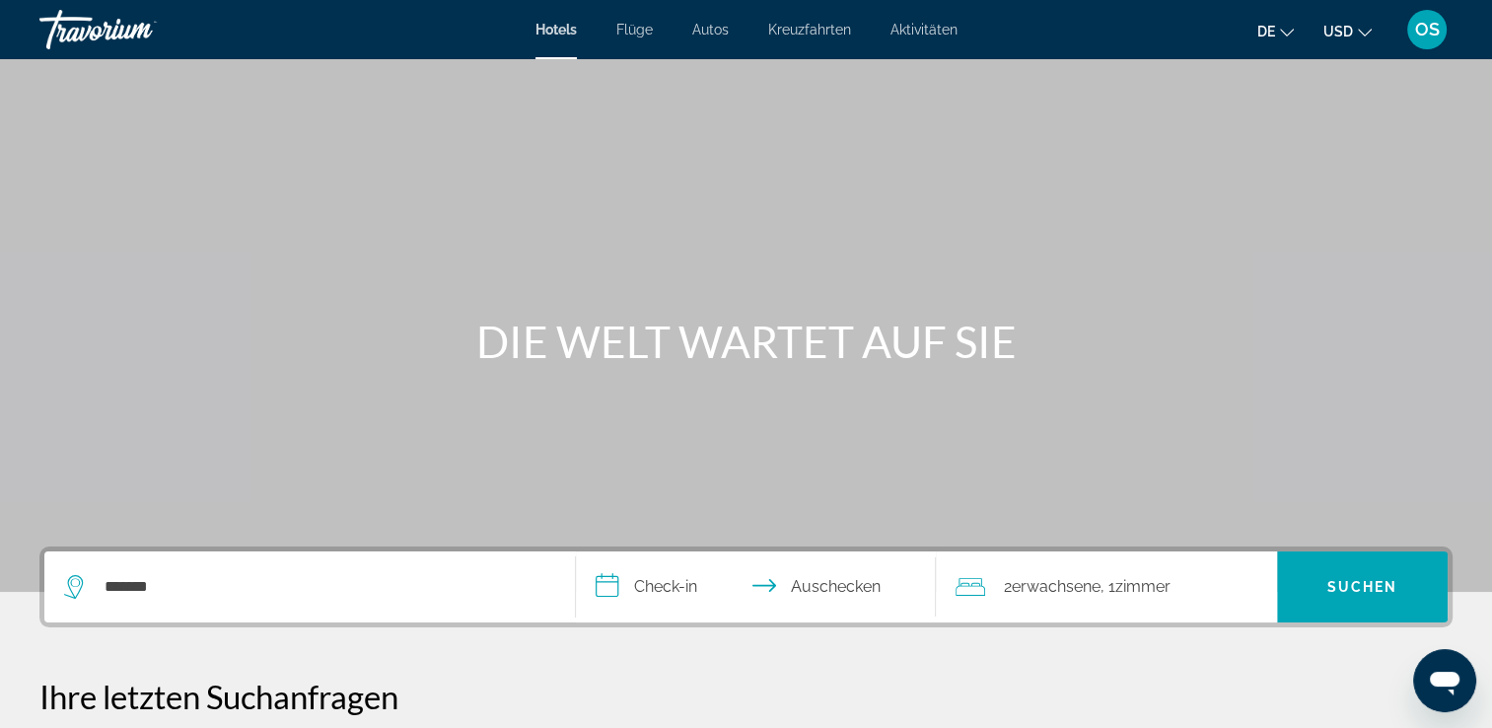
click at [166, 603] on div "*******" at bounding box center [309, 586] width 491 height 71
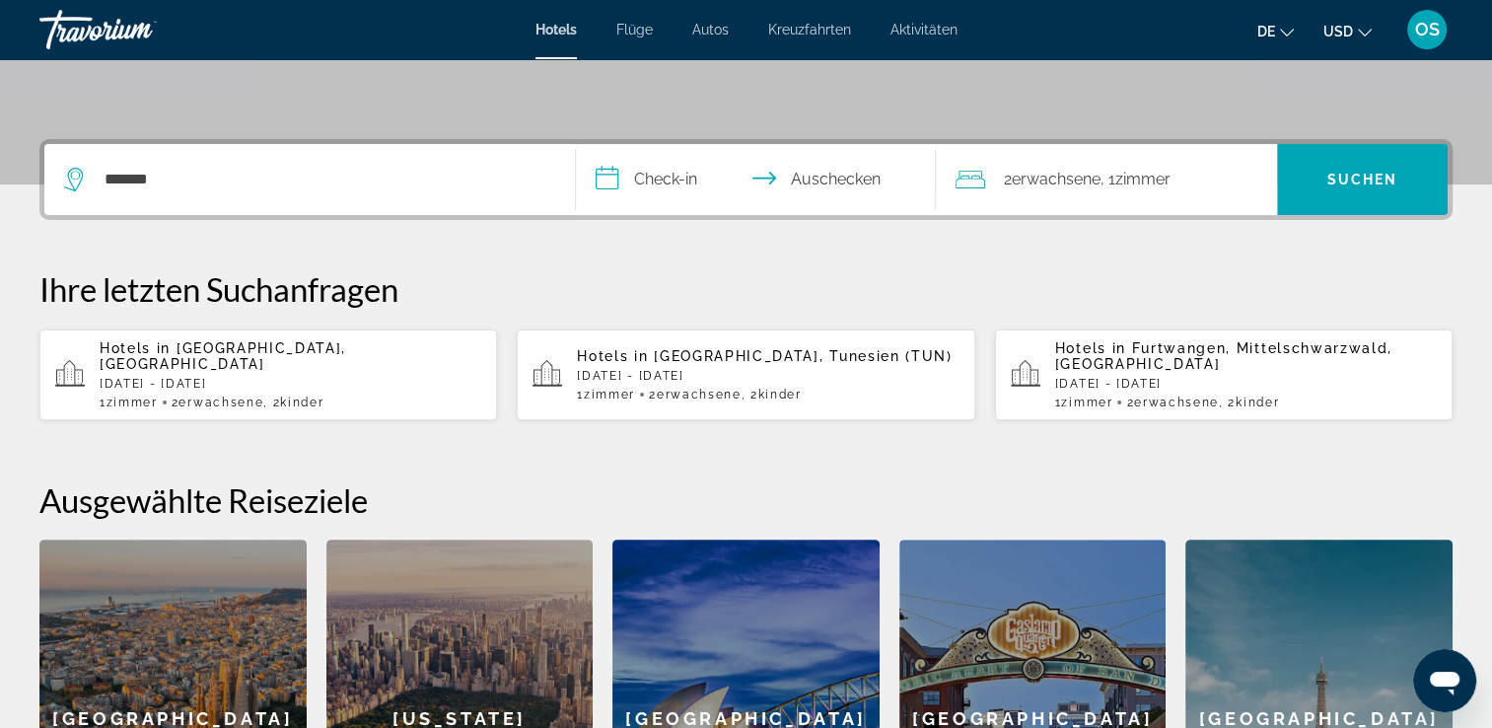
scroll to position [481, 0]
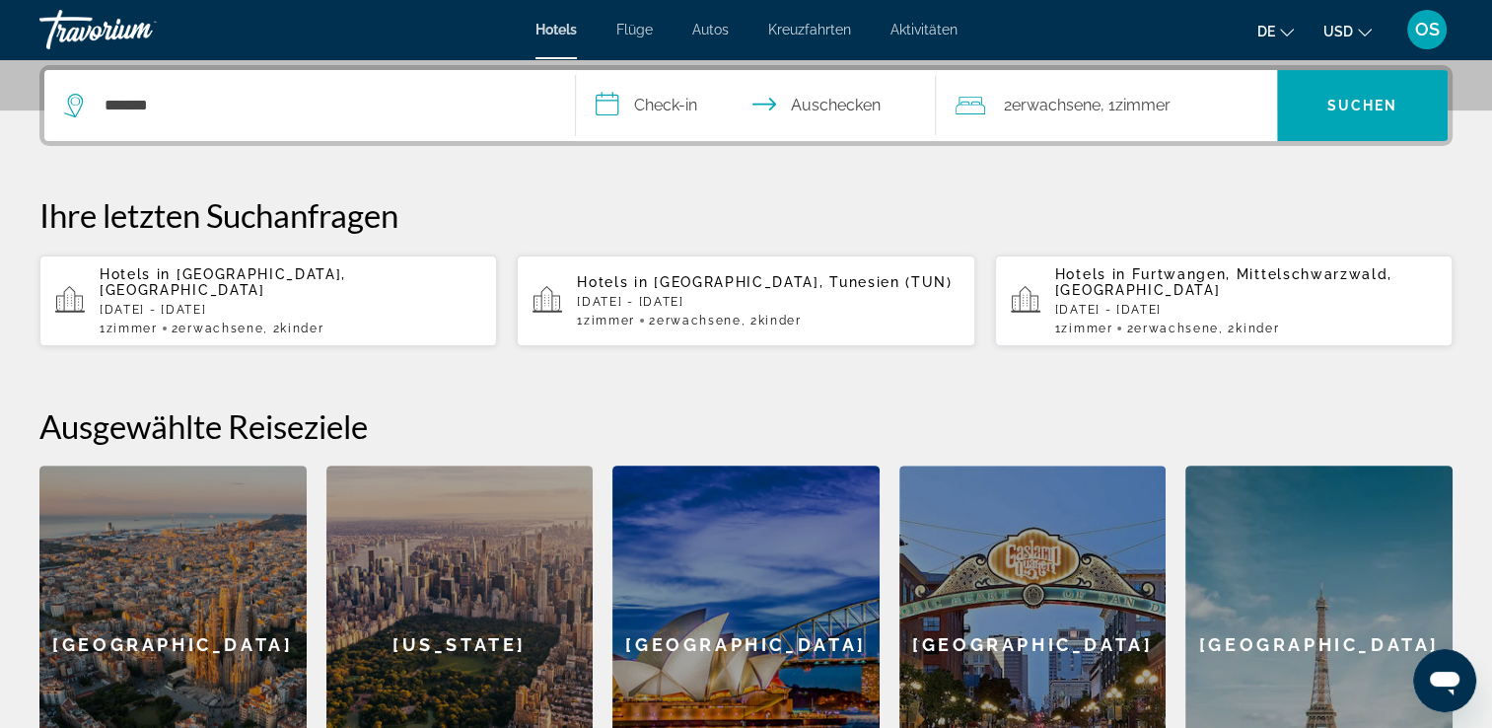
click at [665, 105] on input "**********" at bounding box center [760, 108] width 369 height 77
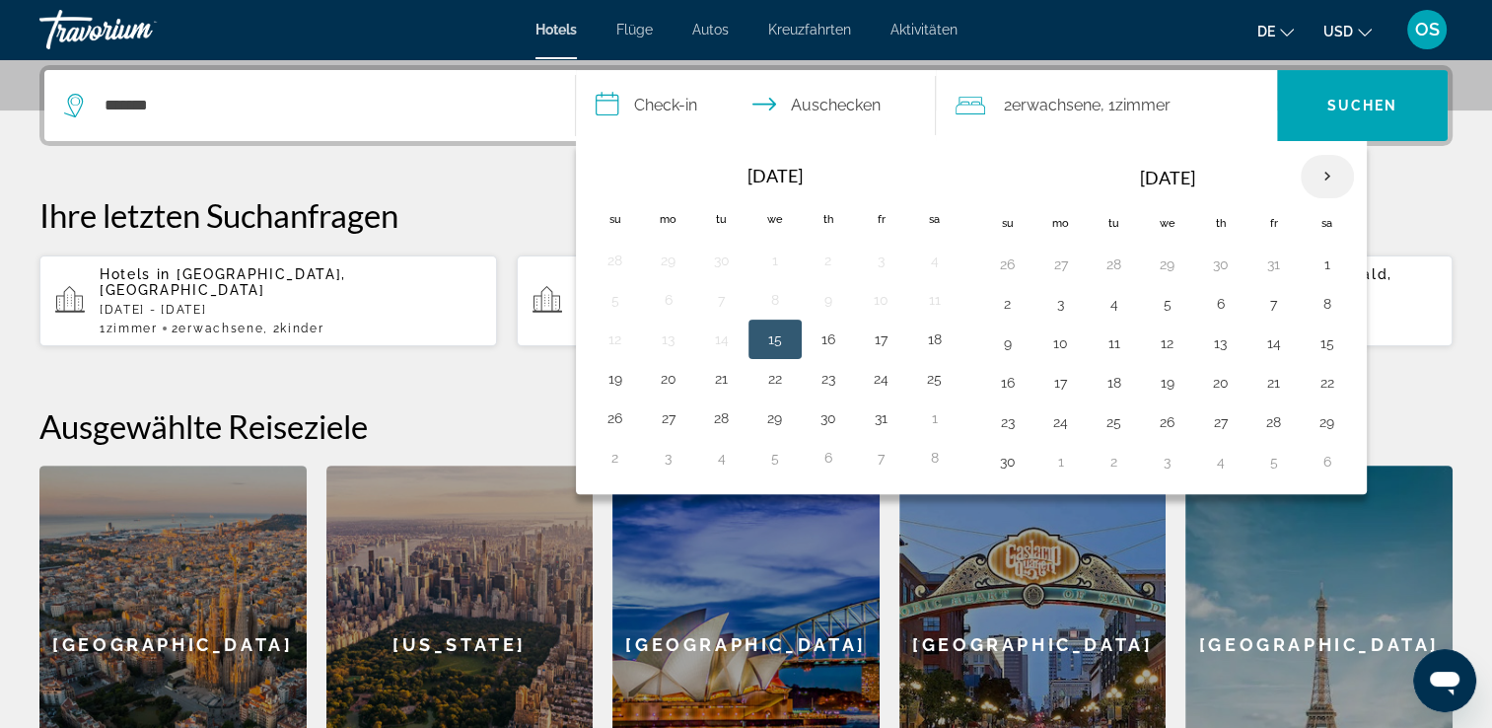
click at [1325, 169] on th "Next month" at bounding box center [1327, 176] width 53 height 43
click at [1328, 168] on th "Next month" at bounding box center [1327, 176] width 53 height 43
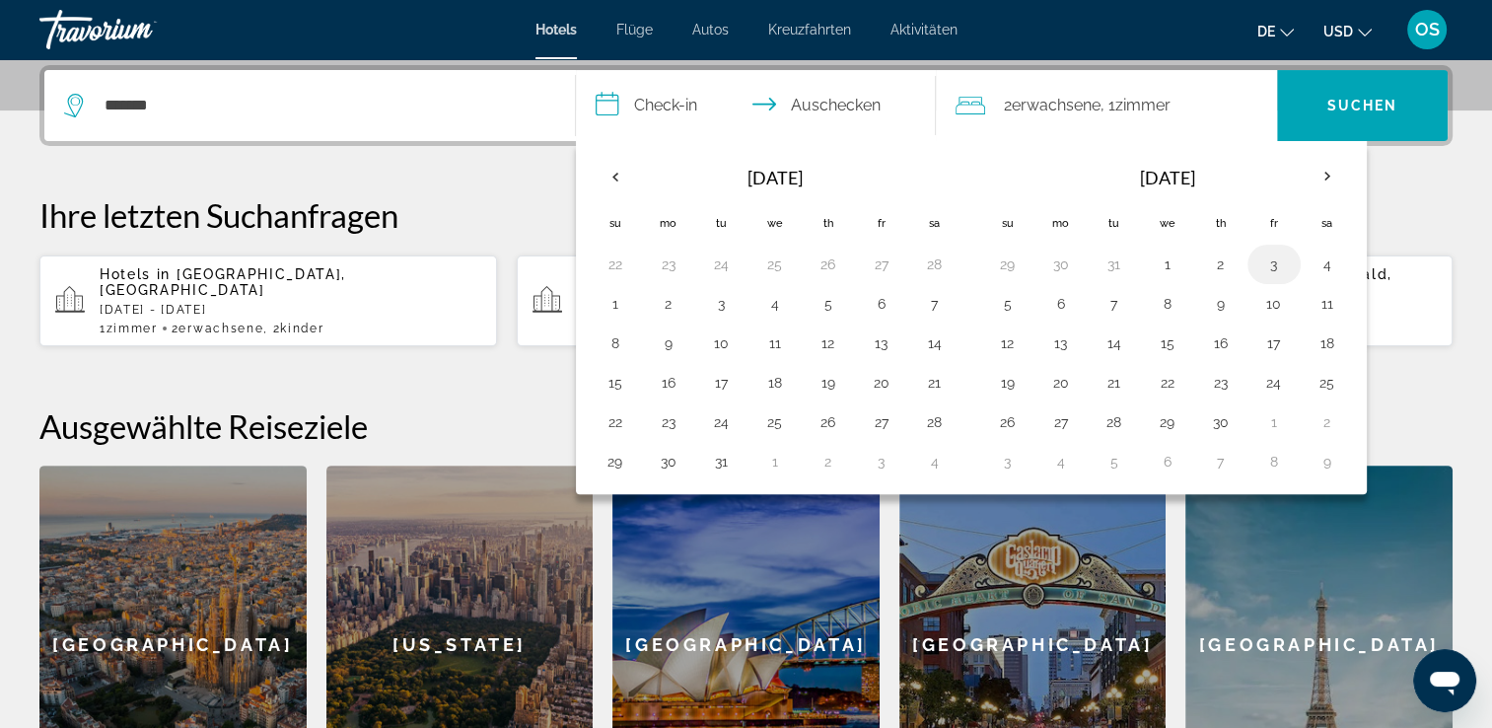
click at [1281, 261] on button "3" at bounding box center [1274, 264] width 32 height 28
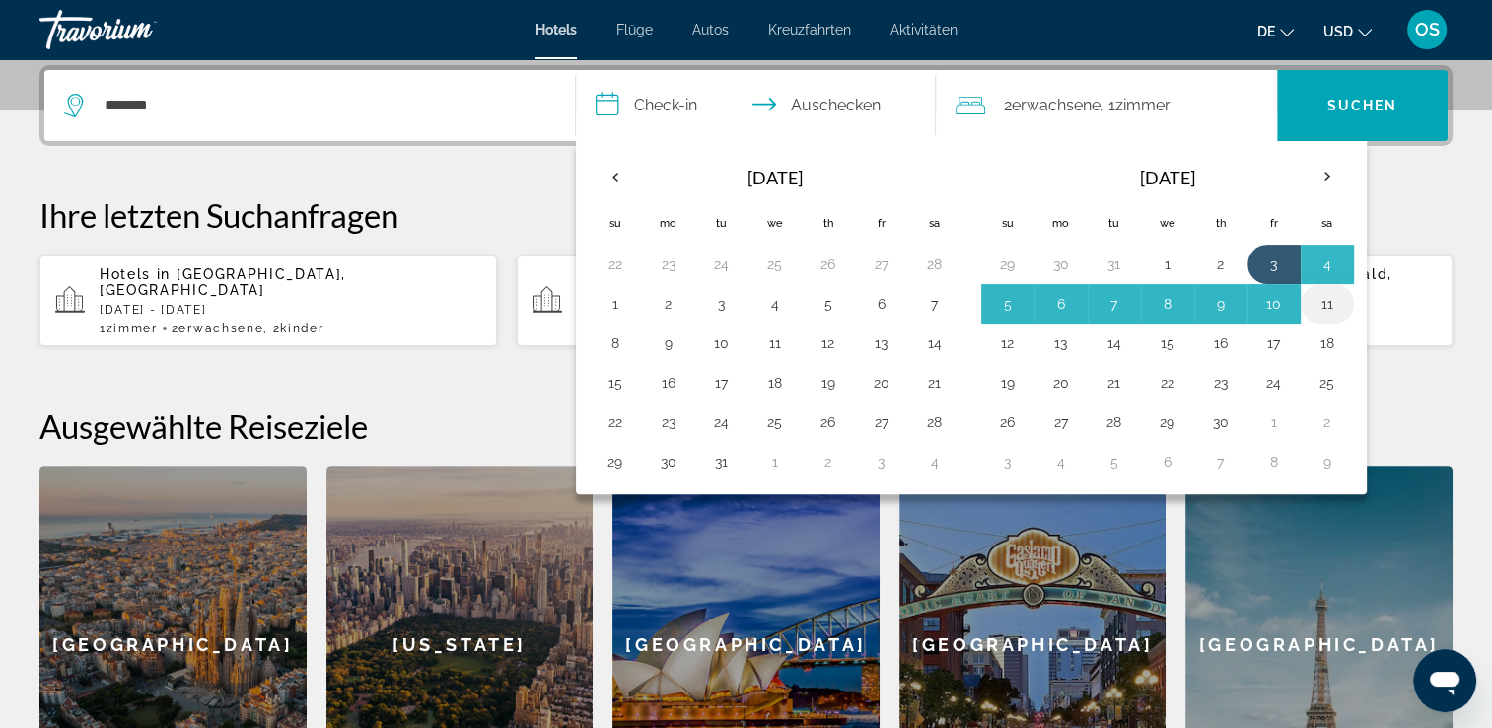
click at [1318, 303] on button "11" at bounding box center [1328, 304] width 32 height 28
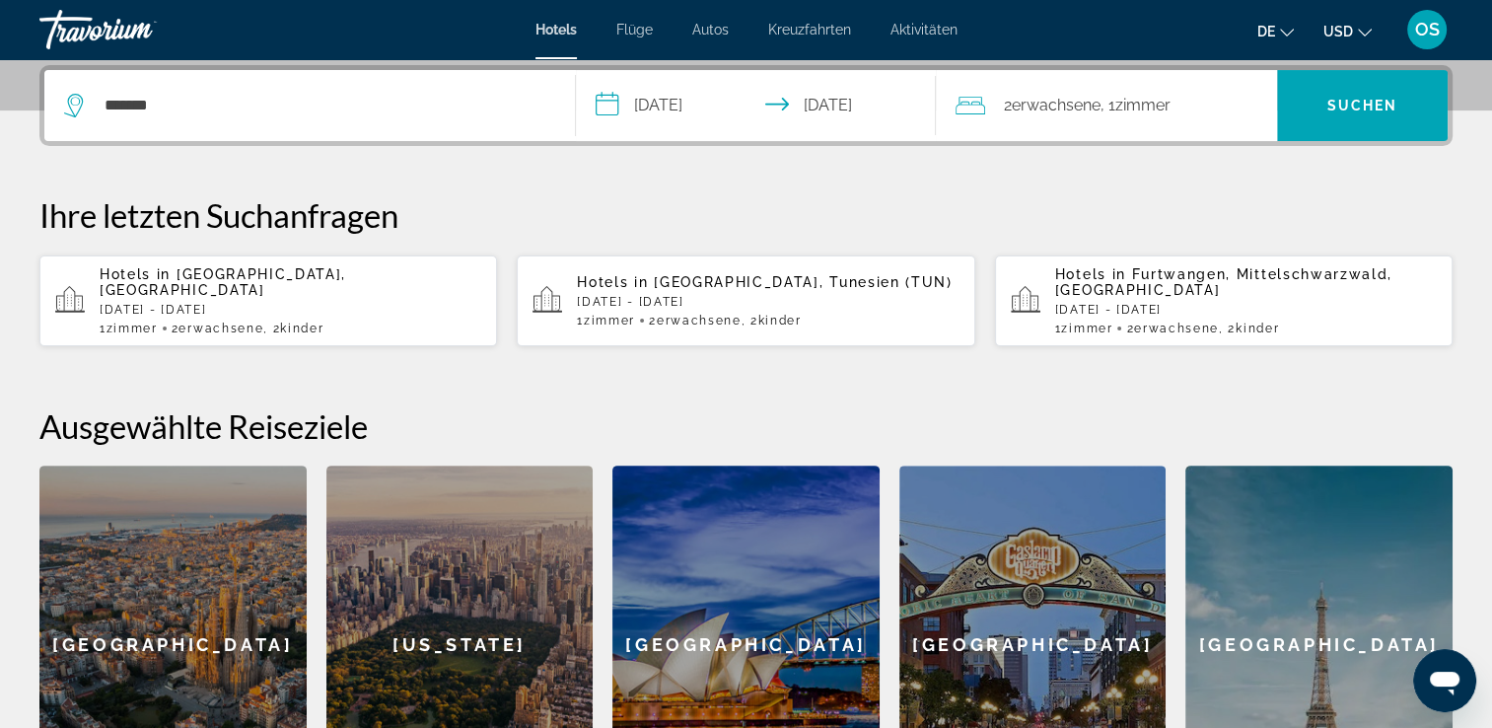
type input "**********"
click at [1206, 101] on div "2 Adult Erwachsene , 1 Zimmer rooms" at bounding box center [1117, 106] width 322 height 28
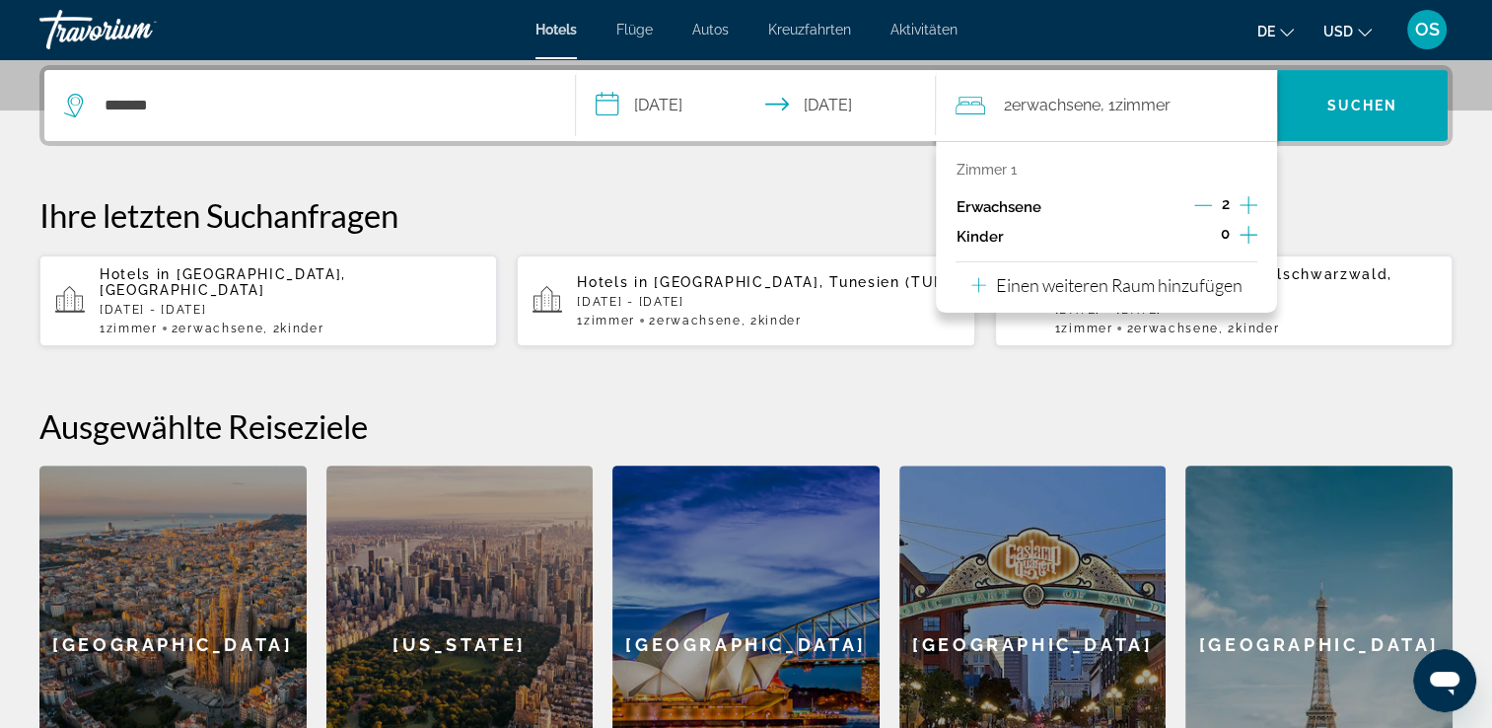
click at [1252, 231] on icon "Untergeordnete Elemente inkrementieren" at bounding box center [1249, 235] width 18 height 24
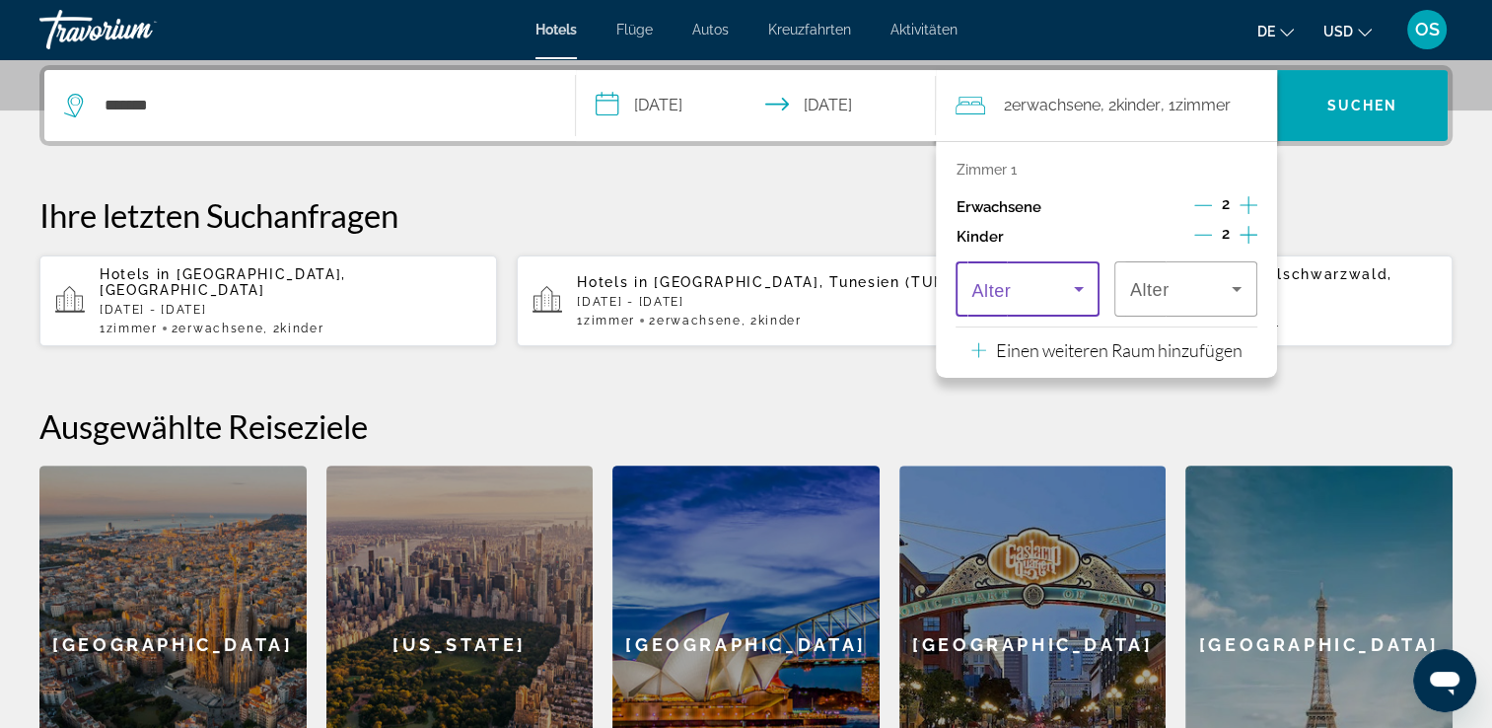
click at [1070, 277] on icon "Reisende: 2 Erwachsene, 2 Kinder" at bounding box center [1079, 289] width 24 height 24
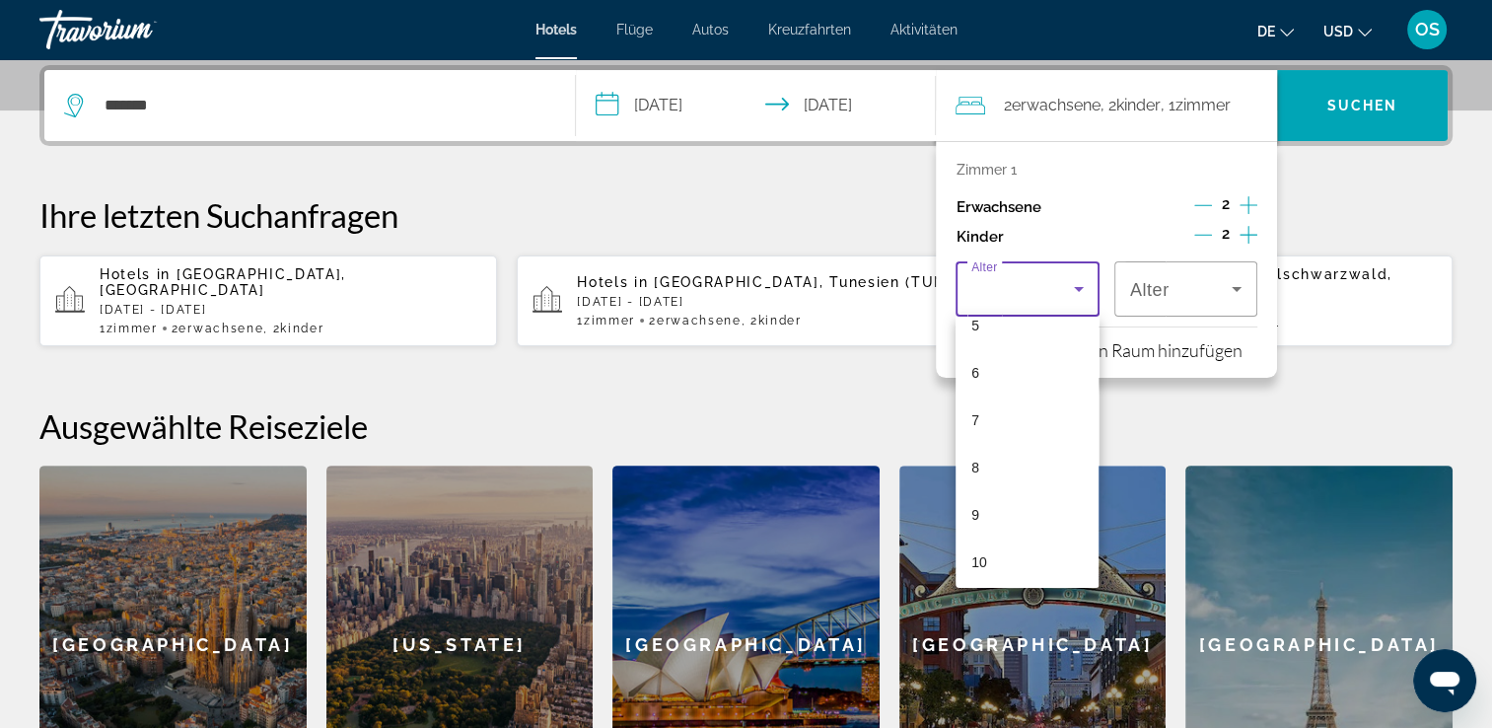
scroll to position [271, 0]
click at [1024, 404] on mat-option "7" at bounding box center [1027, 408] width 143 height 47
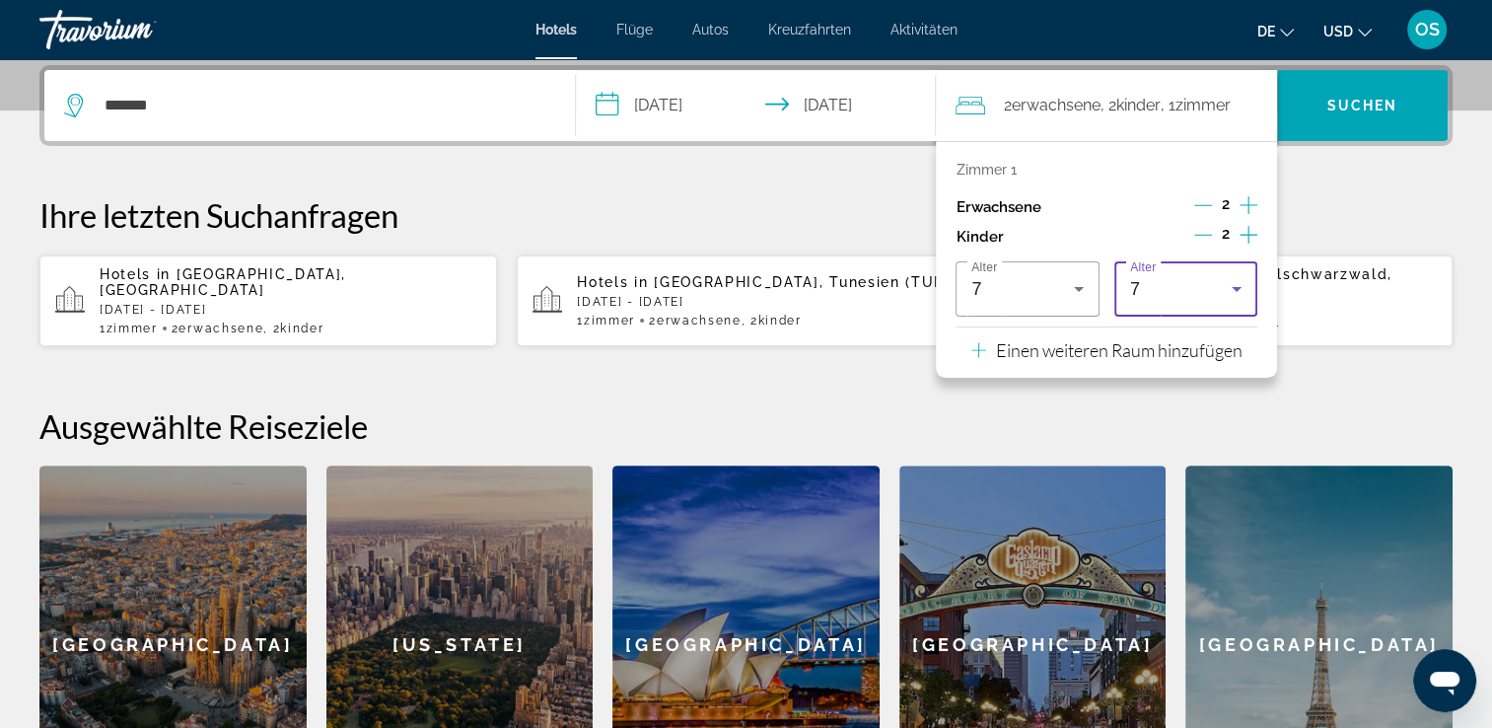
click at [1202, 307] on div "7" at bounding box center [1185, 288] width 111 height 55
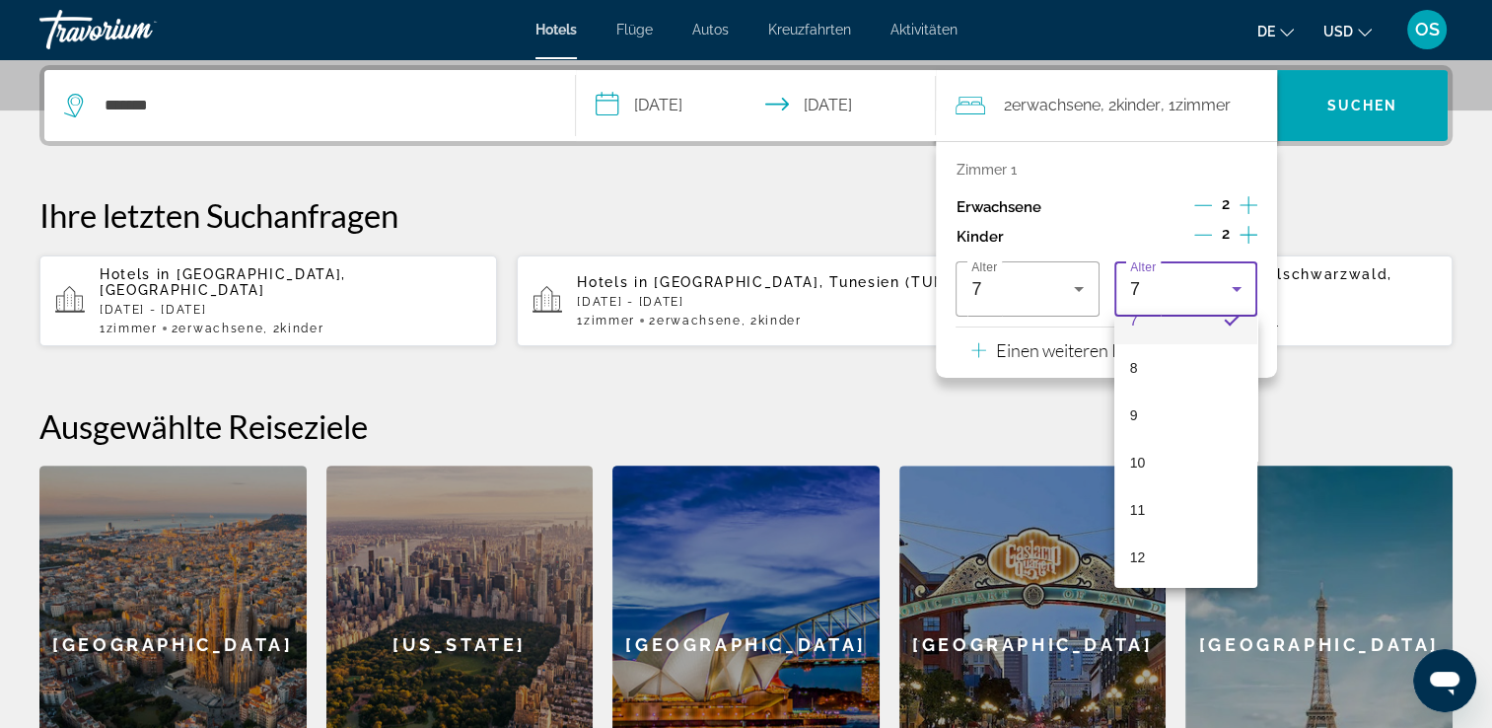
scroll to position [387, 0]
click at [1183, 394] on mat-option "9" at bounding box center [1185, 387] width 143 height 47
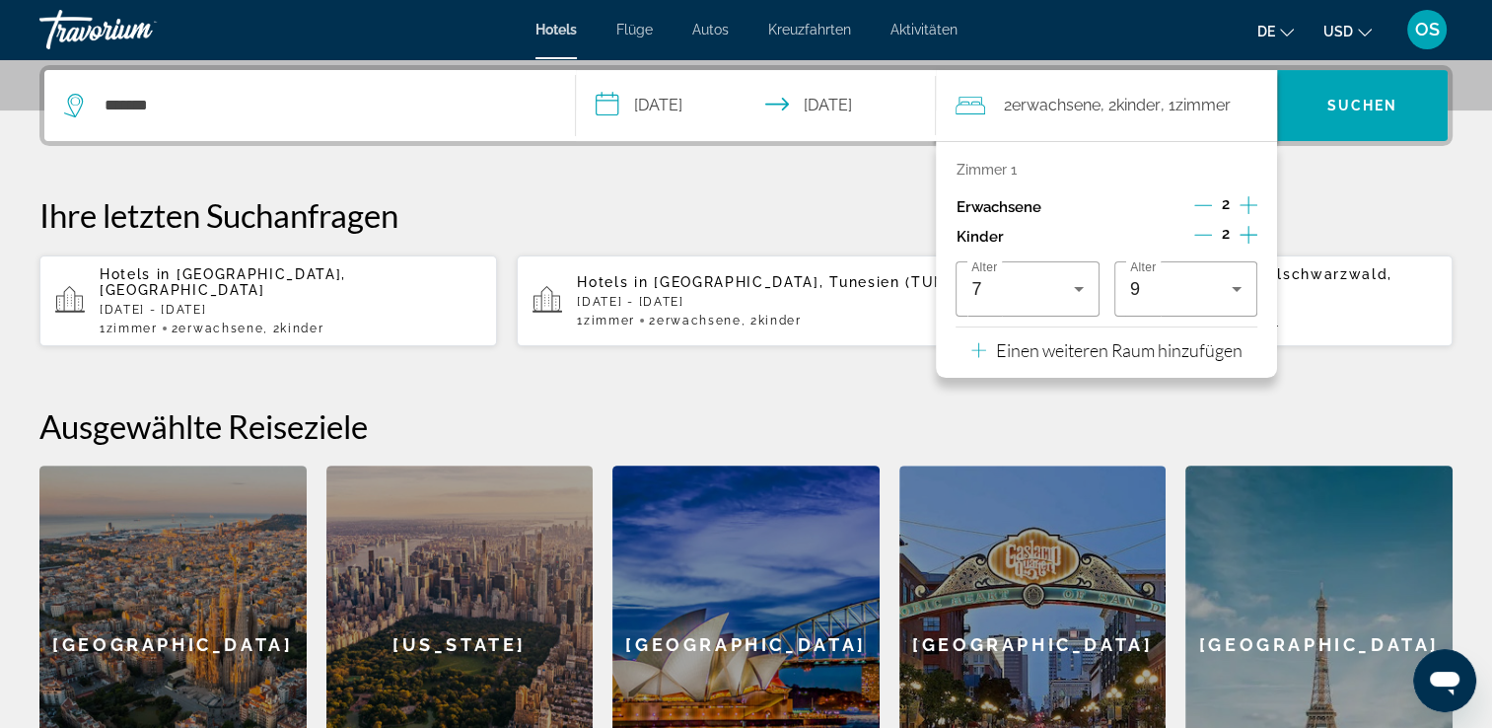
click at [1341, 143] on div "**********" at bounding box center [745, 105] width 1413 height 81
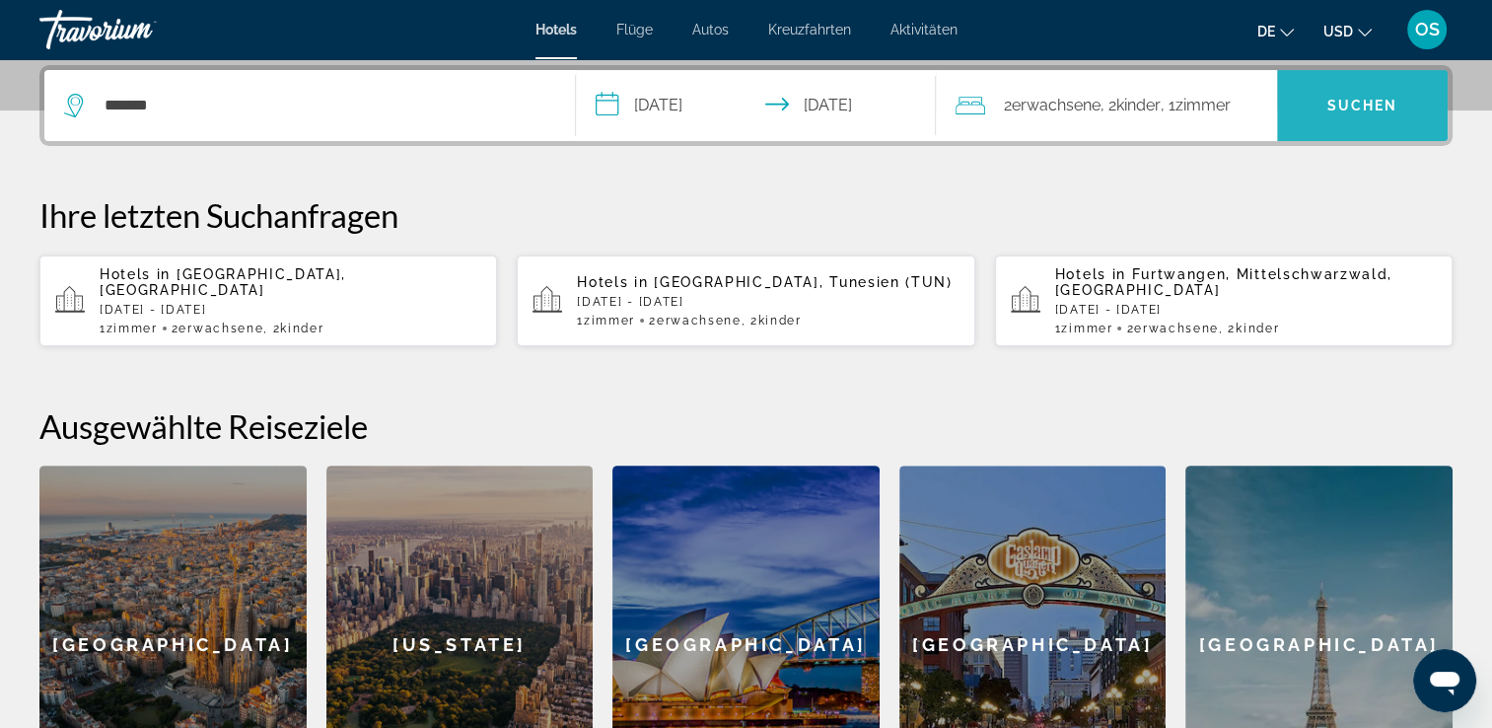
click at [1350, 123] on span "Suchen" at bounding box center [1362, 105] width 171 height 47
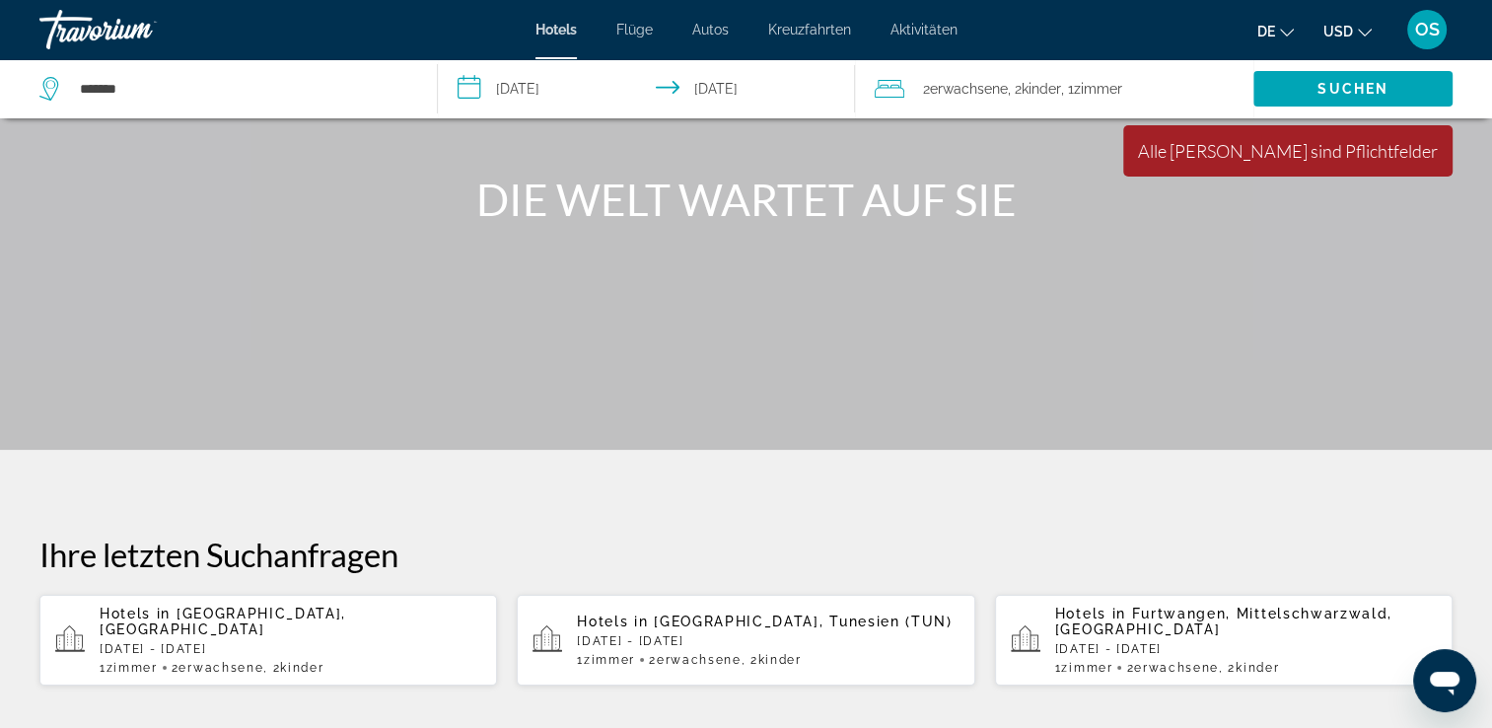
scroll to position [0, 0]
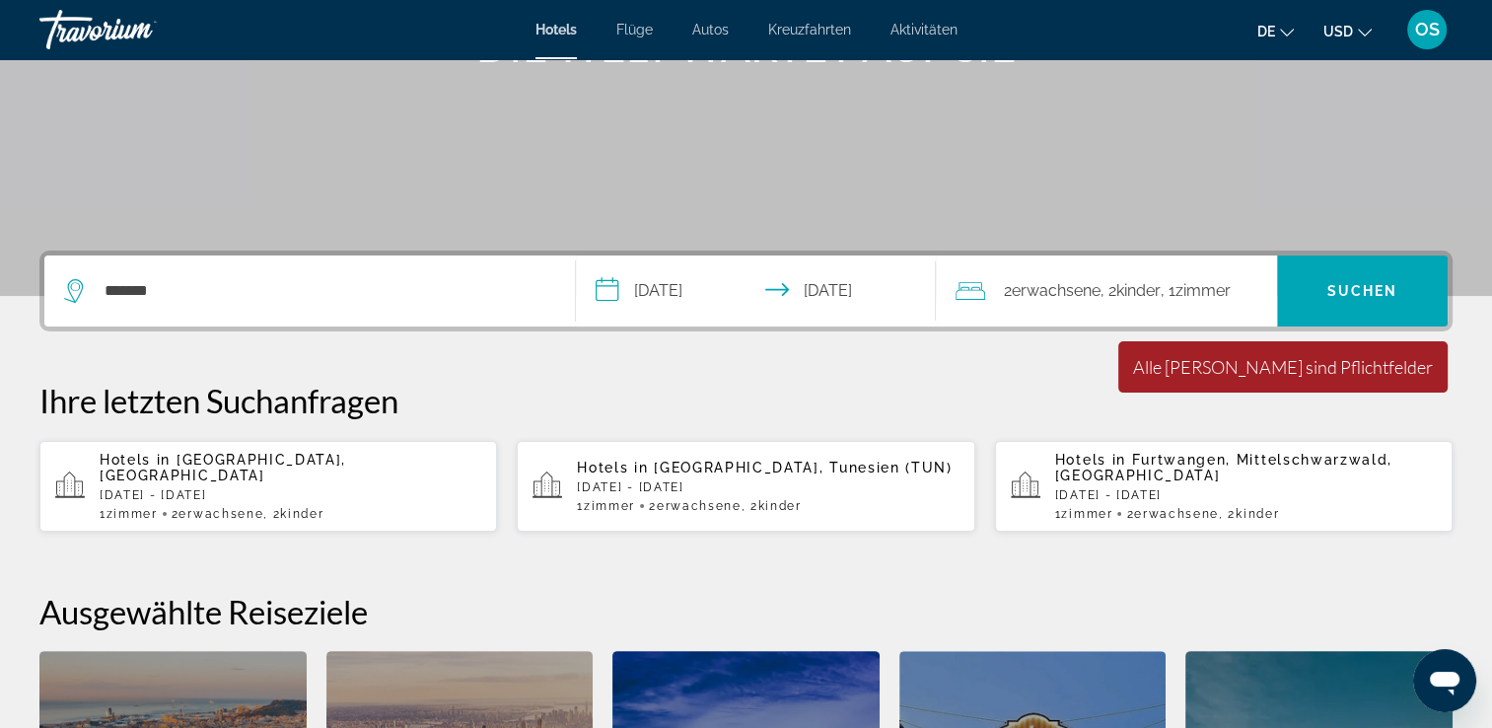
click at [174, 311] on div "*******" at bounding box center [309, 290] width 491 height 71
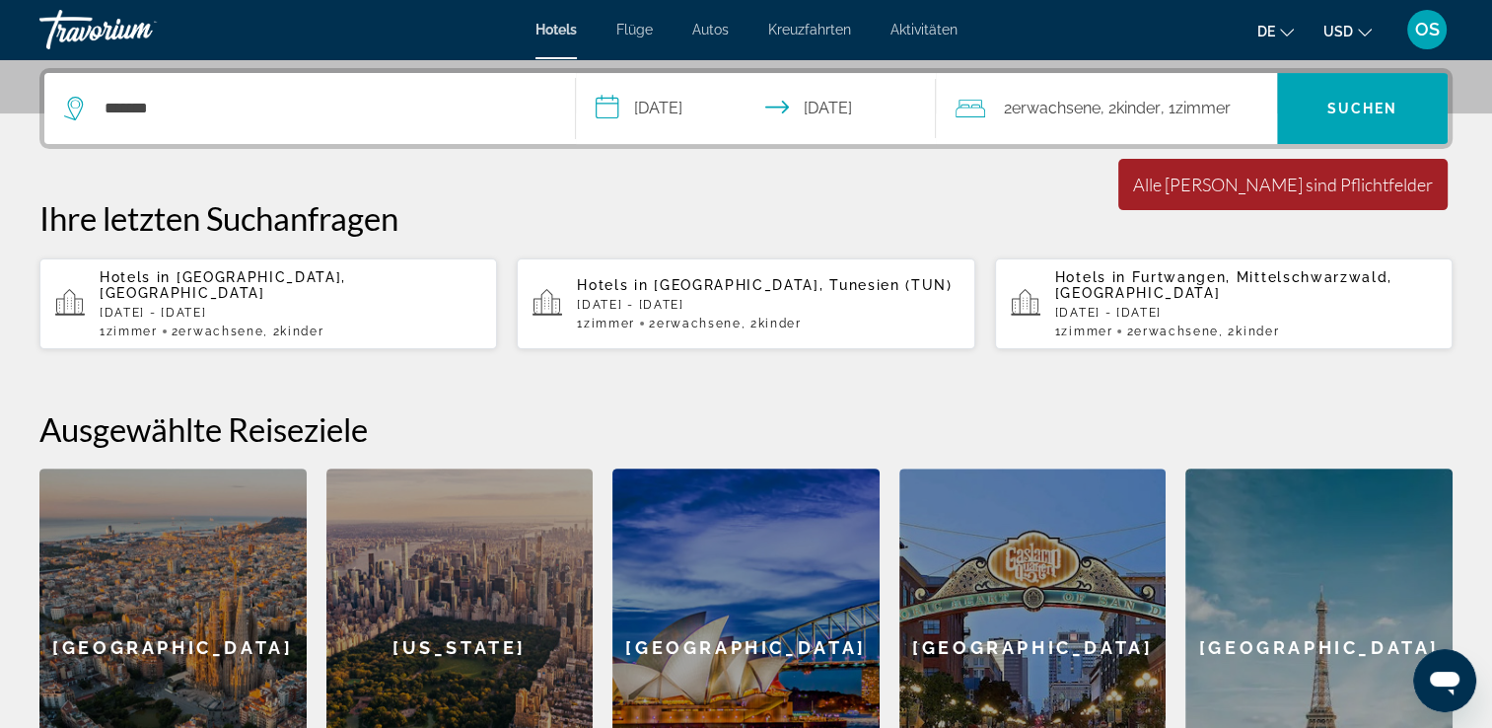
scroll to position [481, 0]
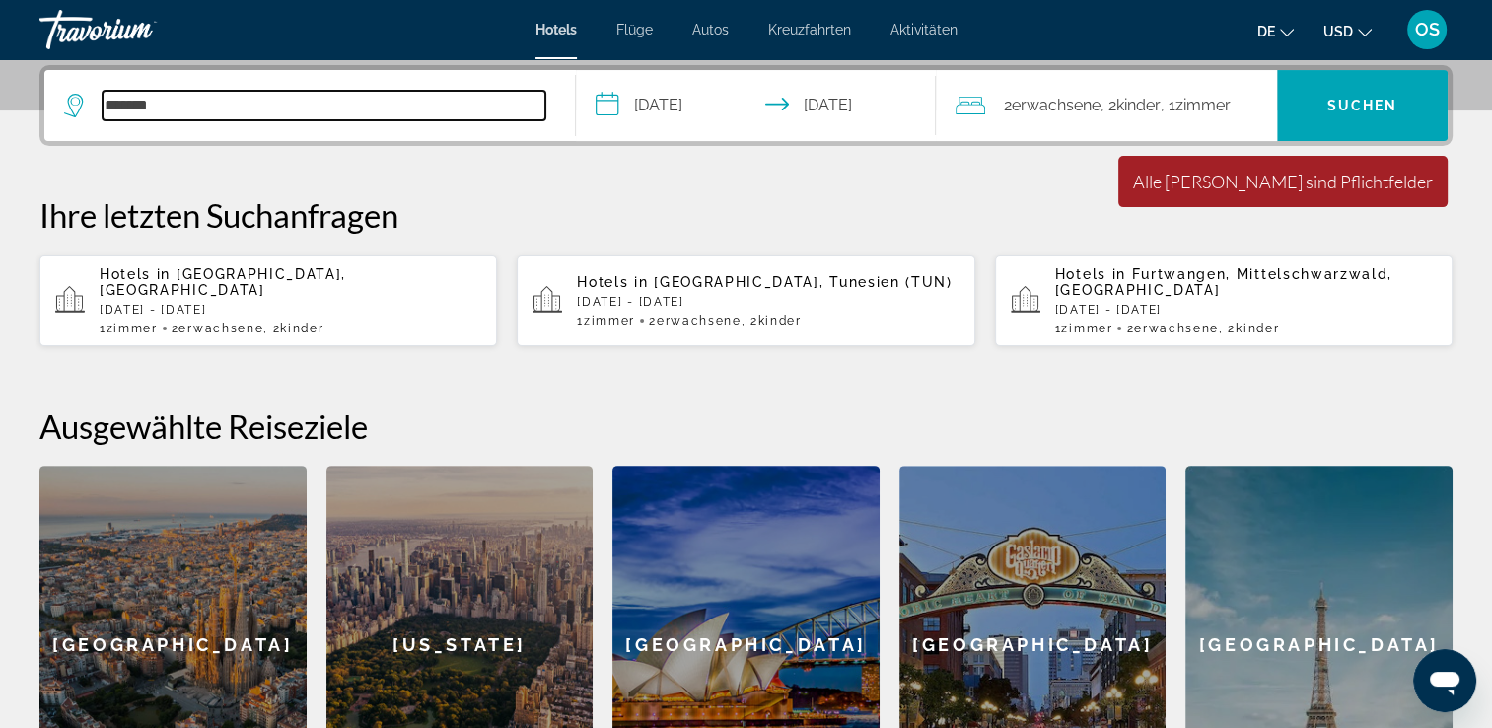
click at [199, 117] on input "*******" at bounding box center [324, 106] width 443 height 30
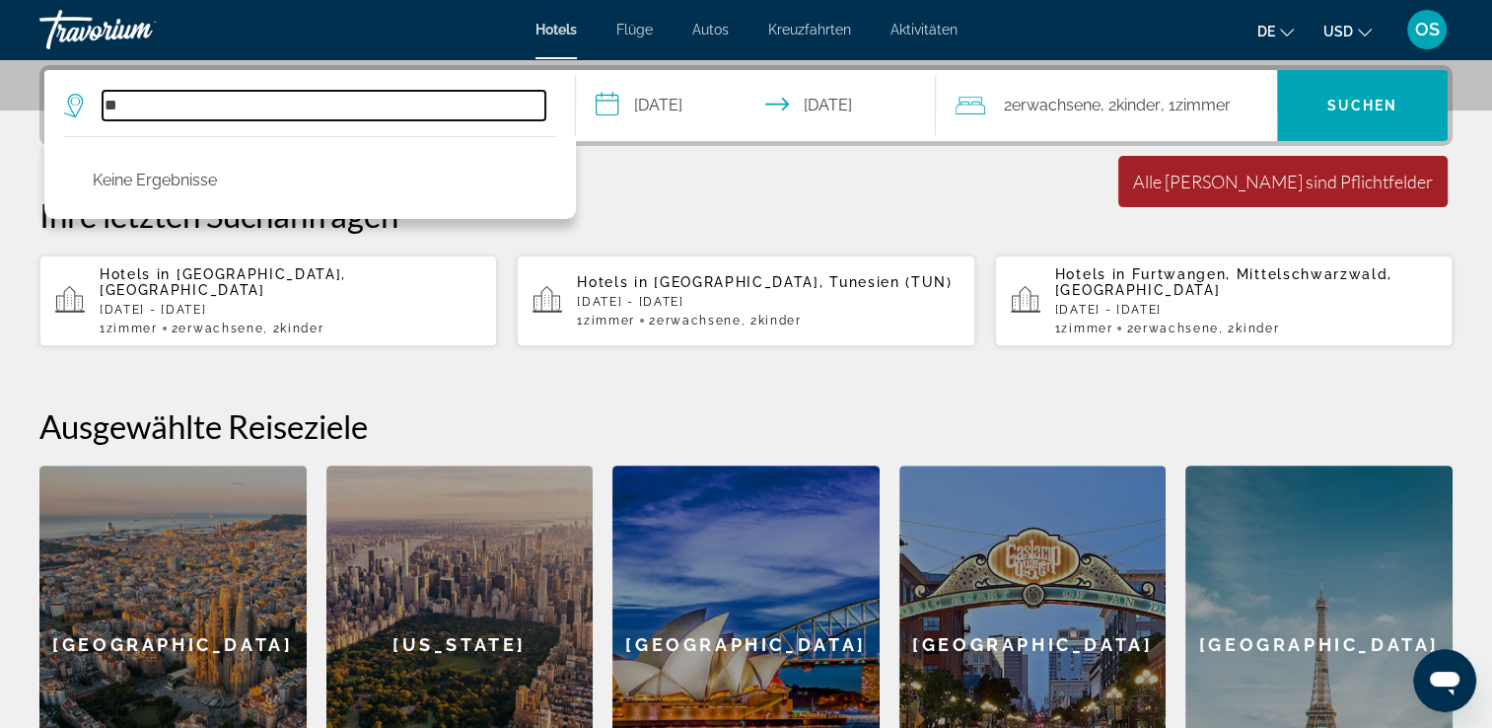
type input "*"
type input "**"
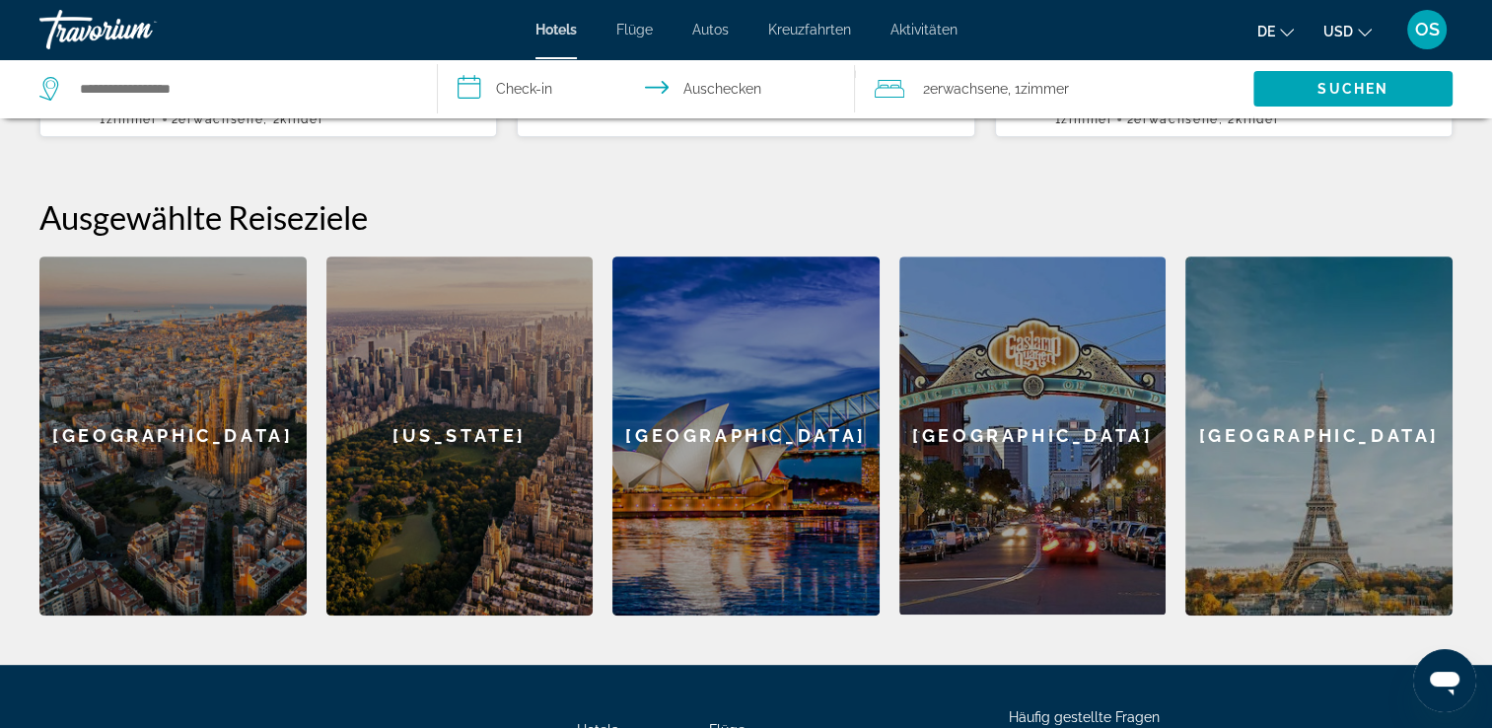
scroll to position [394, 0]
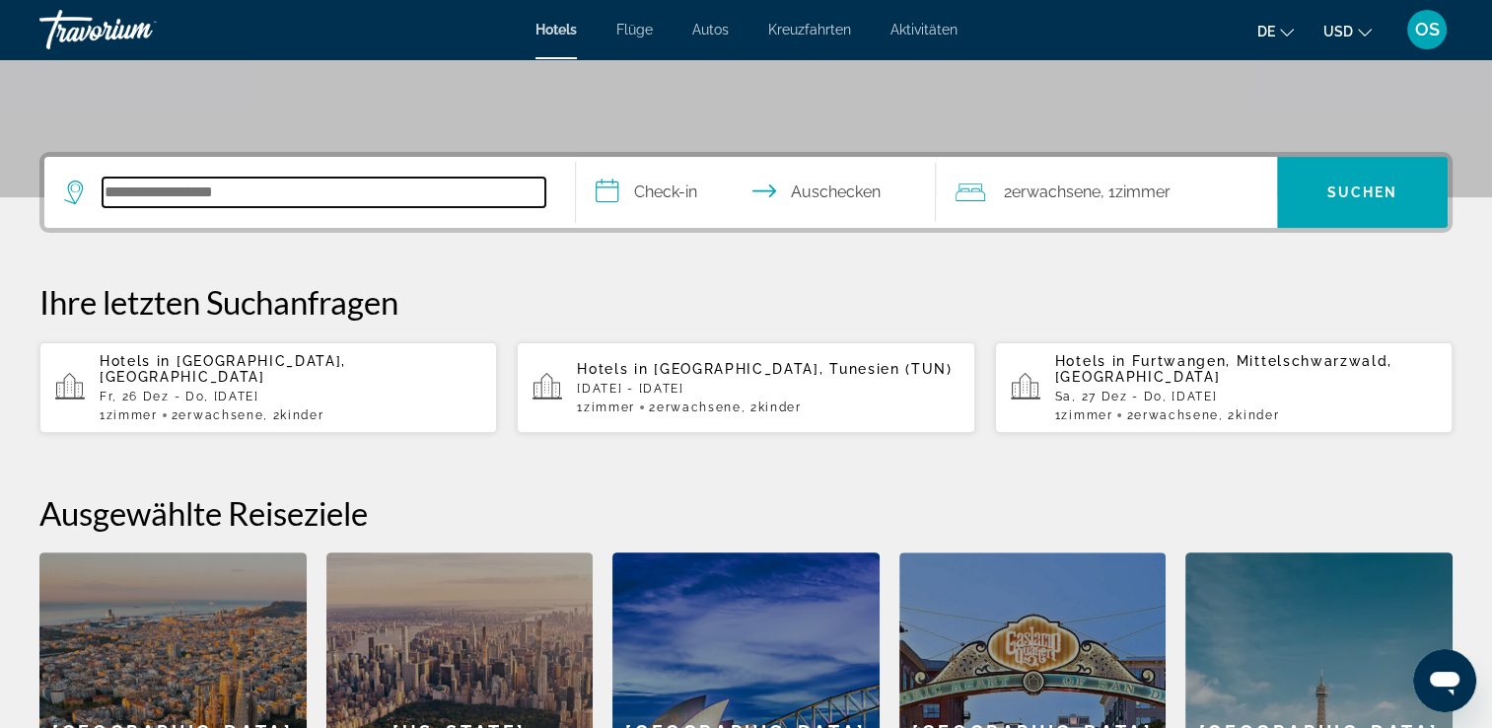
click at [252, 204] on input "Hotelziel suchen" at bounding box center [324, 193] width 443 height 30
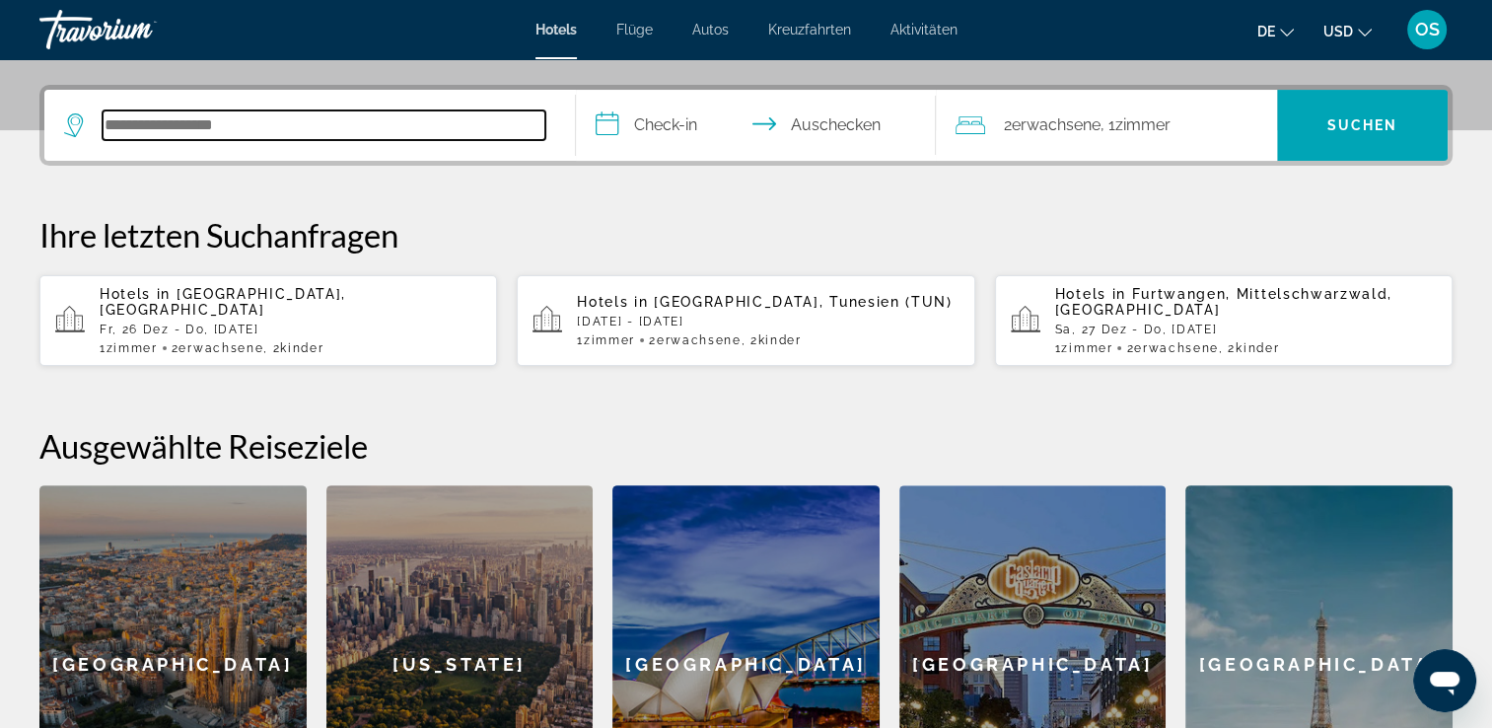
scroll to position [481, 0]
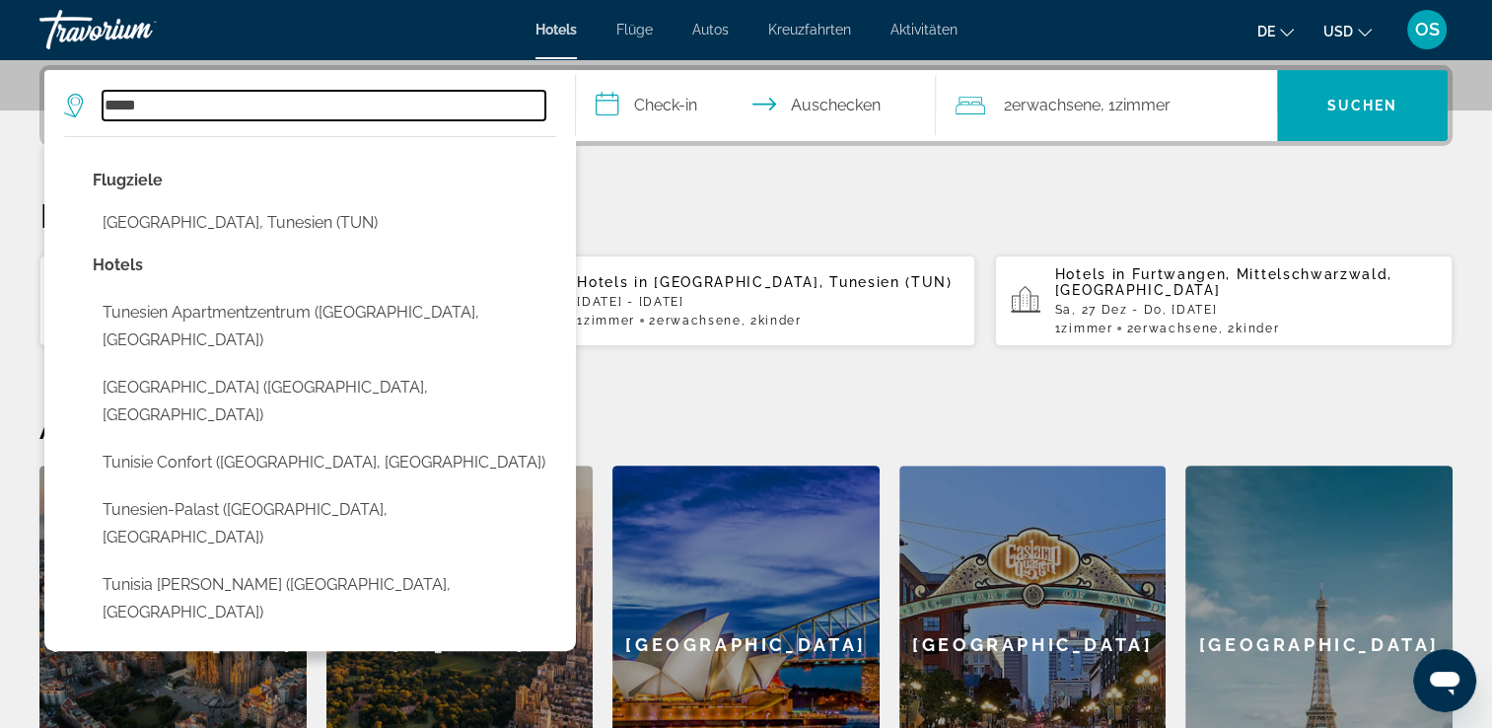
drag, startPoint x: 173, startPoint y: 111, endPoint x: 83, endPoint y: 85, distance: 93.6
click at [83, 85] on div "***** Flugziele [GEOGRAPHIC_DATA], [GEOGRAPHIC_DATA] (TUN) Hotels [GEOGRAPHIC_D…" at bounding box center [309, 105] width 491 height 71
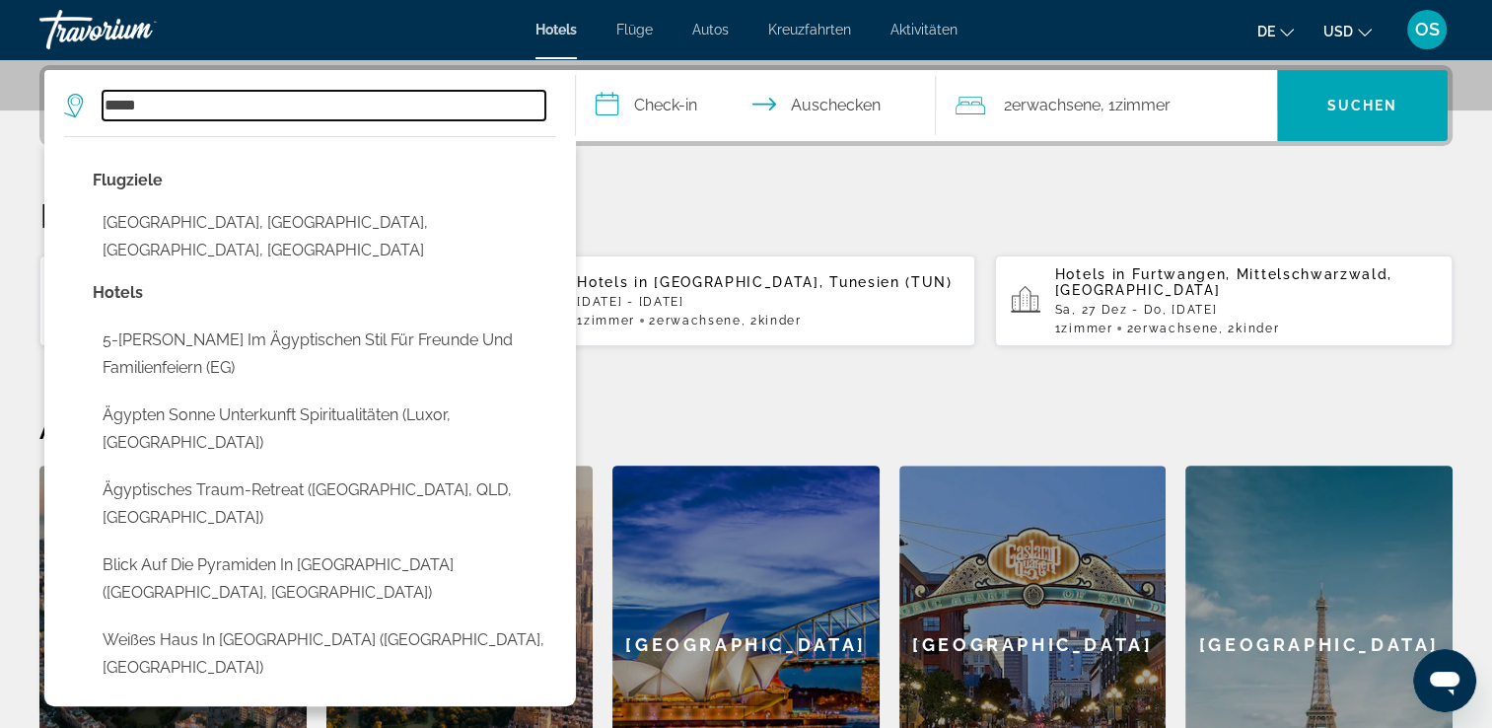
scroll to position [867, 0]
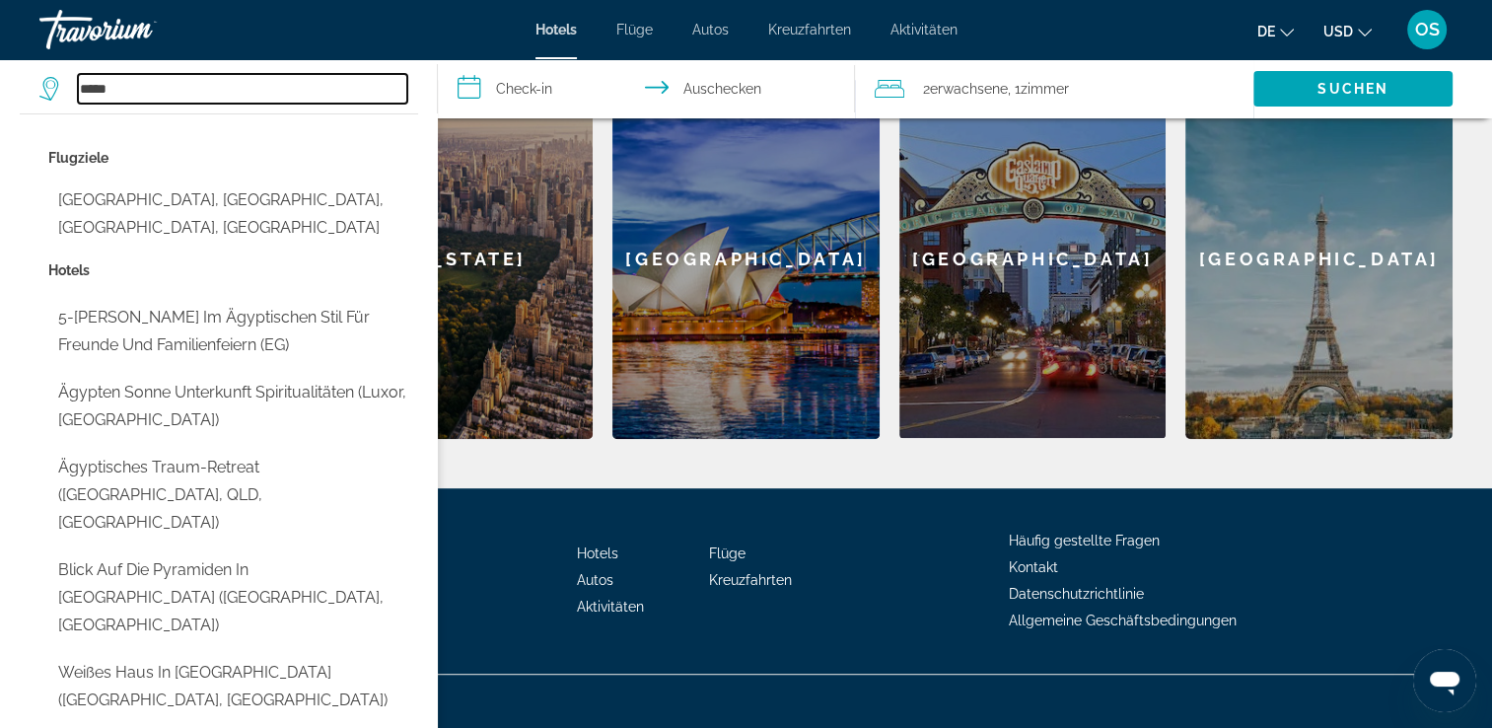
type input "*****"
click at [524, 72] on input "**********" at bounding box center [651, 91] width 426 height 65
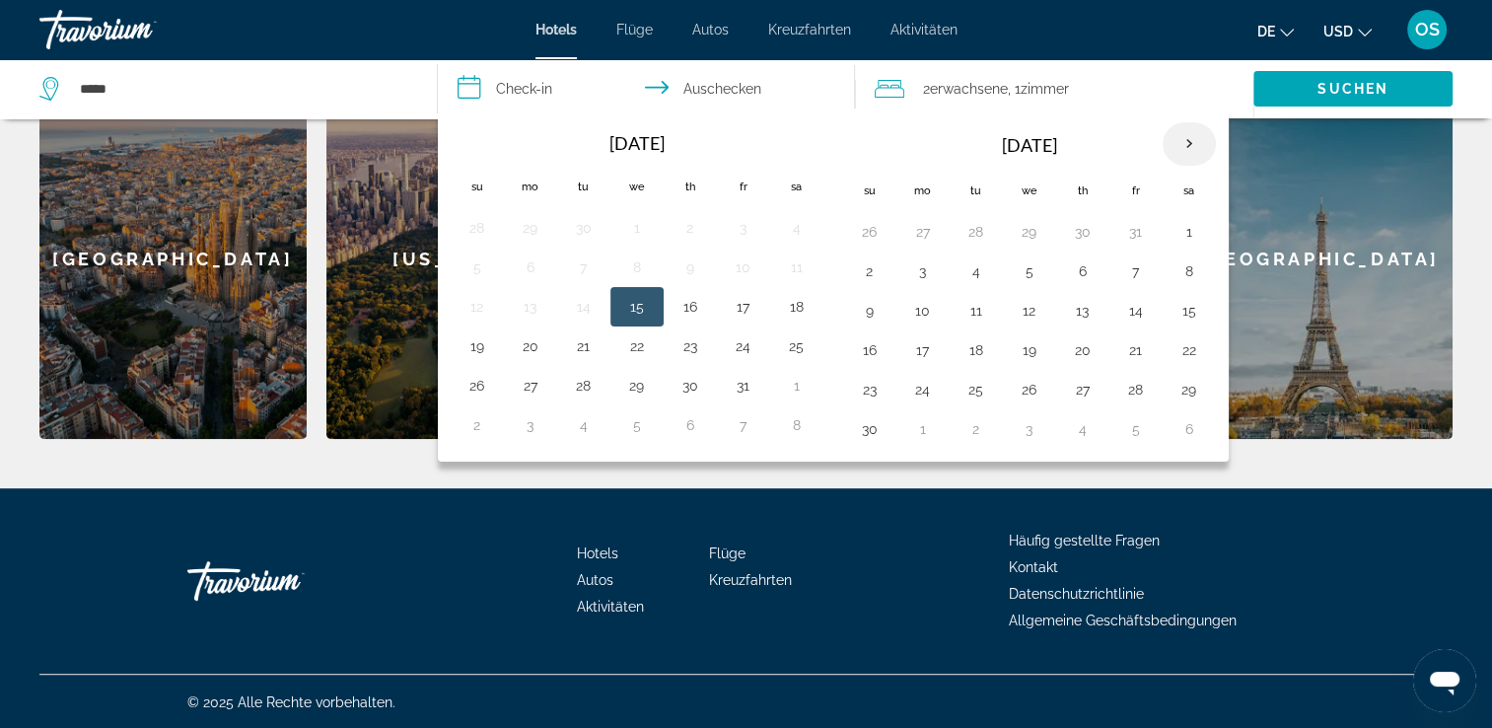
click at [1180, 157] on th "Next month" at bounding box center [1189, 143] width 53 height 43
click at [1177, 157] on th "Next month" at bounding box center [1189, 143] width 53 height 43
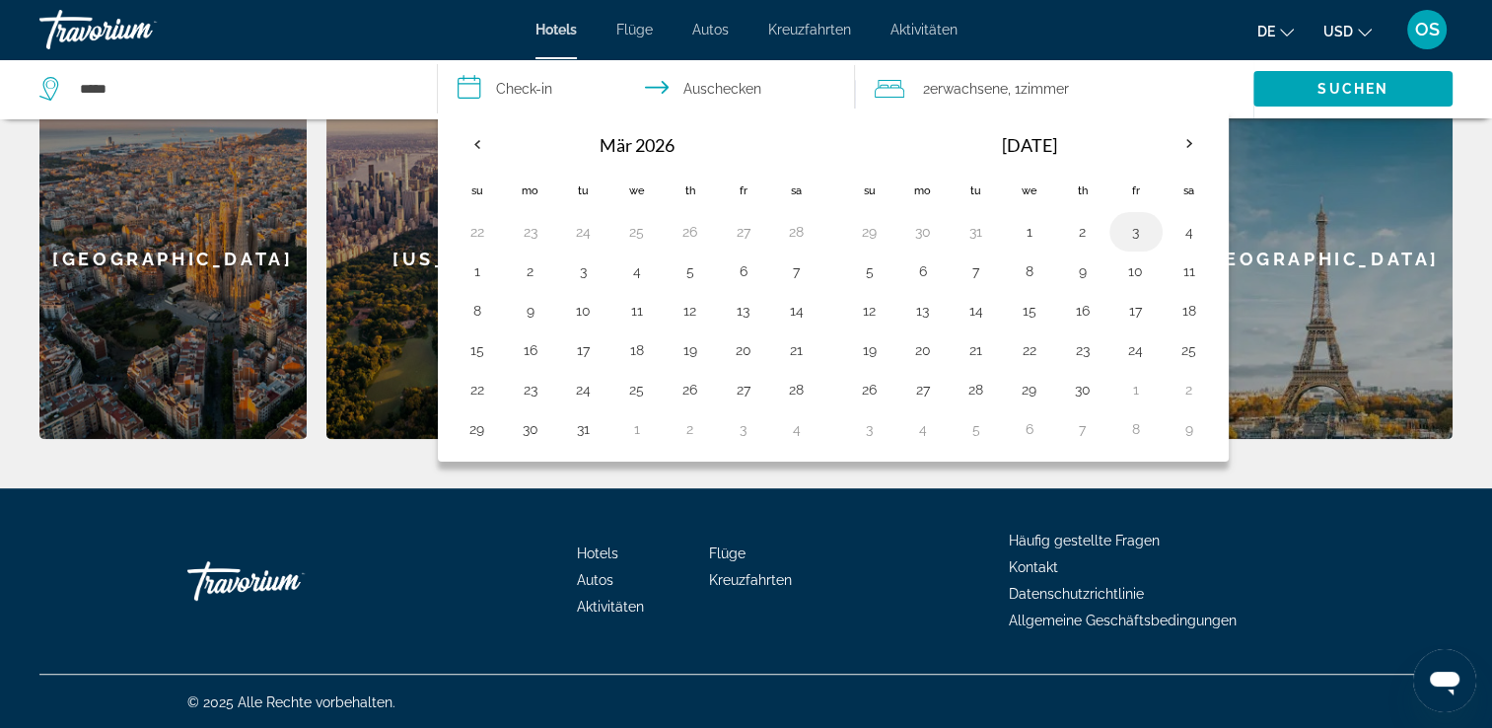
click at [1135, 235] on button "3" at bounding box center [1136, 232] width 32 height 28
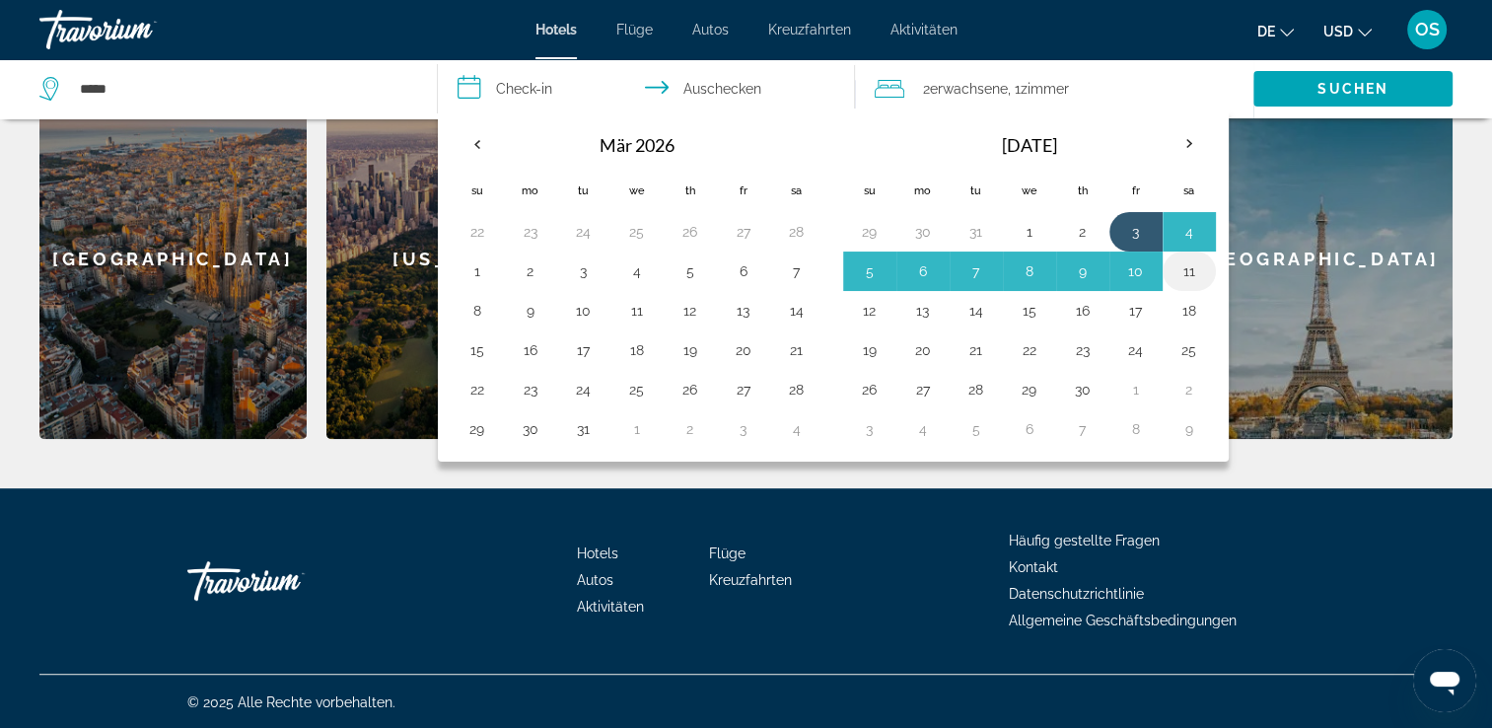
click at [1179, 278] on button "11" at bounding box center [1190, 271] width 32 height 28
type input "**********"
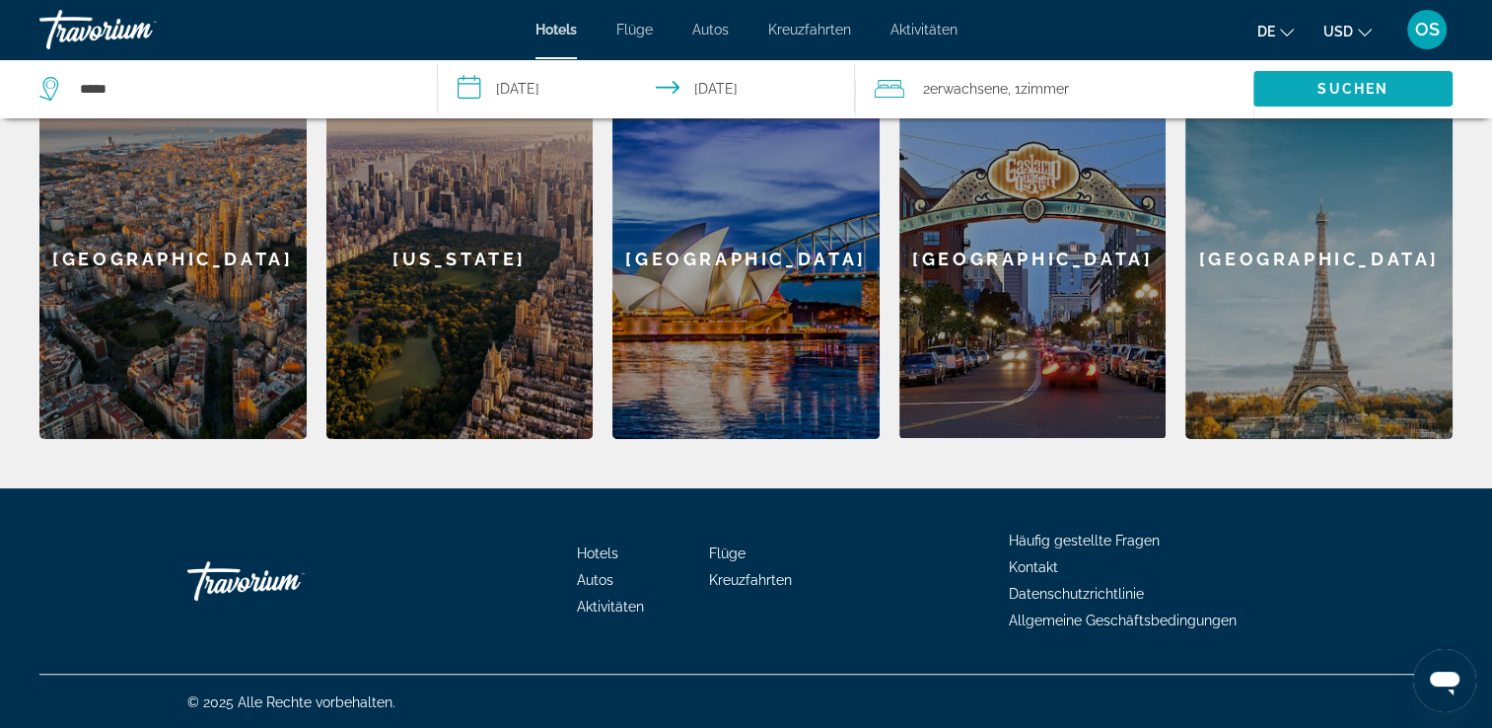
click at [1291, 84] on span "Suchen" at bounding box center [1352, 88] width 199 height 47
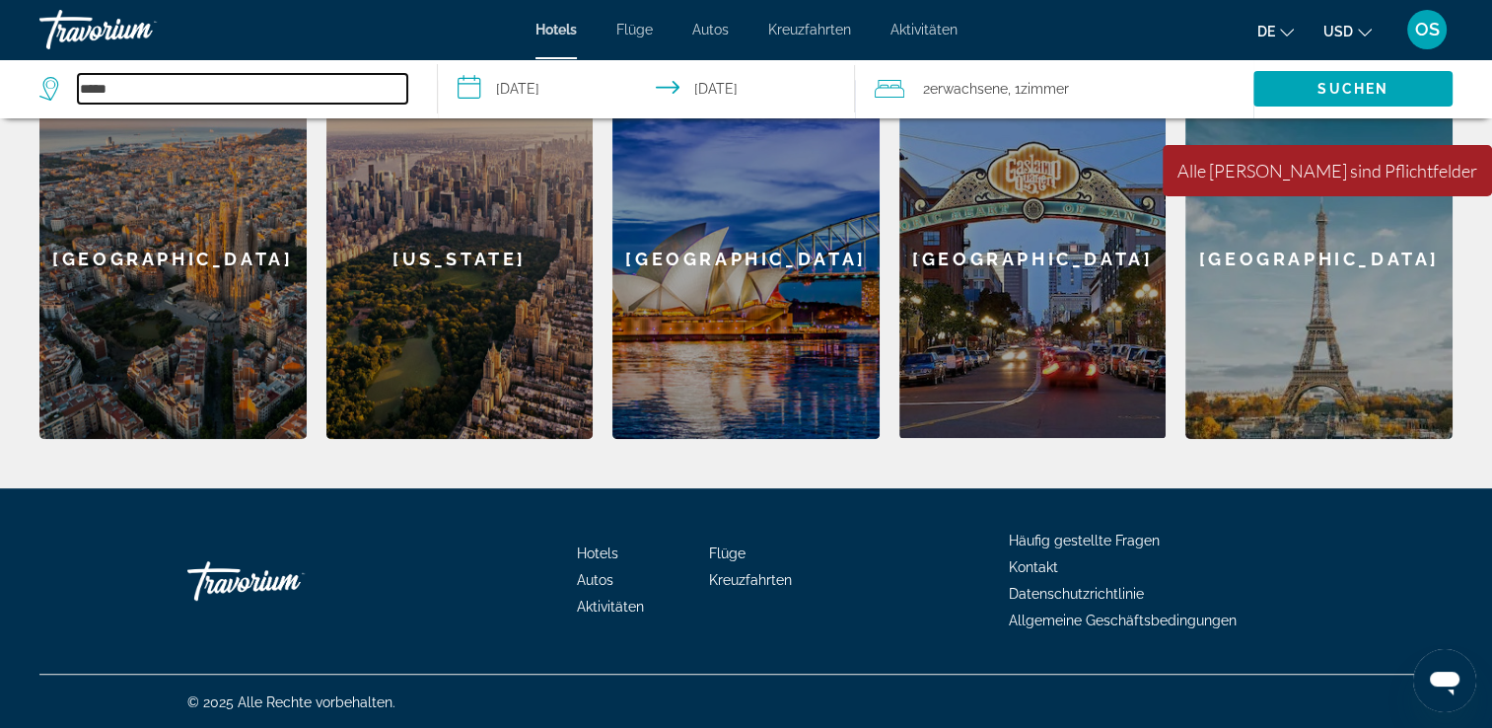
click at [276, 85] on input "*****" at bounding box center [242, 89] width 329 height 30
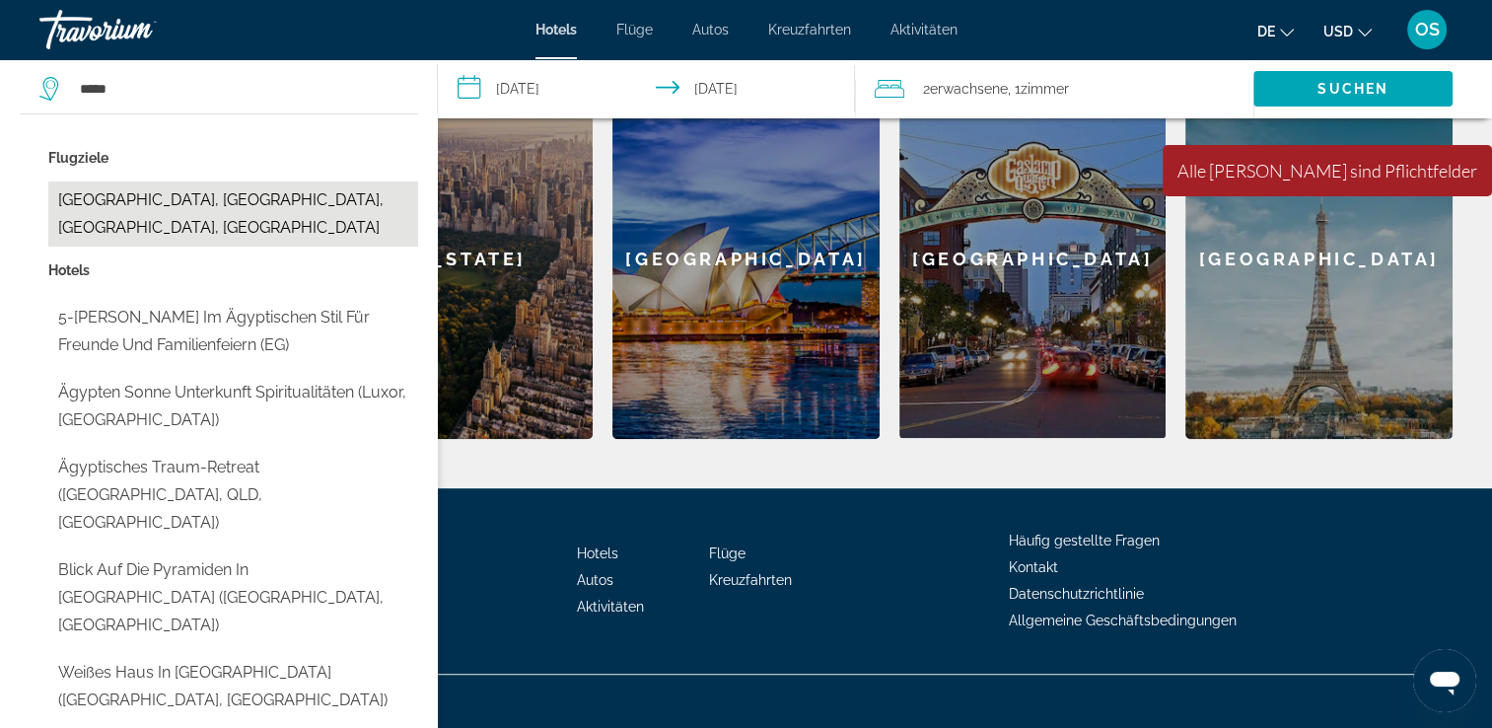
click at [68, 206] on button "[GEOGRAPHIC_DATA], [GEOGRAPHIC_DATA], [GEOGRAPHIC_DATA], [GEOGRAPHIC_DATA]" at bounding box center [233, 213] width 370 height 65
type input "**********"
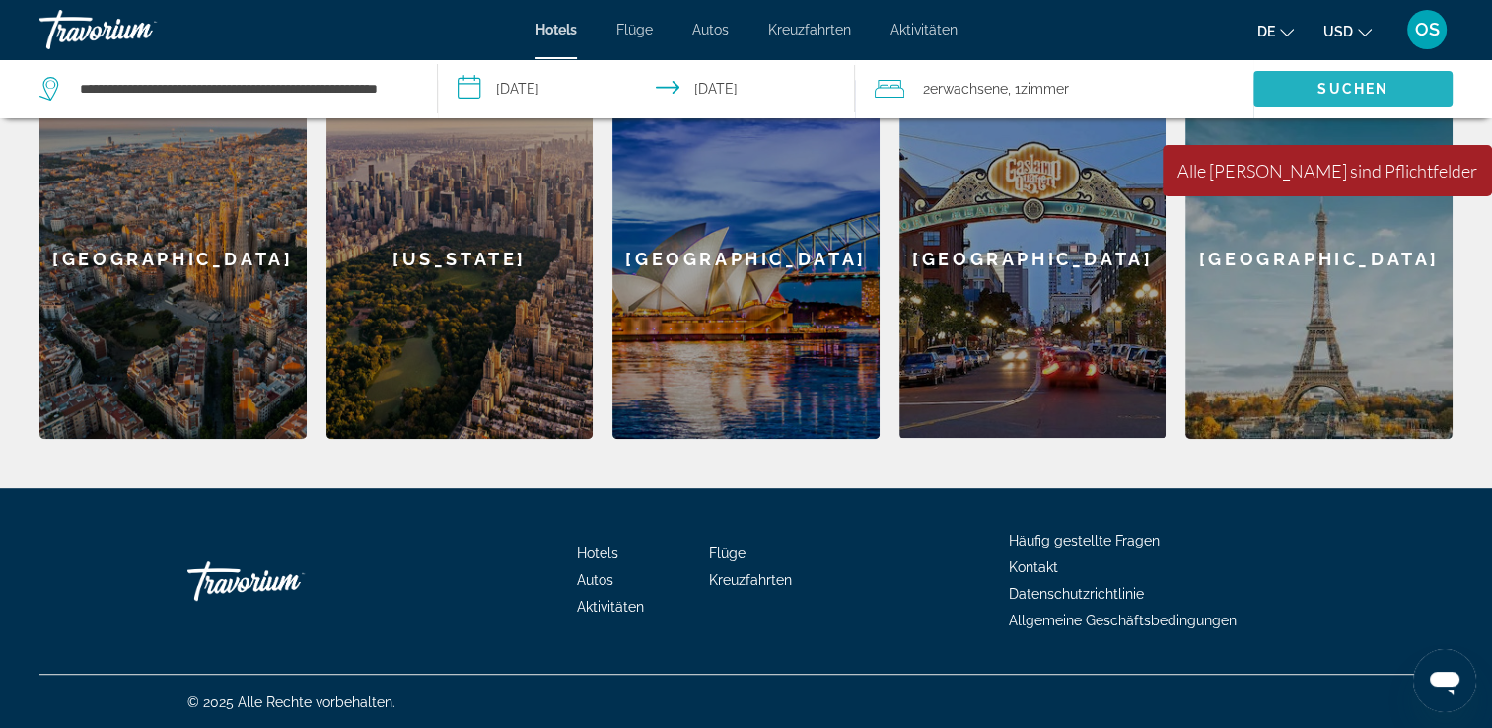
click at [1306, 100] on span "Suchen" at bounding box center [1352, 88] width 199 height 47
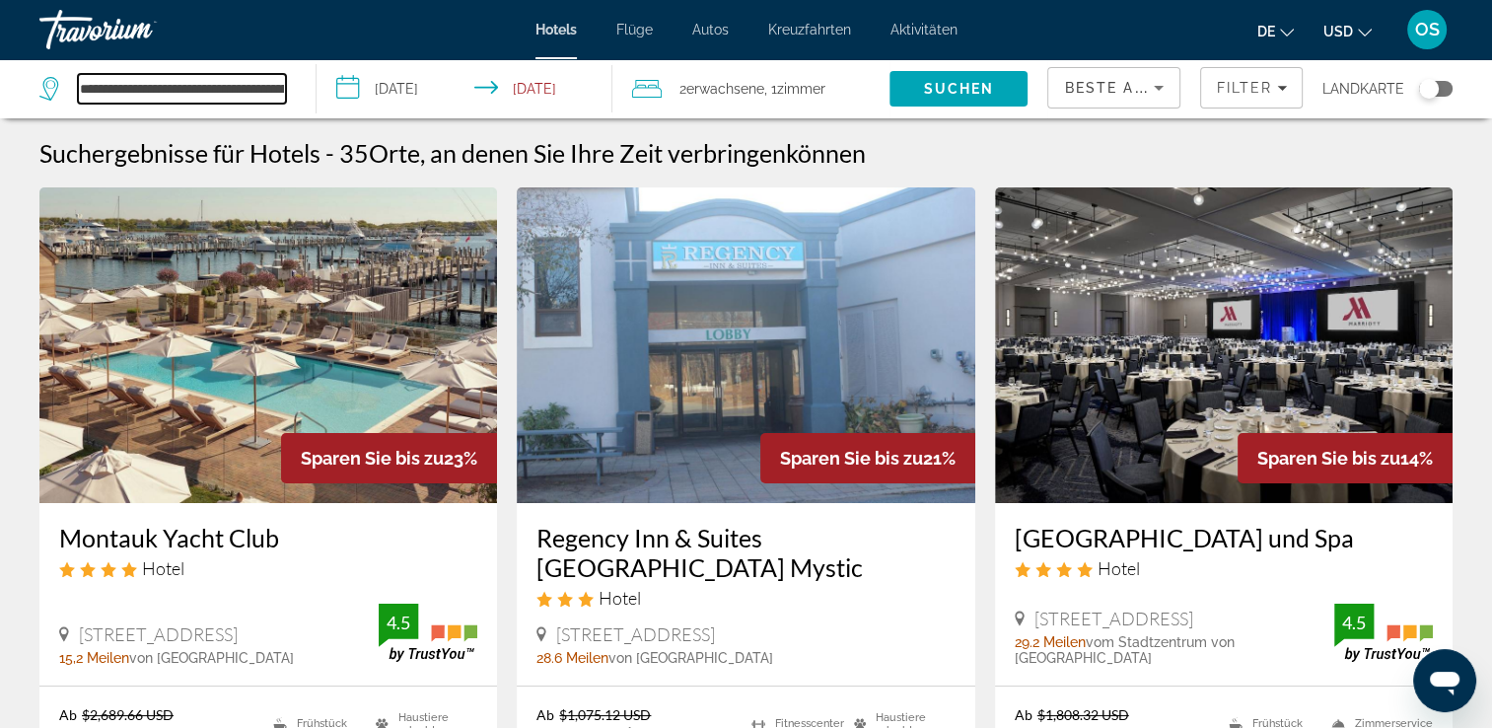
click at [216, 93] on input "**********" at bounding box center [182, 89] width 208 height 30
drag, startPoint x: 256, startPoint y: 99, endPoint x: 3, endPoint y: 41, distance: 259.8
click at [3, 41] on div "**********" at bounding box center [746, 364] width 1492 height 728
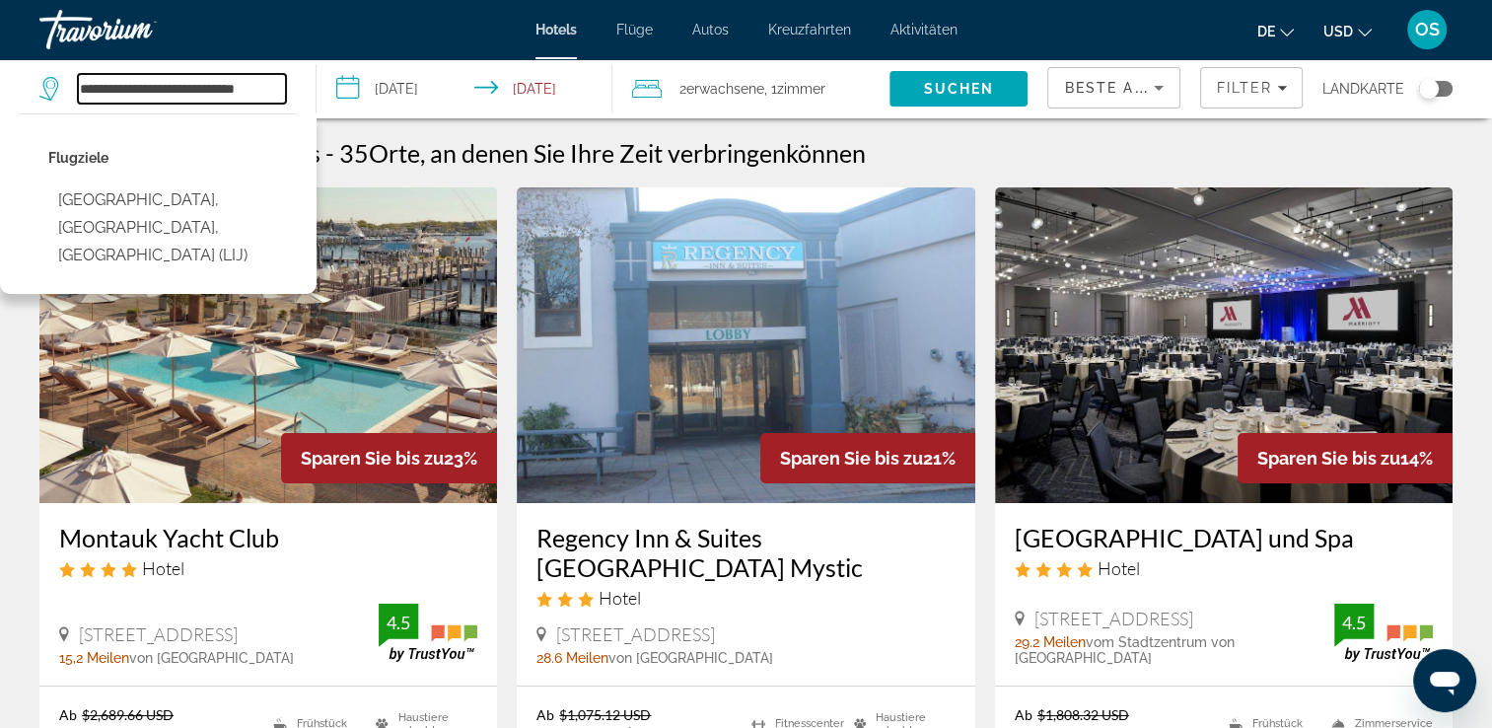
drag, startPoint x: 280, startPoint y: 81, endPoint x: -4, endPoint y: 72, distance: 284.2
click at [0, 72] on html "**********" at bounding box center [746, 364] width 1492 height 728
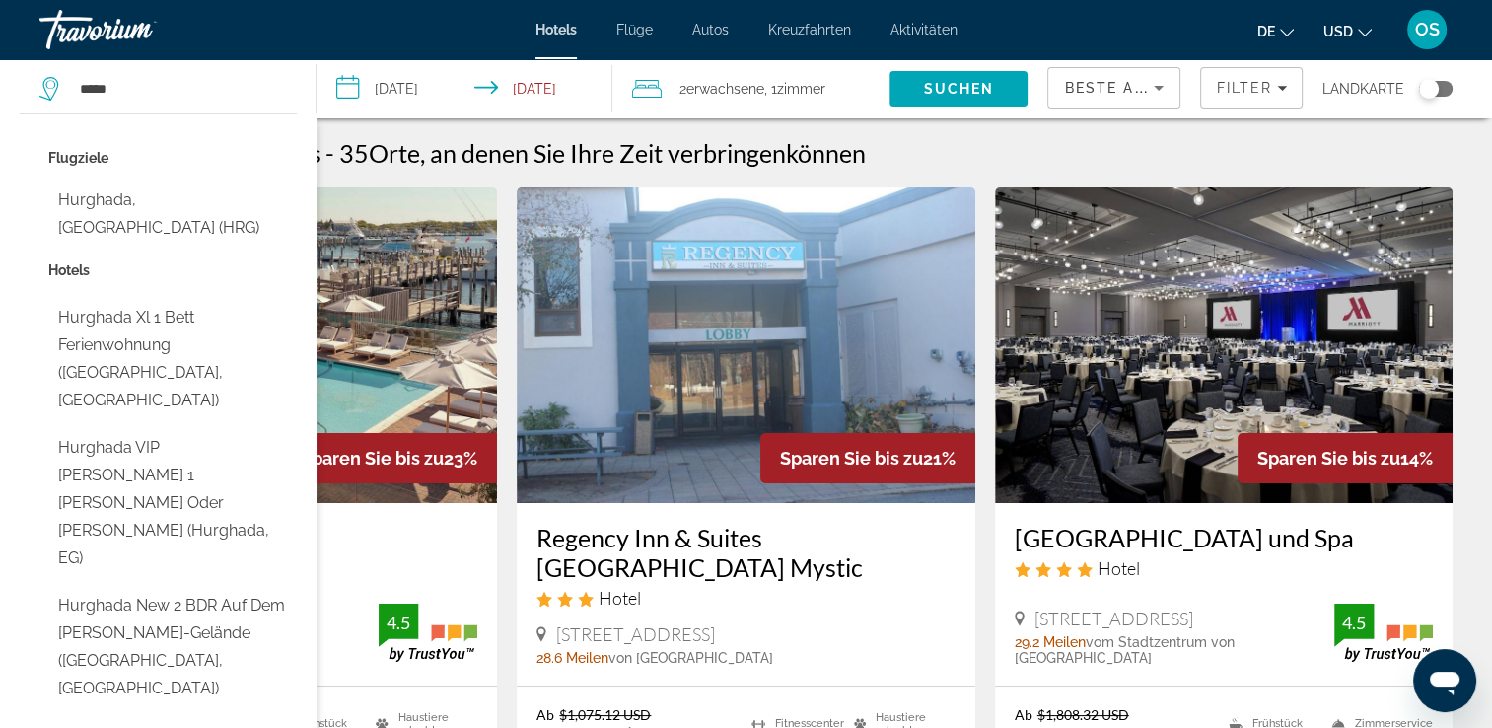
click at [166, 194] on button "Hurghada, [GEOGRAPHIC_DATA] (HRG)" at bounding box center [172, 213] width 249 height 65
type input "**********"
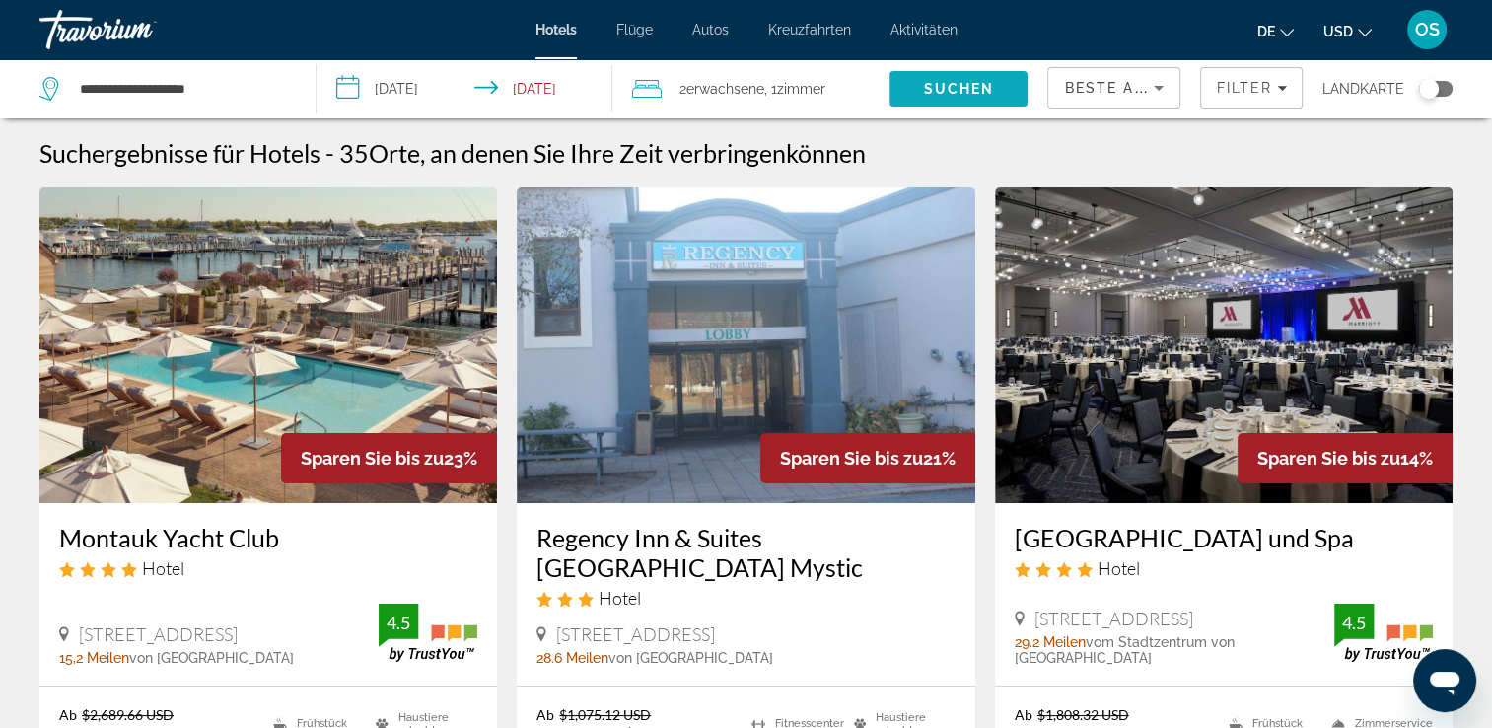
click at [996, 94] on span "Suchen" at bounding box center [959, 88] width 138 height 47
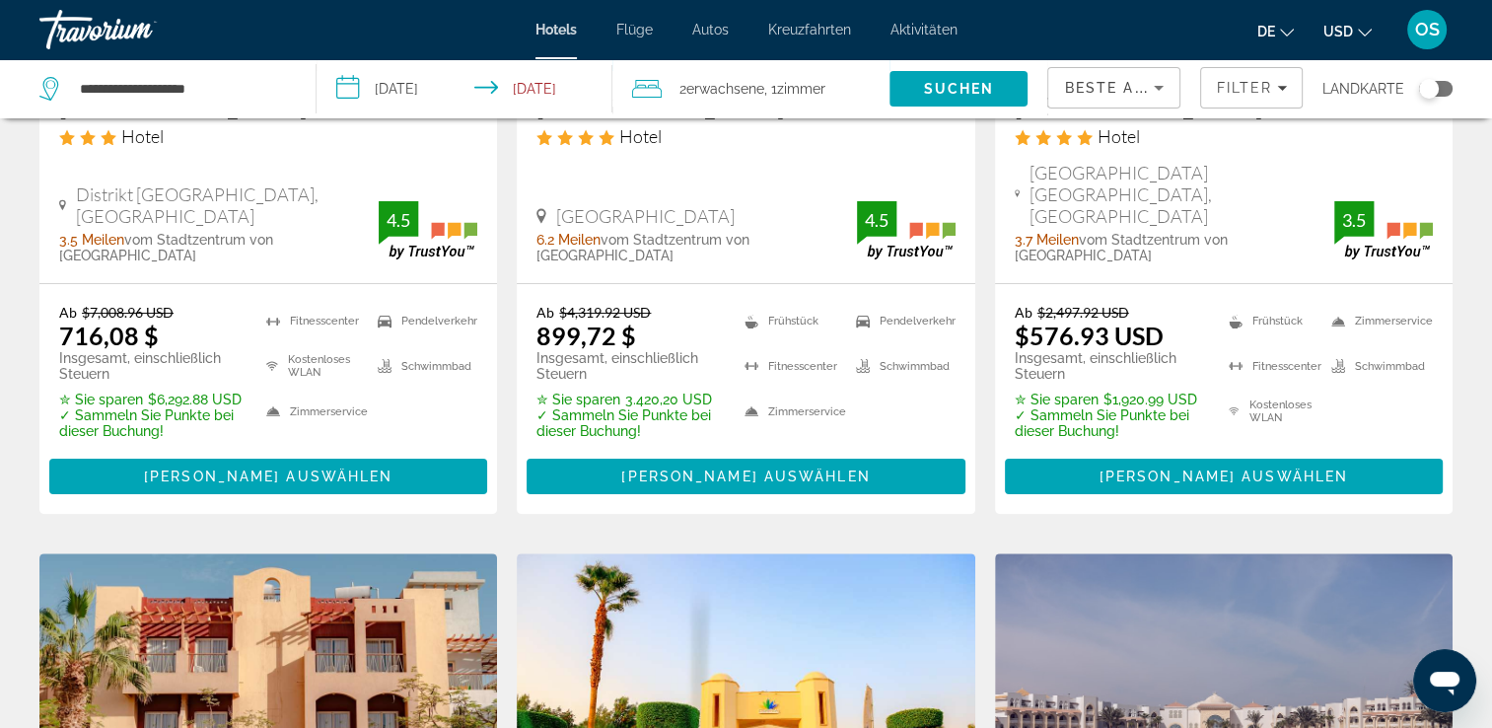
scroll to position [136, 0]
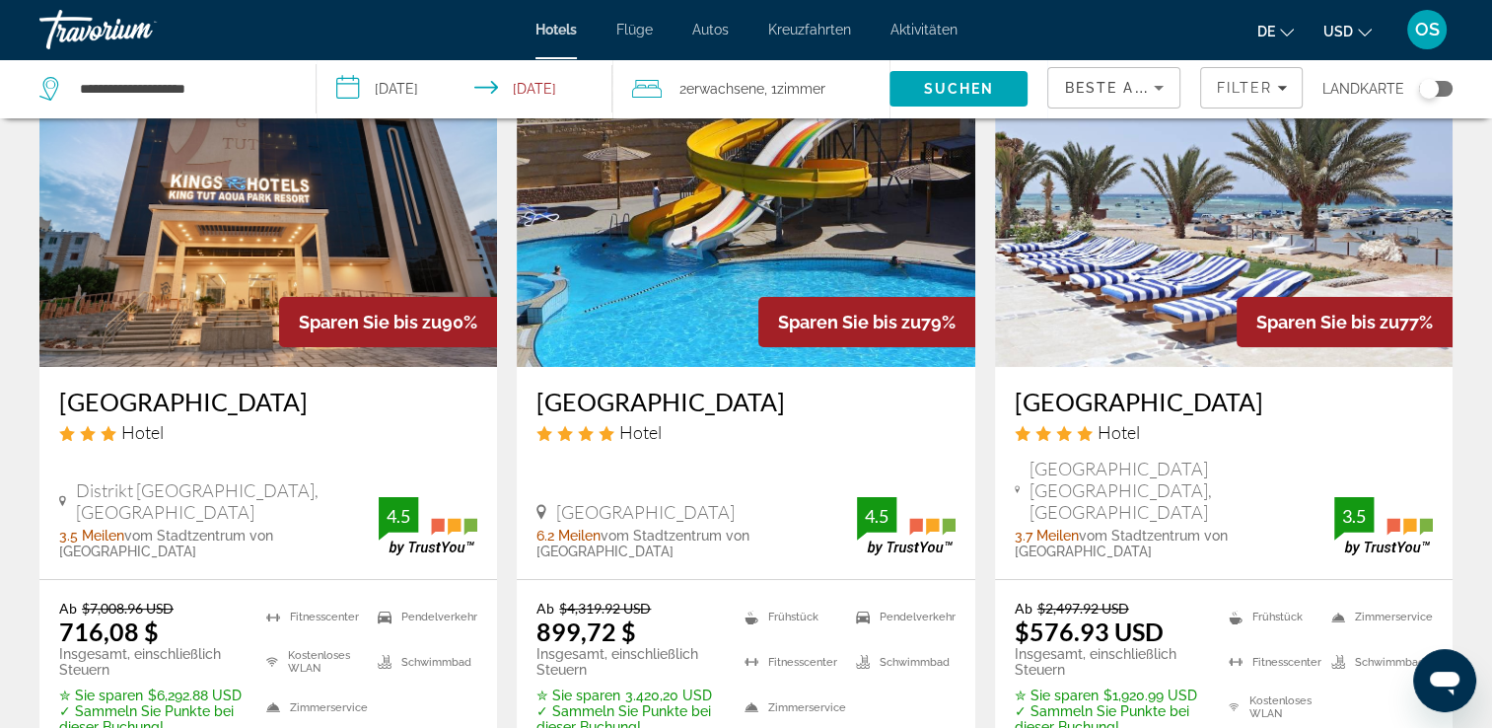
click at [383, 278] on img "Hauptinhalt" at bounding box center [268, 209] width 458 height 316
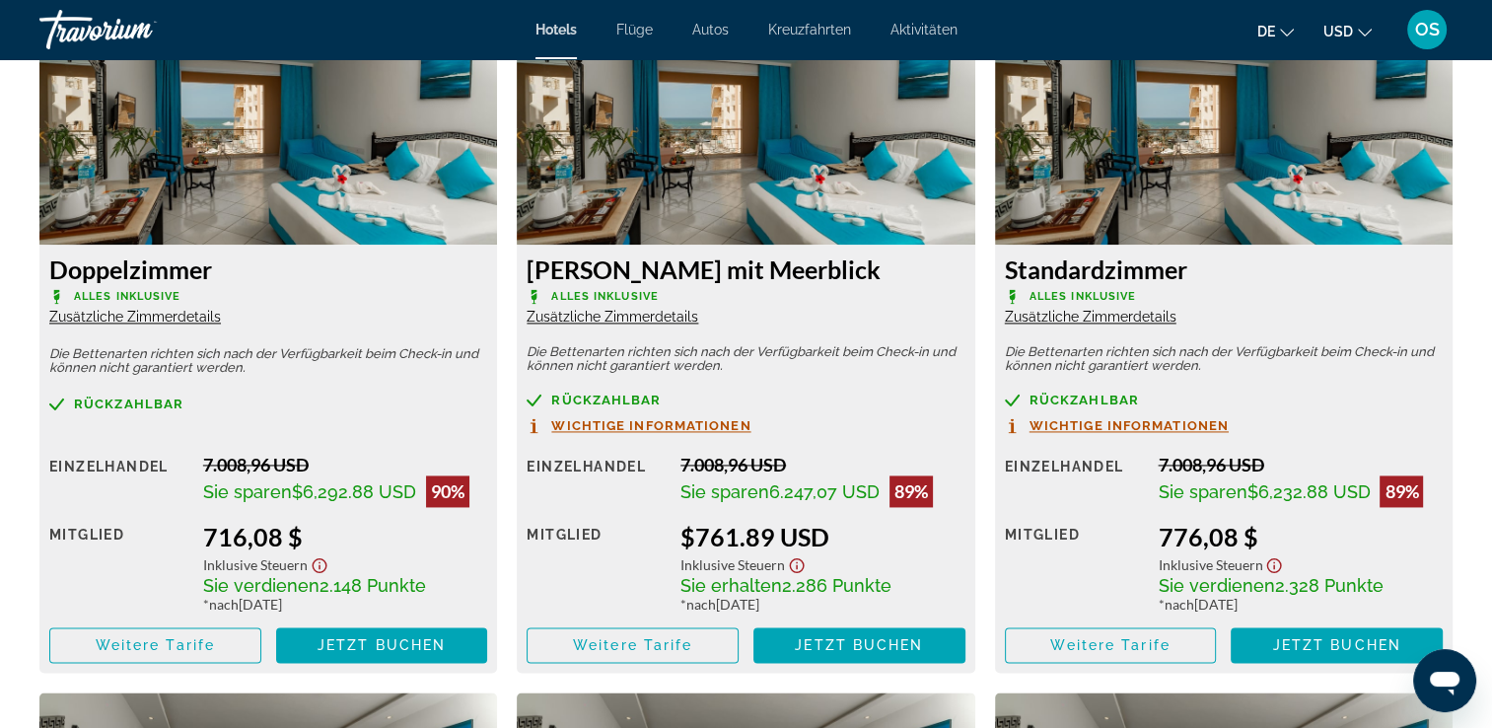
scroll to position [2799, 0]
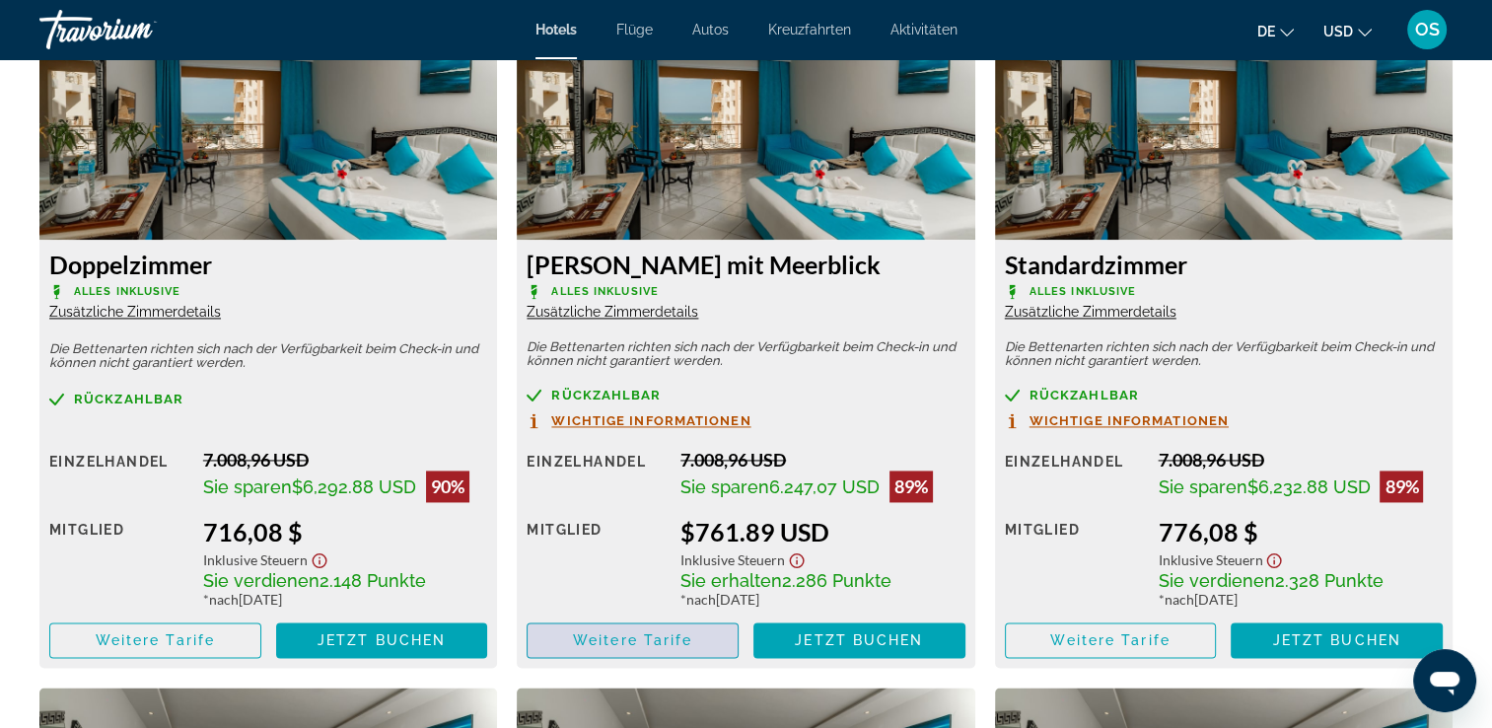
click at [627, 640] on span "Weitere Tarife" at bounding box center [632, 640] width 119 height 16
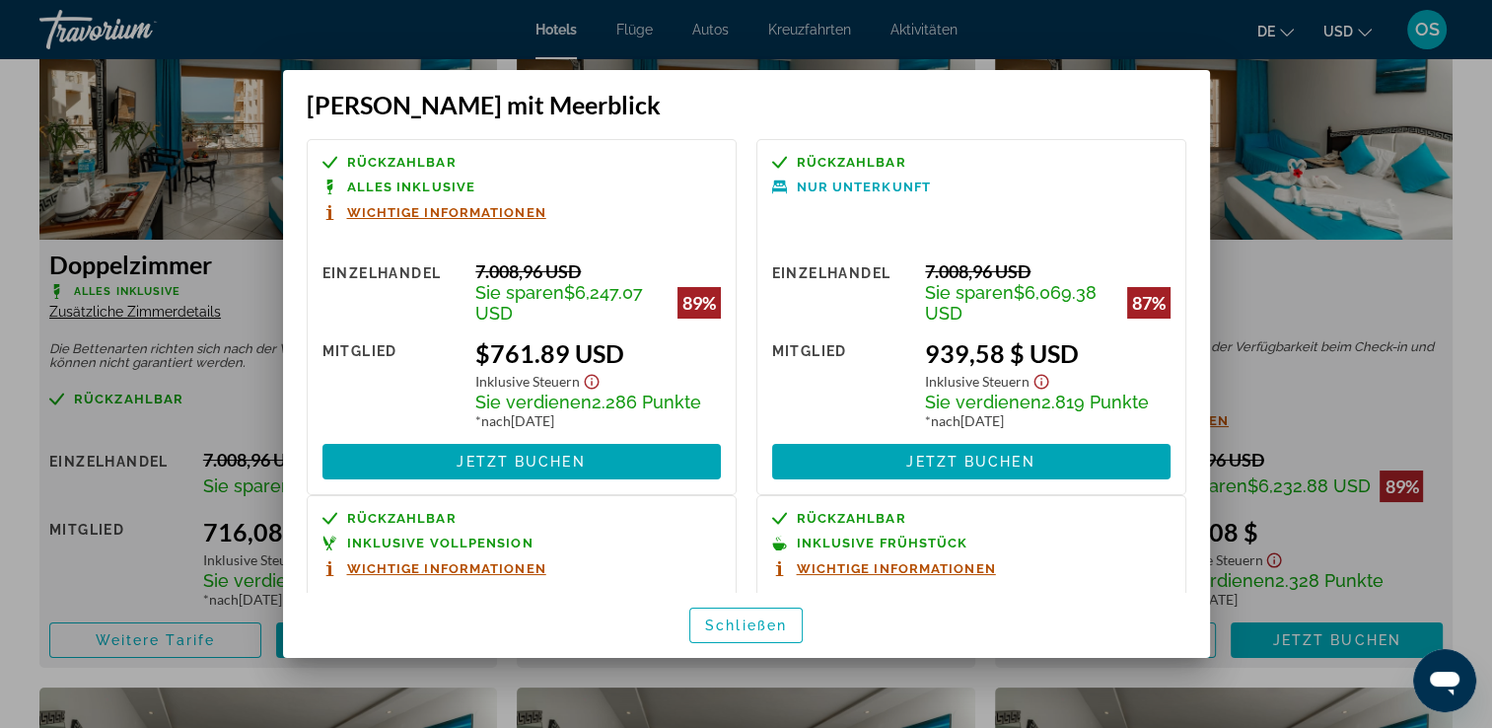
click at [762, 612] on span "button" at bounding box center [745, 625] width 111 height 47
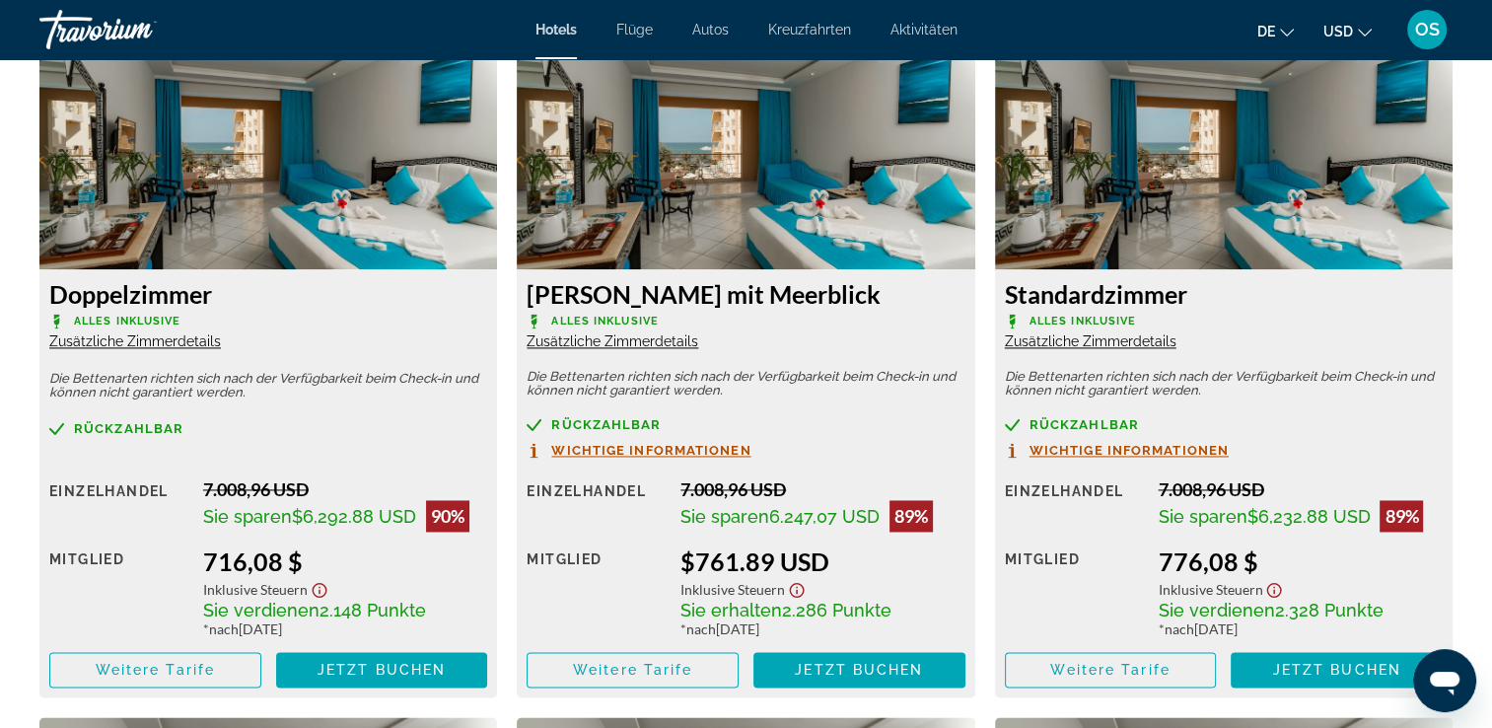
scroll to position [2799, 0]
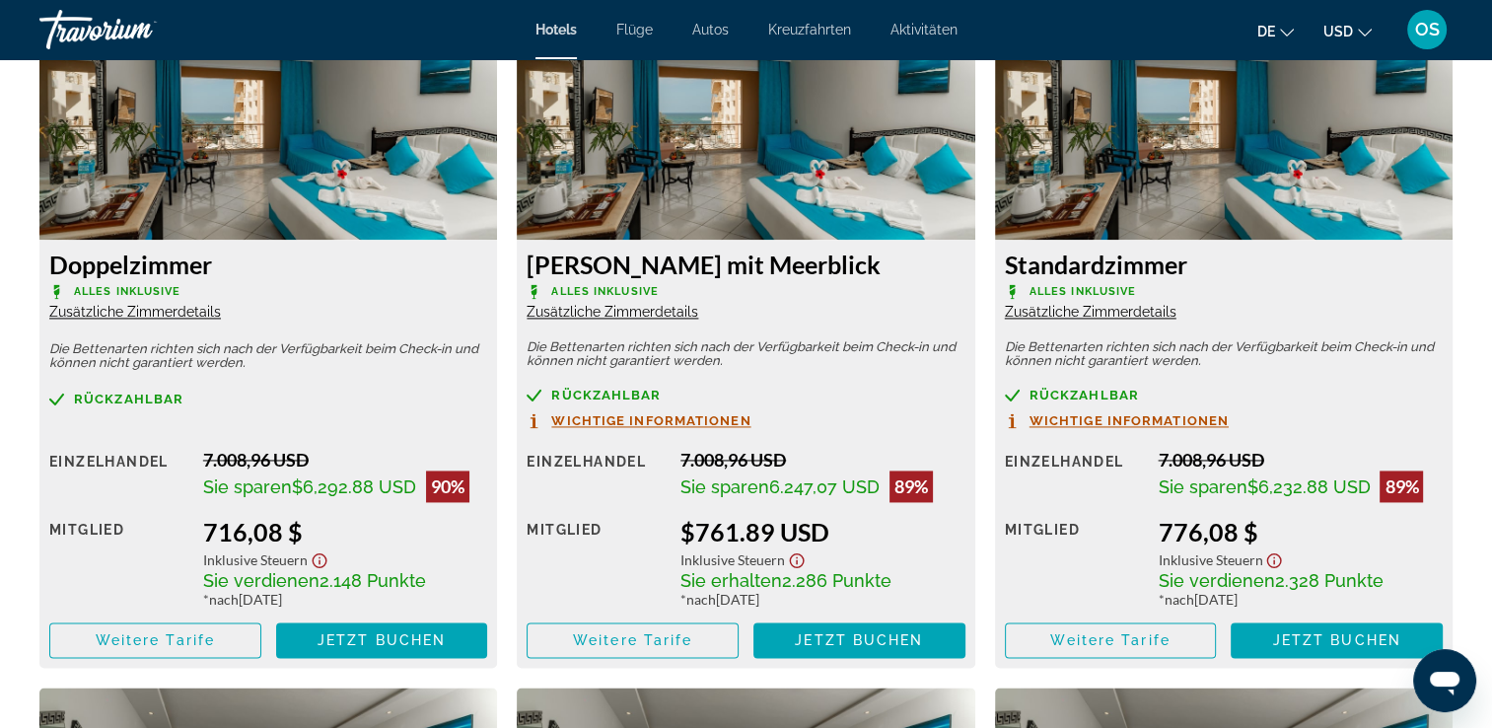
click at [629, 308] on span "Zusätzliche Zimmerdetails" at bounding box center [613, 312] width 172 height 16
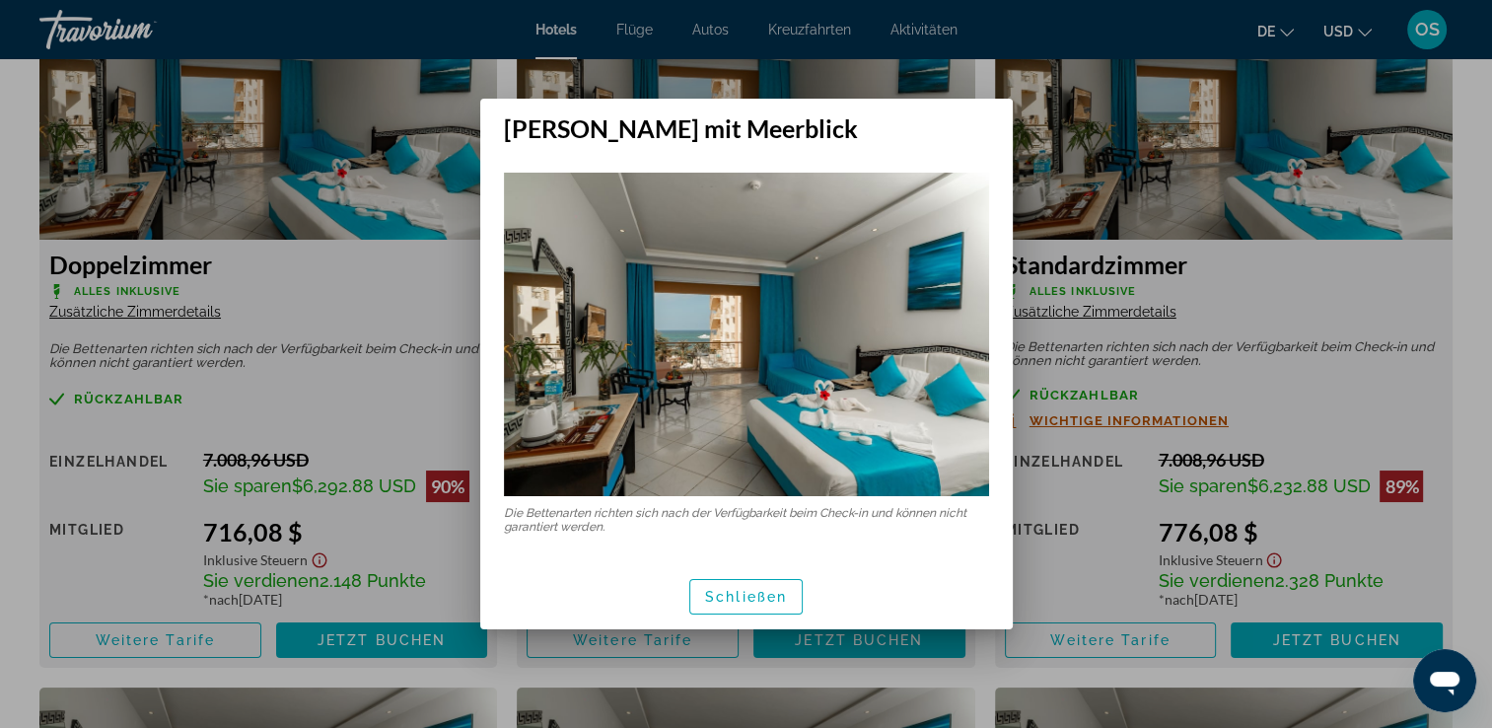
scroll to position [0, 0]
click at [701, 598] on span "button" at bounding box center [745, 596] width 111 height 47
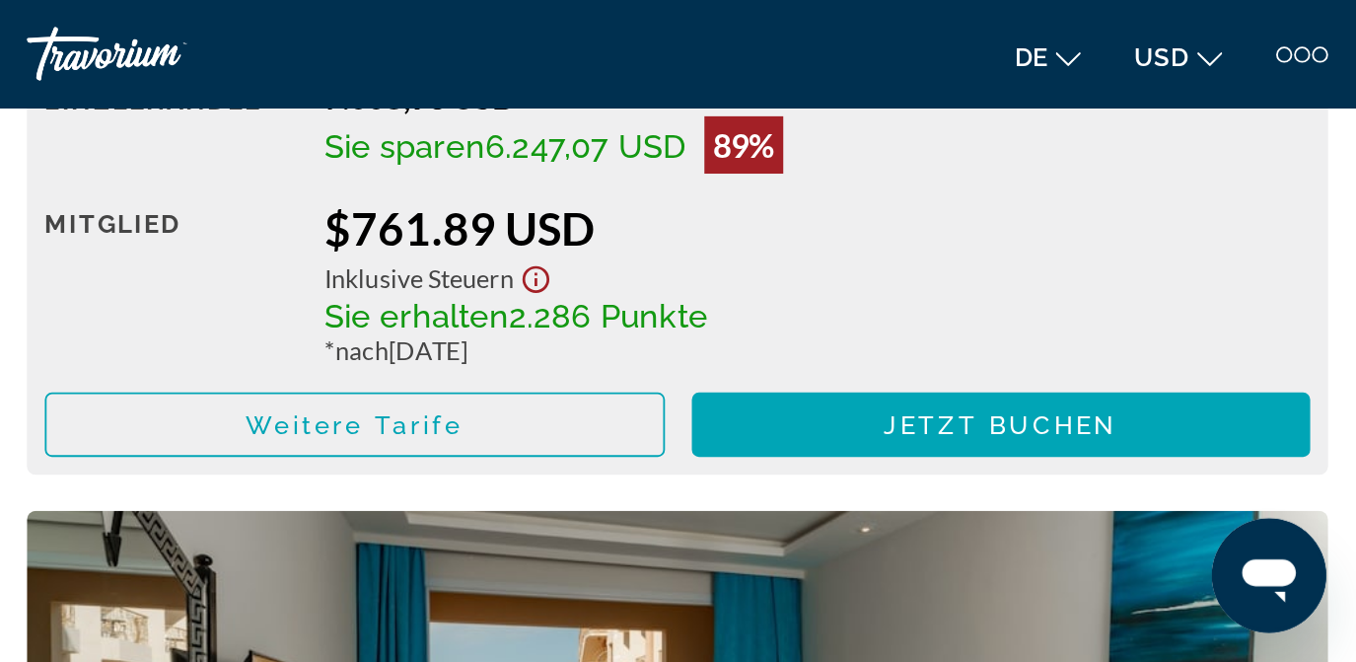
scroll to position [3497, 0]
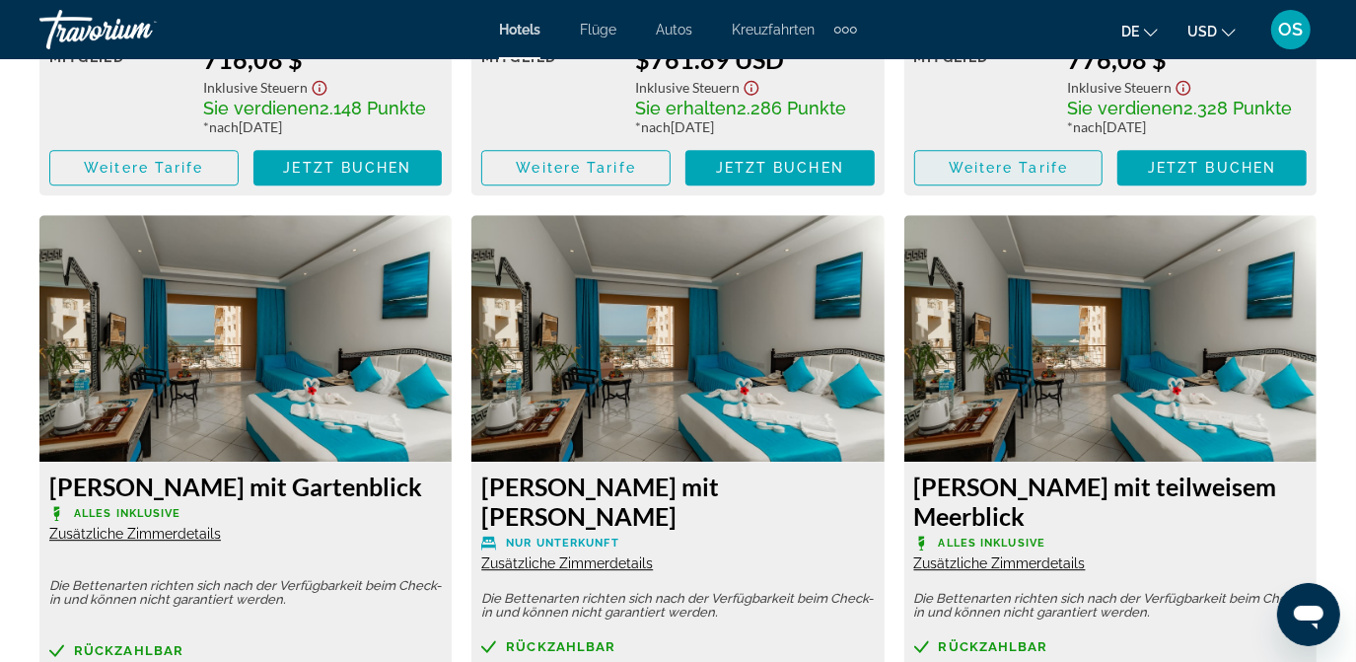
click at [1057, 303] on img "Hauptinhalt" at bounding box center [1110, 338] width 412 height 247
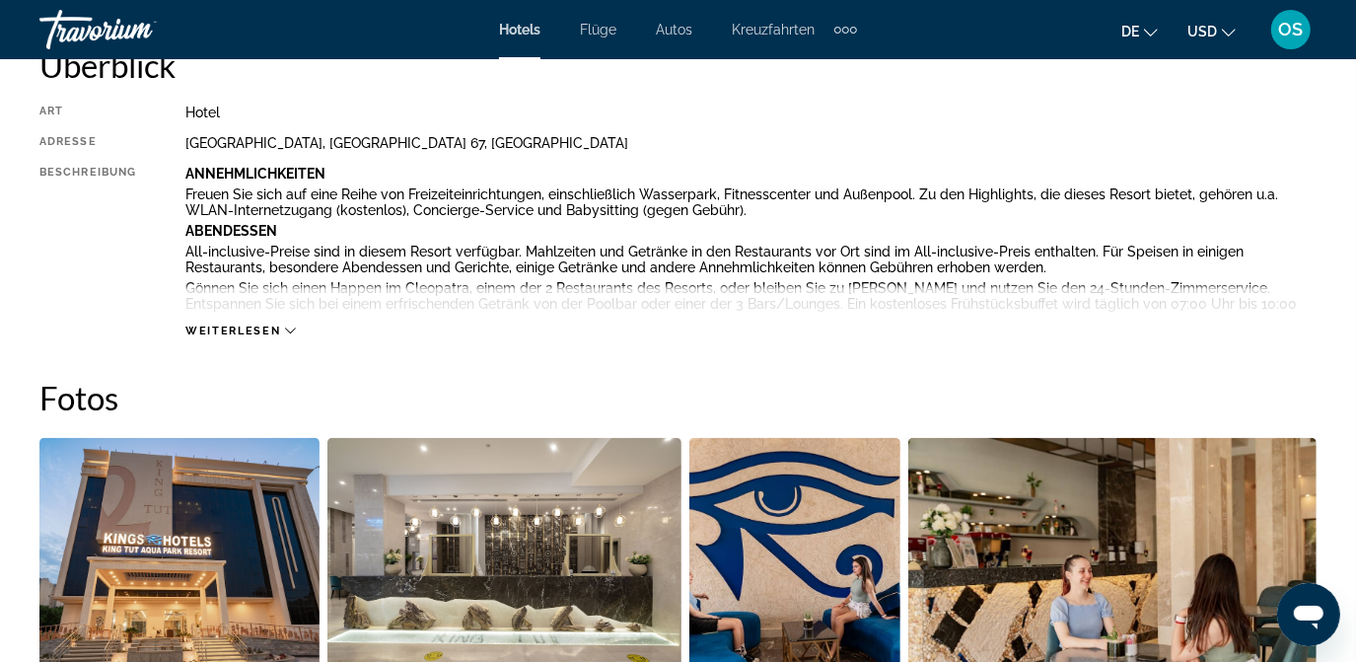
scroll to position [1047, 0]
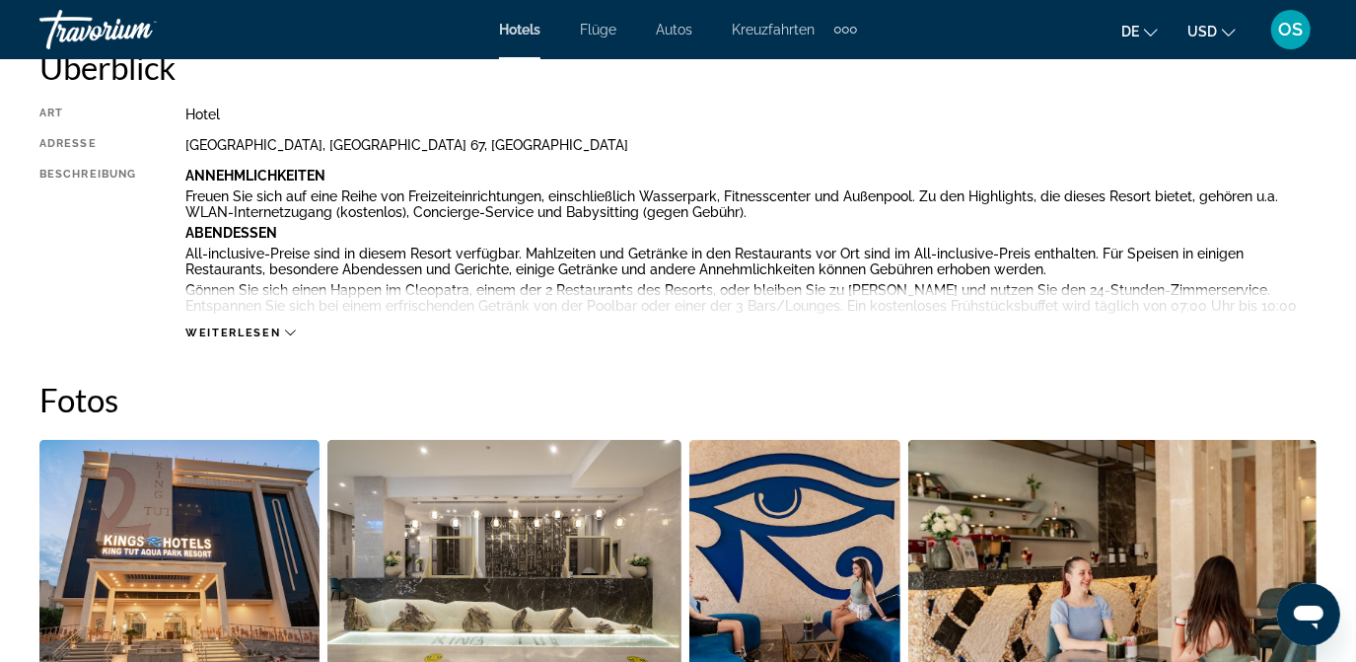
click at [268, 336] on span "Weiterlesen" at bounding box center [232, 332] width 95 height 13
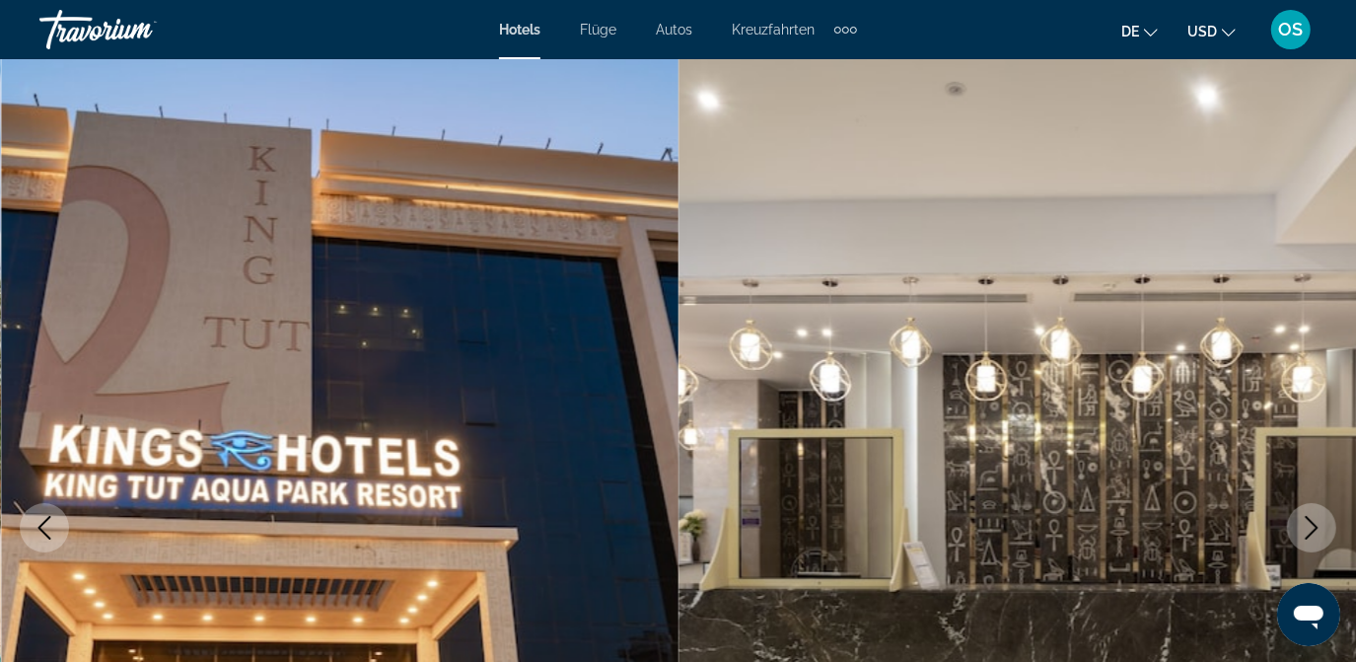
scroll to position [268, 0]
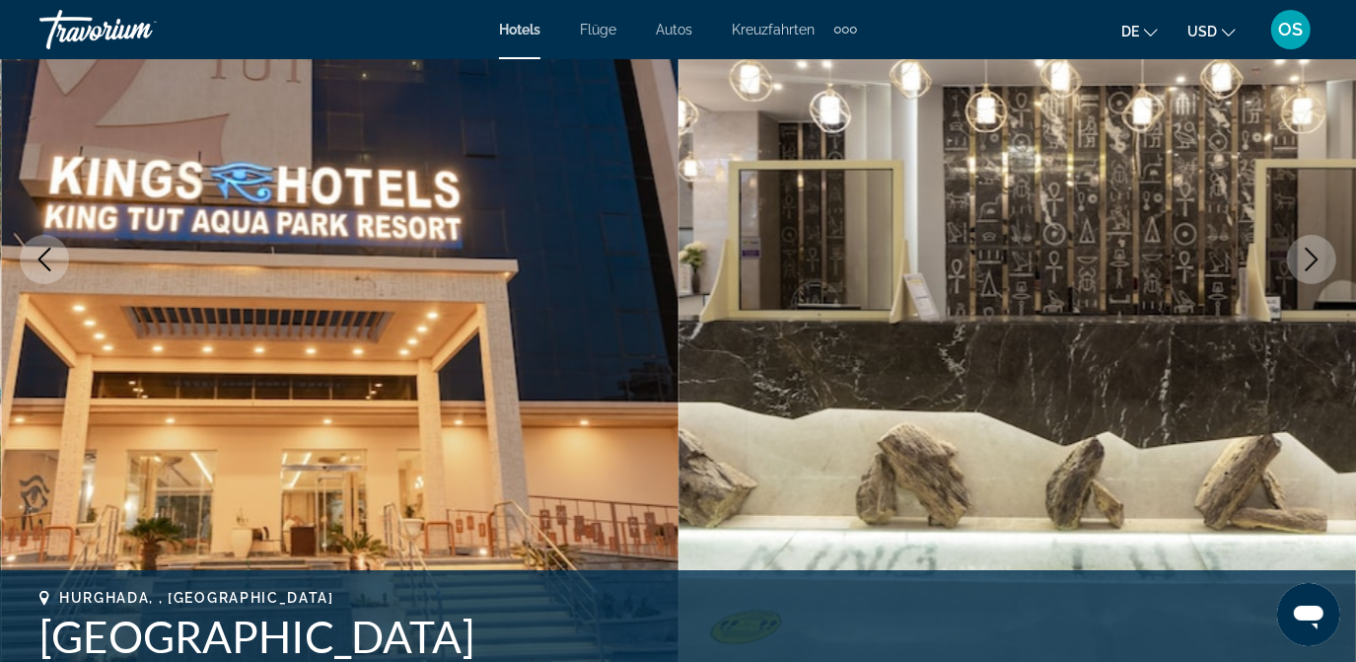
click at [1306, 269] on icon "Nächstes Bild" at bounding box center [1312, 260] width 13 height 24
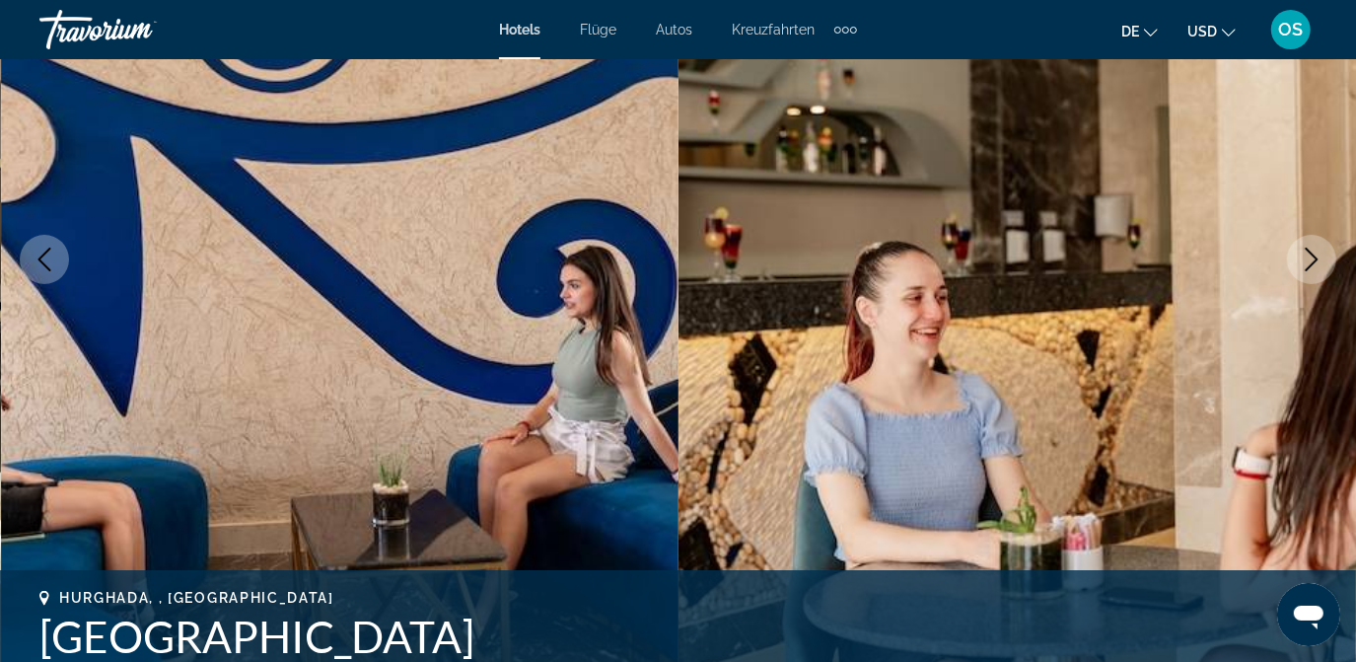
click at [1306, 269] on icon "Nächstes Bild" at bounding box center [1312, 260] width 13 height 24
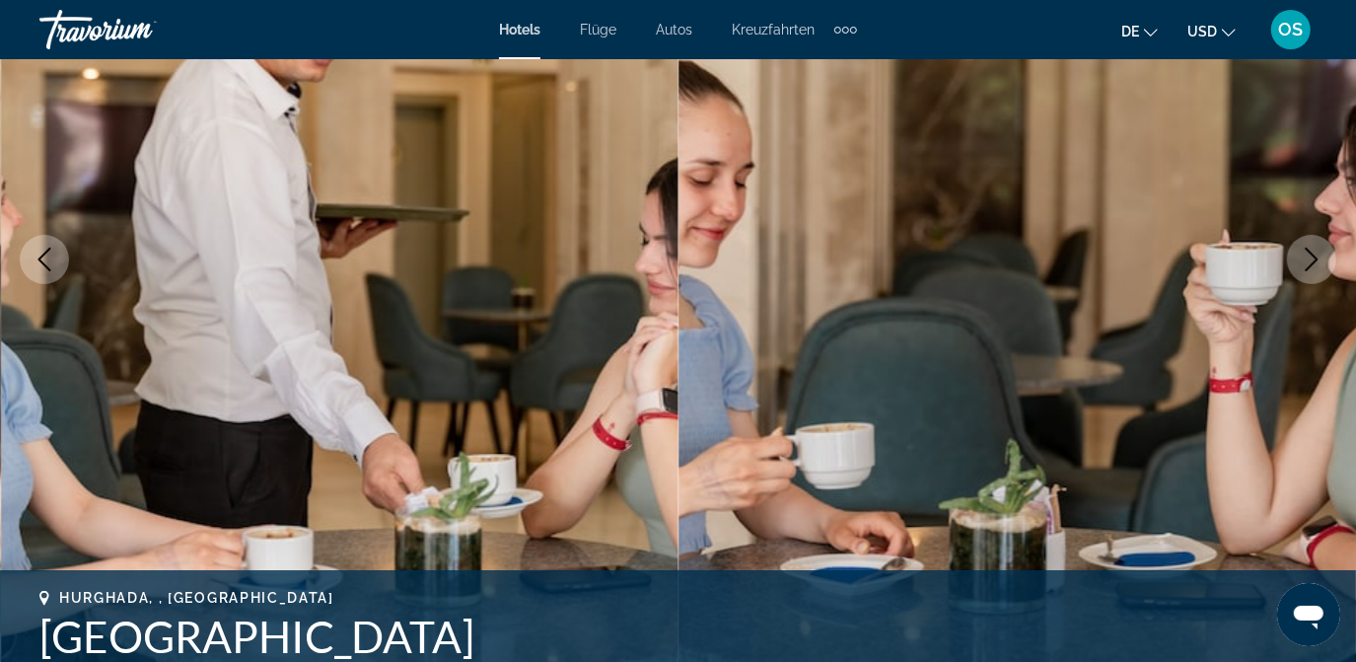
click at [1306, 269] on icon "Nächstes Bild" at bounding box center [1312, 260] width 13 height 24
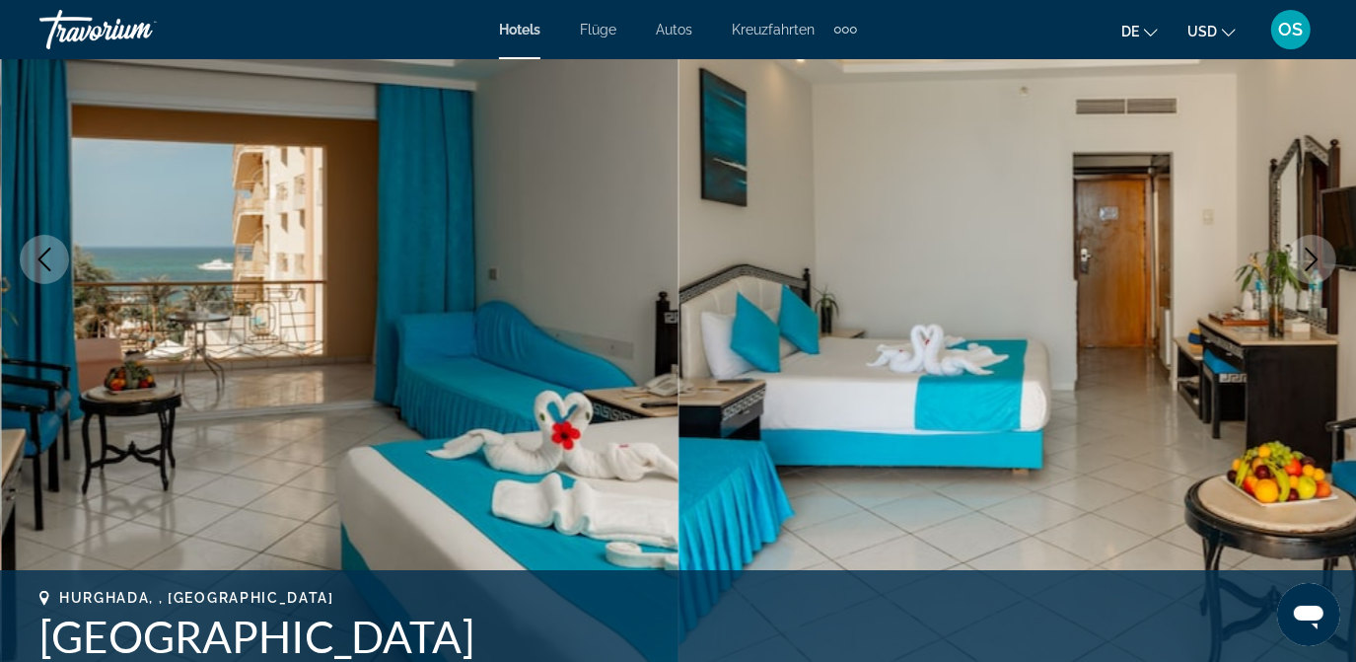
click at [1306, 269] on icon "Nächstes Bild" at bounding box center [1312, 260] width 13 height 24
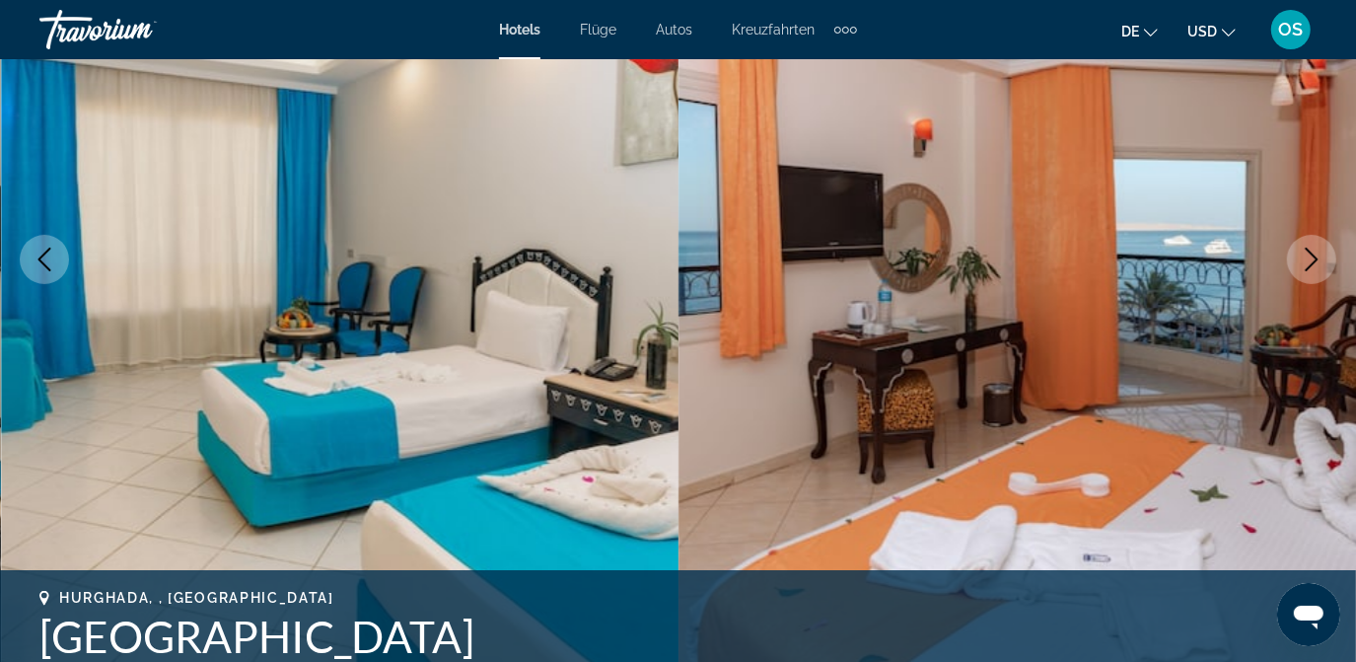
click at [1306, 269] on icon "Nächstes Bild" at bounding box center [1312, 260] width 13 height 24
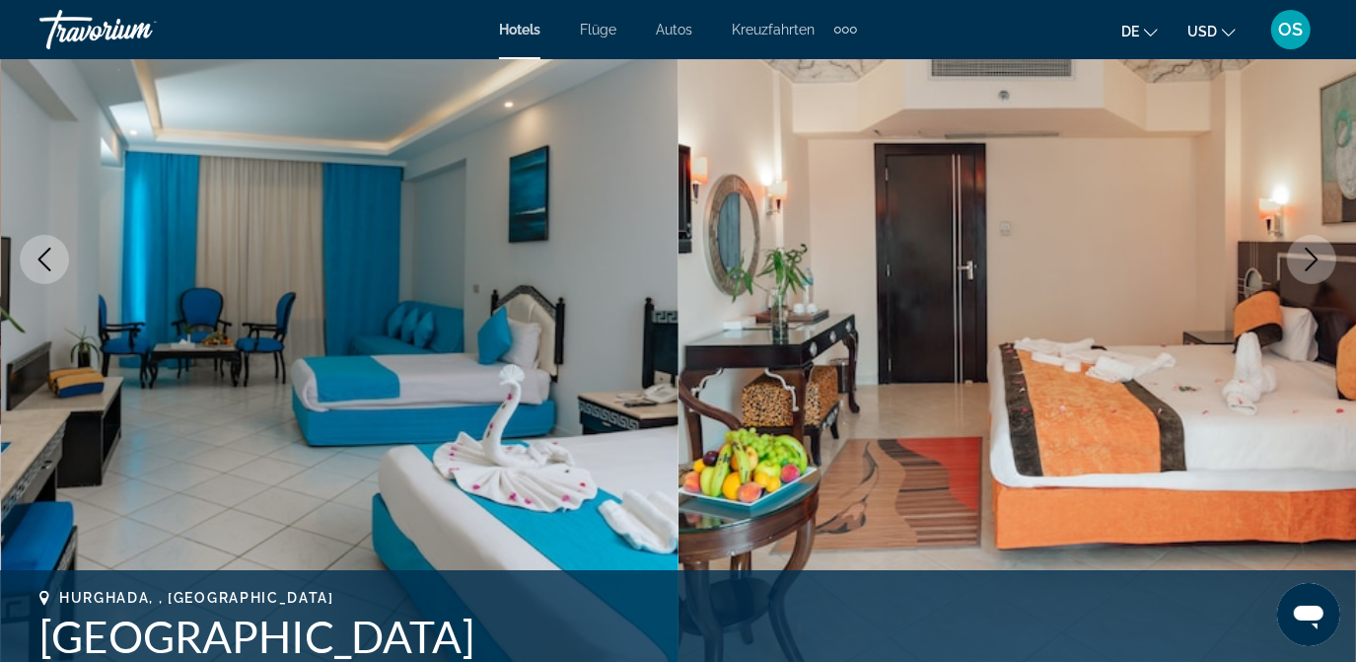
click at [1306, 269] on icon "Nächstes Bild" at bounding box center [1312, 260] width 13 height 24
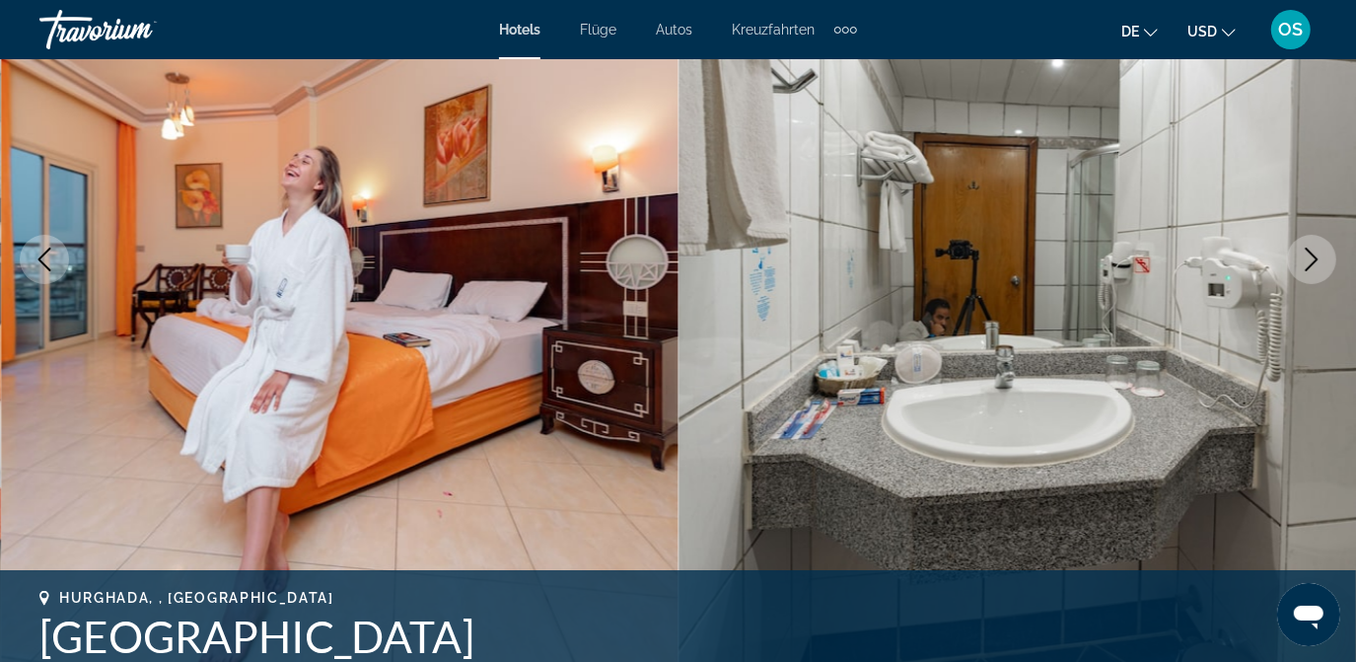
click at [1306, 269] on icon "Nächstes Bild" at bounding box center [1312, 260] width 13 height 24
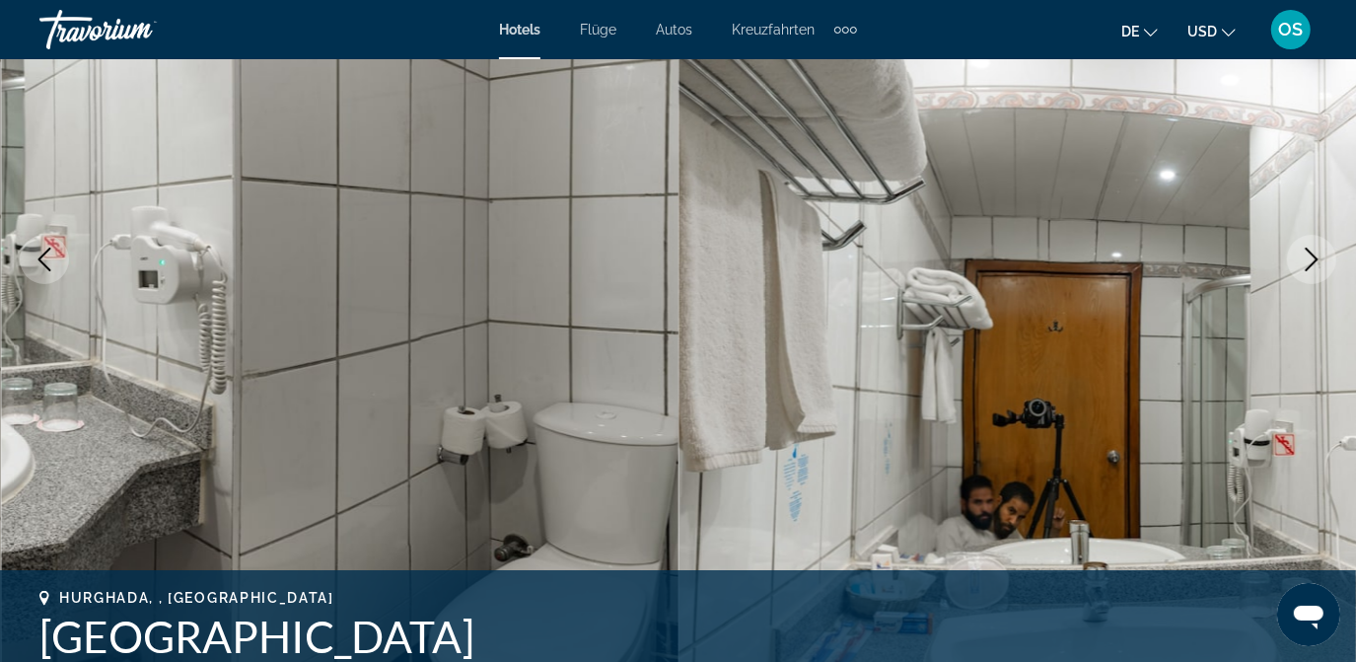
click at [1306, 269] on icon "Nächstes Bild" at bounding box center [1312, 260] width 13 height 24
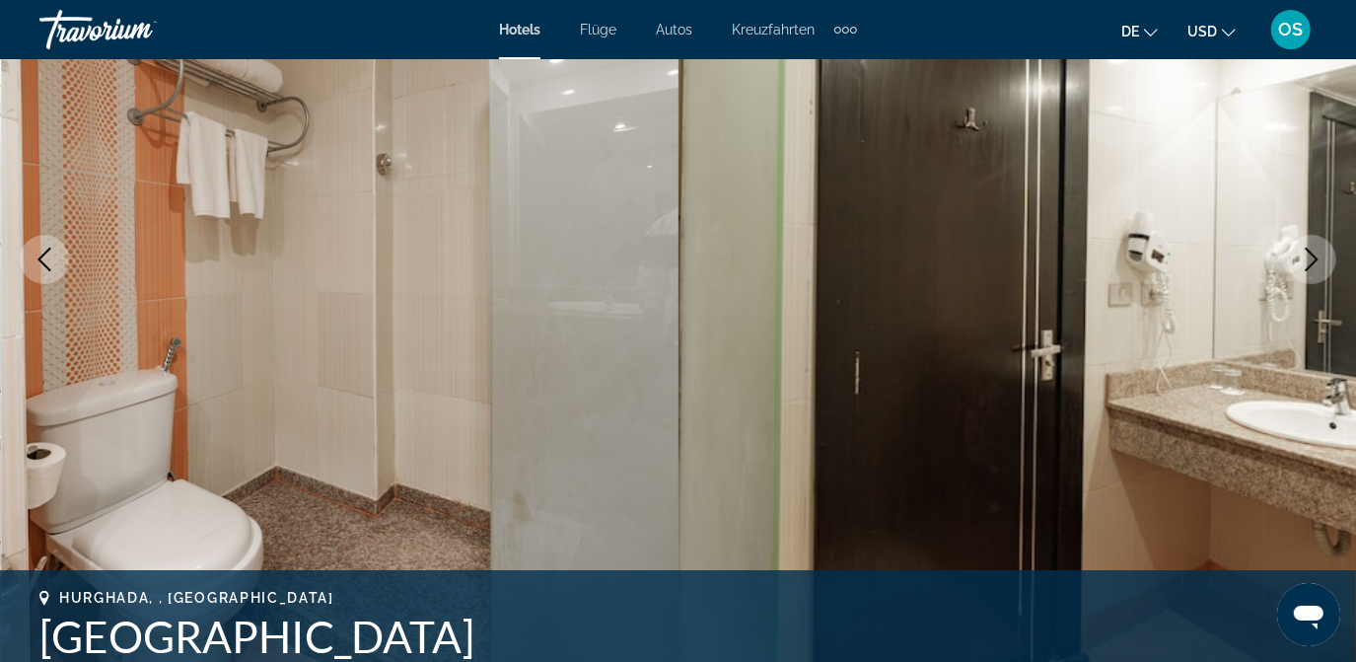
click at [1306, 269] on icon "Nächstes Bild" at bounding box center [1312, 260] width 13 height 24
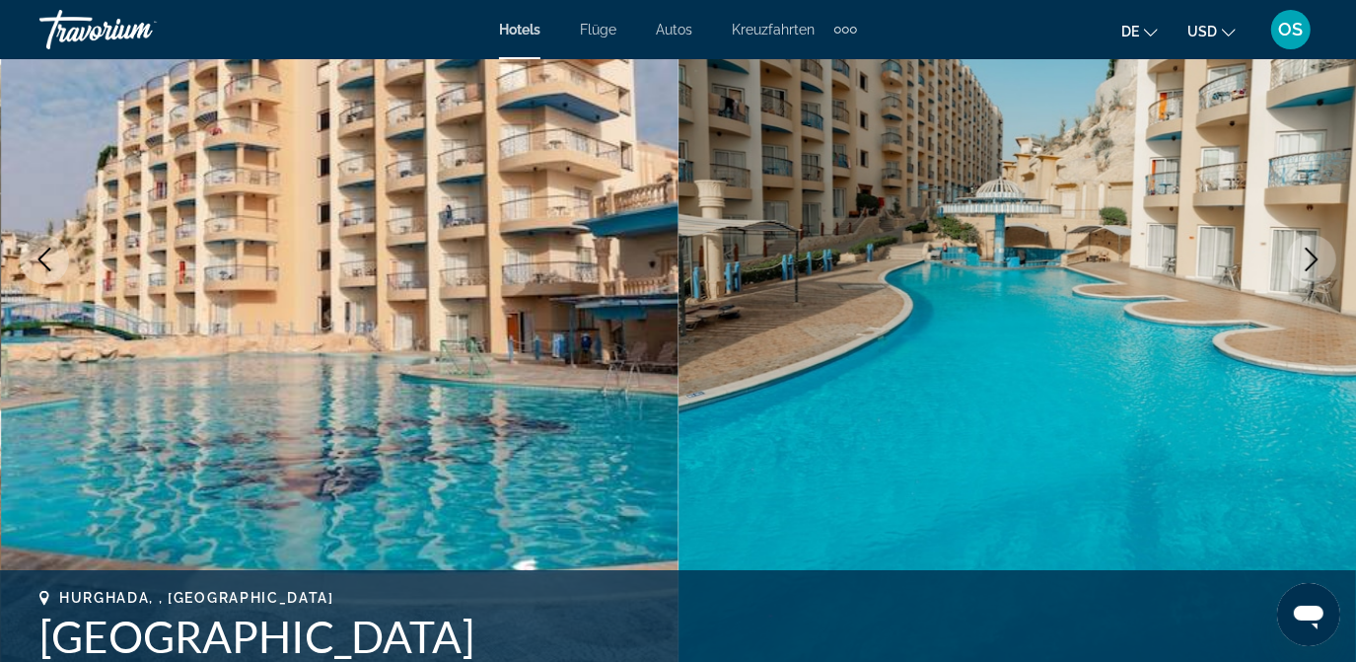
click at [1306, 269] on icon "Nächstes Bild" at bounding box center [1312, 260] width 13 height 24
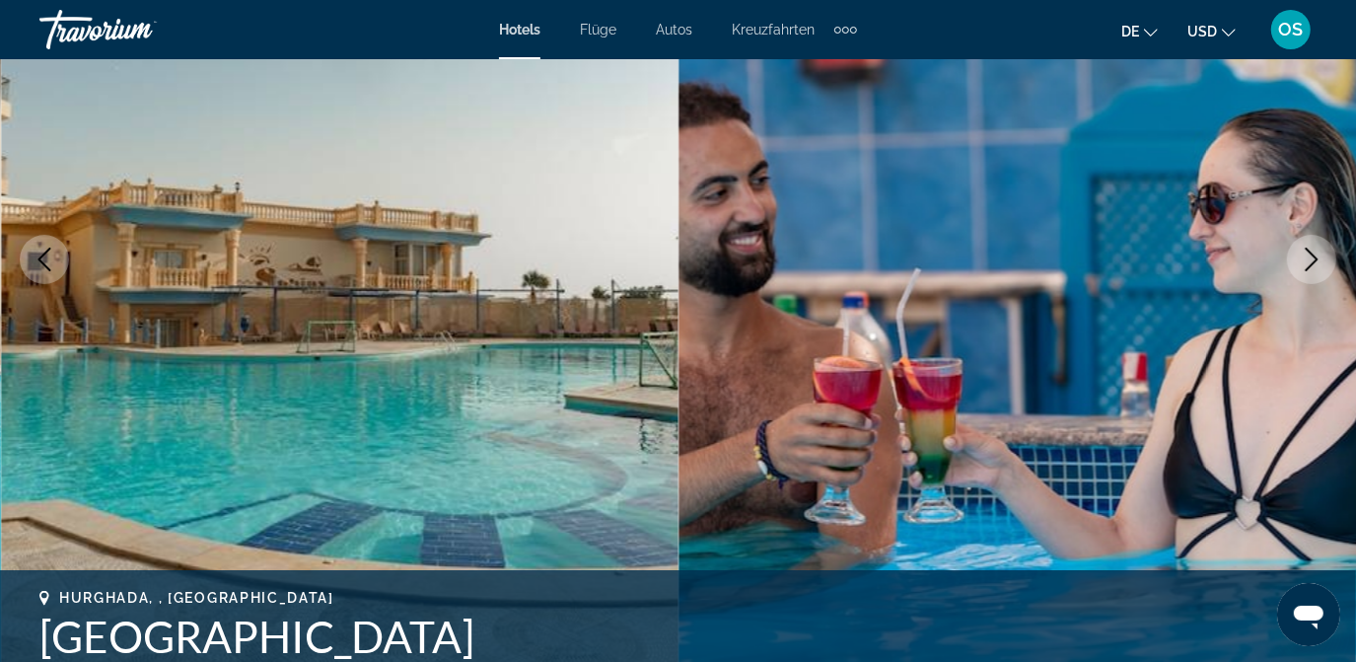
click at [1306, 269] on icon "Nächstes Bild" at bounding box center [1312, 260] width 13 height 24
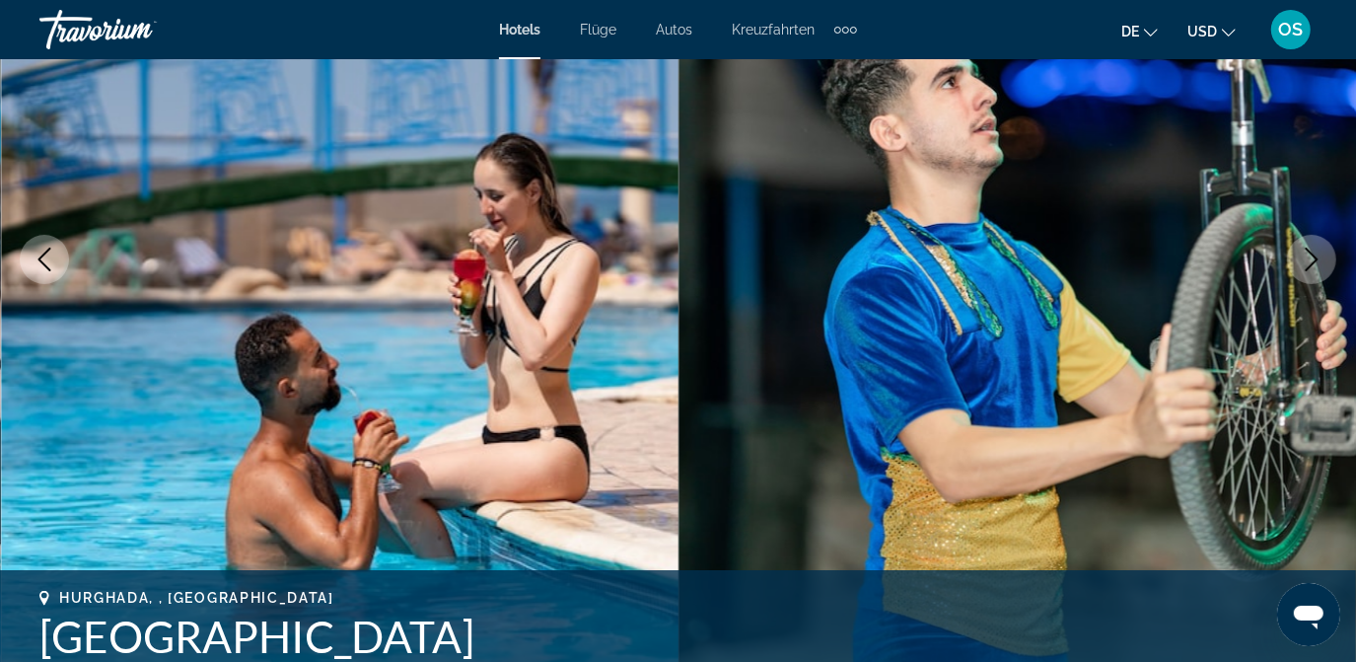
click at [1306, 269] on icon "Nächstes Bild" at bounding box center [1312, 260] width 13 height 24
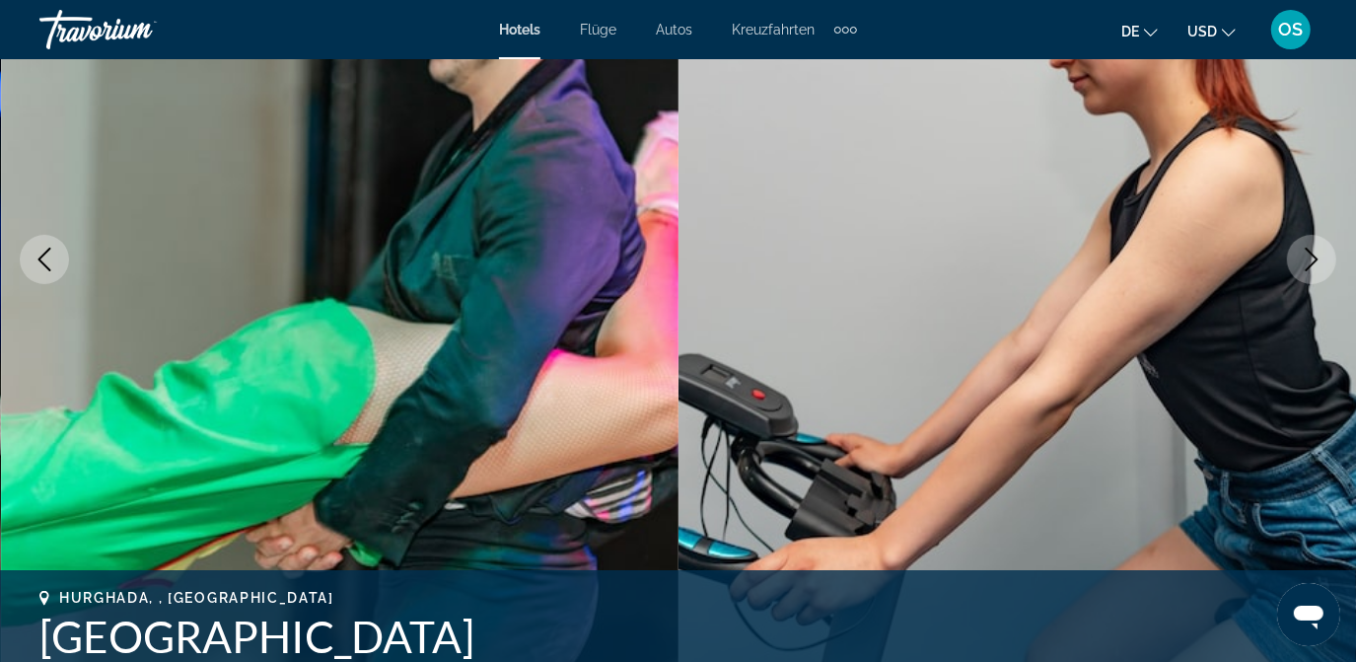
click at [1306, 269] on icon "Nächstes Bild" at bounding box center [1312, 260] width 13 height 24
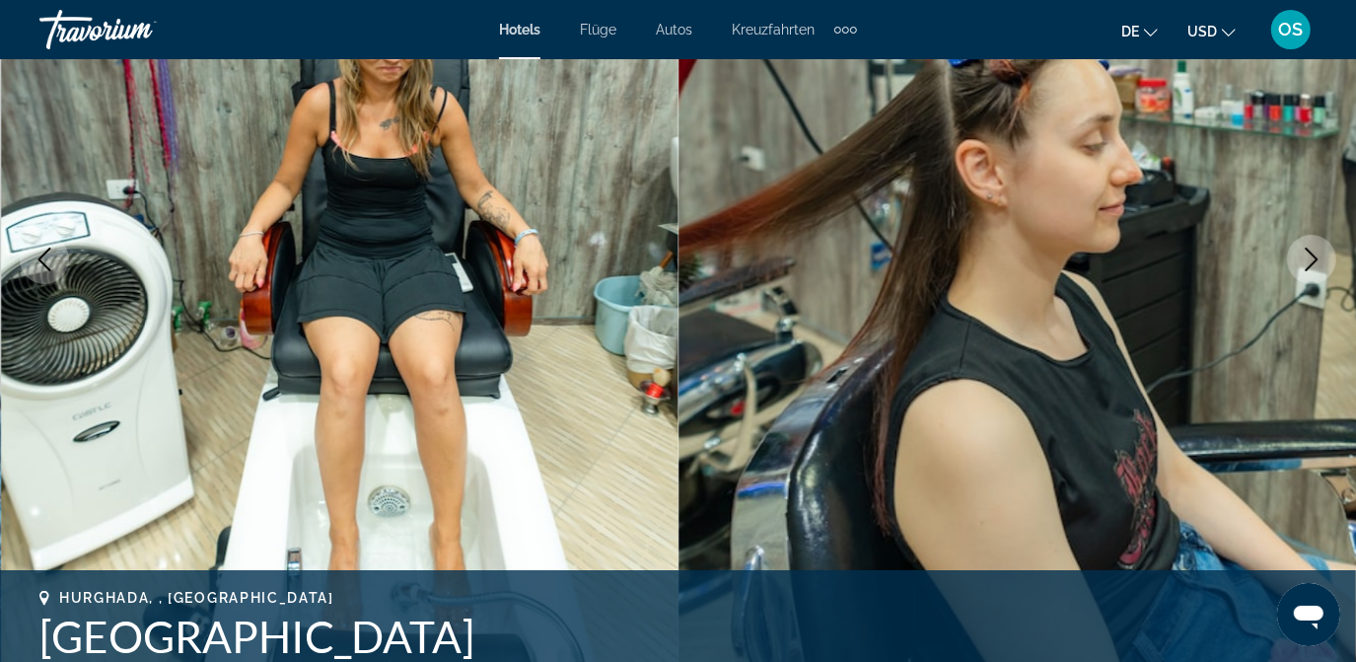
click at [1306, 269] on icon "Nächstes Bild" at bounding box center [1312, 260] width 13 height 24
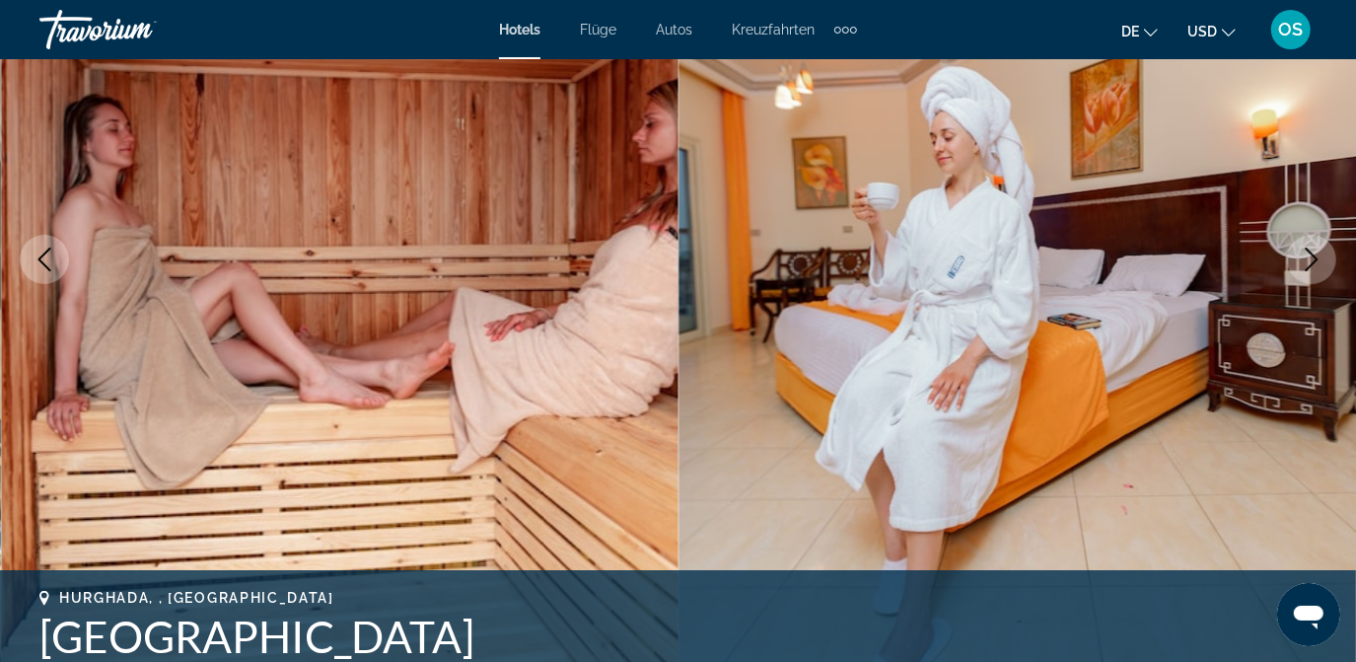
click at [1306, 269] on icon "Nächstes Bild" at bounding box center [1312, 260] width 13 height 24
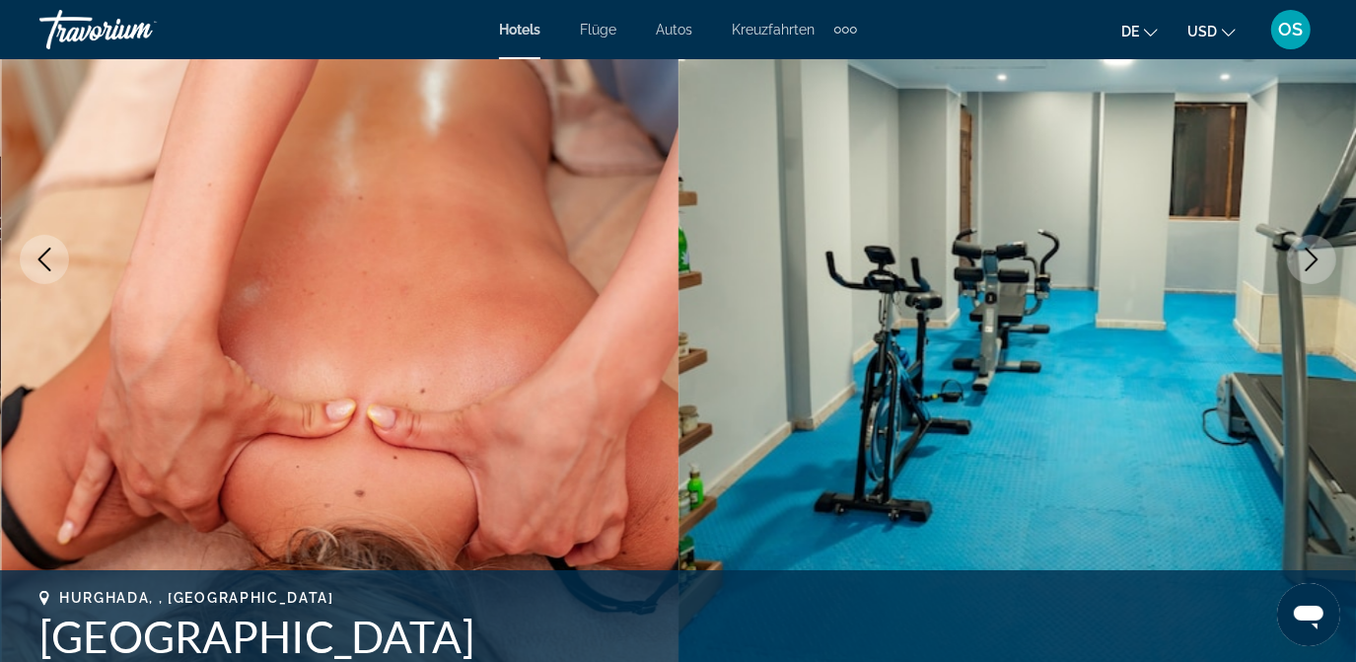
click at [1306, 269] on icon "Nächstes Bild" at bounding box center [1312, 260] width 13 height 24
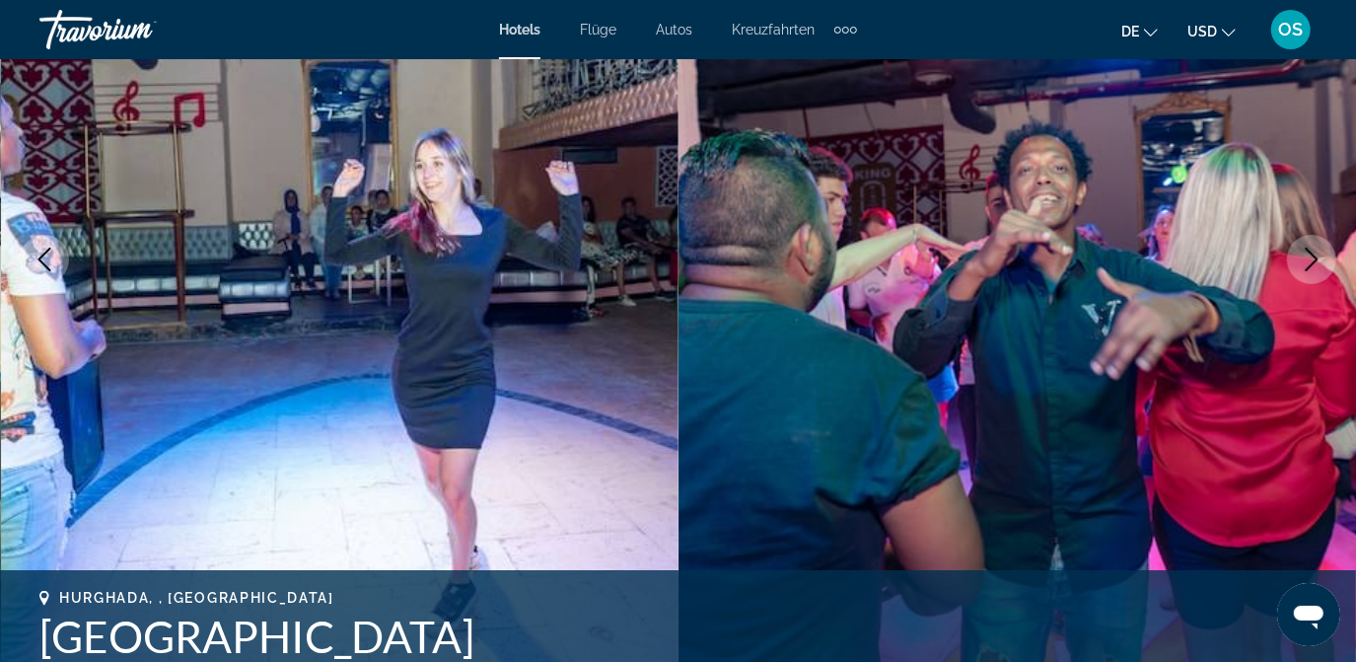
click at [1306, 269] on icon "Nächstes Bild" at bounding box center [1312, 260] width 13 height 24
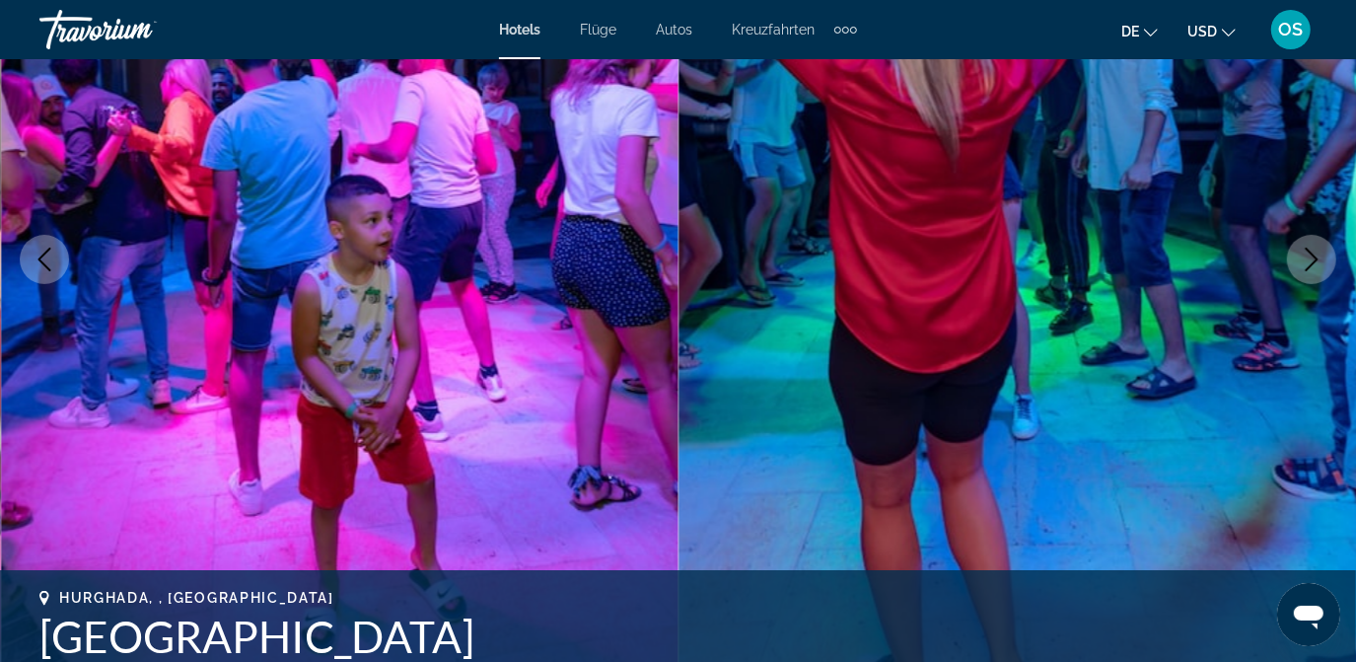
click at [1306, 269] on icon "Nächstes Bild" at bounding box center [1312, 260] width 13 height 24
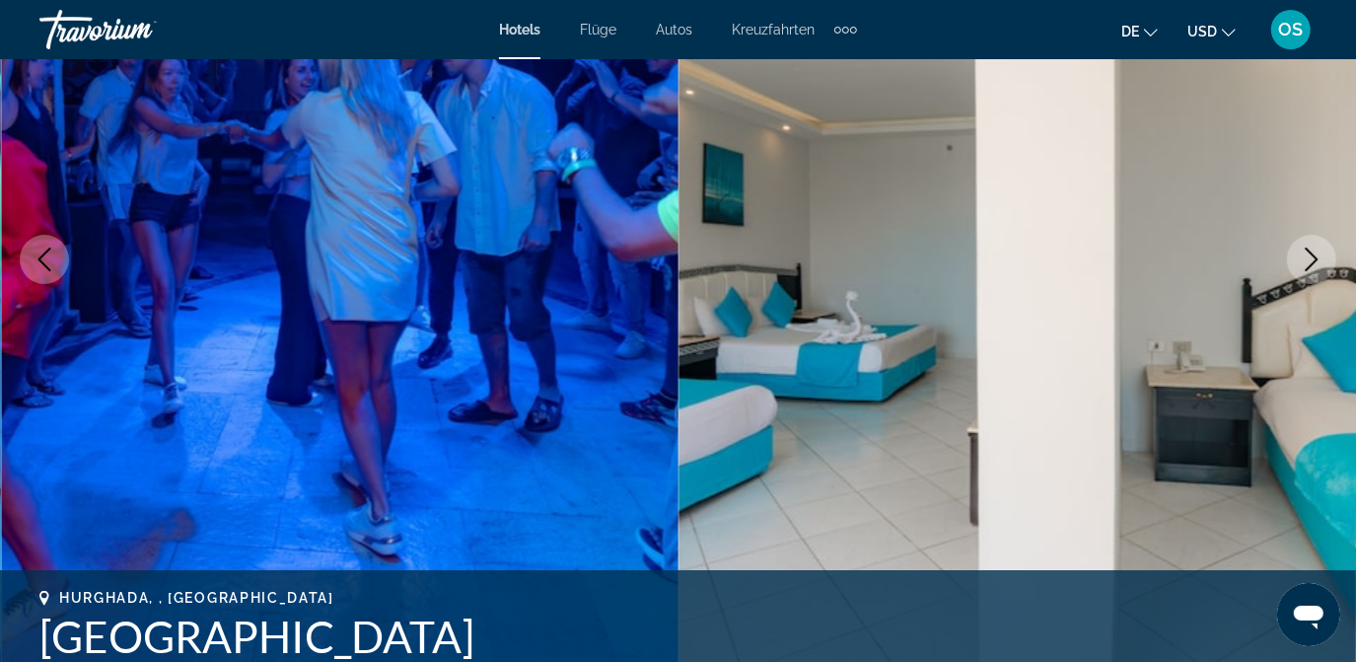
click at [1306, 269] on icon "Nächstes Bild" at bounding box center [1312, 260] width 13 height 24
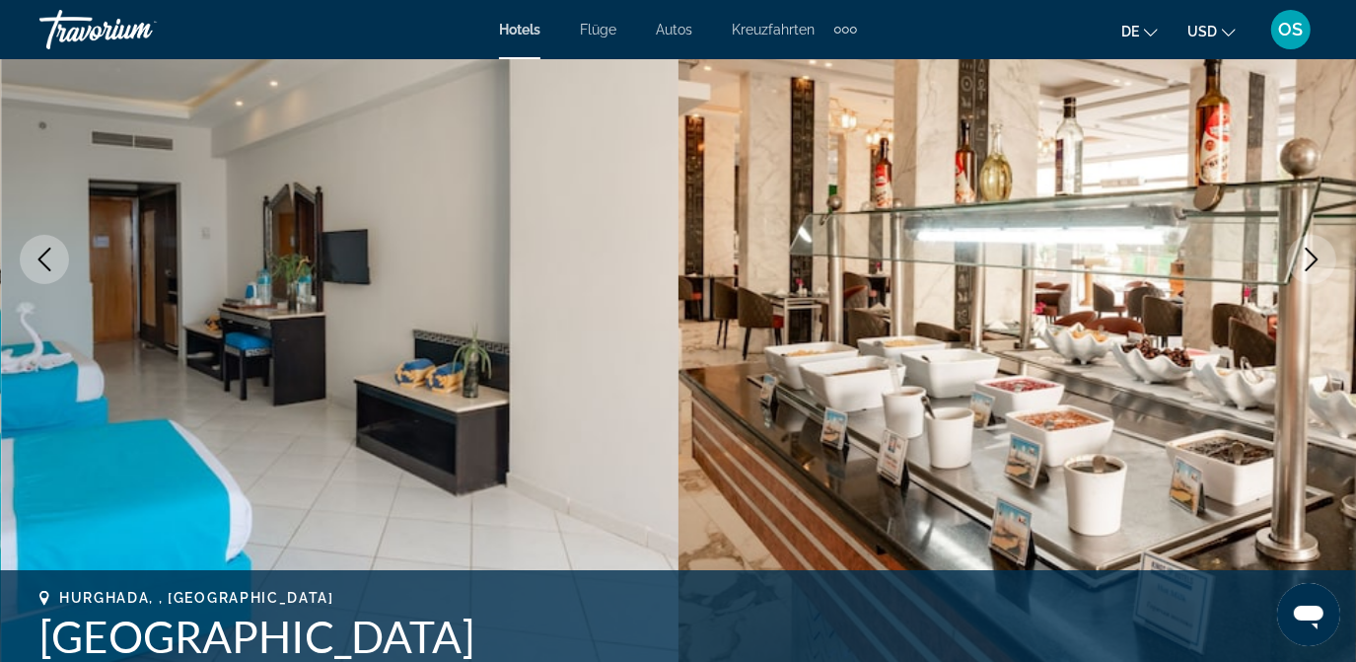
click at [1306, 269] on icon "Nächstes Bild" at bounding box center [1312, 260] width 13 height 24
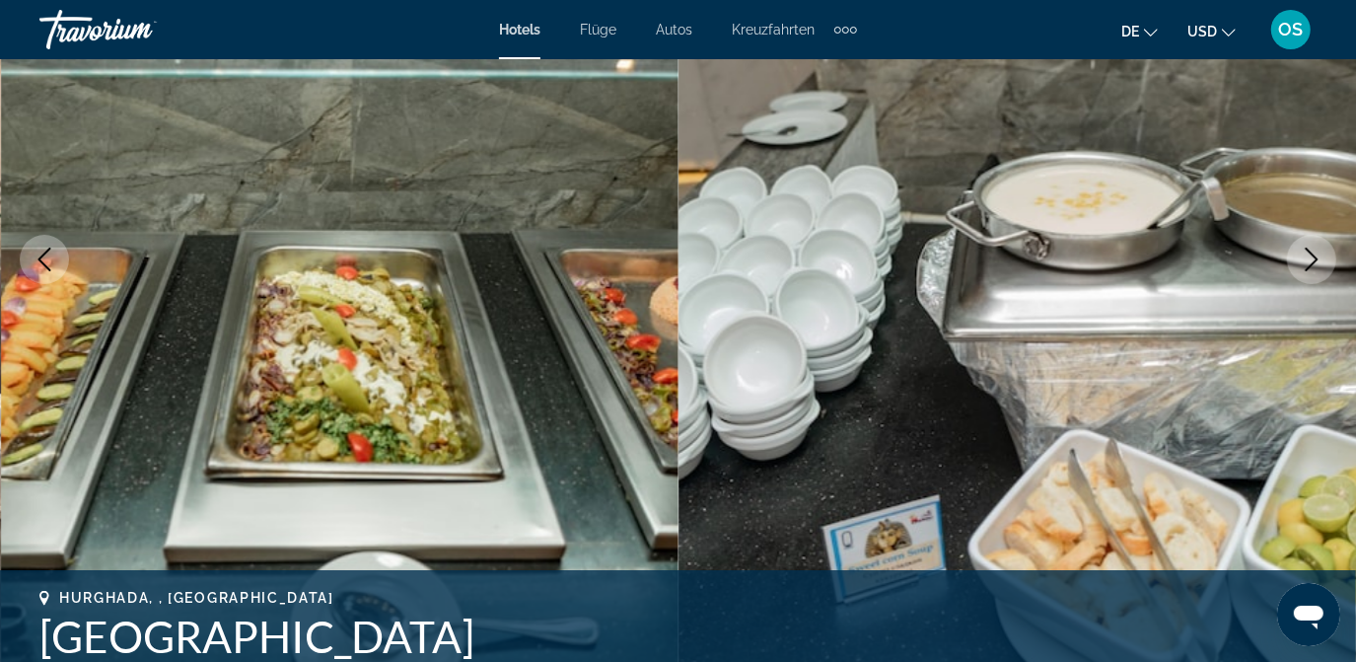
click at [1306, 269] on icon "Nächstes Bild" at bounding box center [1312, 260] width 13 height 24
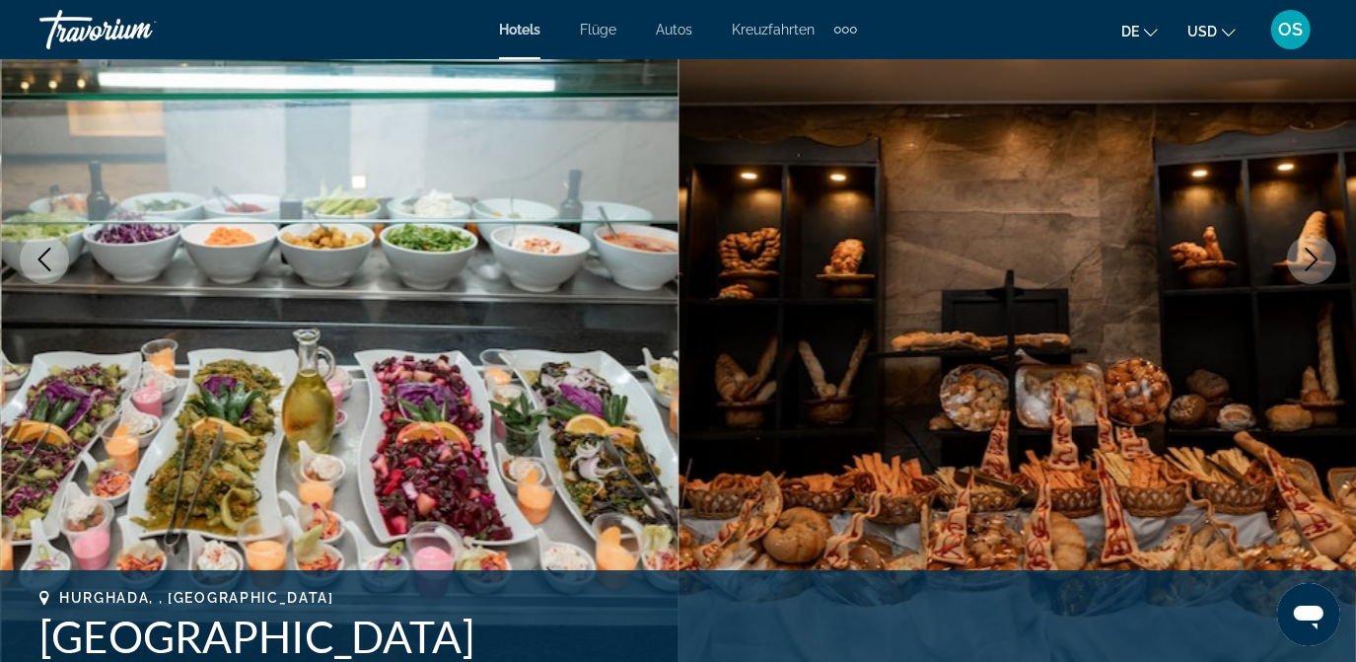
click at [1306, 269] on icon "Nächstes Bild" at bounding box center [1312, 260] width 13 height 24
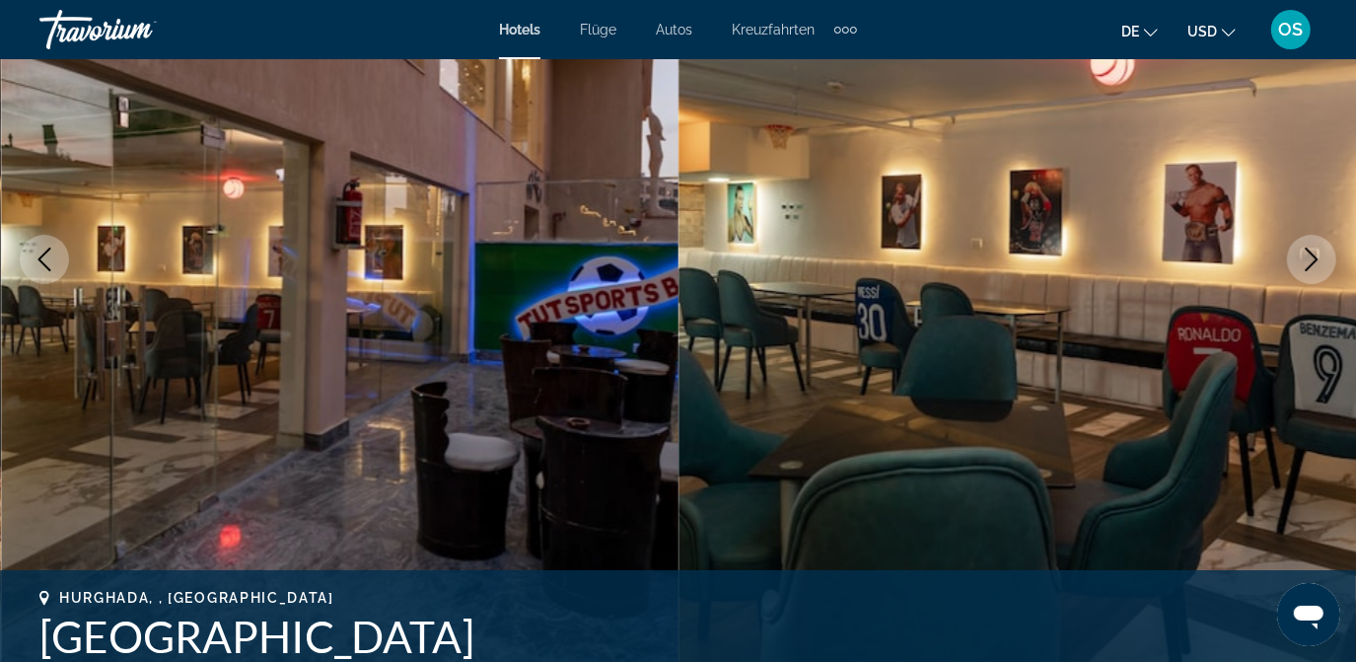
click at [1306, 271] on button "Nächstes Bild" at bounding box center [1311, 259] width 49 height 49
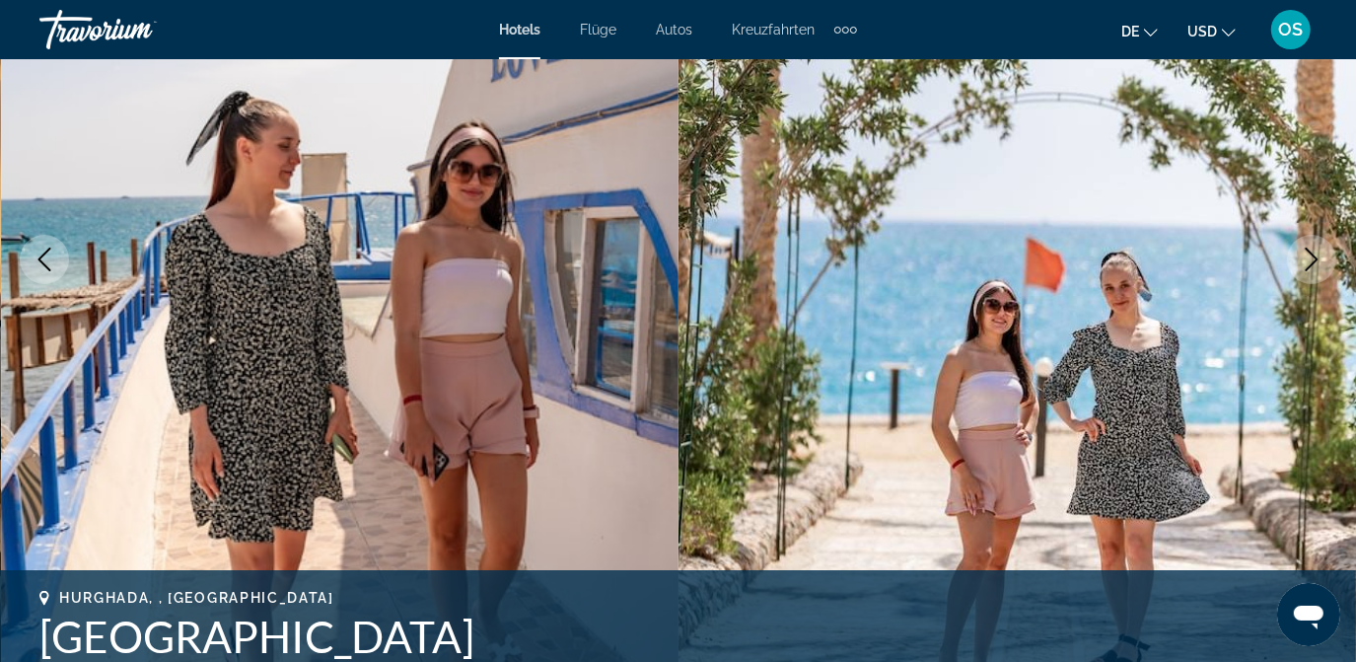
click at [1306, 269] on icon "Nächstes Bild" at bounding box center [1312, 260] width 13 height 24
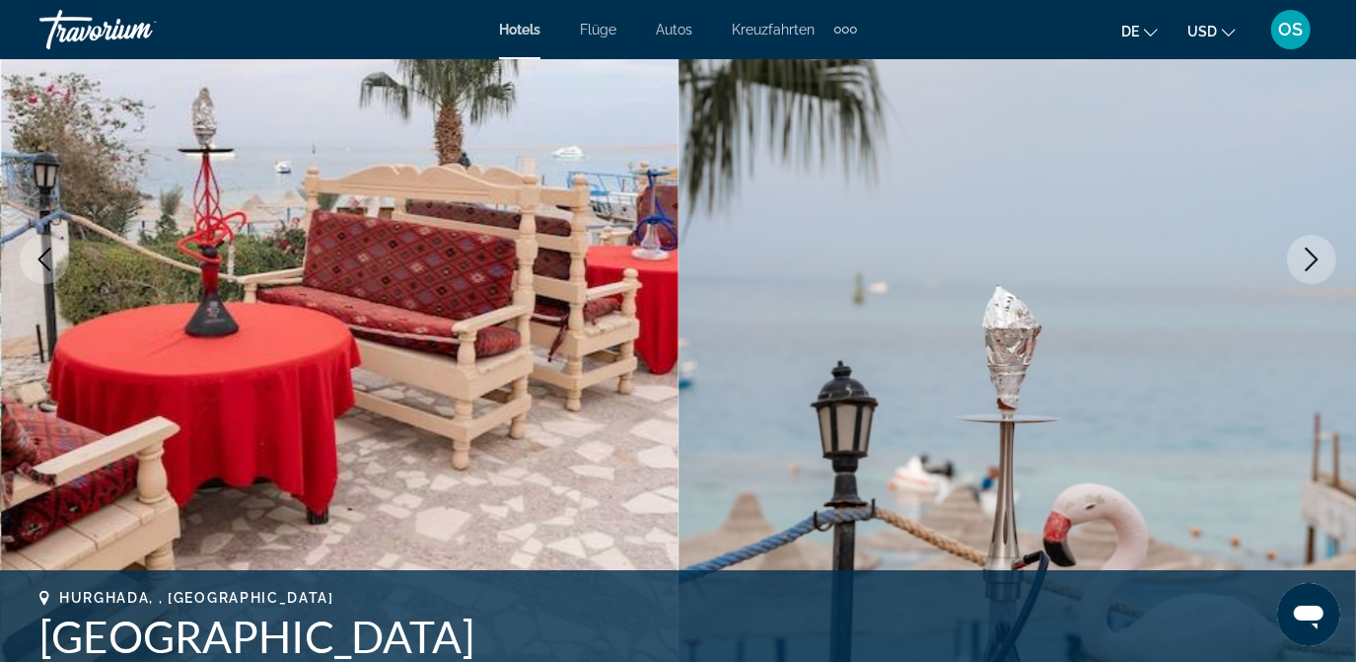
click at [1306, 269] on icon "Nächstes Bild" at bounding box center [1312, 260] width 13 height 24
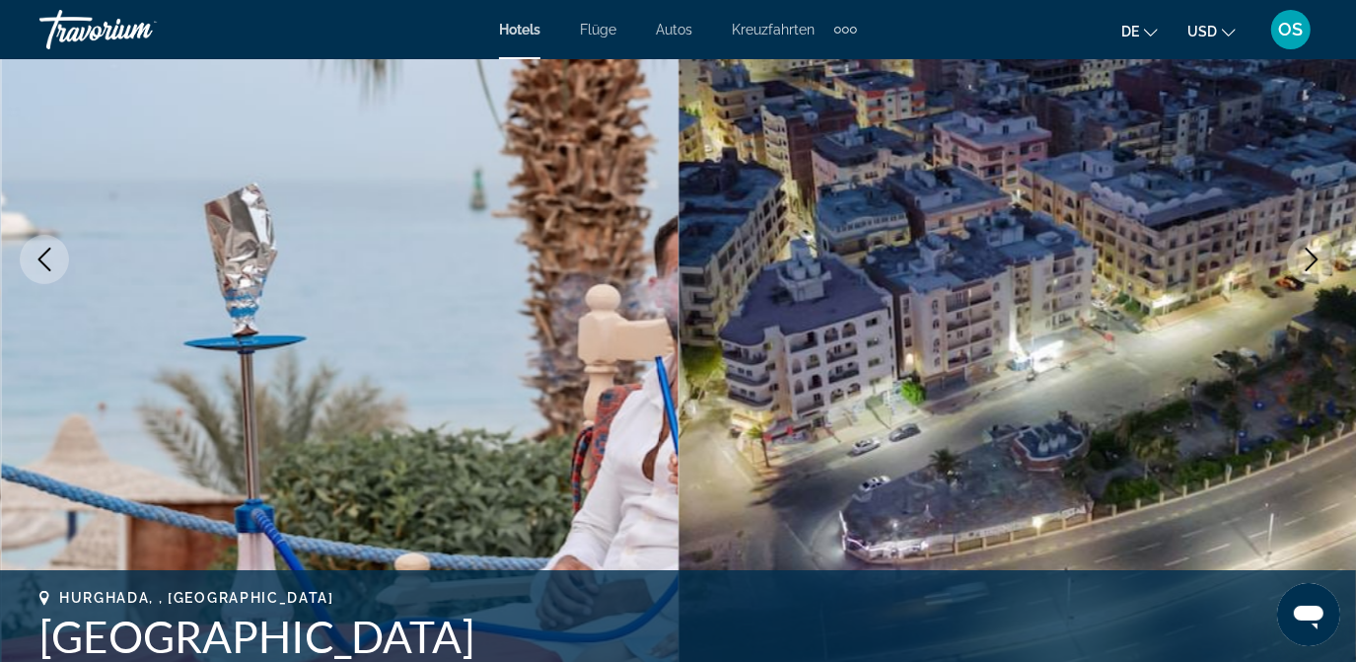
click at [1306, 269] on icon "Nächstes Bild" at bounding box center [1312, 260] width 13 height 24
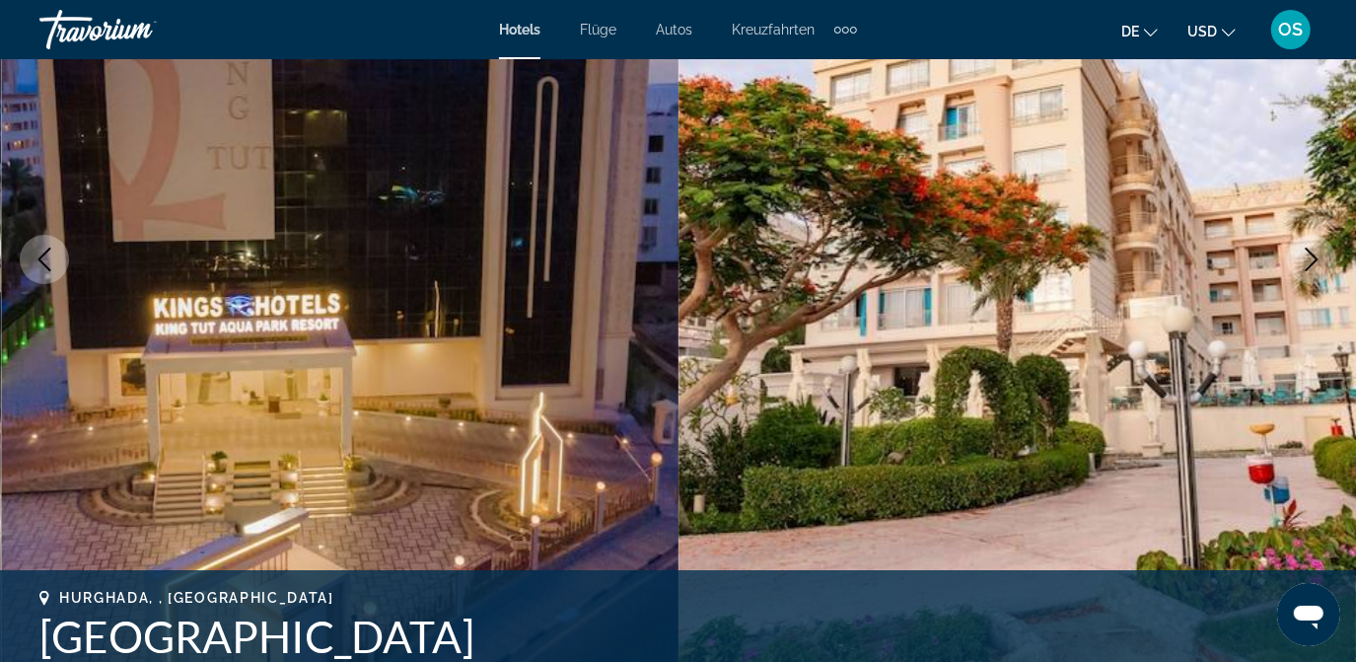
click at [1306, 269] on icon "Nächstes Bild" at bounding box center [1312, 260] width 13 height 24
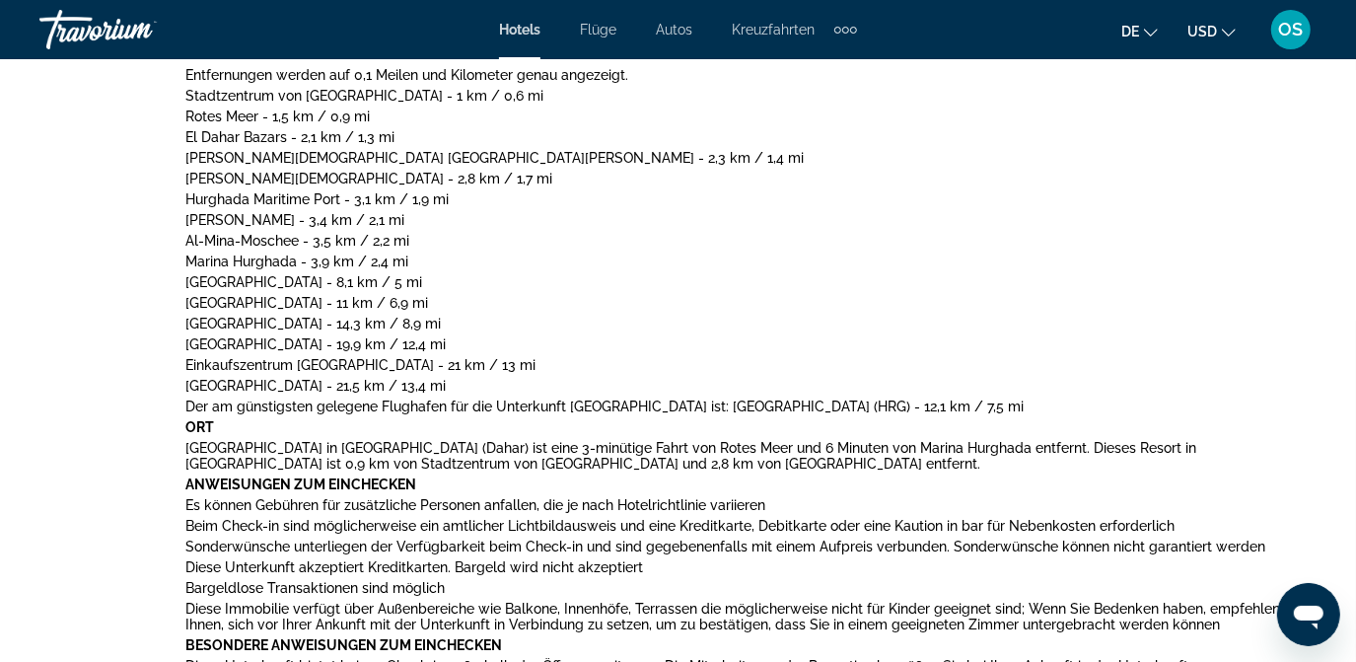
scroll to position [1883, 0]
